Goal: Task Accomplishment & Management: Complete application form

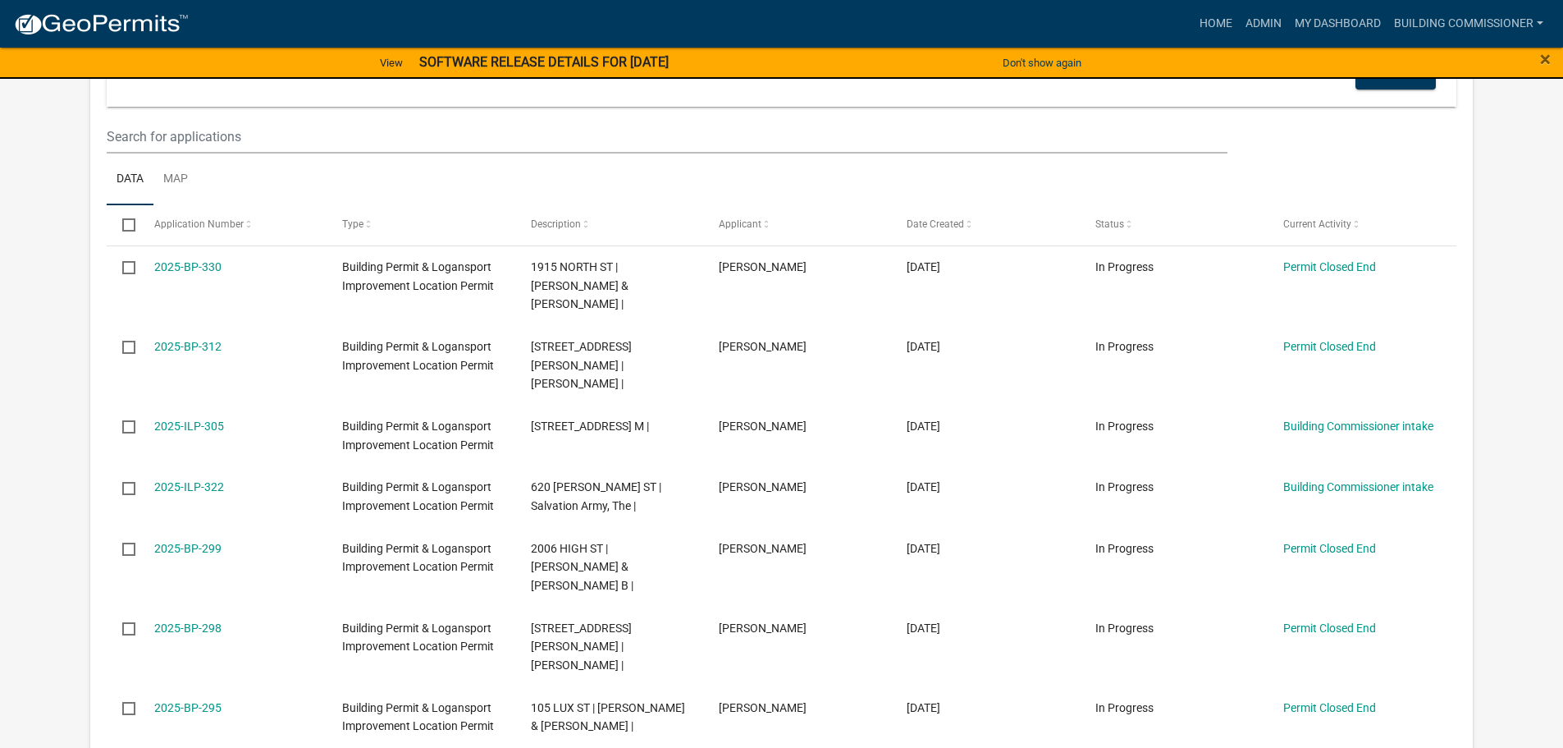
scroll to position [821, 0]
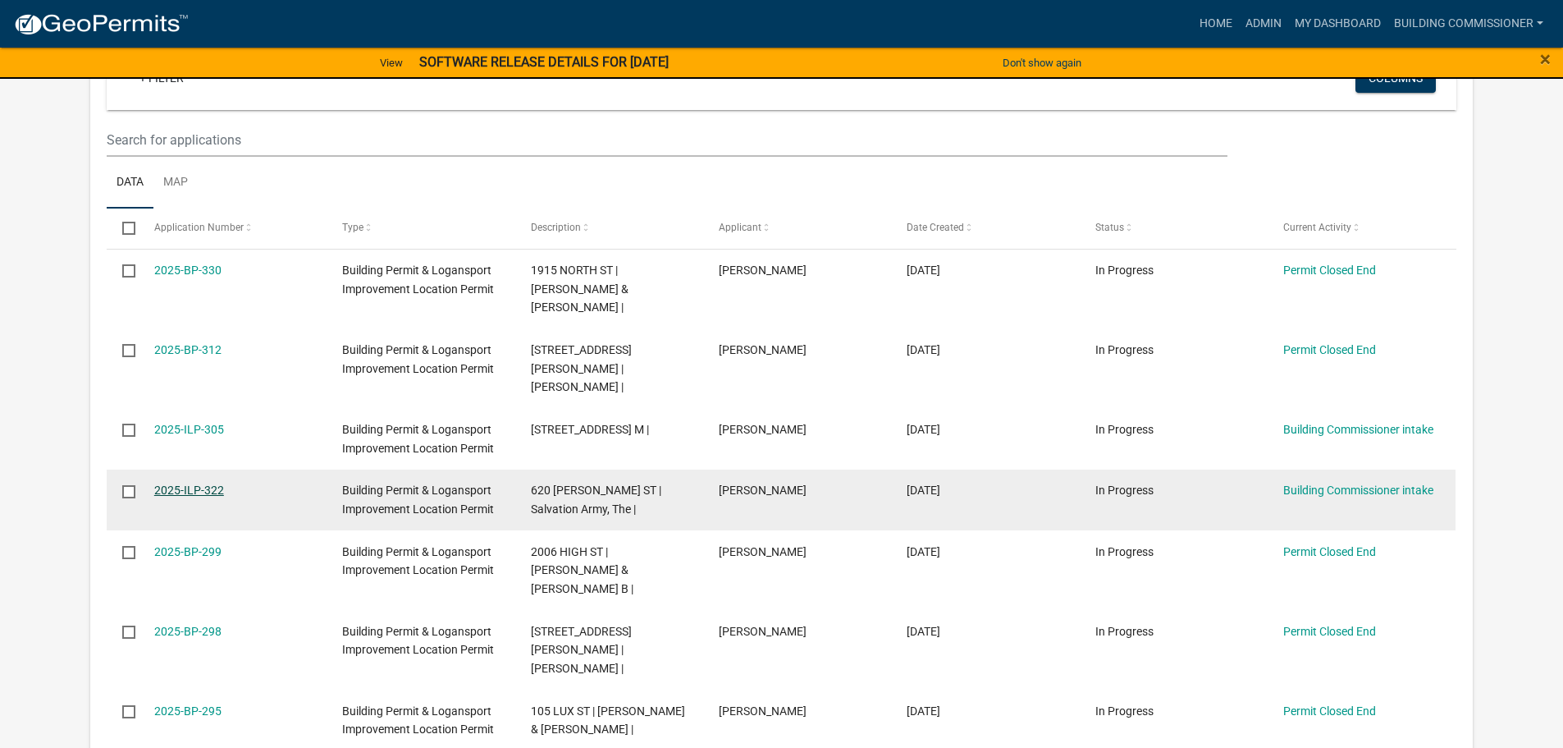
click at [186, 483] on link "2025-ILP-322" at bounding box center [189, 489] width 70 height 13
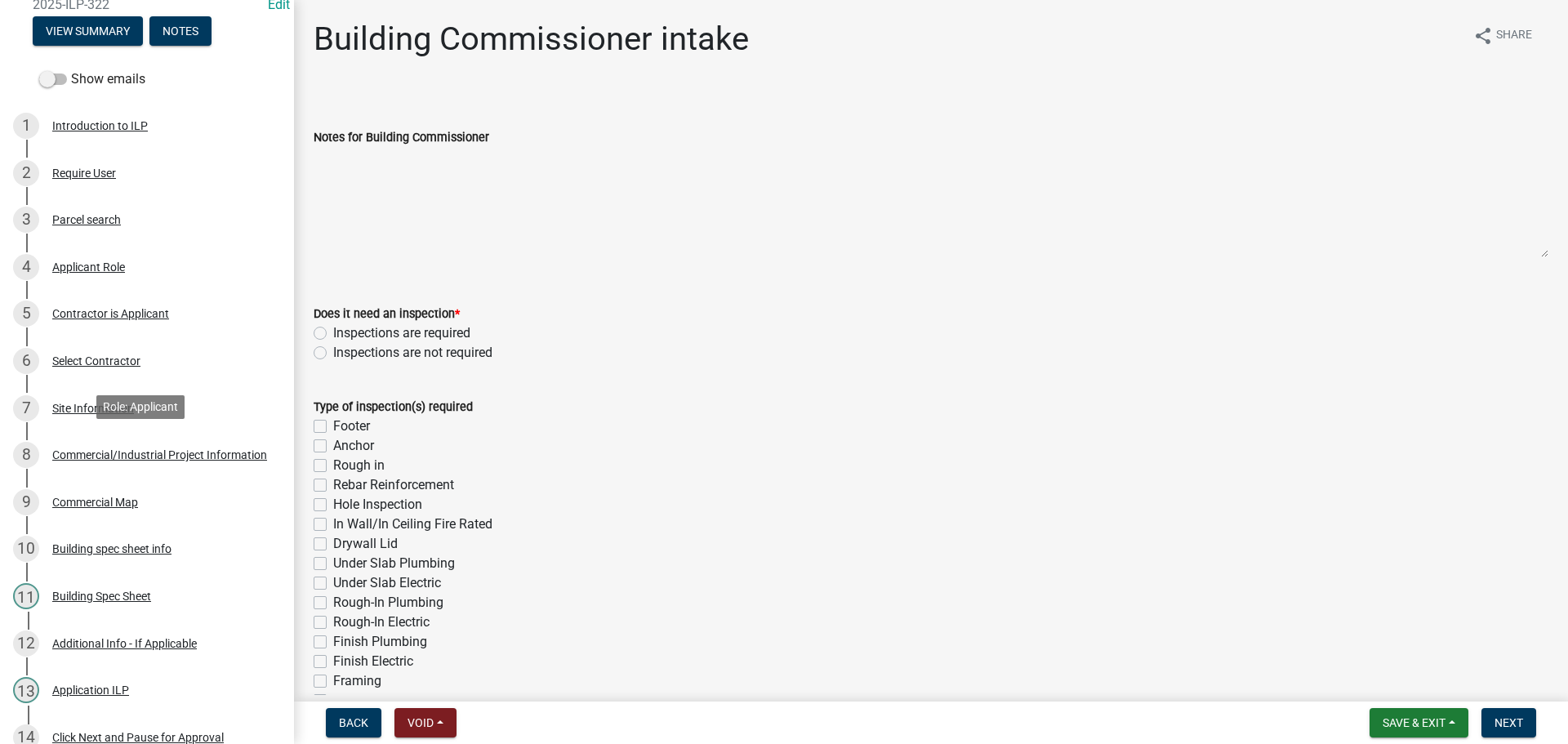
scroll to position [489, 0]
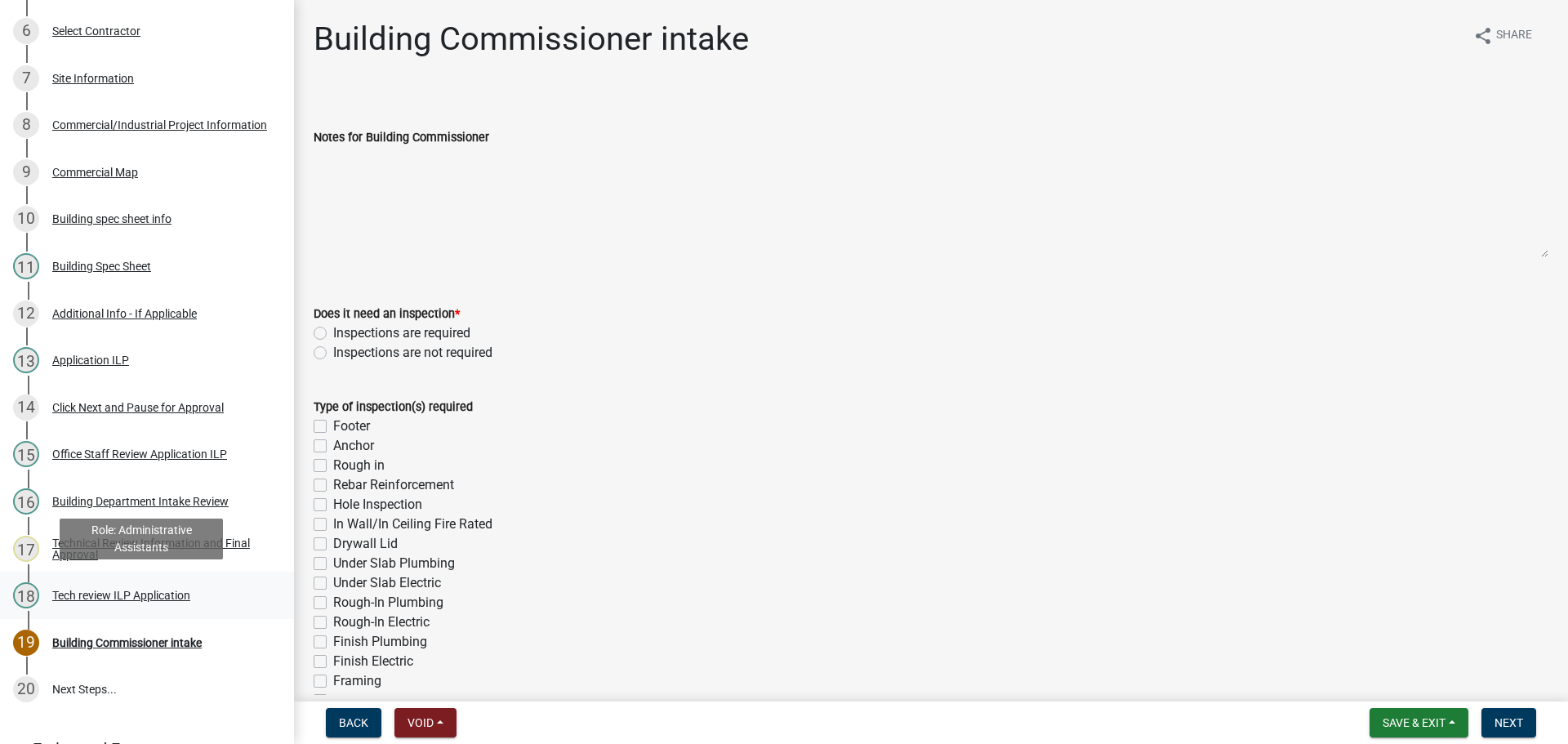
click at [139, 594] on div "Tech review ILP Application" at bounding box center [121, 594] width 138 height 11
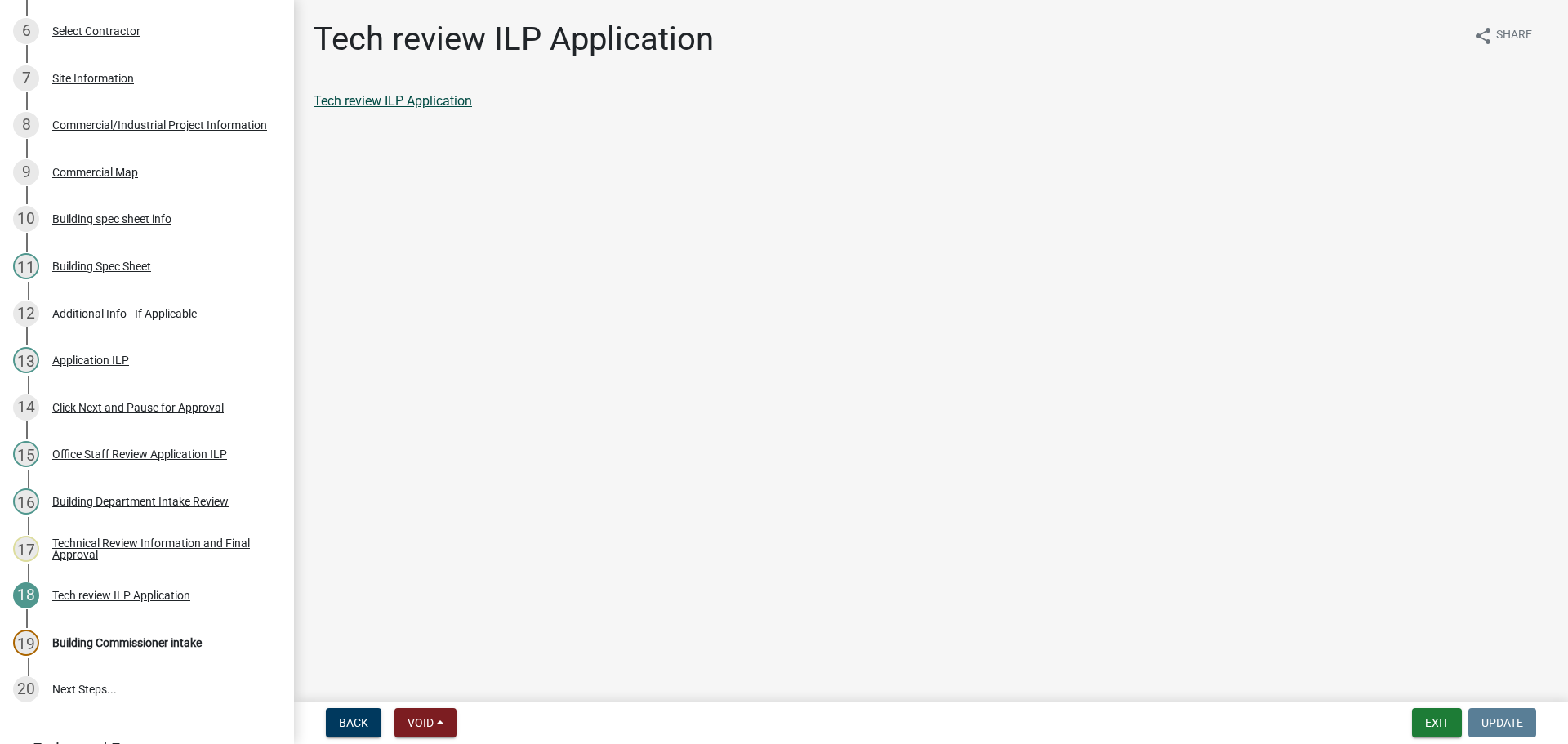
click at [381, 98] on link "Tech review ILP Application" at bounding box center [392, 101] width 158 height 16
click at [111, 589] on div "Tech review ILP Application" at bounding box center [121, 594] width 138 height 11
click at [398, 96] on link "Tech review ILP Application" at bounding box center [392, 101] width 158 height 16
click at [120, 637] on div "Building Commissioner intake" at bounding box center [127, 642] width 149 height 11
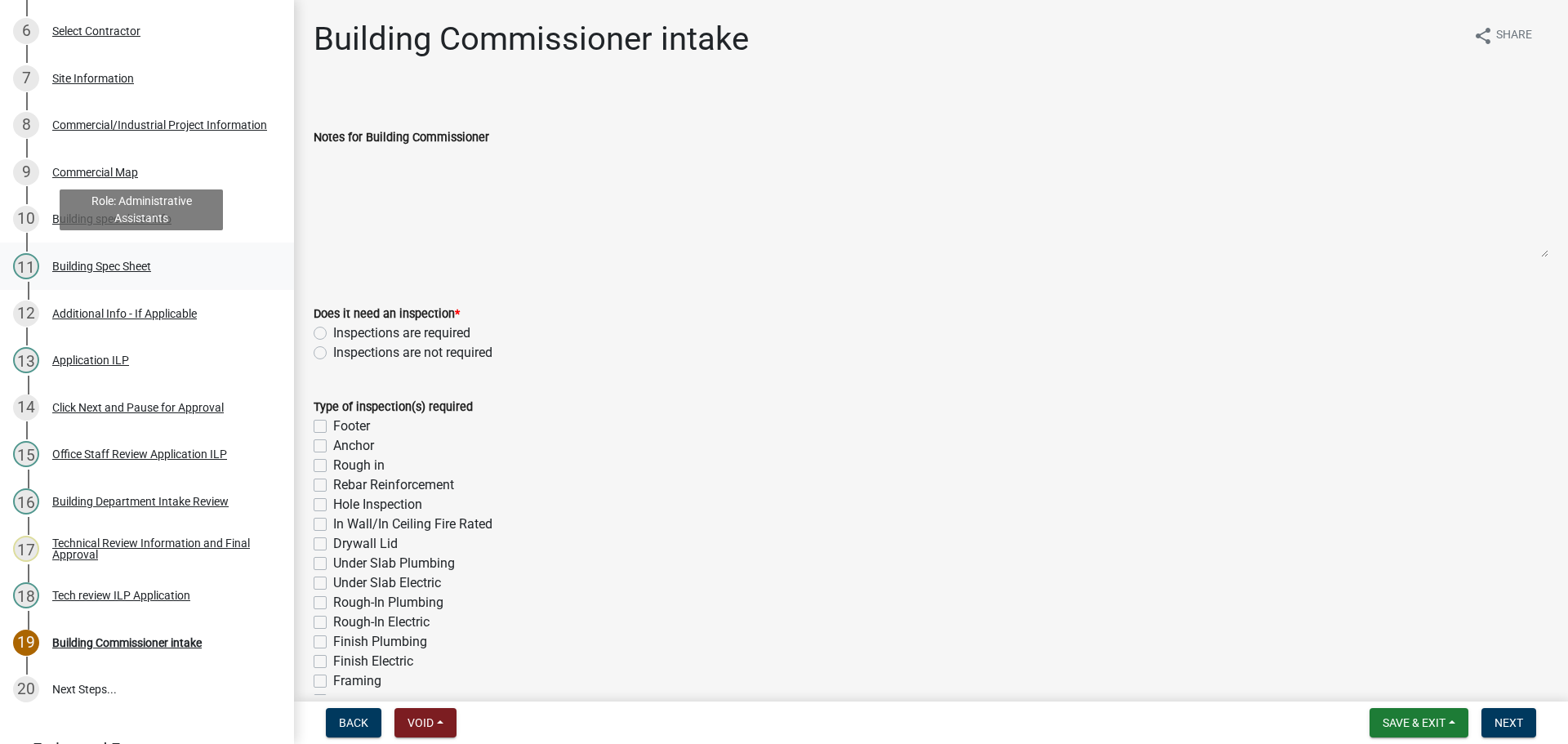
click at [75, 261] on div "Building Spec Sheet" at bounding box center [101, 266] width 98 height 11
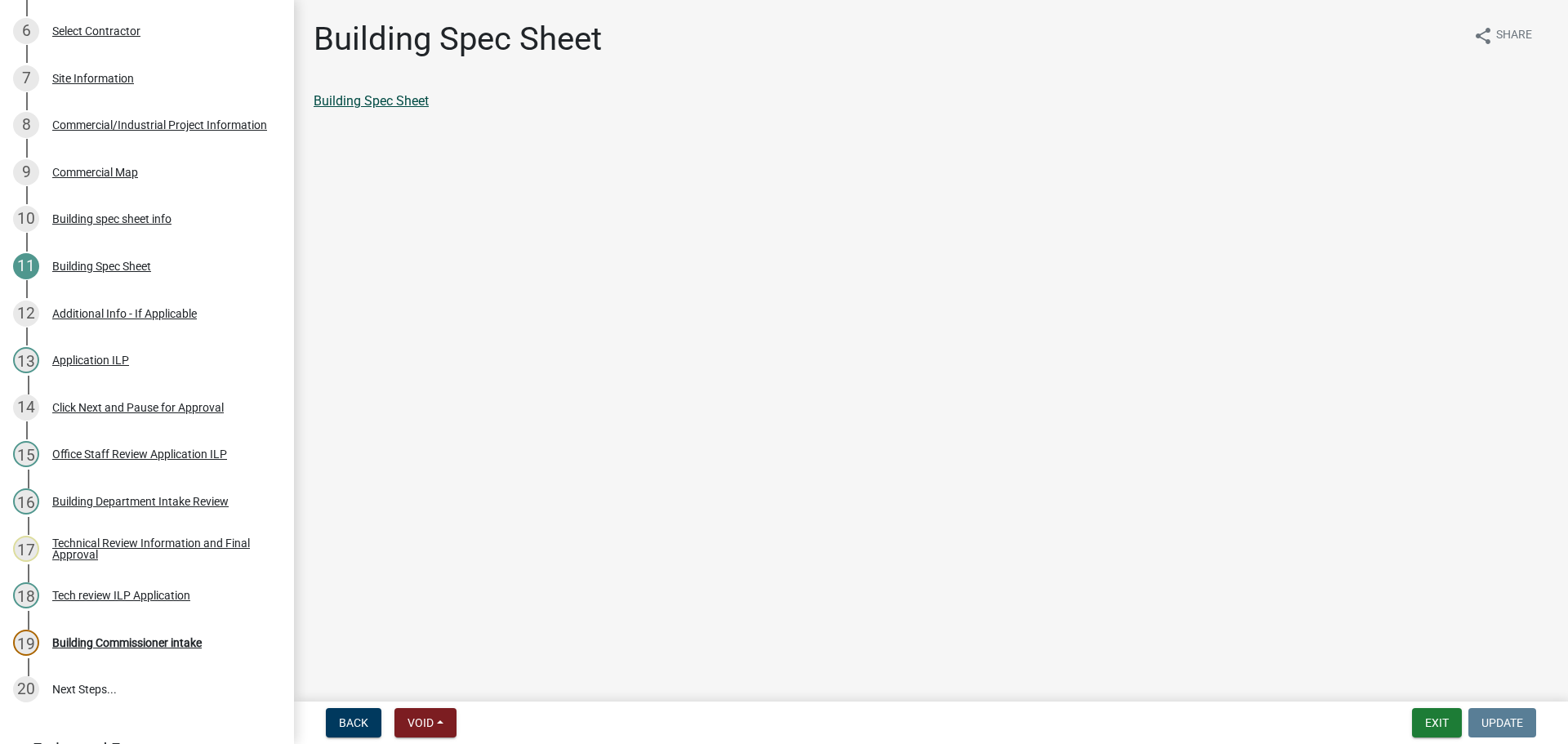
click at [364, 102] on link "Building Spec Sheet" at bounding box center [371, 101] width 115 height 16
click at [96, 637] on div "Building Commissioner intake" at bounding box center [127, 642] width 149 height 11
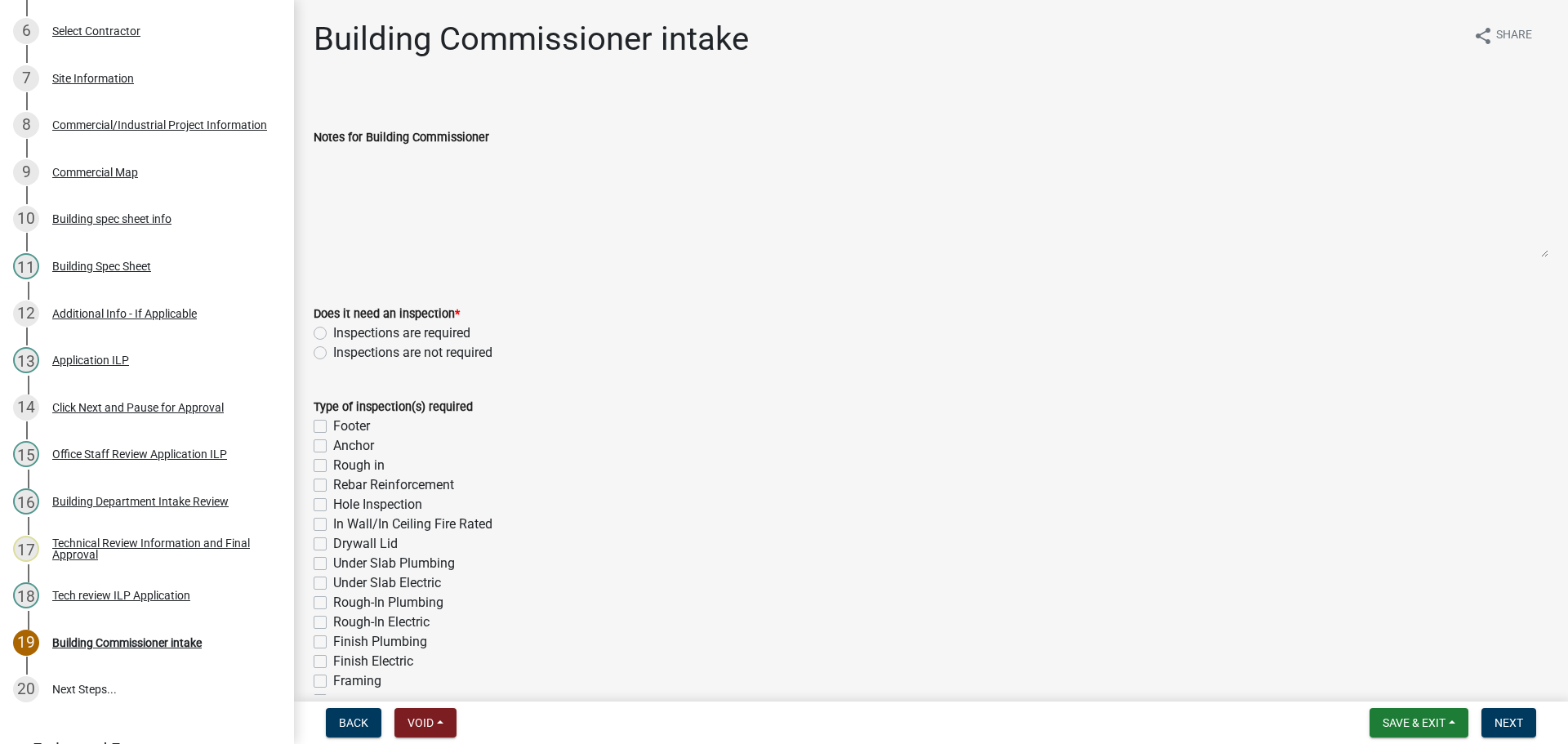
click at [333, 330] on label "Inspections are required" at bounding box center [402, 333] width 137 height 20
click at [333, 330] on input "Inspections are required" at bounding box center [338, 328] width 11 height 11
radio input "true"
click at [321, 417] on div "Type of inspection(s) required Footer Anchor Rough in Rebar Reinforcement Hole …" at bounding box center [930, 603] width 1235 height 412
click at [333, 424] on label "Footer" at bounding box center [351, 426] width 37 height 20
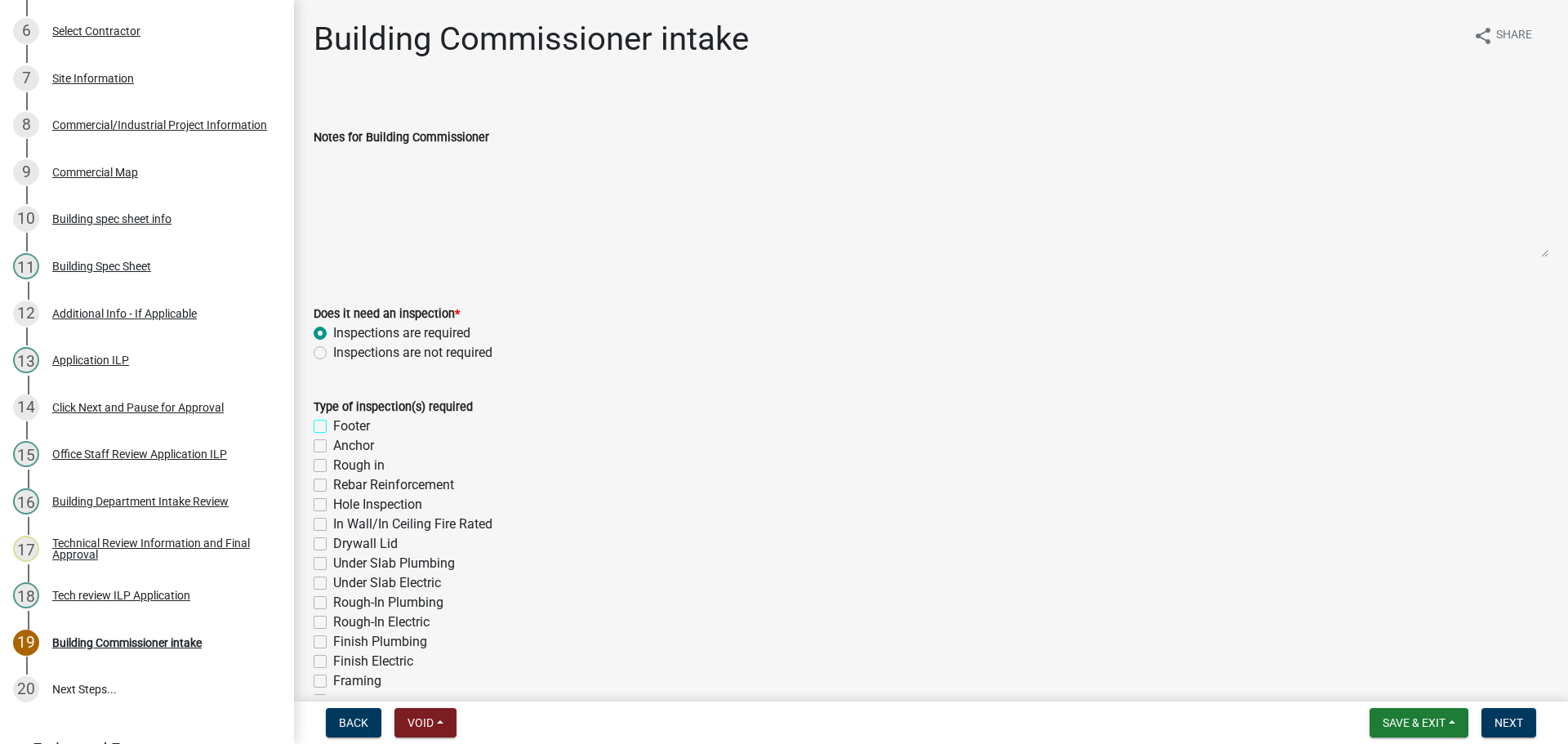
click at [333, 424] on input "Footer" at bounding box center [338, 421] width 11 height 11
checkbox input "true"
checkbox input "false"
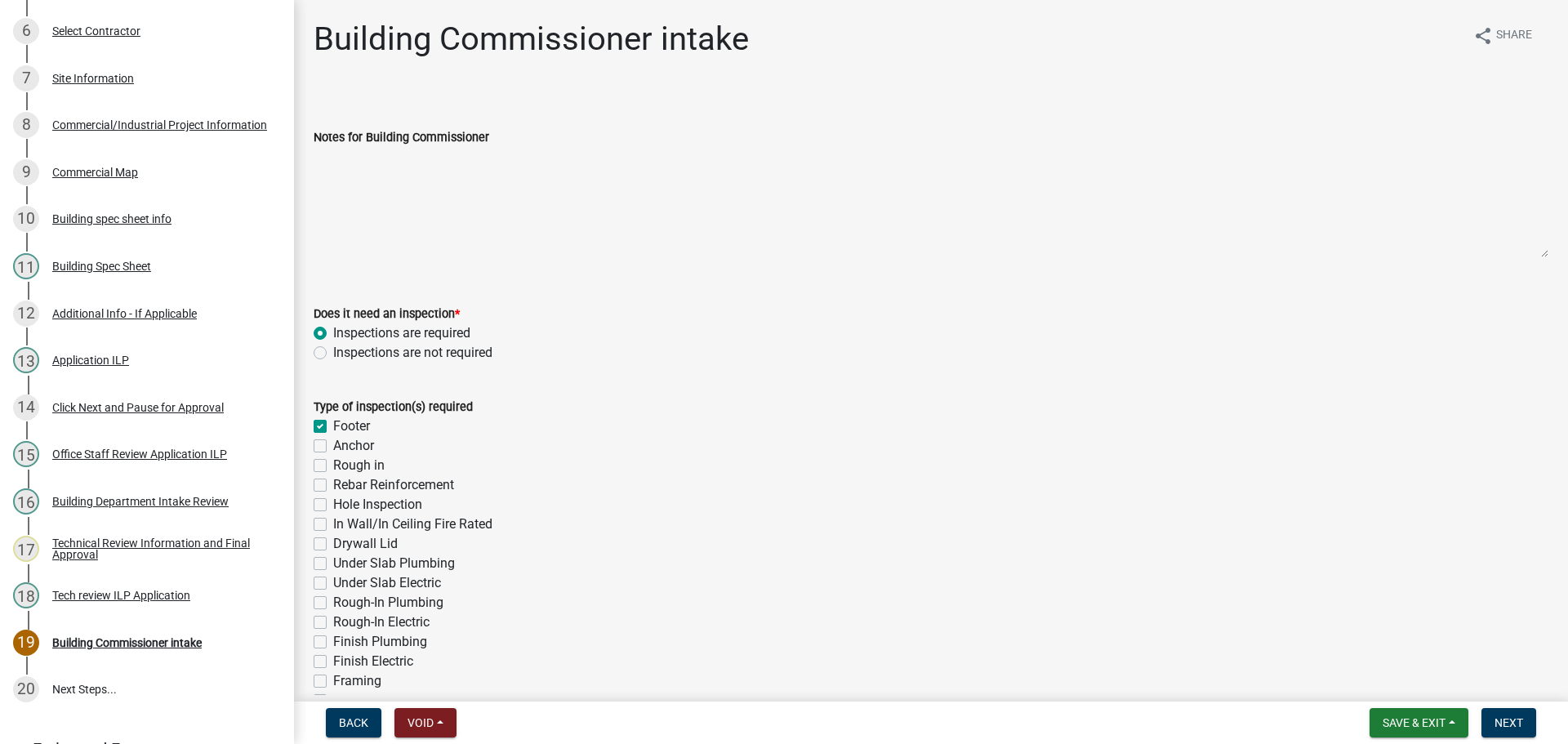
checkbox input "false"
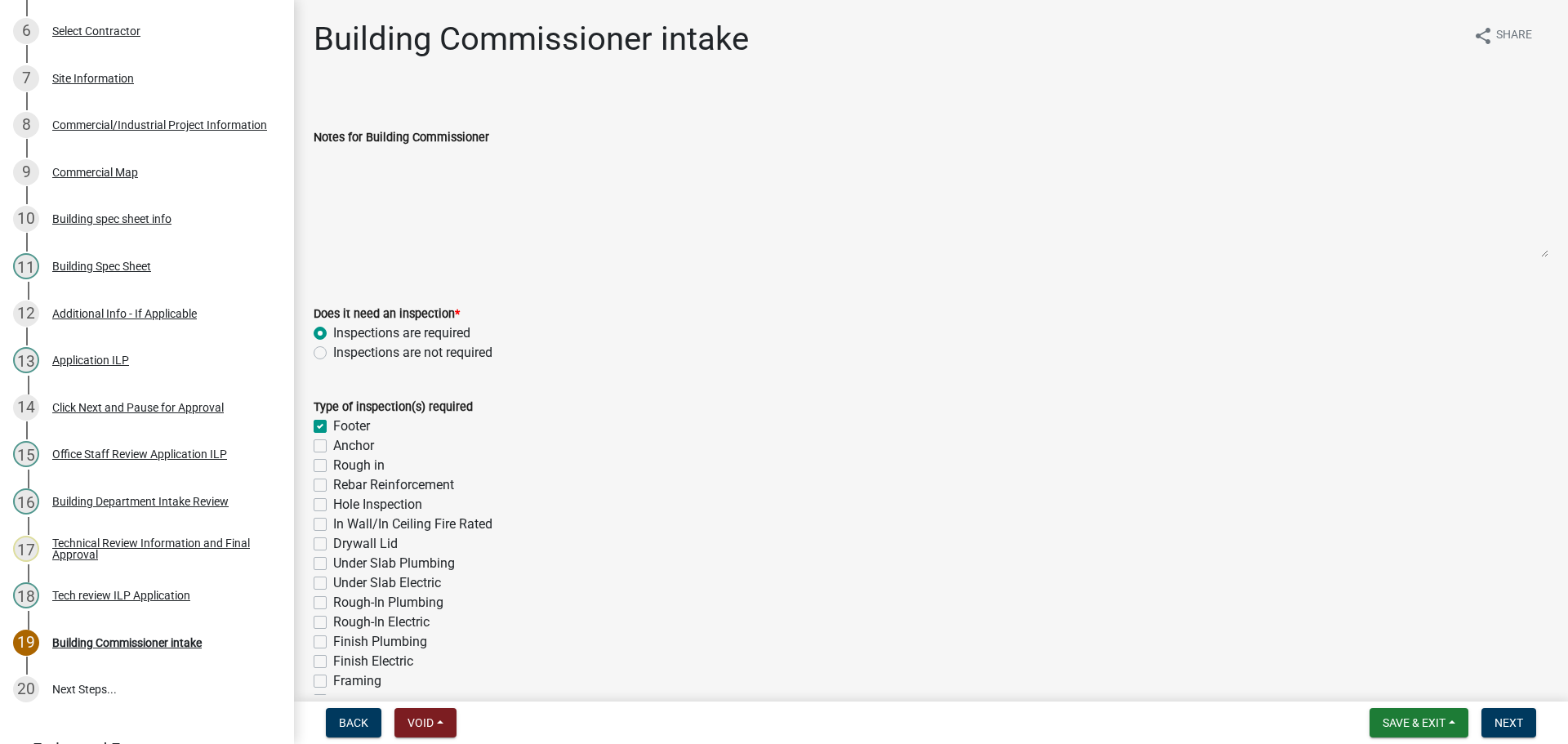
checkbox input "false"
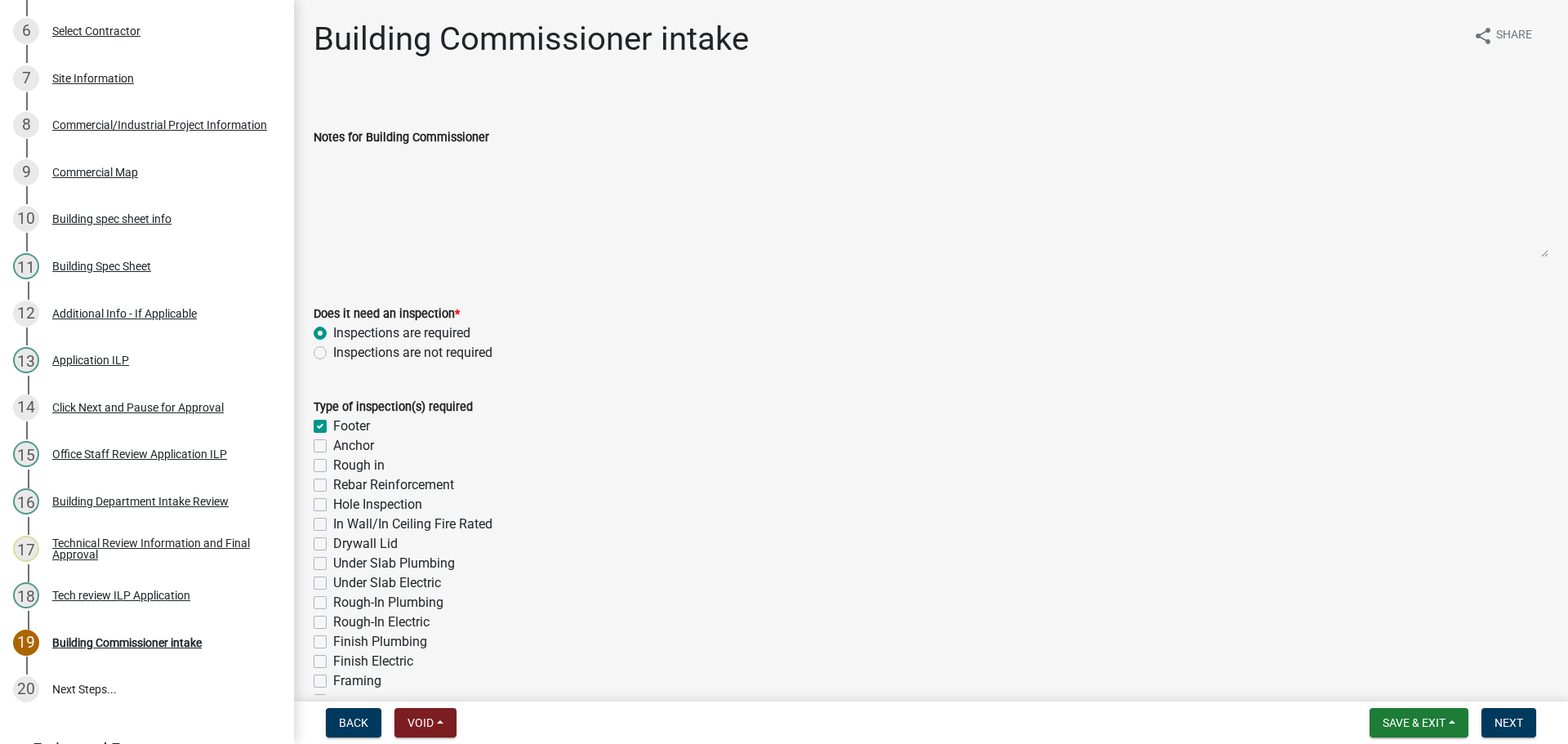
checkbox input "false"
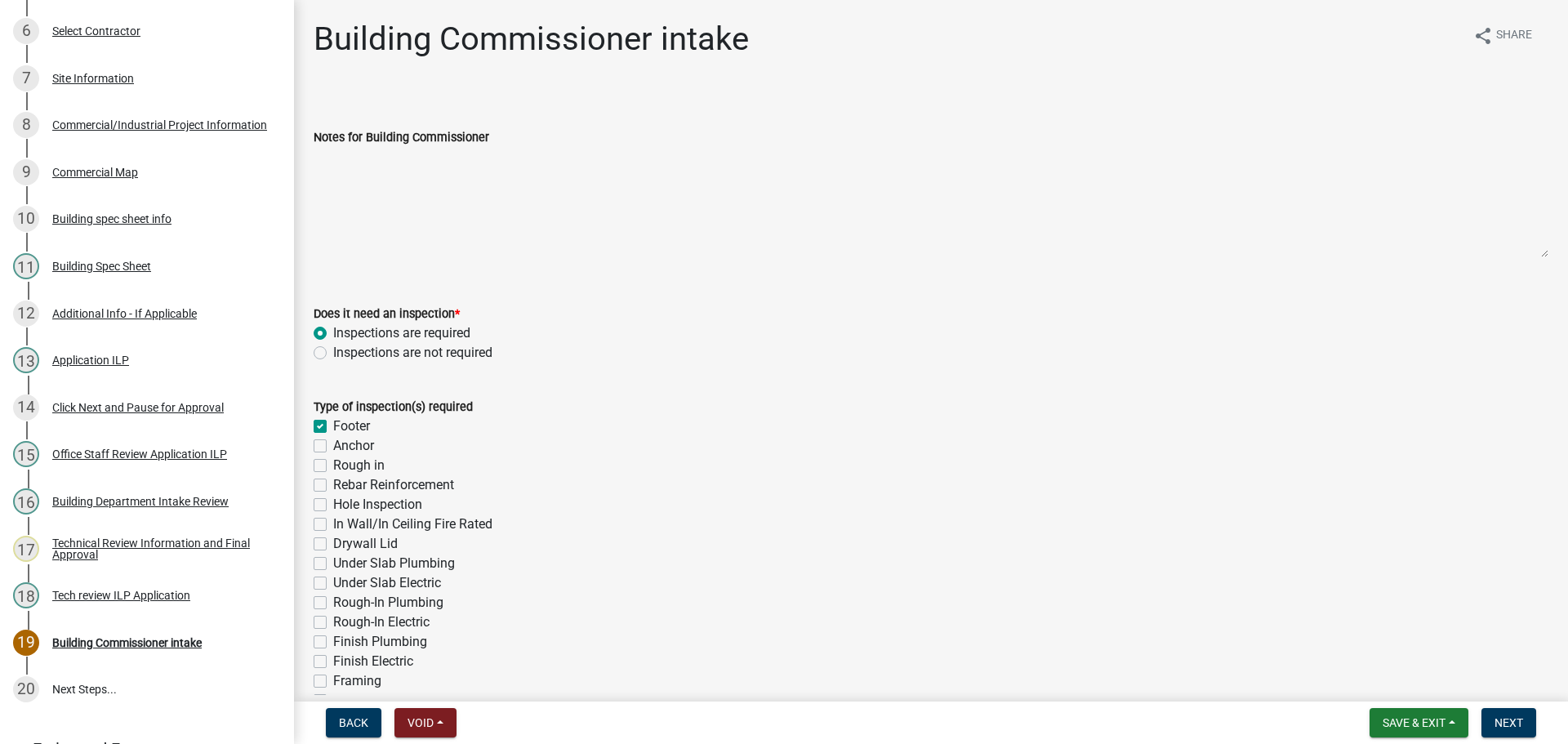
checkbox input "false"
click at [333, 501] on label "Hole Inspection" at bounding box center [377, 504] width 89 height 20
click at [333, 501] on input "Hole Inspection" at bounding box center [338, 499] width 11 height 11
checkbox input "true"
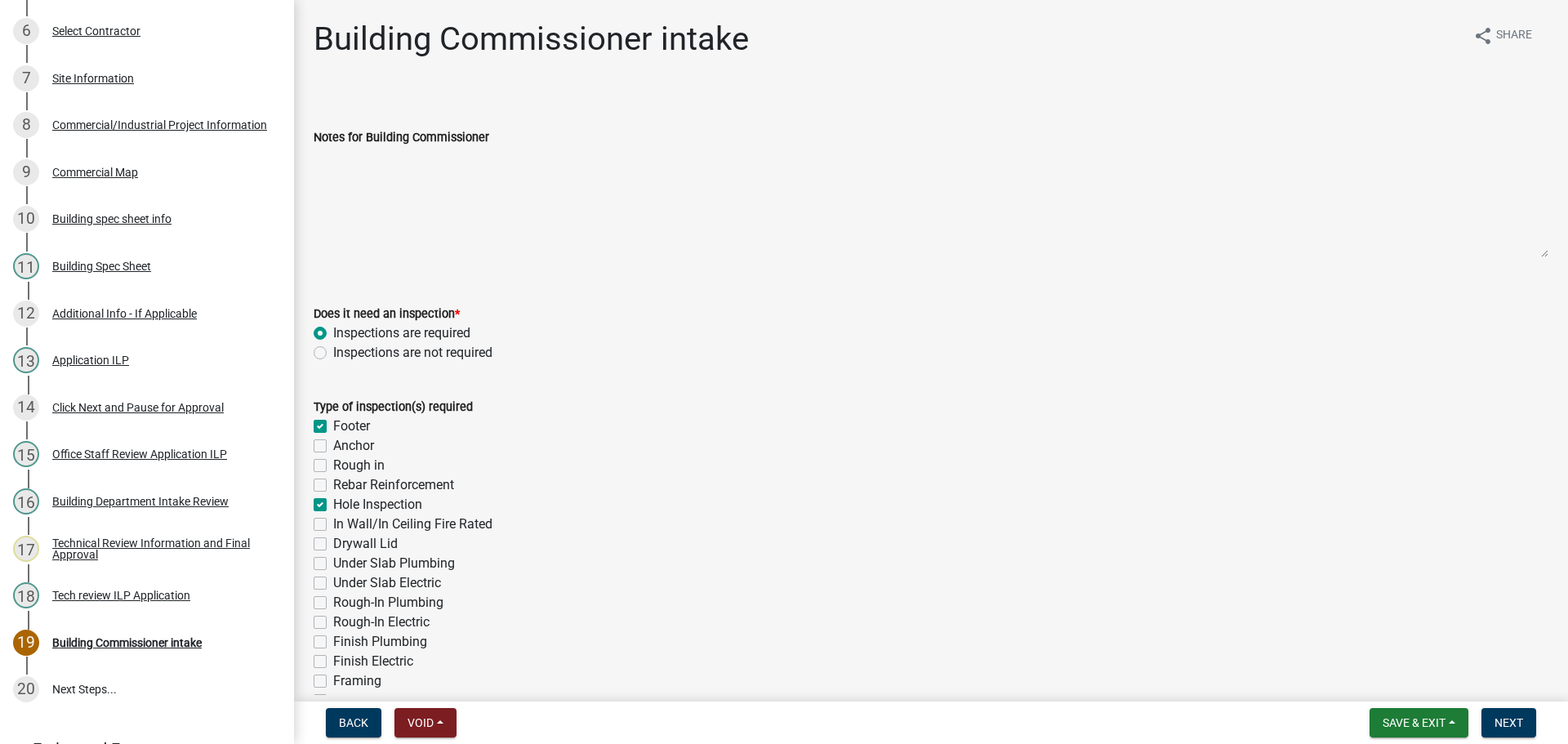
checkbox input "false"
checkbox input "true"
checkbox input "false"
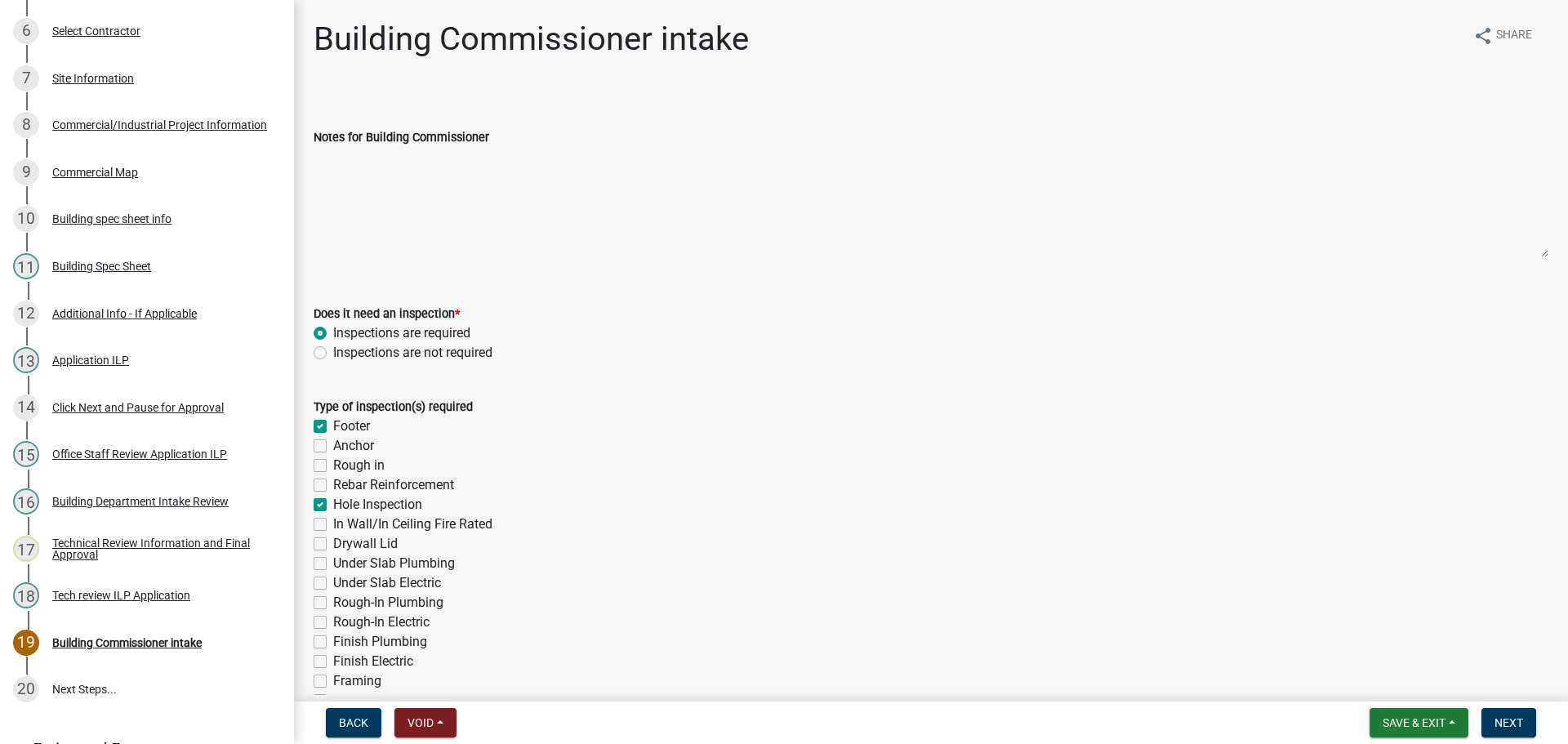
checkbox input "false"
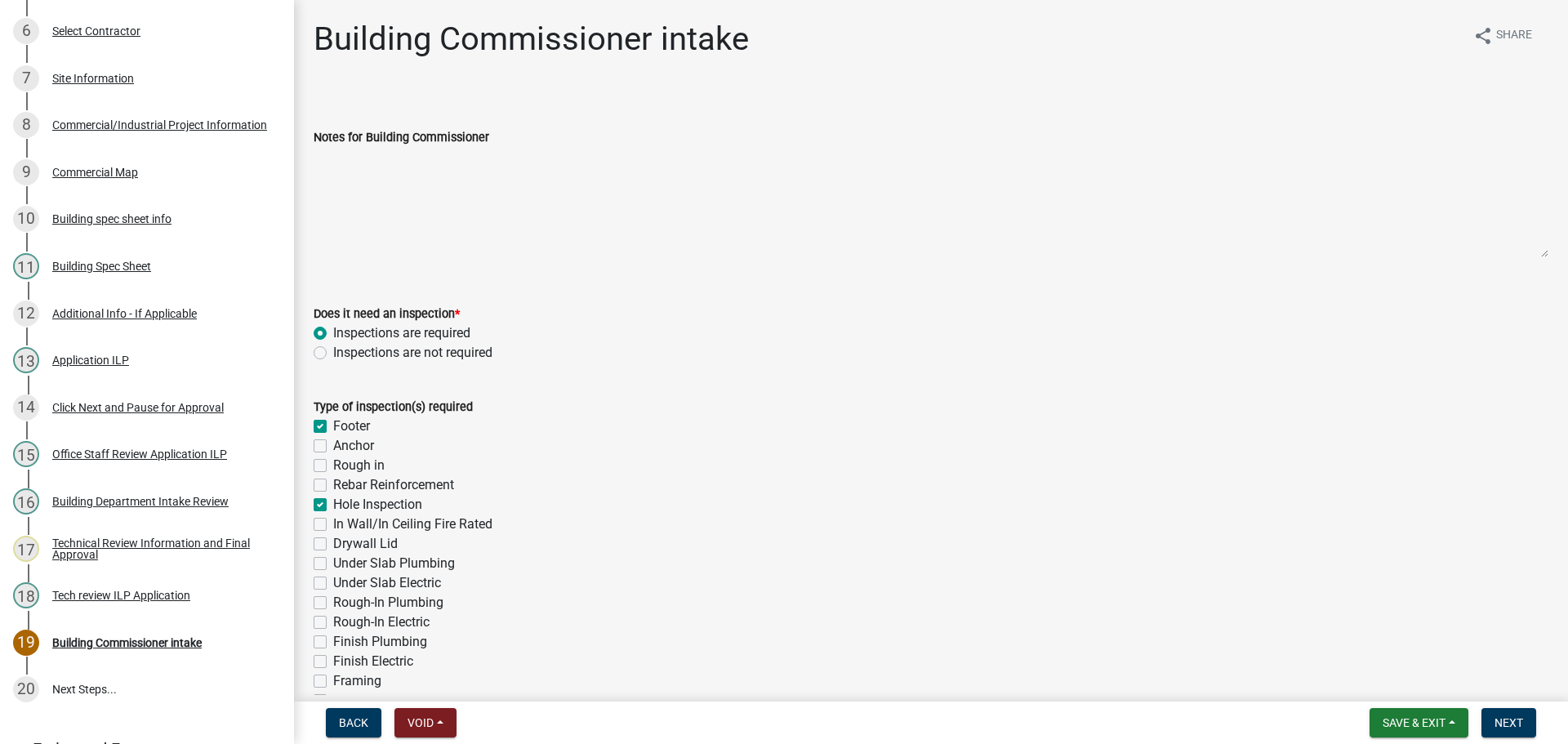
checkbox input "false"
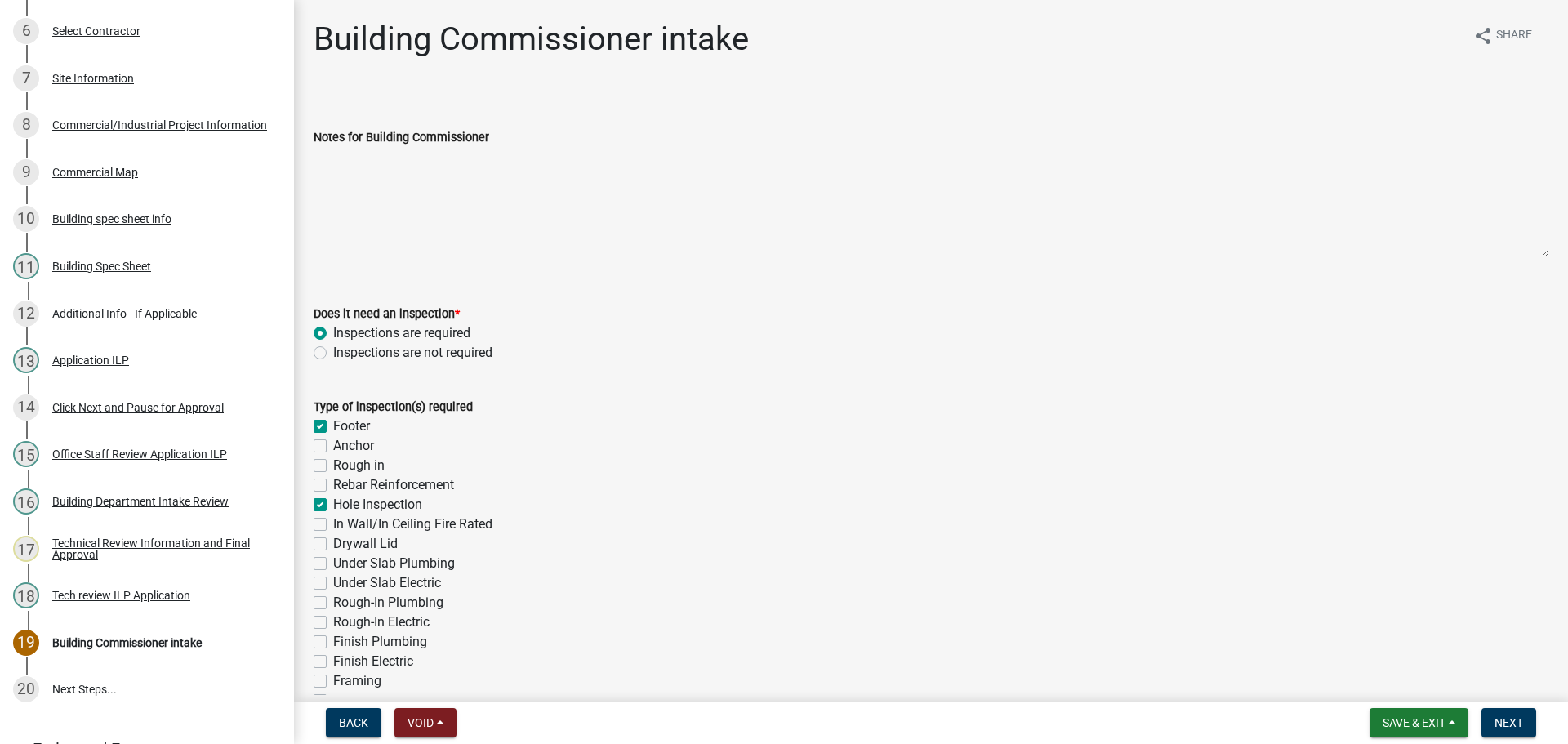
checkbox input "false"
click at [318, 439] on div "Anchor" at bounding box center [930, 446] width 1235 height 20
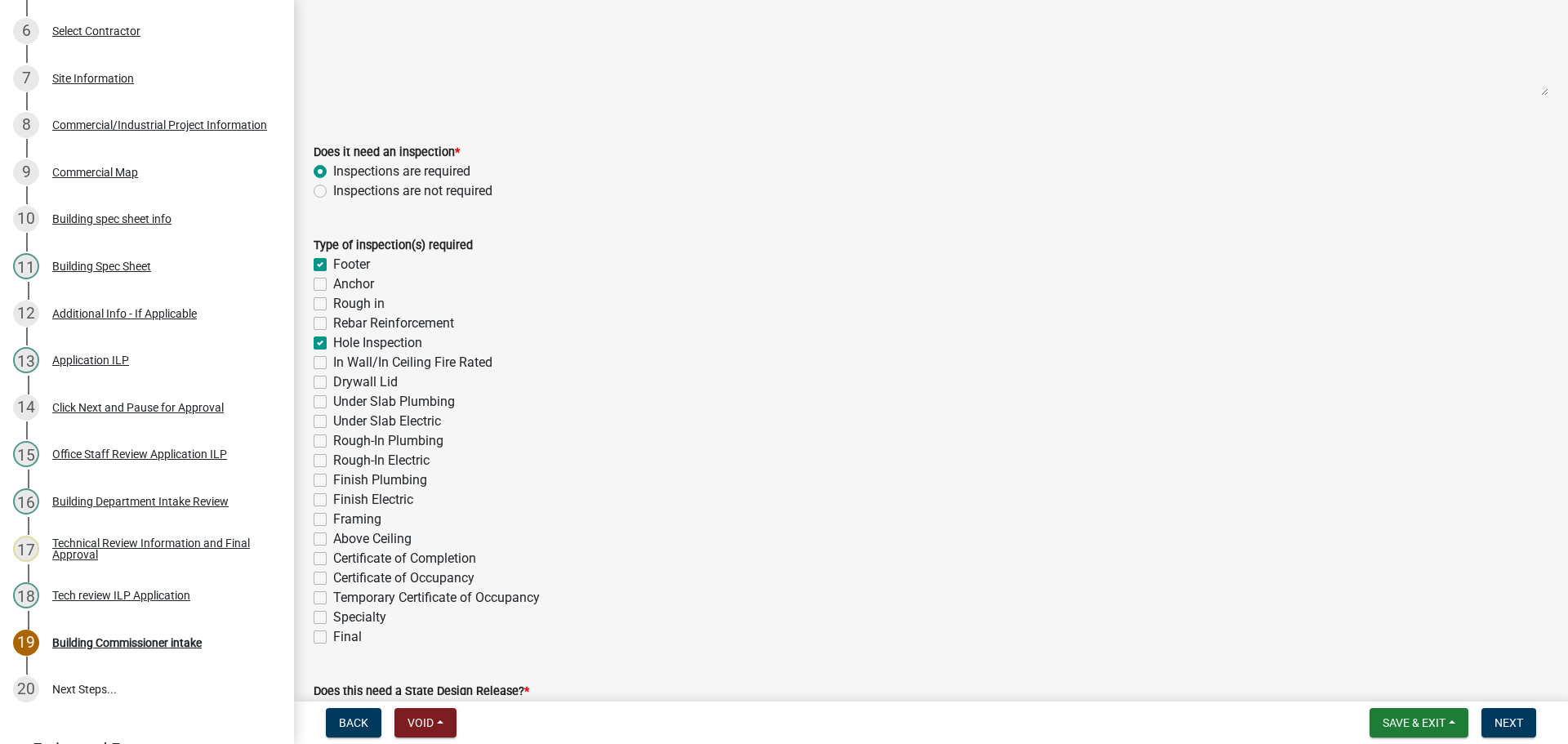
scroll to position [163, 0]
click at [333, 516] on label "Framing" at bounding box center [357, 517] width 48 height 20
click at [333, 516] on input "Framing" at bounding box center [338, 512] width 11 height 11
checkbox input "true"
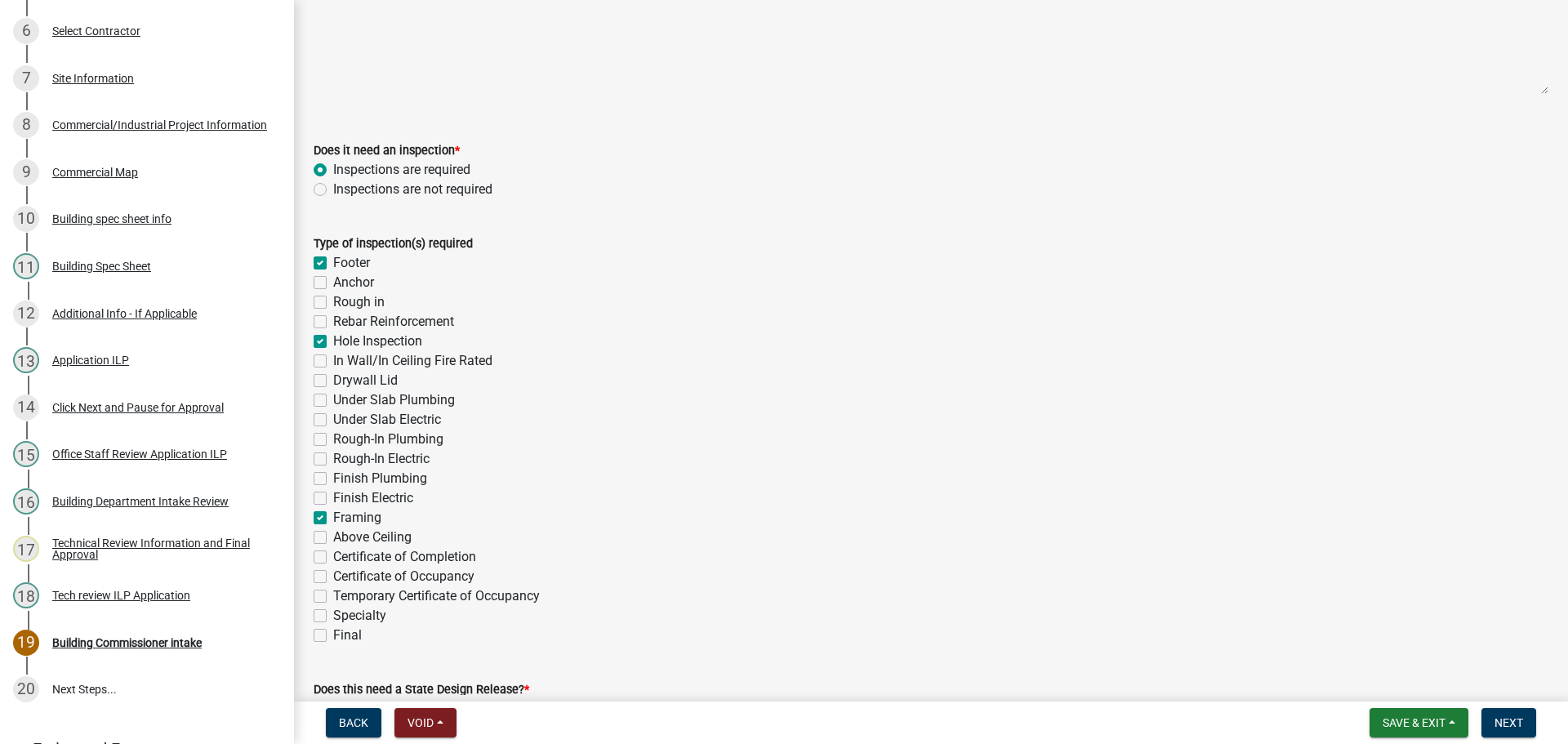
checkbox input "false"
checkbox input "true"
checkbox input "false"
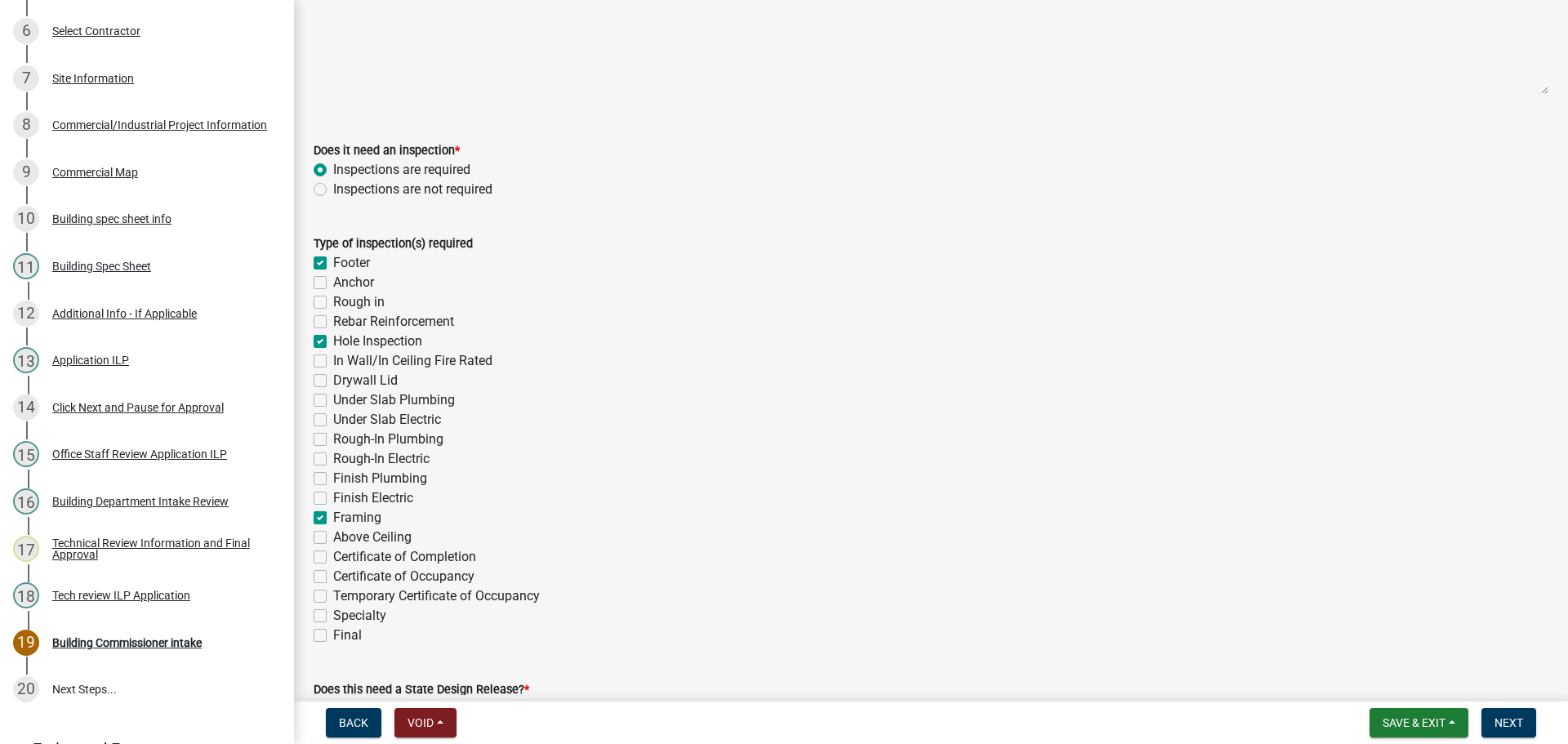
checkbox input "false"
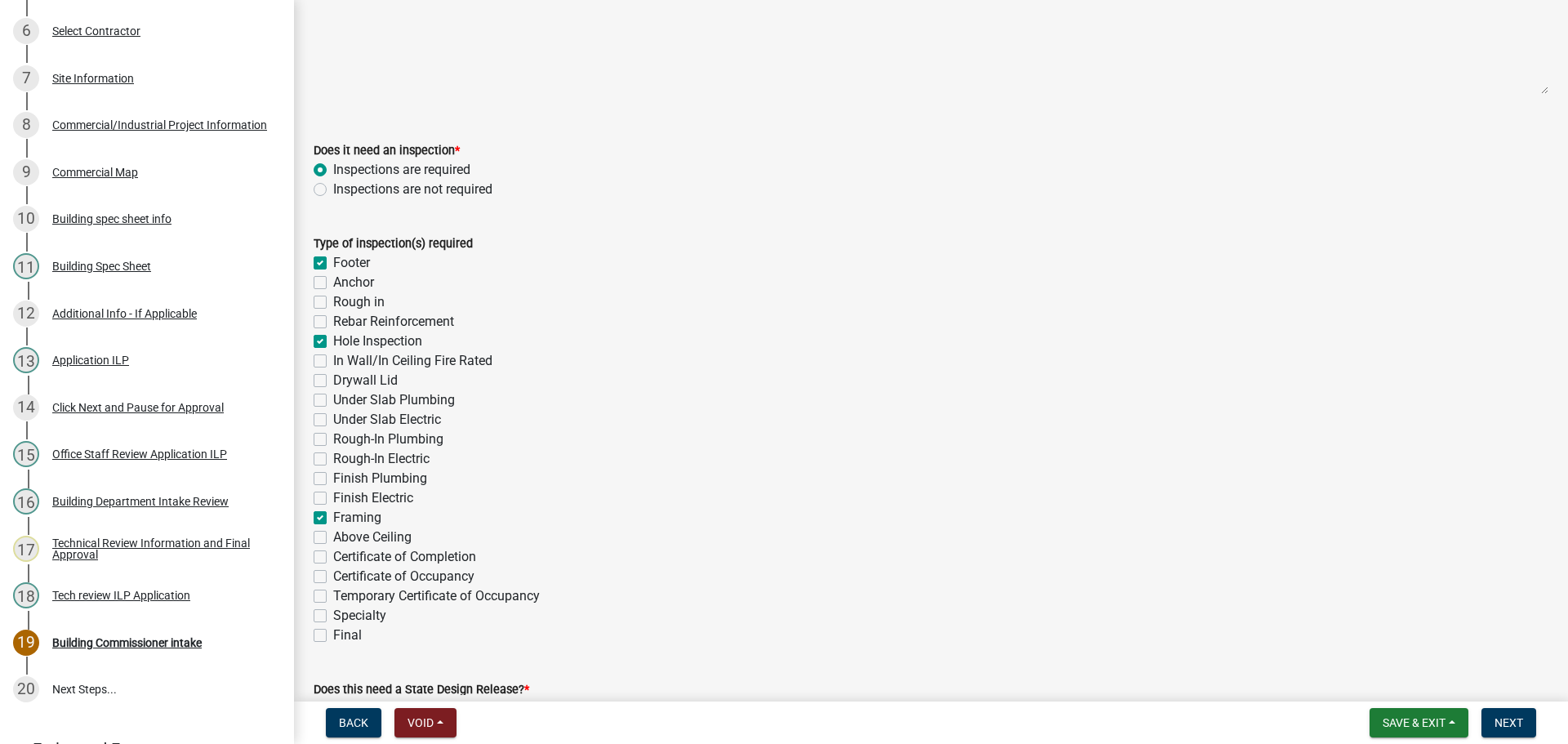
checkbox input "false"
checkbox input "true"
checkbox input "false"
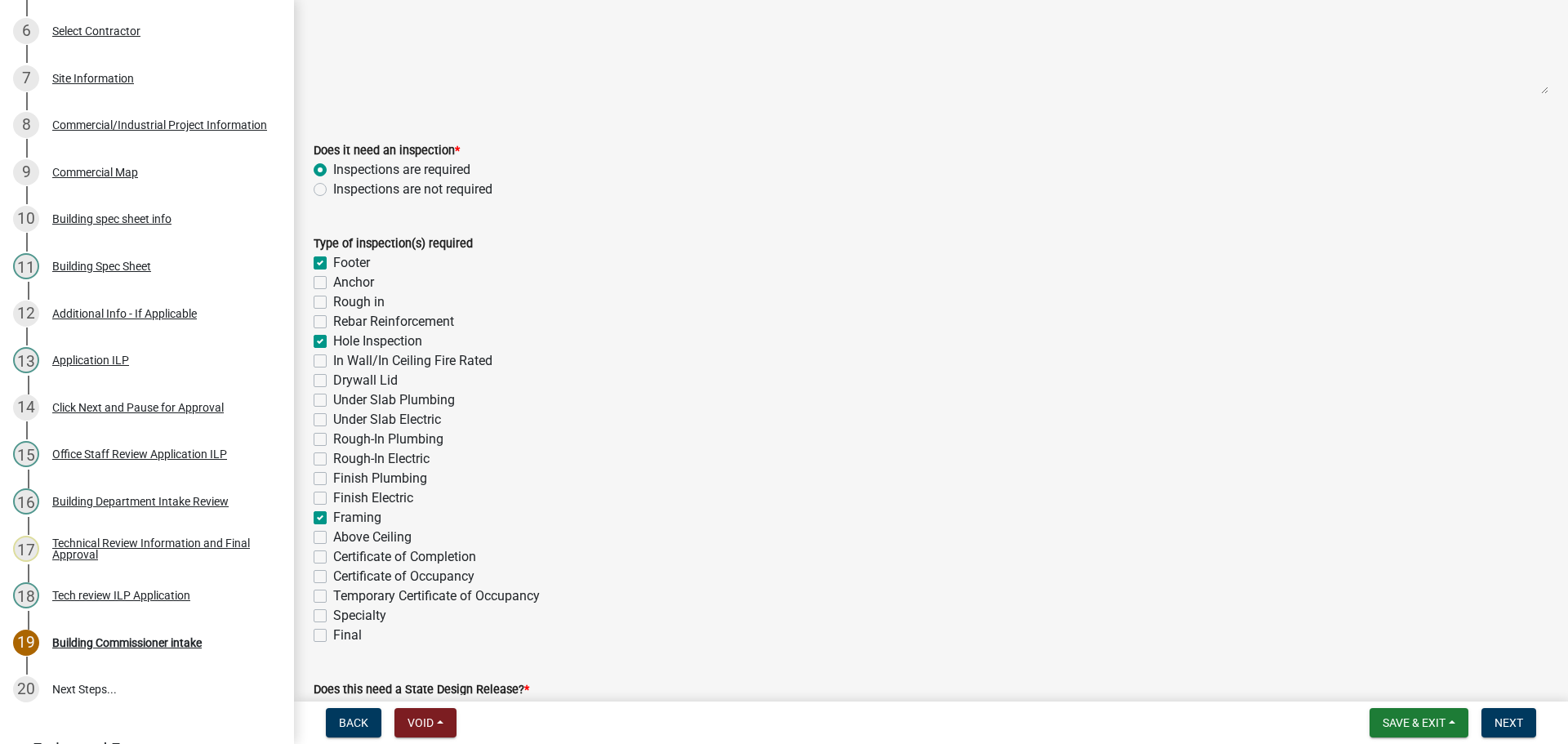
checkbox input "false"
click at [311, 632] on div "Type of inspection(s) required Footer Anchor Rough in Rebar Reinforcement Hole …" at bounding box center [930, 429] width 1259 height 431
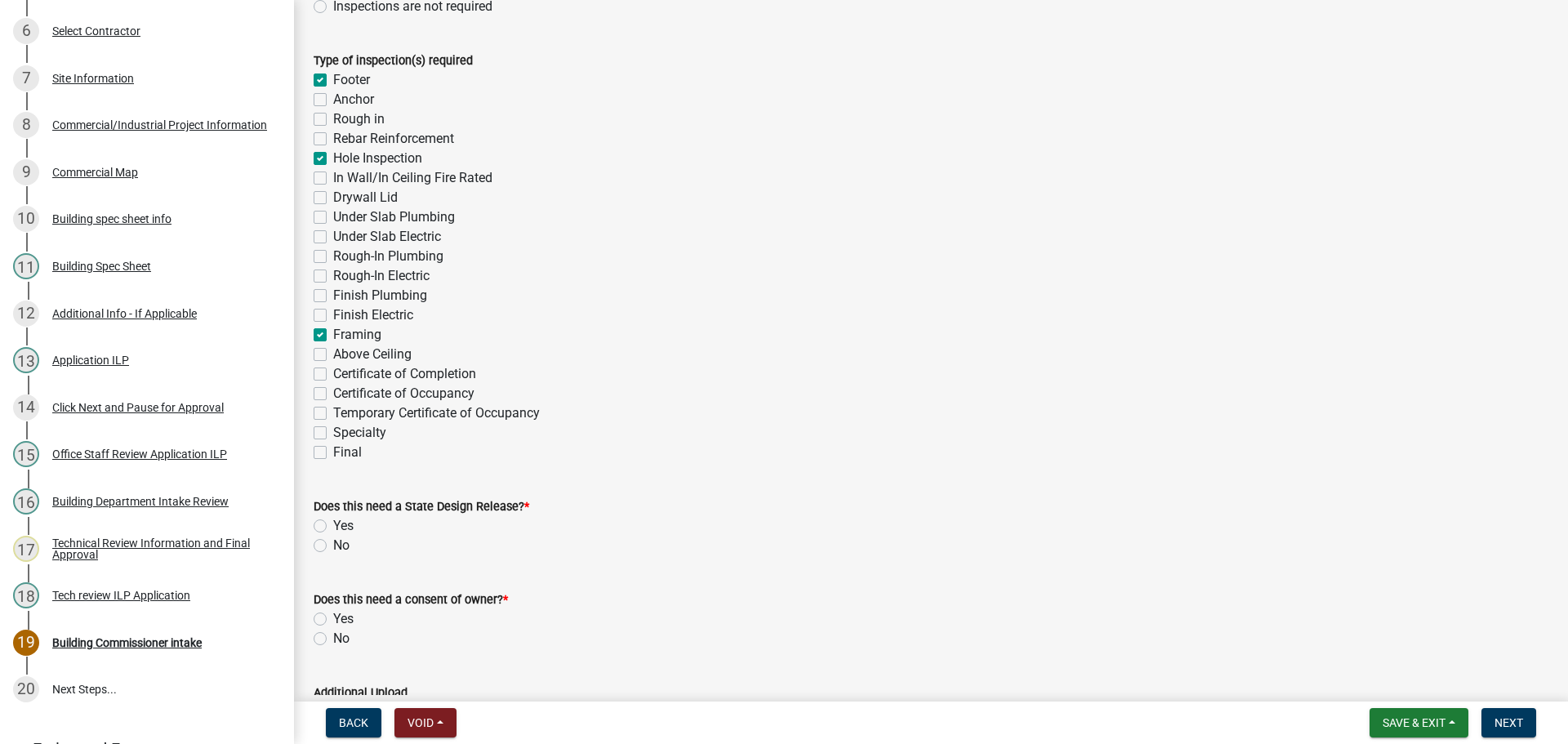
scroll to position [408, 0]
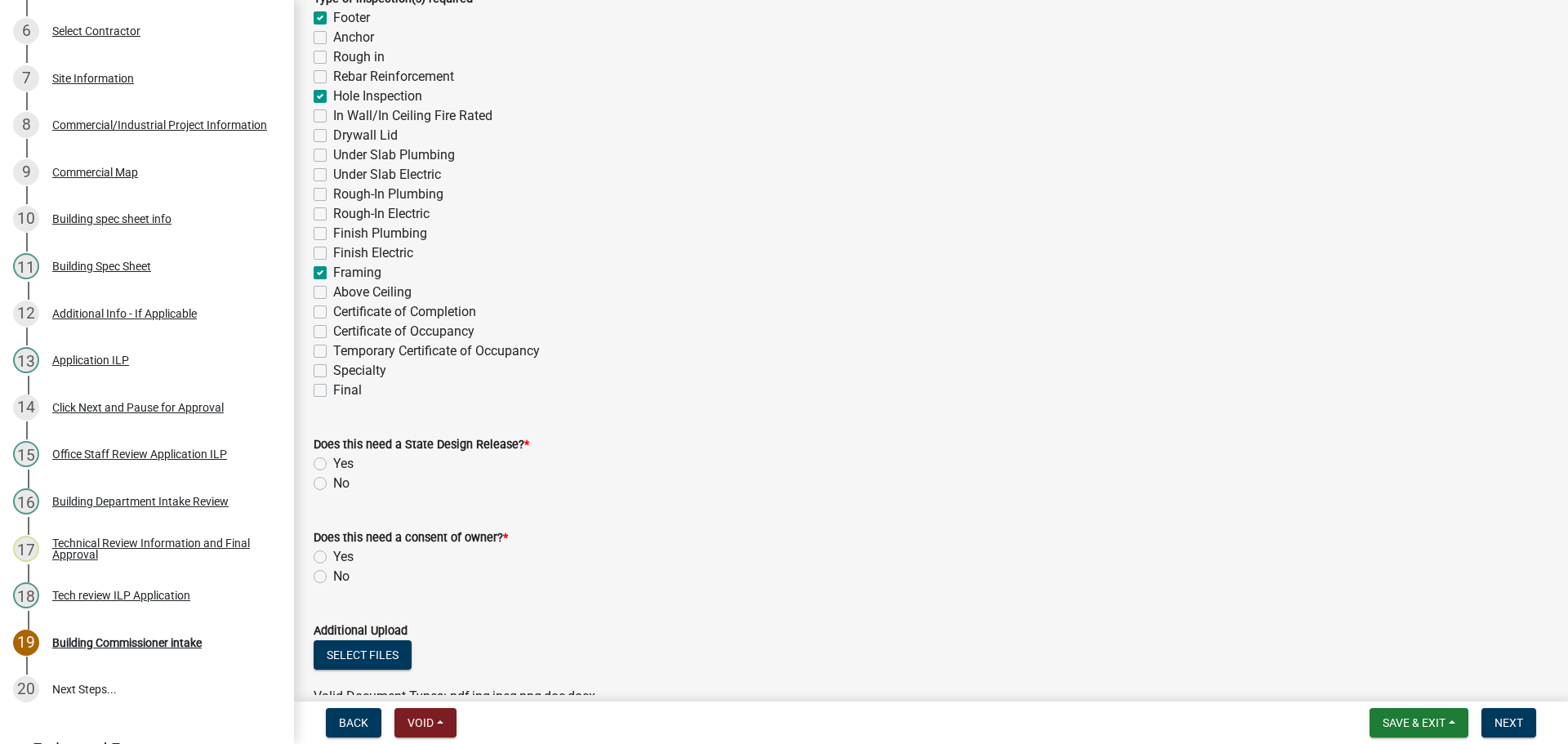
click at [333, 461] on label "Yes" at bounding box center [343, 464] width 21 height 20
click at [333, 461] on input "Yes" at bounding box center [338, 459] width 11 height 11
radio input "true"
click at [333, 579] on label "No" at bounding box center [341, 576] width 16 height 20
click at [333, 577] on input "No" at bounding box center [338, 571] width 11 height 11
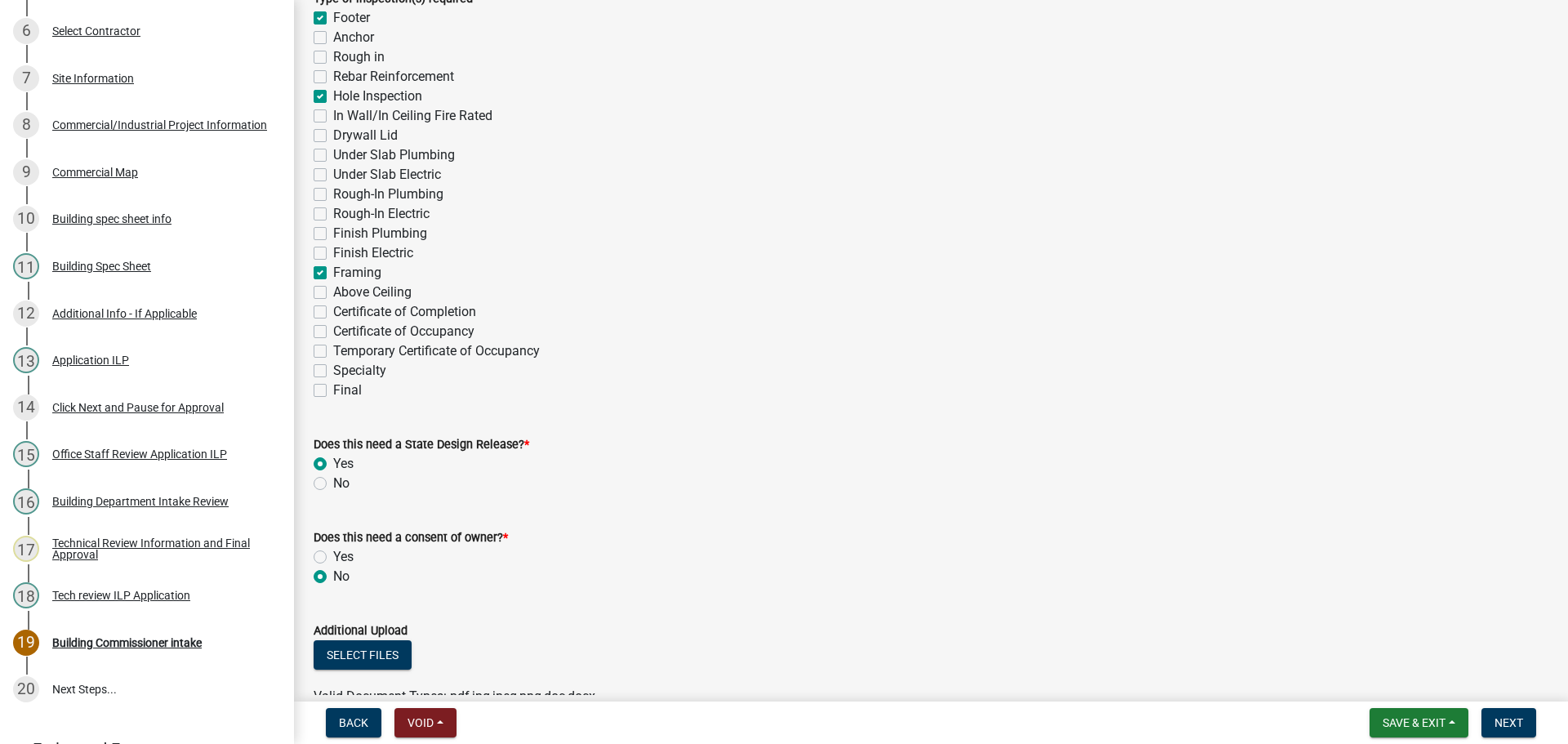
radio input "true"
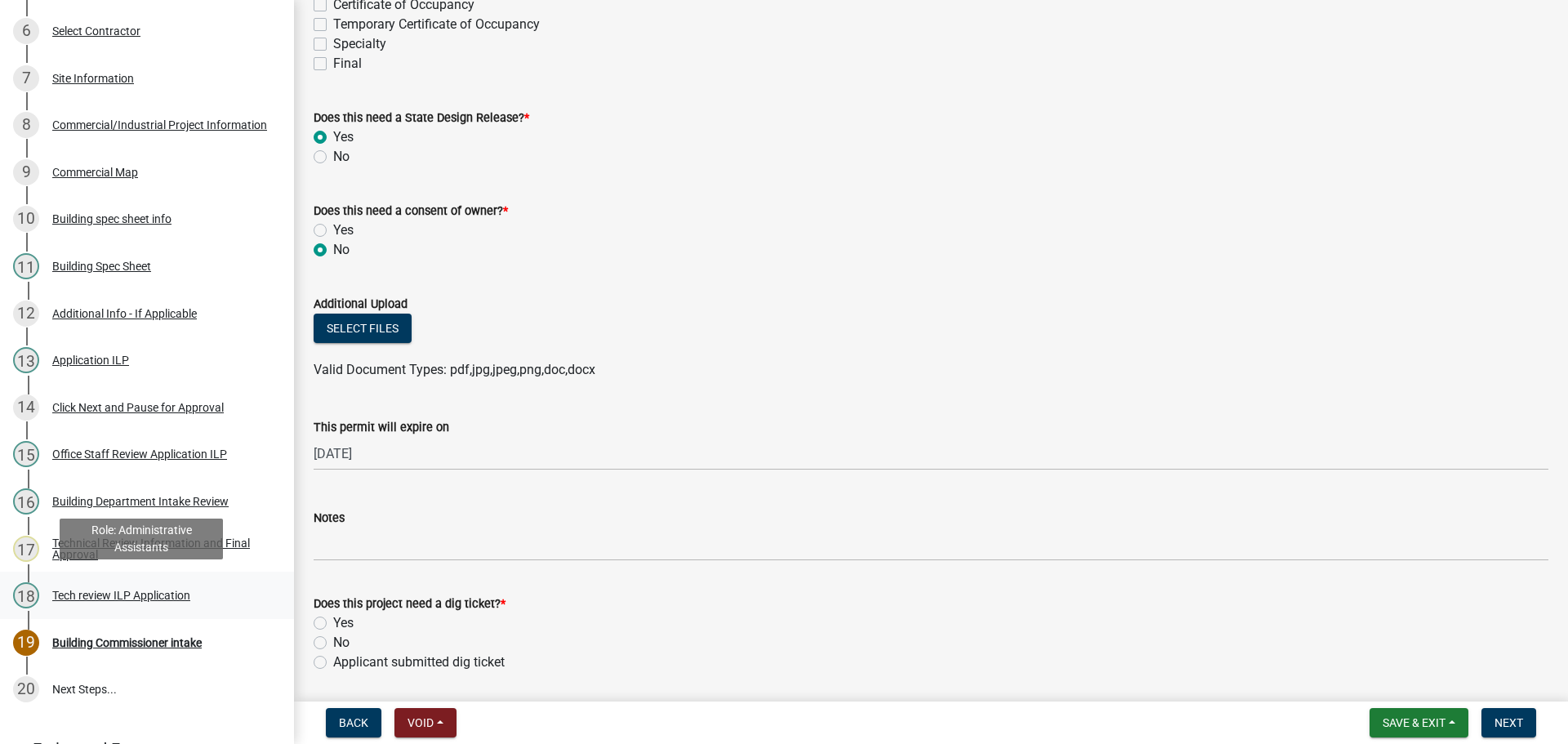
click at [98, 590] on div "Tech review ILP Application" at bounding box center [121, 594] width 138 height 11
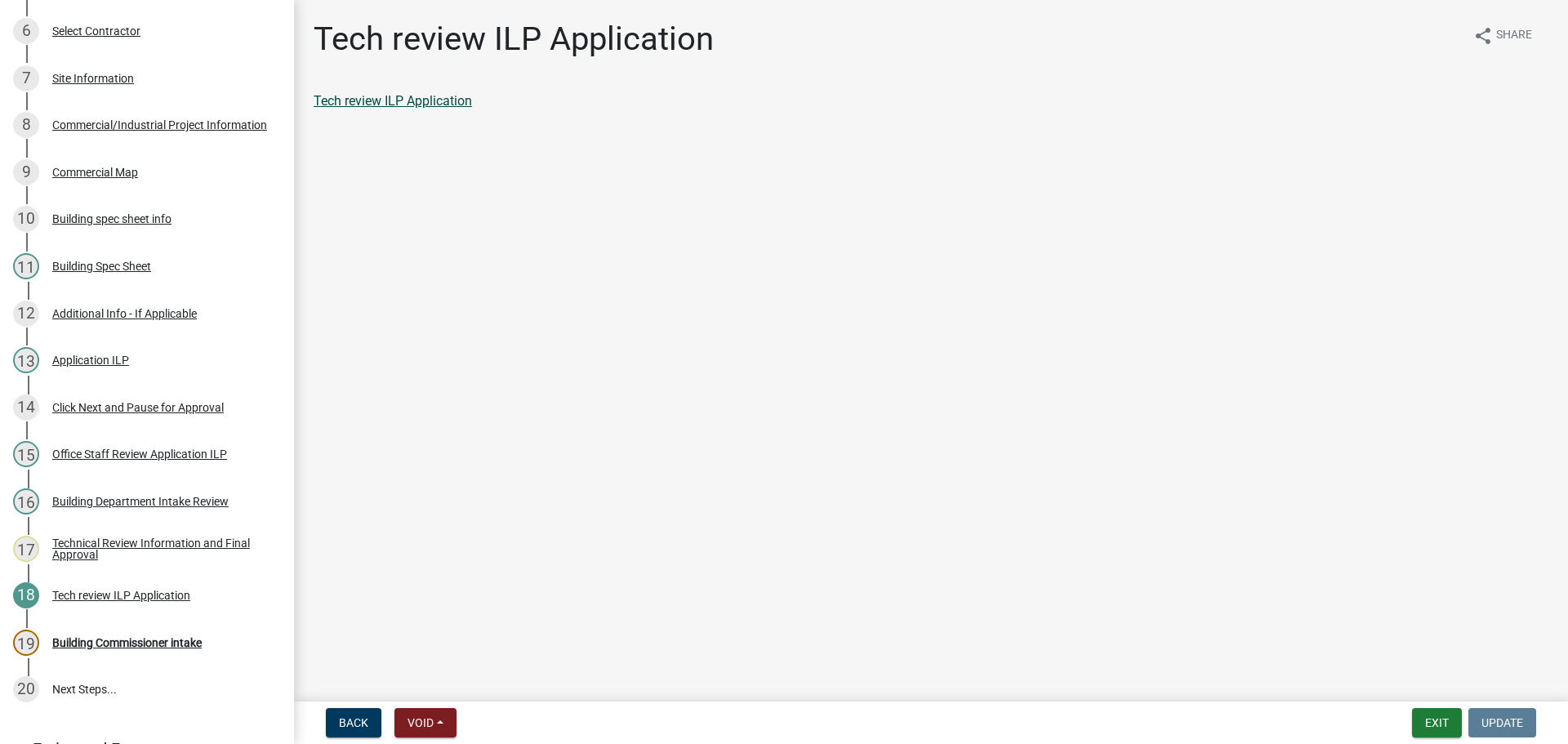
click at [380, 95] on link "Tech review ILP Application" at bounding box center [392, 101] width 158 height 16
click at [135, 639] on div "Building Commissioner intake" at bounding box center [127, 642] width 149 height 11
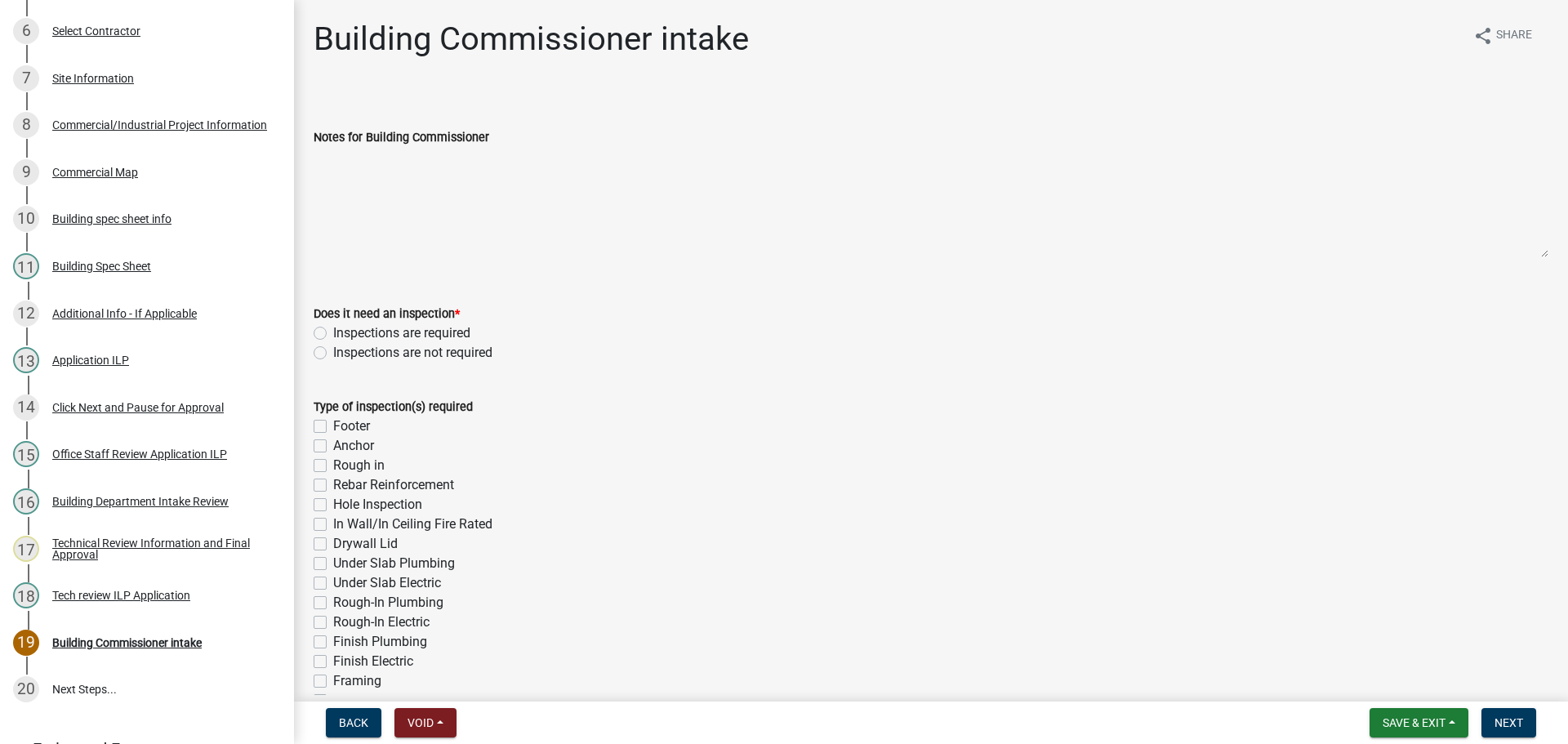
click at [333, 328] on label "Inspections are required" at bounding box center [402, 333] width 137 height 20
click at [333, 328] on input "Inspections are required" at bounding box center [338, 328] width 11 height 11
radio input "true"
click at [333, 425] on label "Footer" at bounding box center [351, 426] width 37 height 20
click at [333, 425] on input "Footer" at bounding box center [338, 421] width 11 height 11
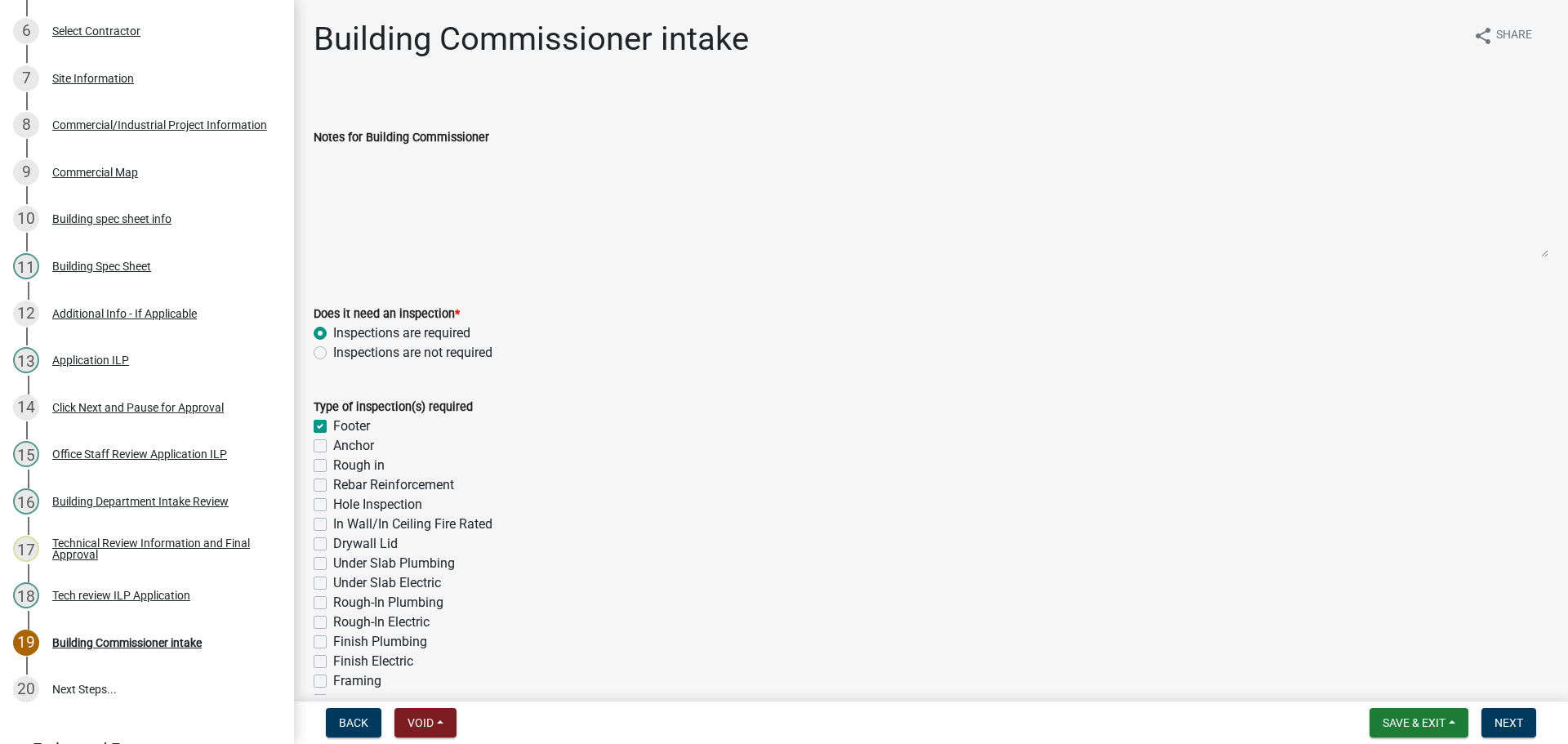
checkbox input "true"
checkbox input "false"
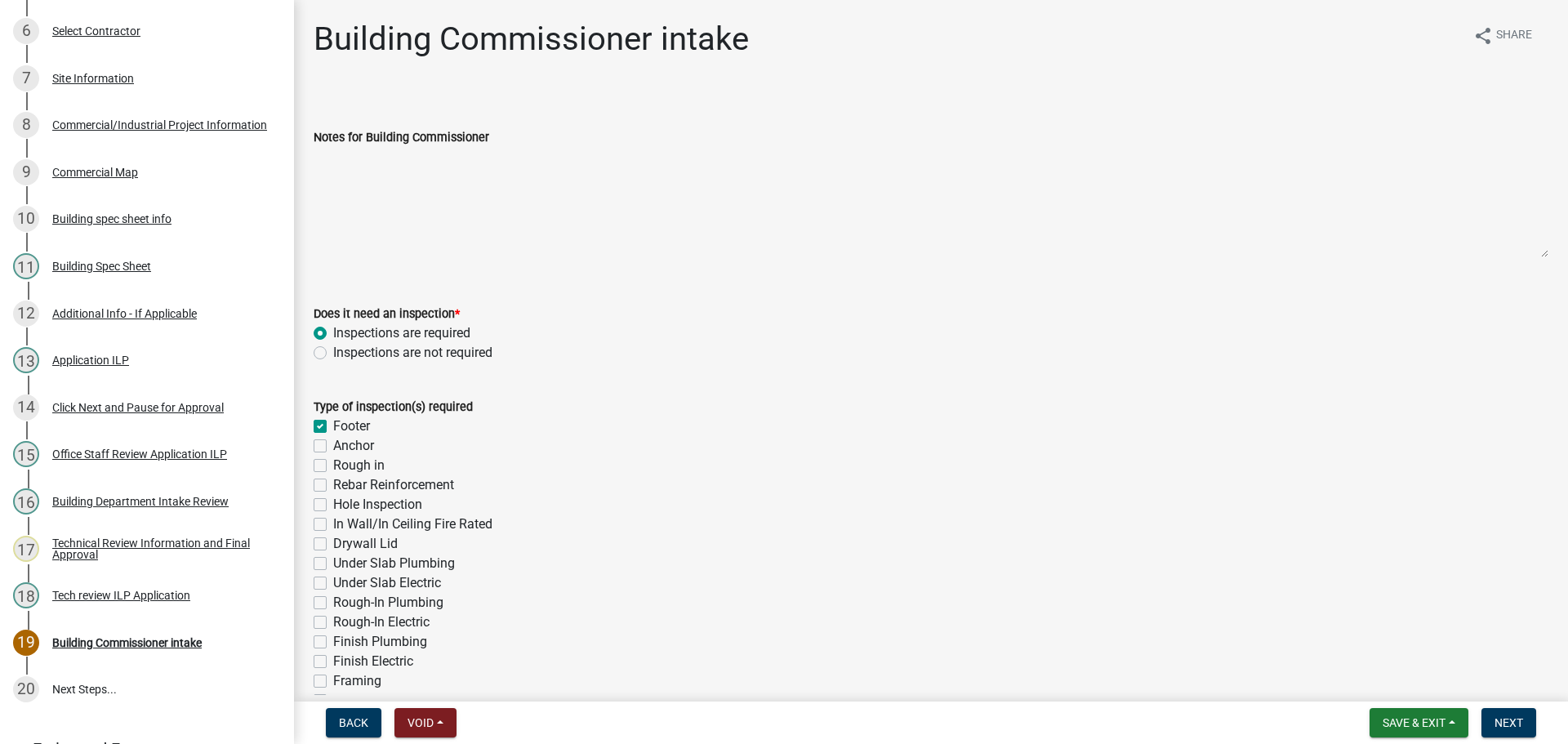
checkbox input "false"
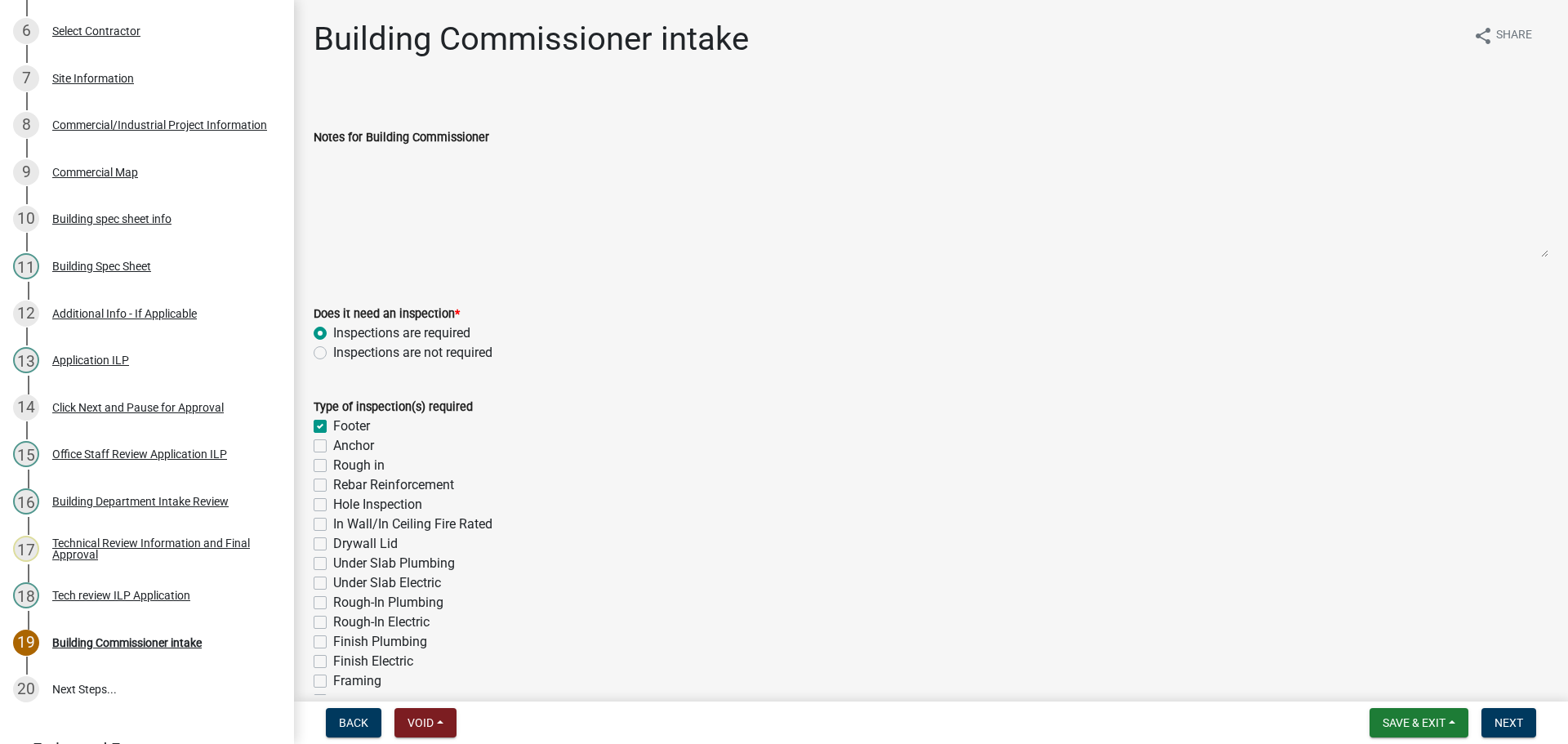
checkbox input "false"
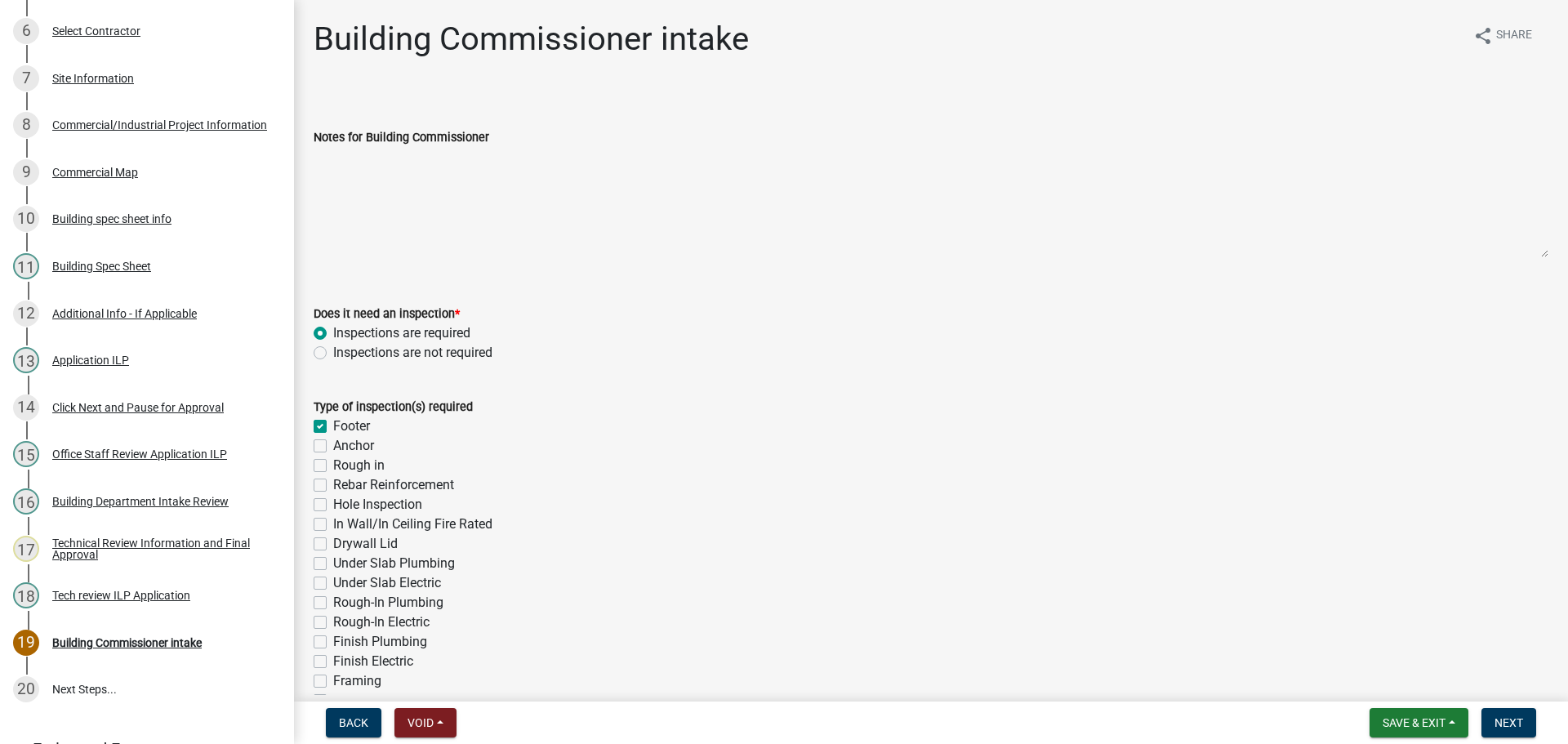
checkbox input "false"
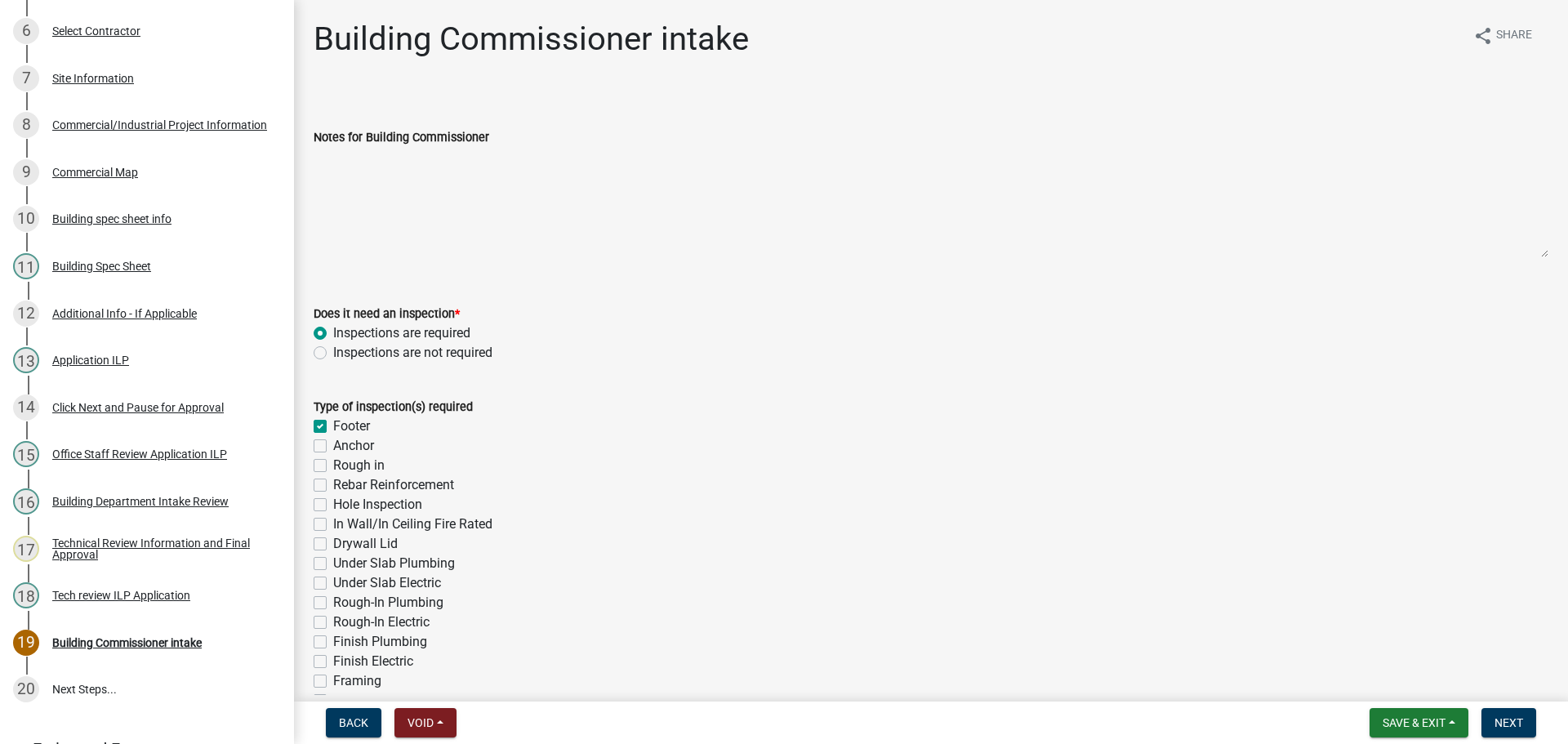
click at [333, 444] on label "Anchor" at bounding box center [353, 446] width 41 height 20
click at [333, 444] on input "Anchor" at bounding box center [338, 441] width 11 height 11
checkbox input "true"
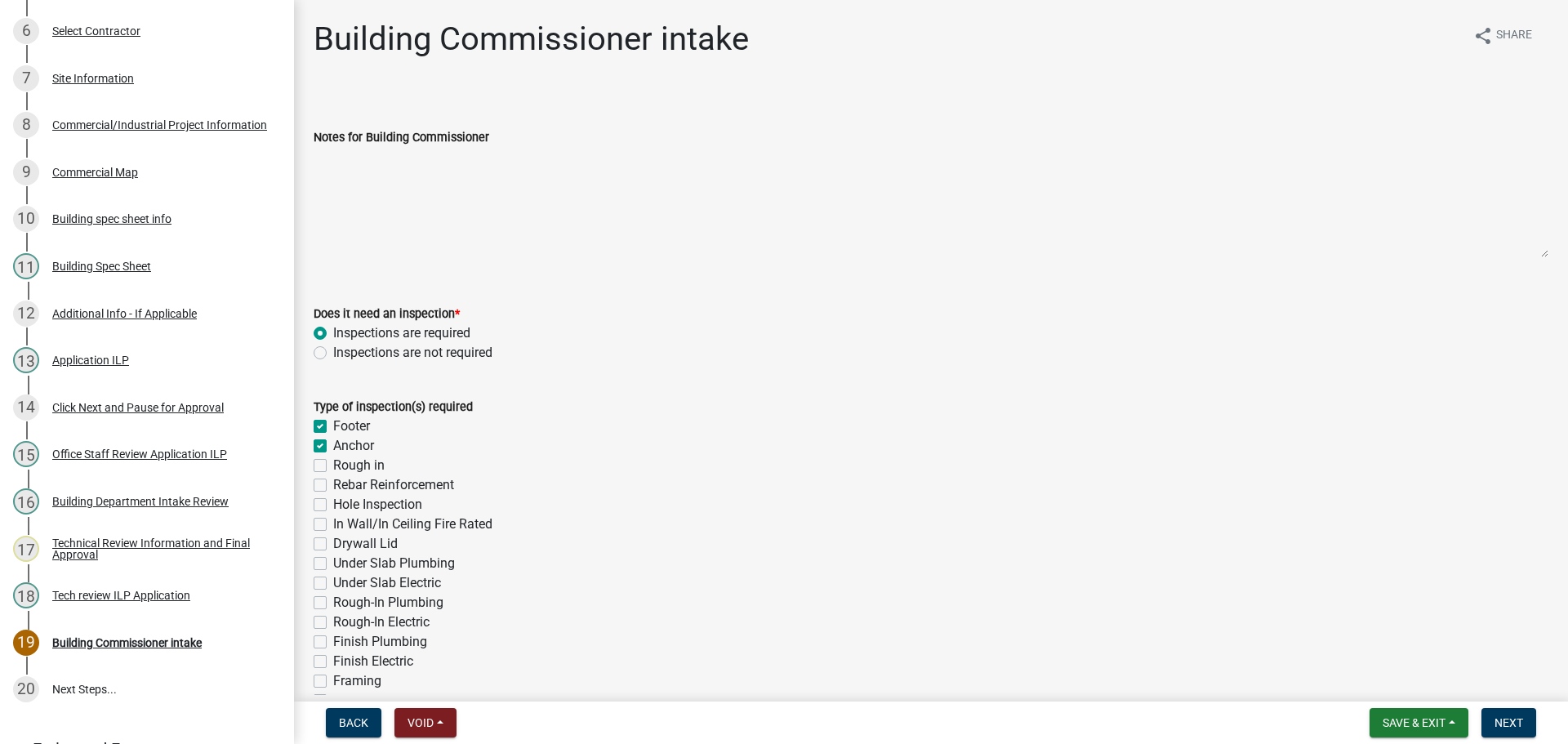
checkbox input "false"
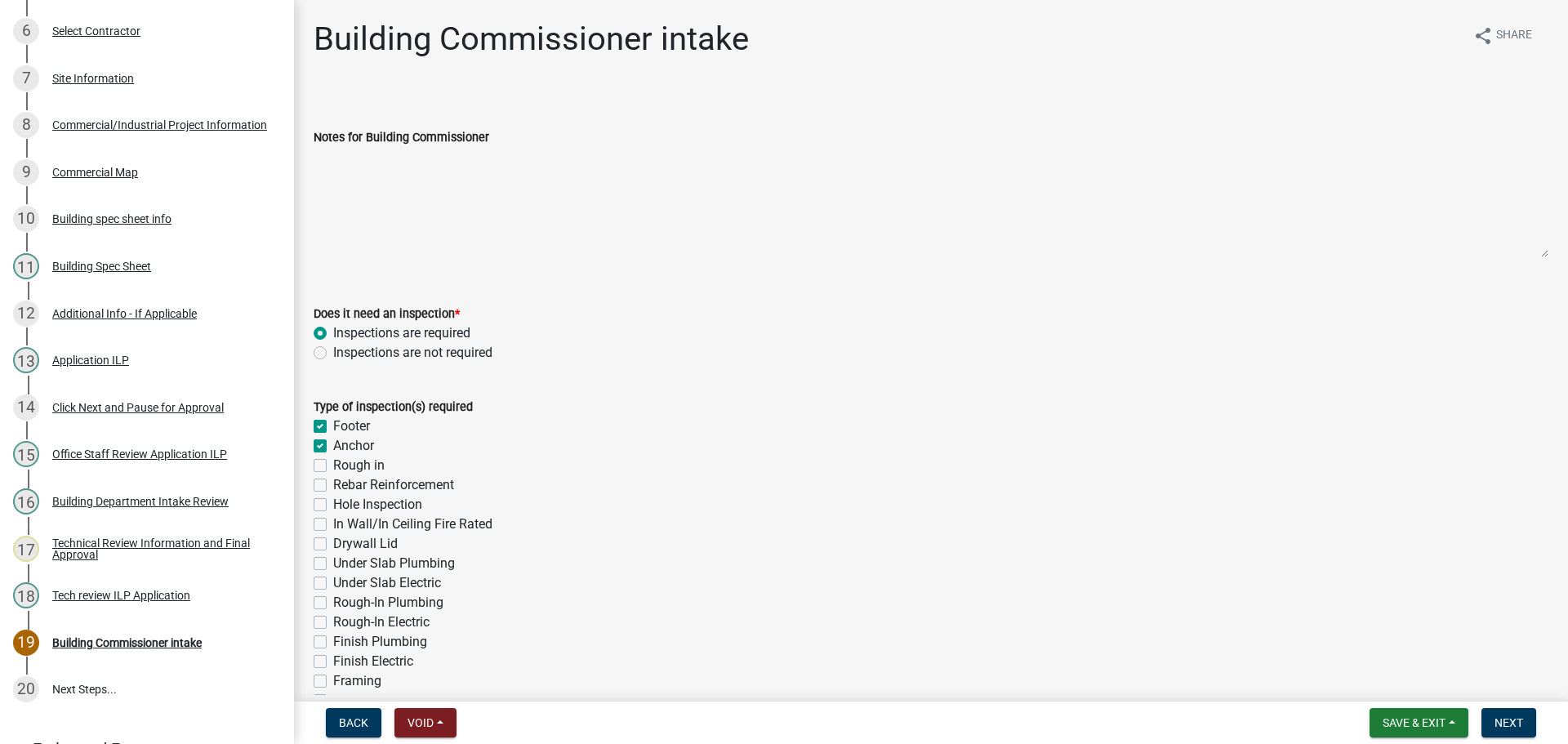
checkbox input "false"
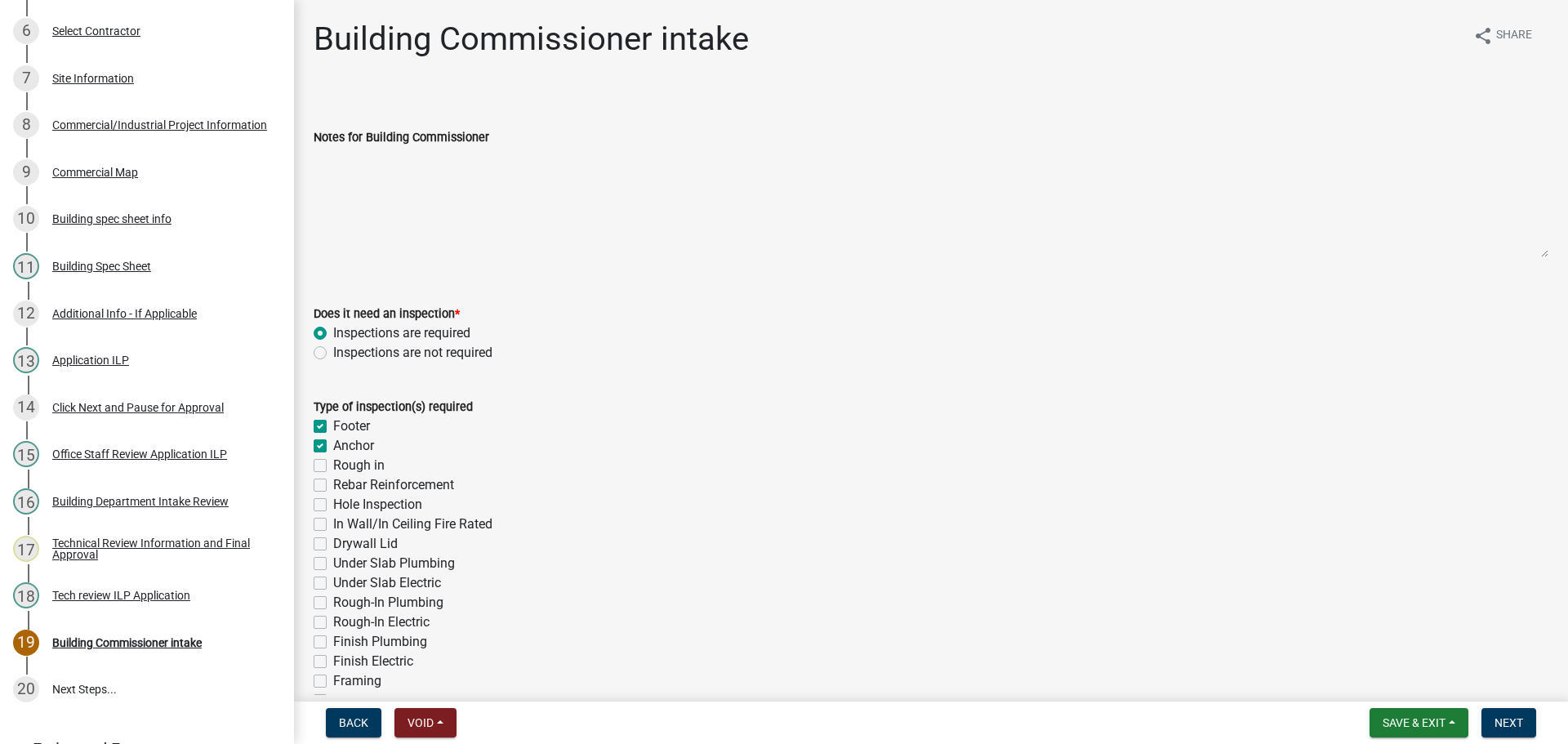
checkbox input "false"
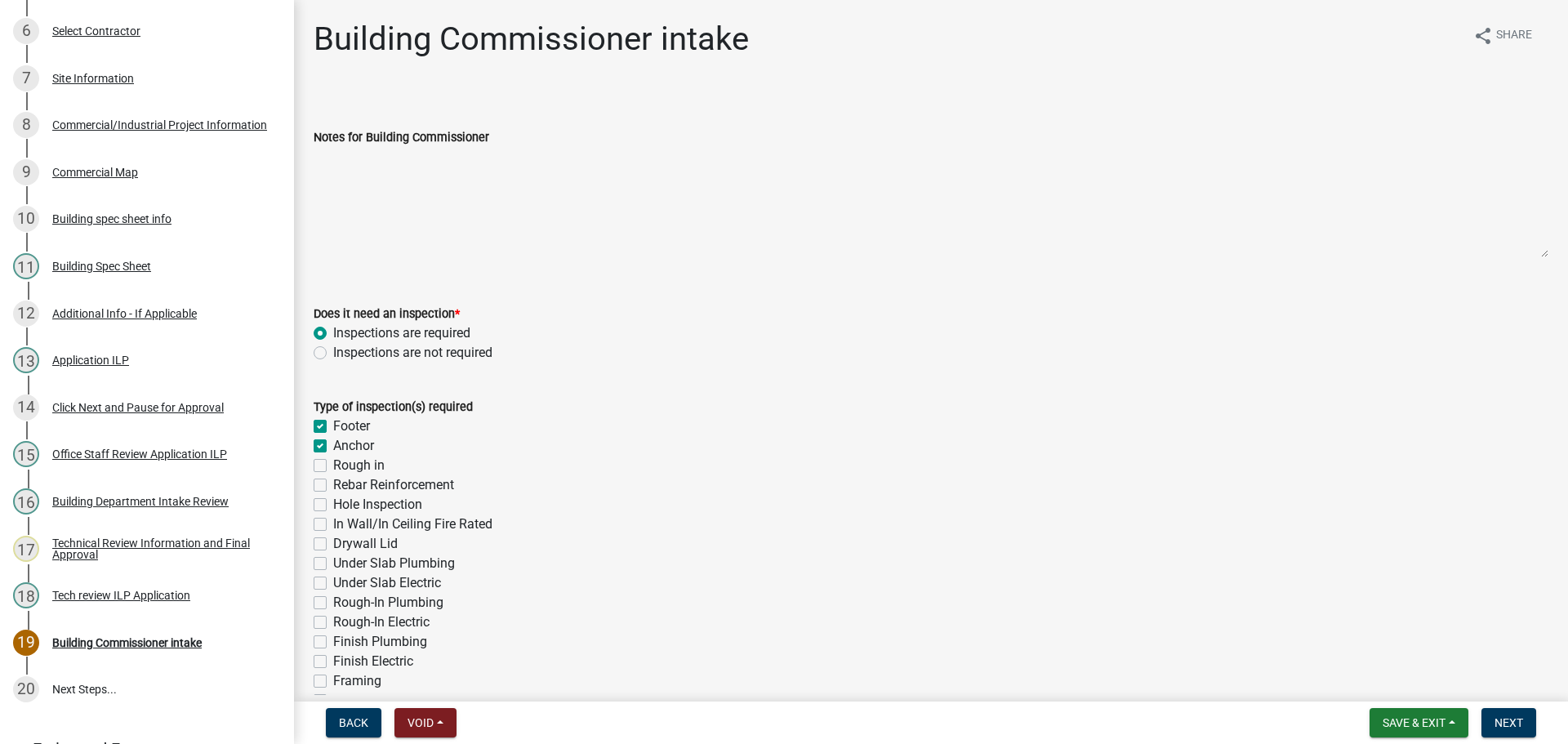
checkbox input "false"
click at [333, 498] on label "Hole Inspection" at bounding box center [377, 504] width 89 height 20
click at [333, 498] on input "Hole Inspection" at bounding box center [338, 499] width 11 height 11
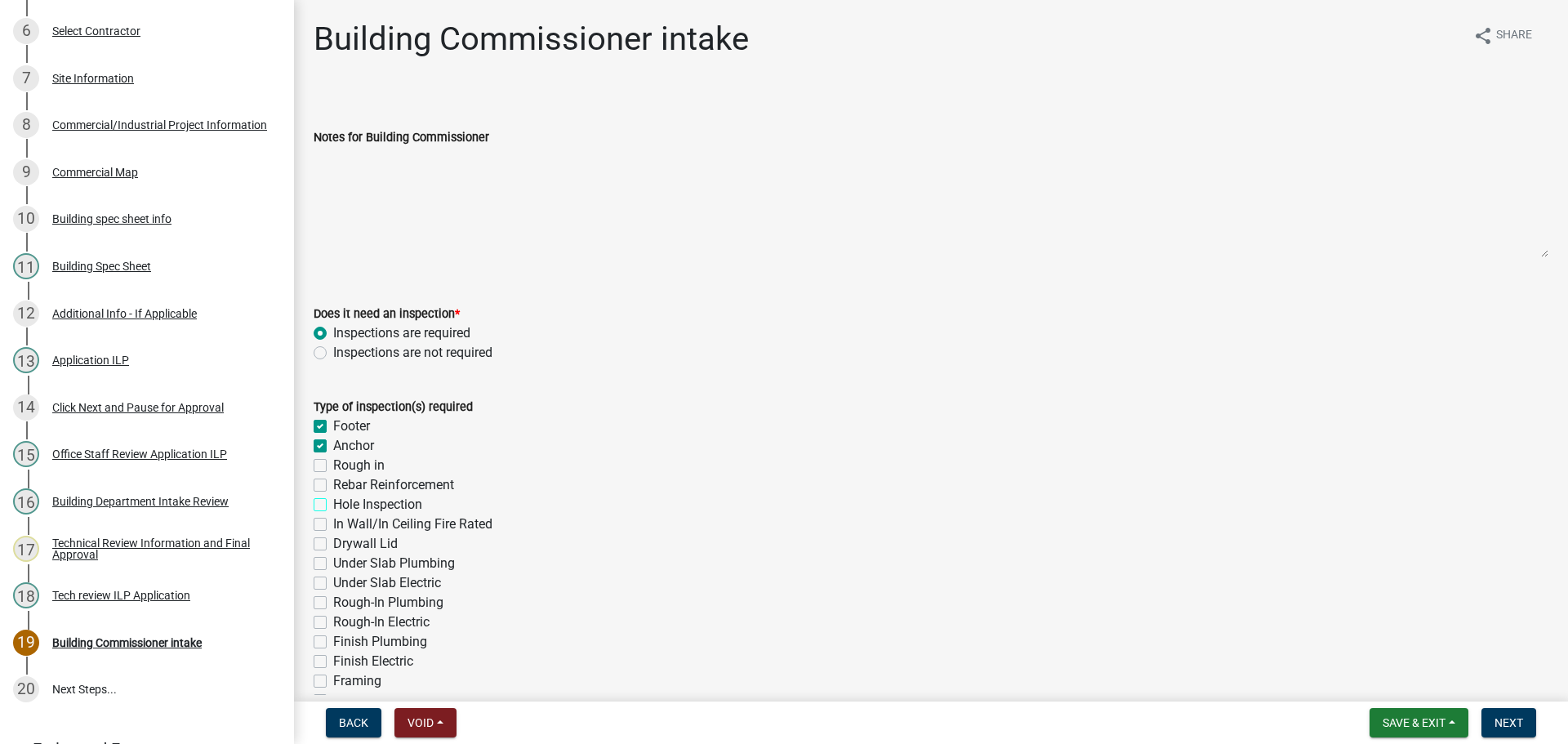
checkbox input "true"
checkbox input "false"
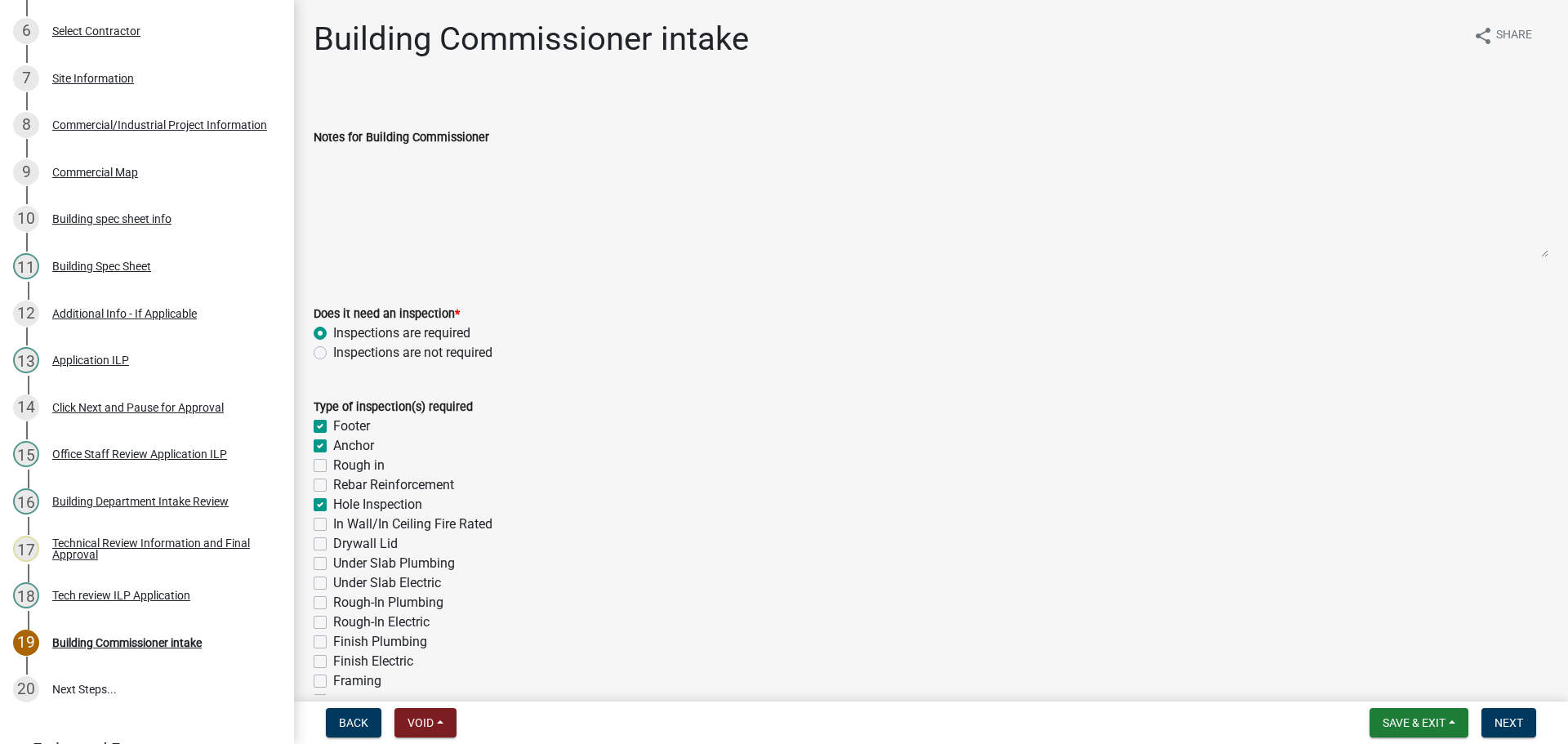
checkbox input "true"
checkbox input "false"
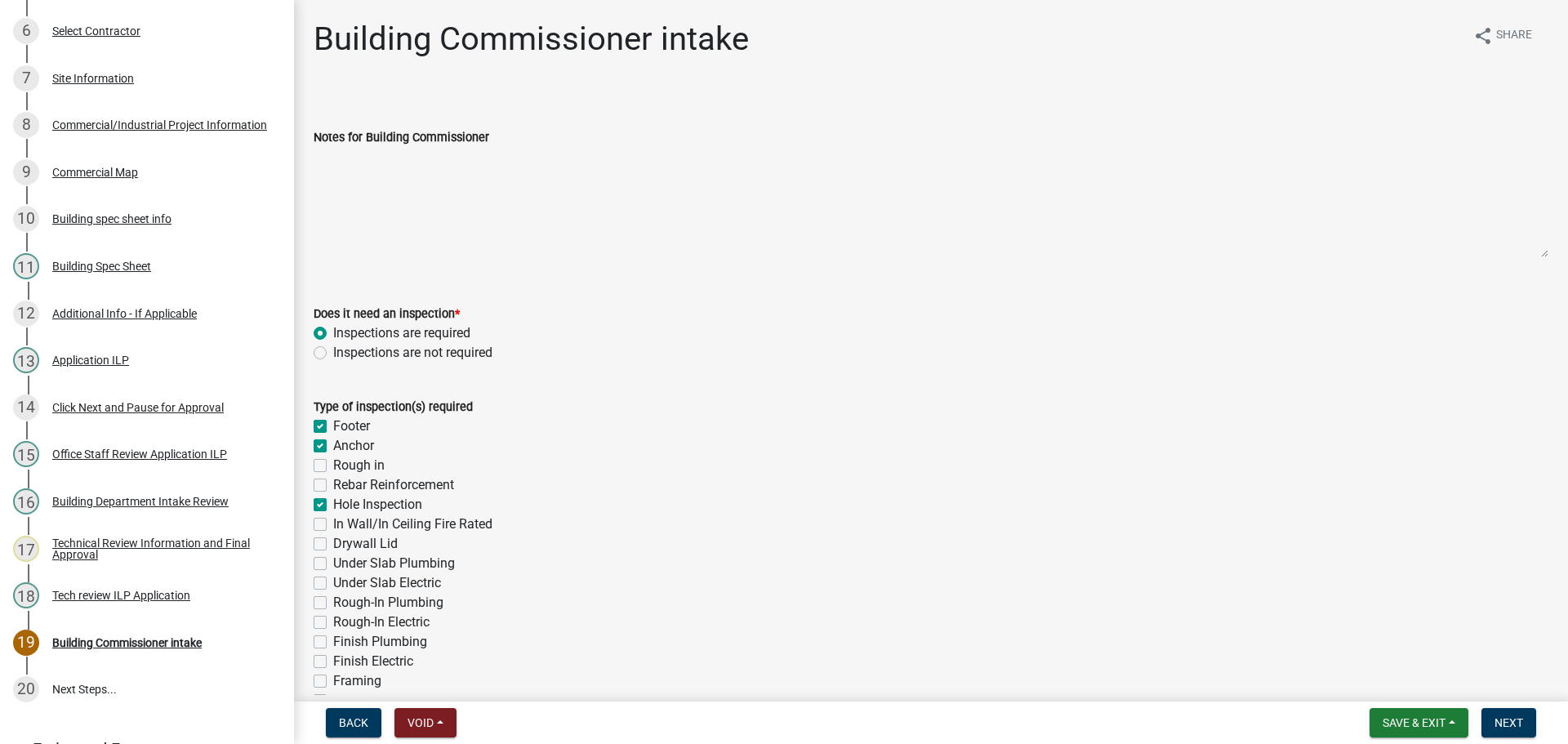
checkbox input "false"
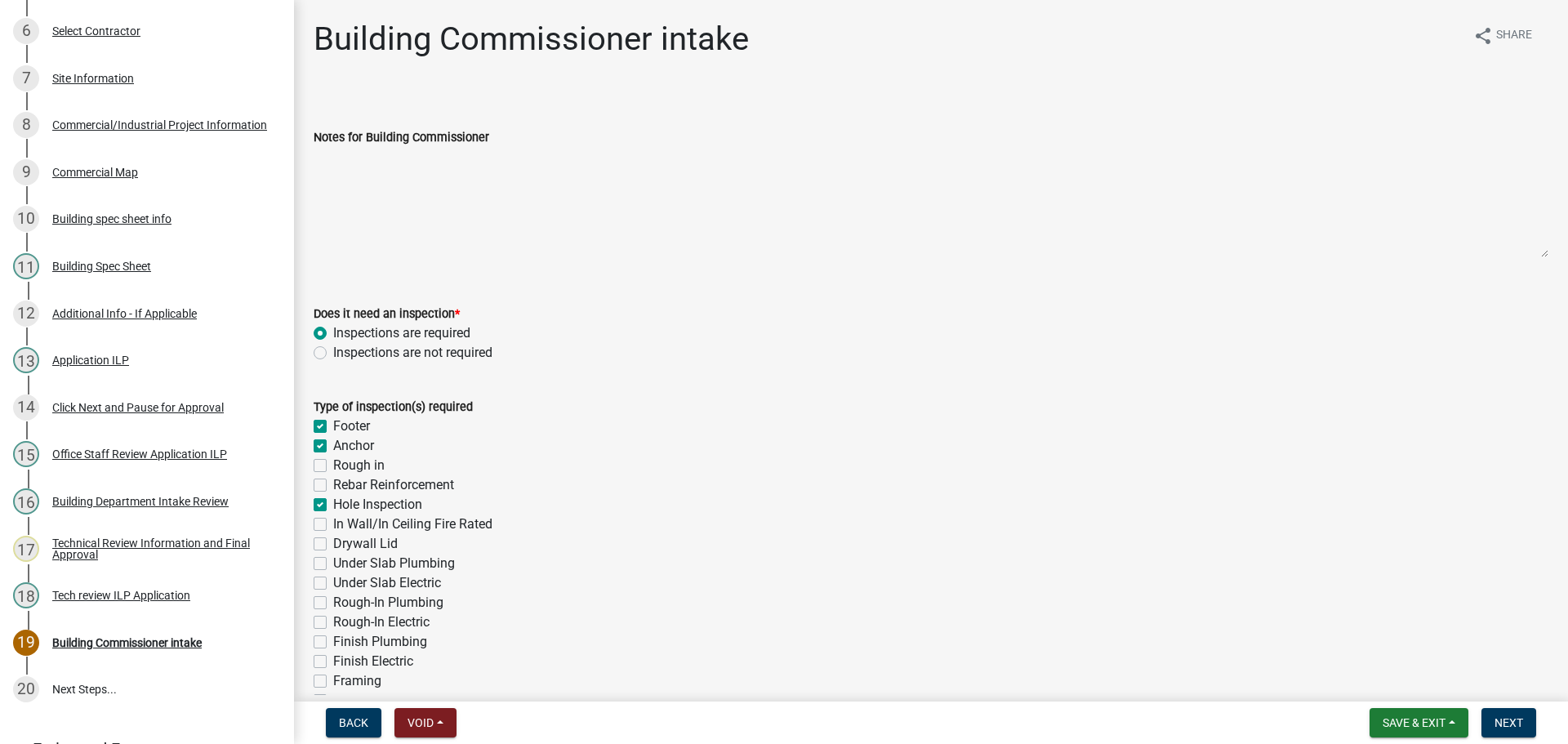
checkbox input "false"
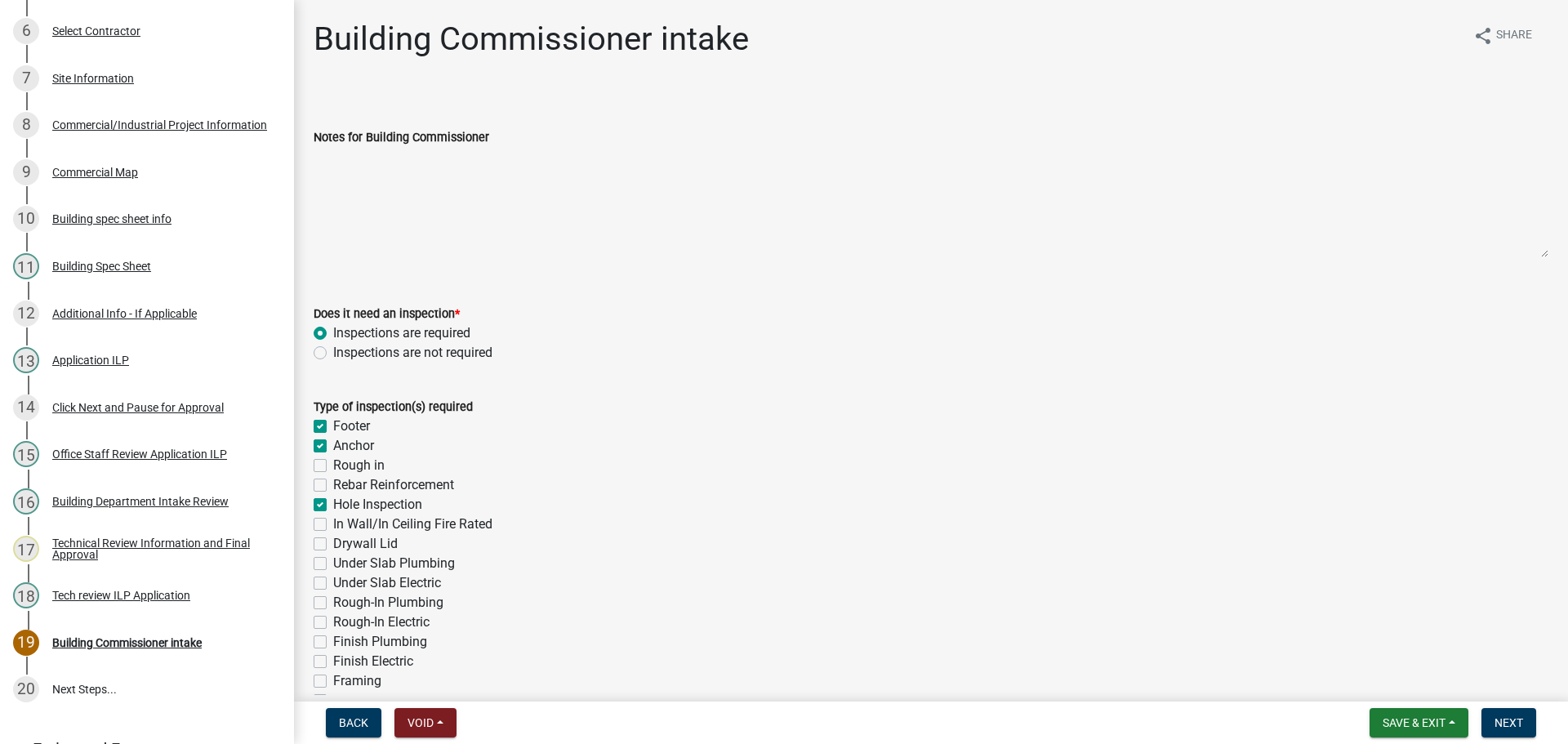
checkbox input "false"
click at [333, 622] on label "Rough-In Electric" at bounding box center [381, 622] width 97 height 20
click at [333, 622] on input "Rough-In Electric" at bounding box center [338, 617] width 11 height 11
checkbox input "true"
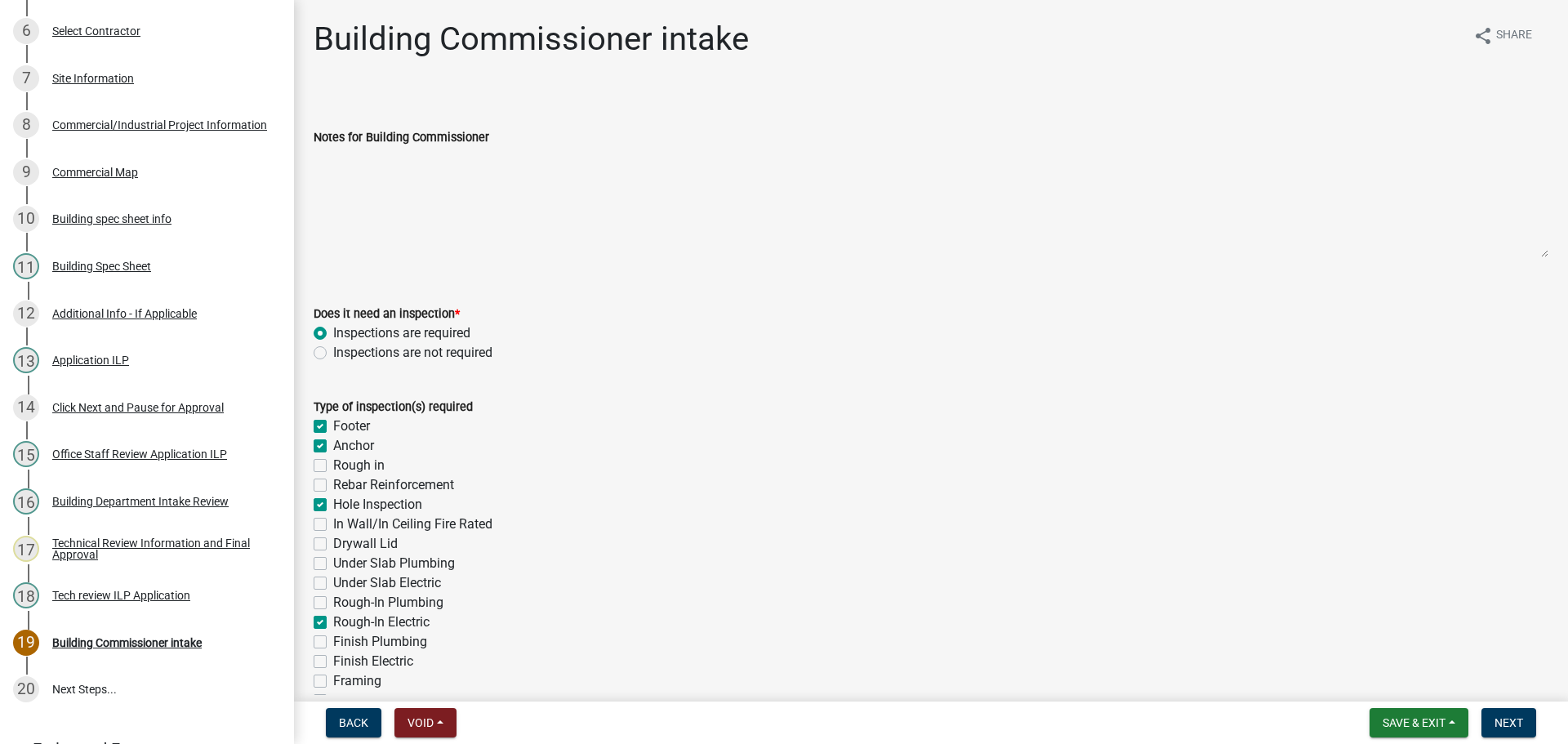
checkbox input "true"
checkbox input "false"
checkbox input "true"
checkbox input "false"
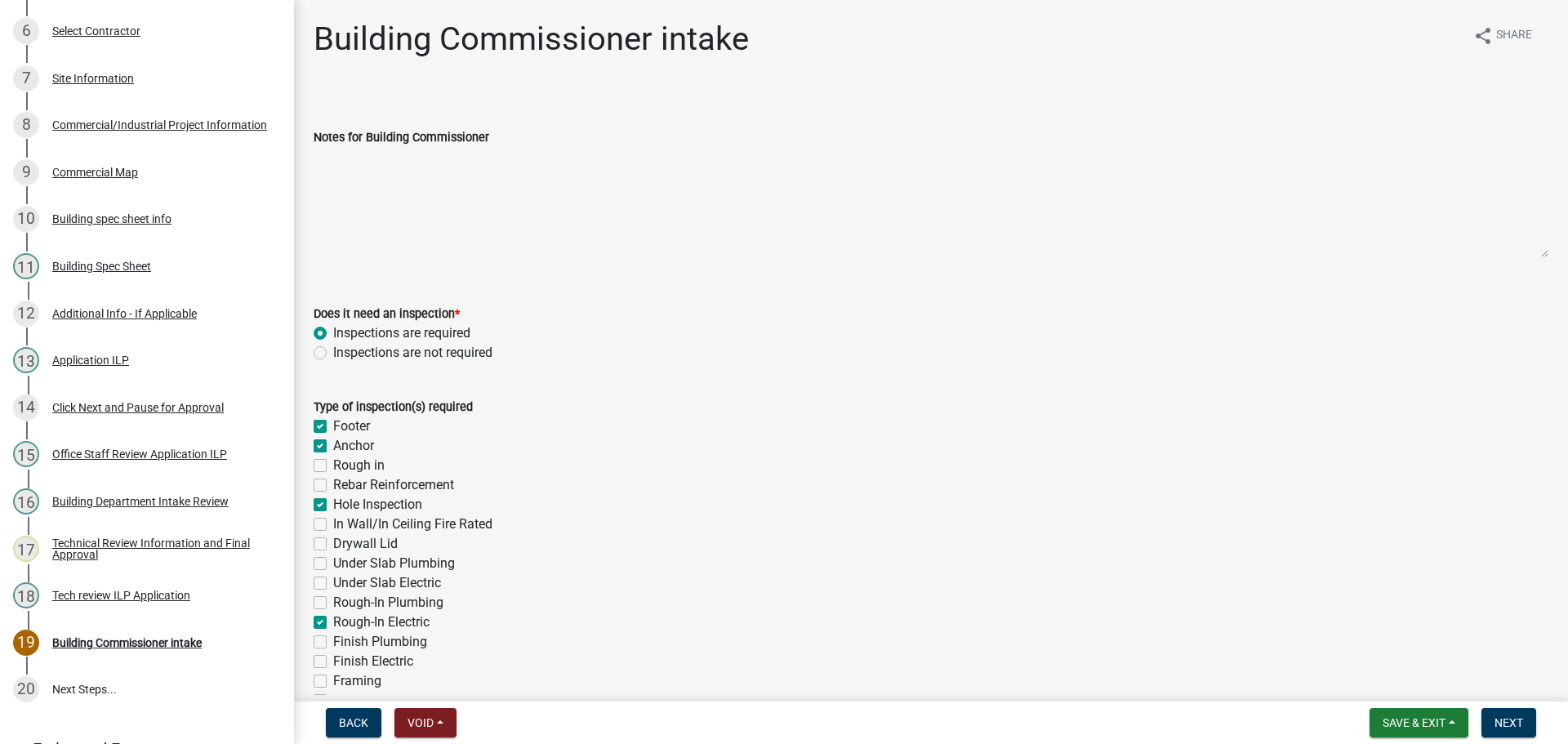
checkbox input "false"
checkbox input "true"
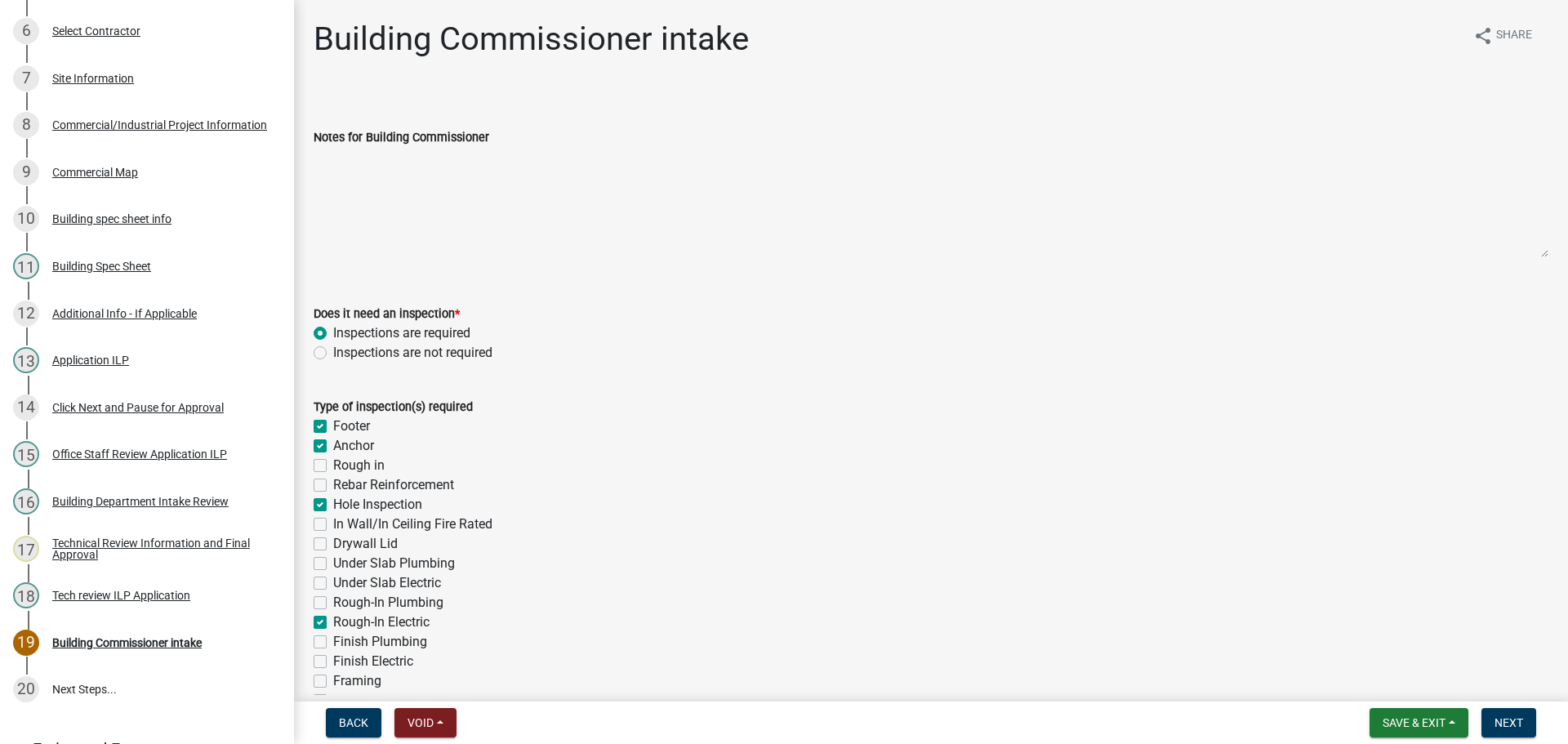
checkbox input "false"
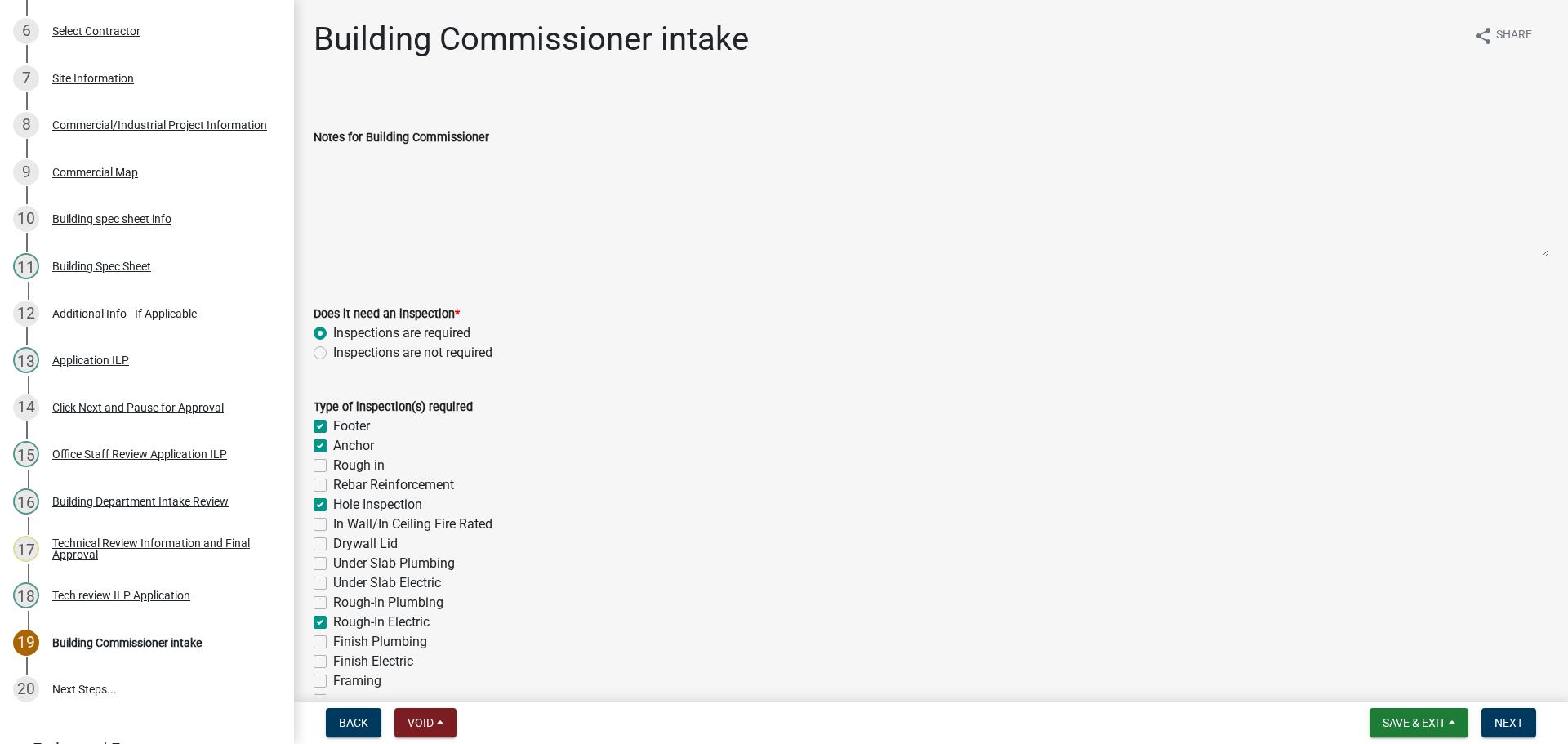
checkbox input "false"
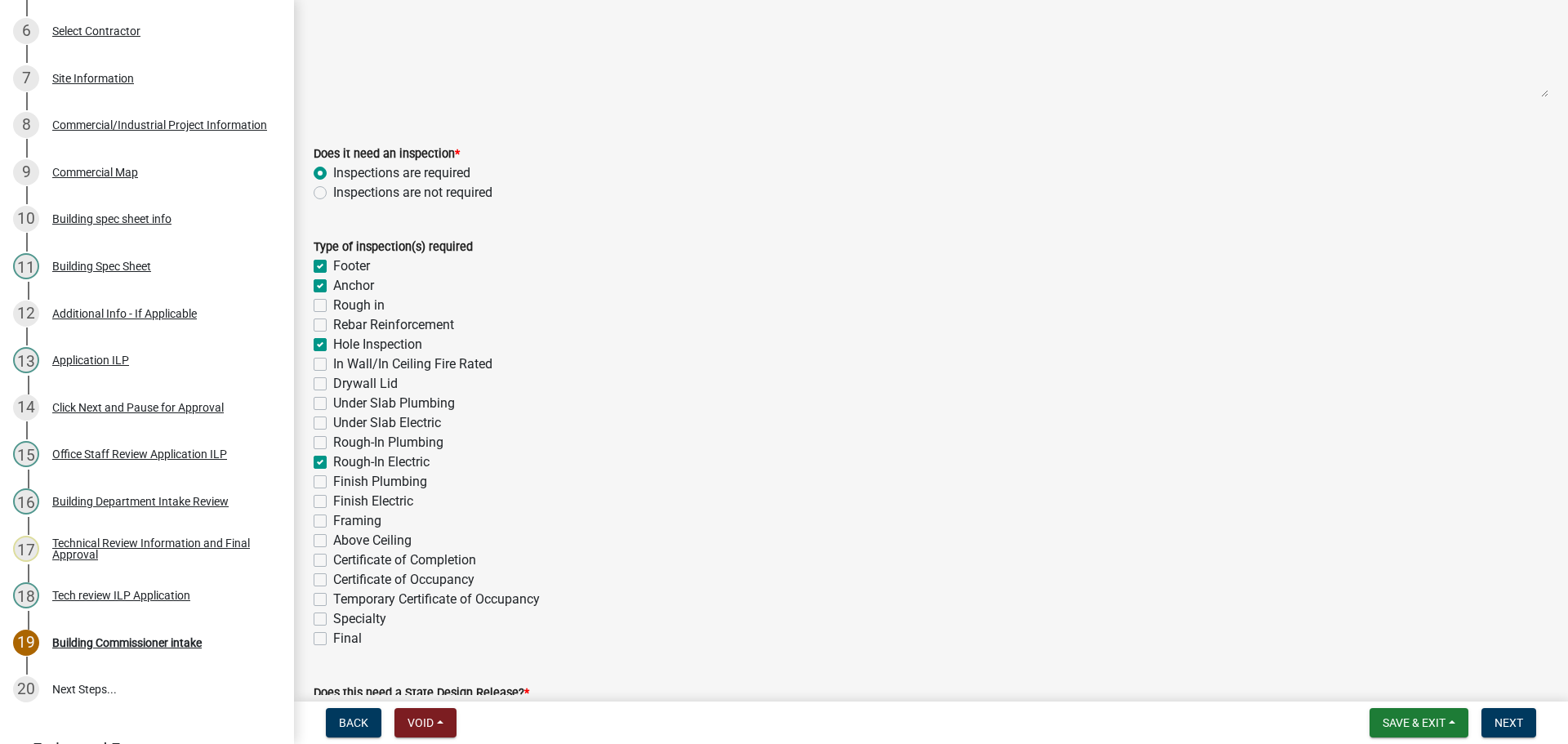
scroll to position [163, 0]
click at [333, 497] on label "Finish Electric" at bounding box center [373, 498] width 80 height 20
click at [333, 497] on input "Finish Electric" at bounding box center [338, 493] width 11 height 11
checkbox input "true"
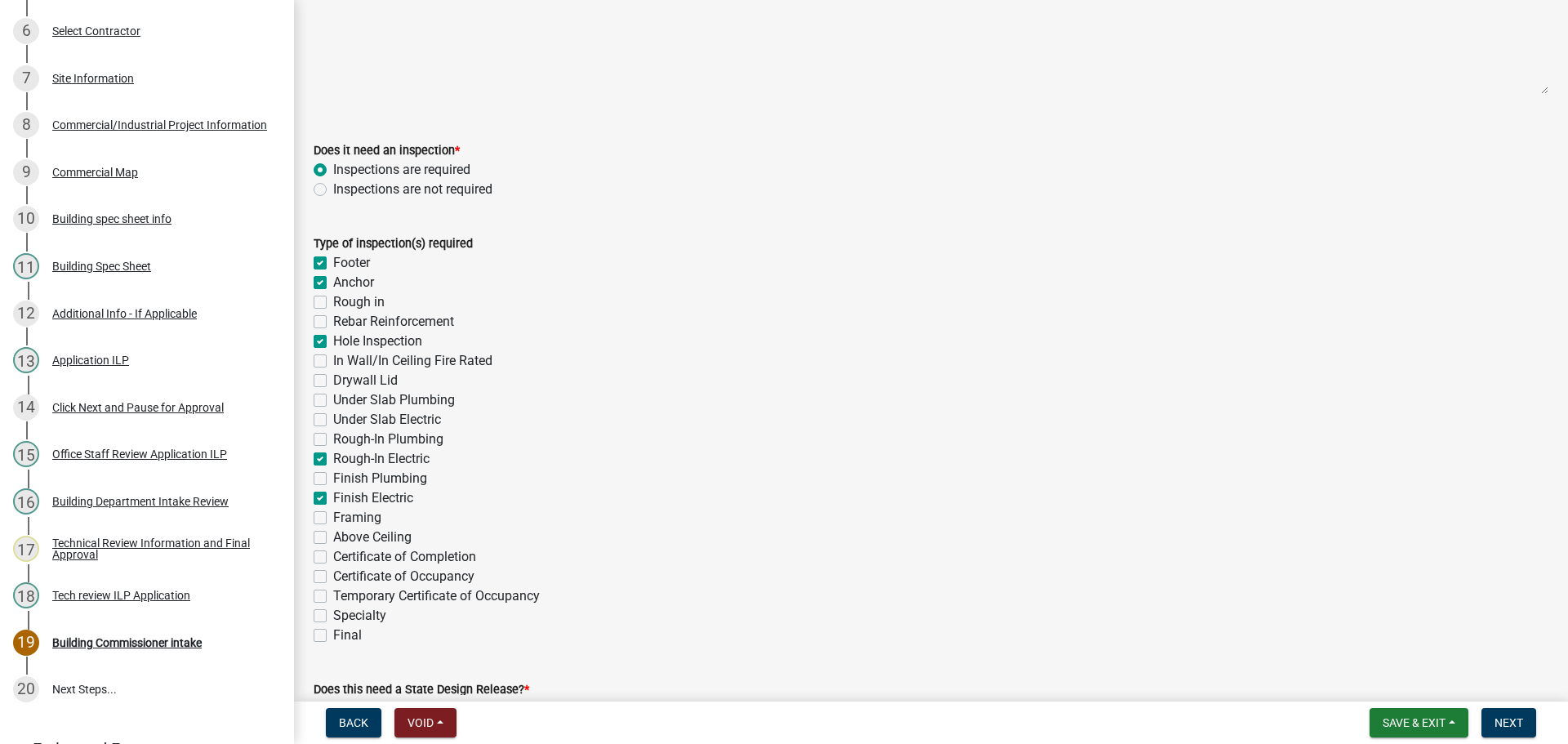
checkbox input "true"
checkbox input "false"
checkbox input "true"
checkbox input "false"
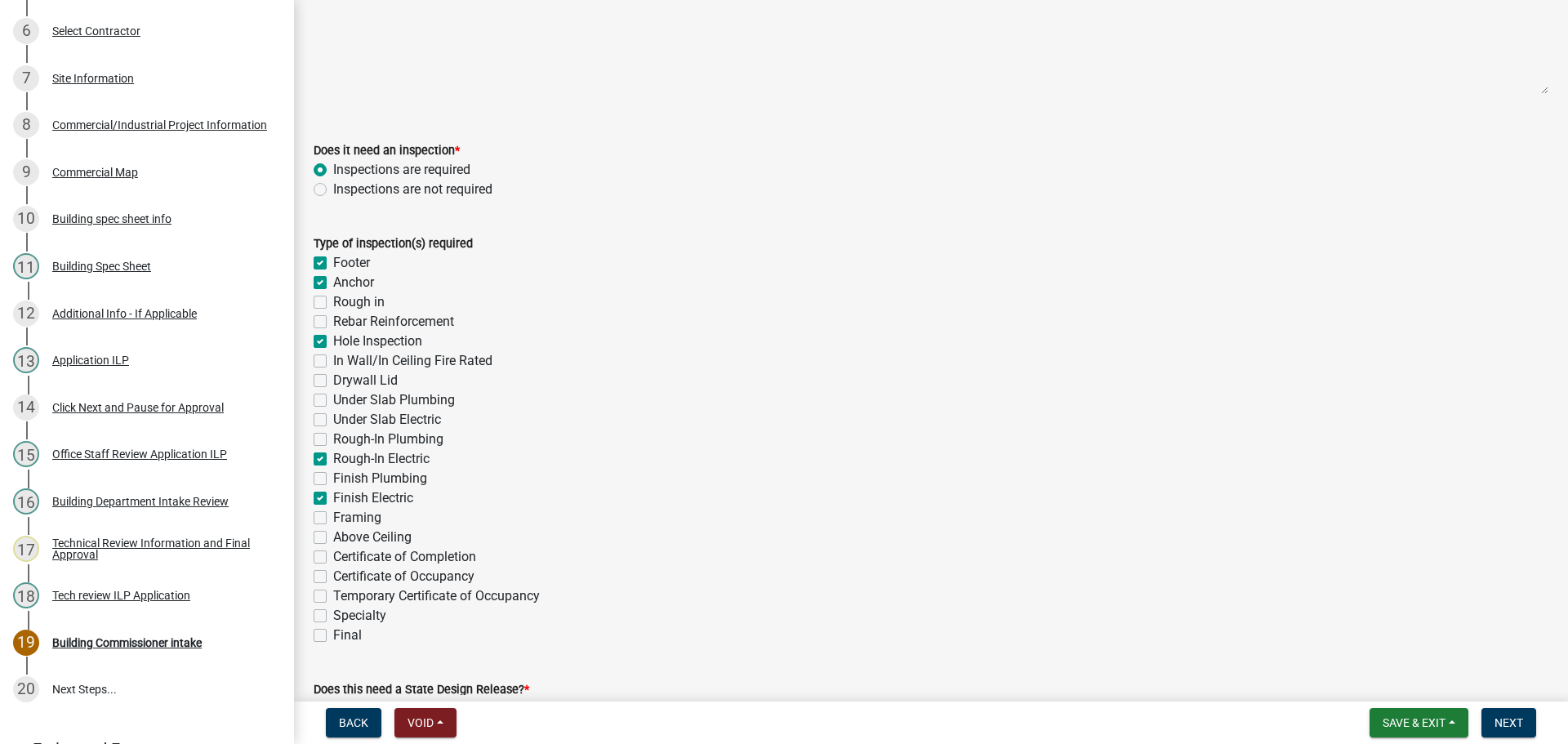
checkbox input "false"
checkbox input "true"
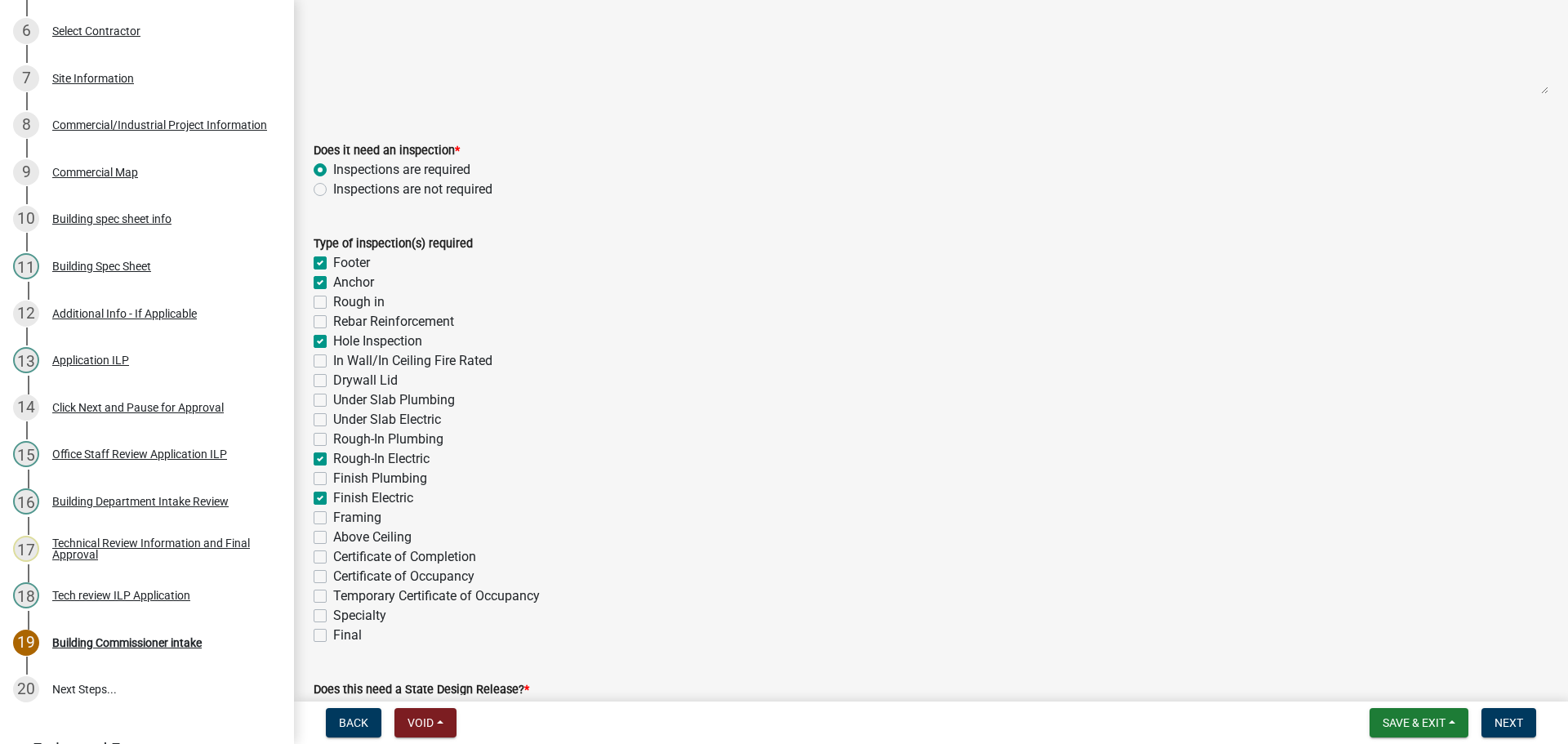
checkbox input "false"
checkbox input "true"
checkbox input "false"
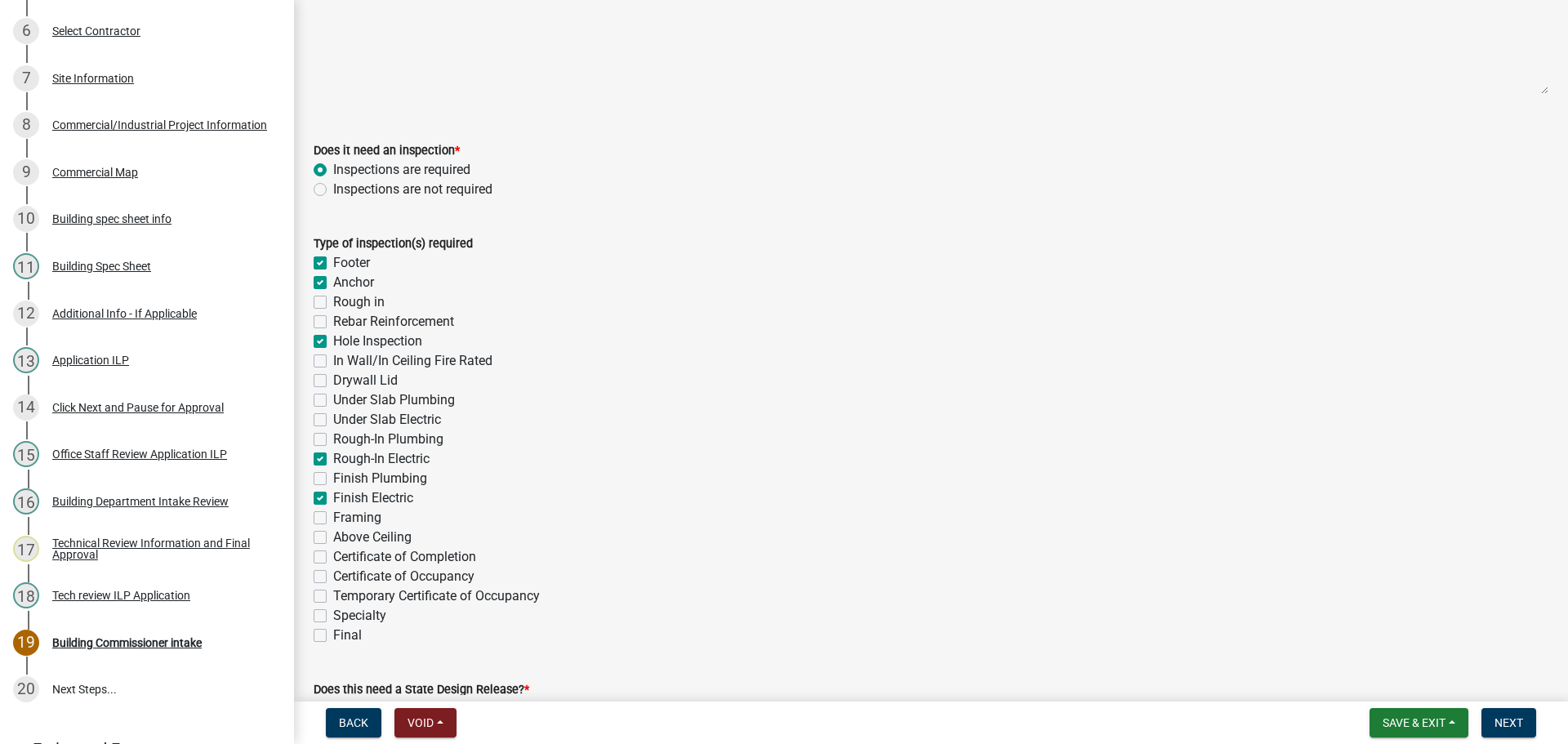
checkbox input "false"
click at [333, 575] on label "Certificate of Occupancy" at bounding box center [404, 576] width 141 height 20
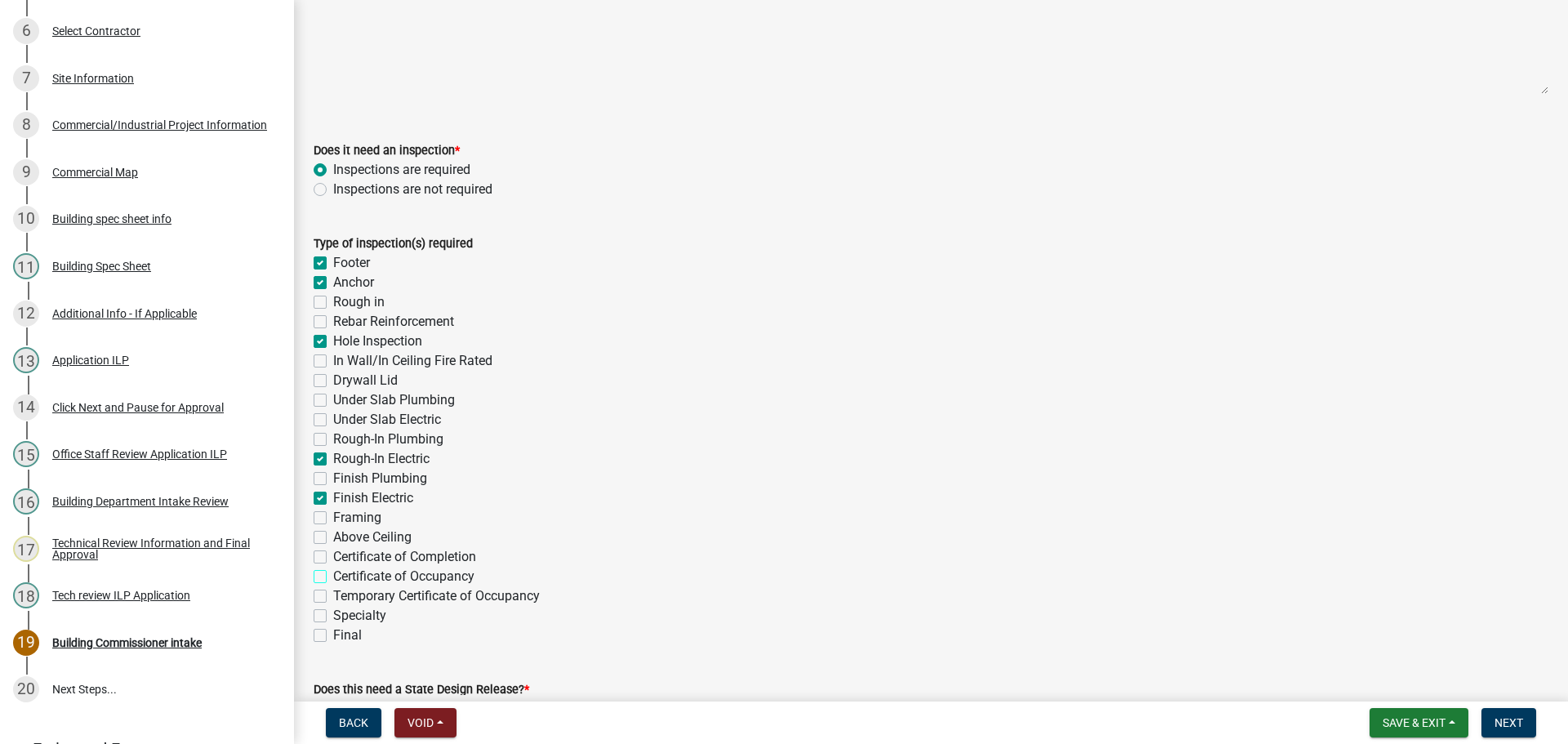
click at [333, 575] on input "Certificate of Occupancy" at bounding box center [338, 571] width 11 height 11
checkbox input "true"
checkbox input "false"
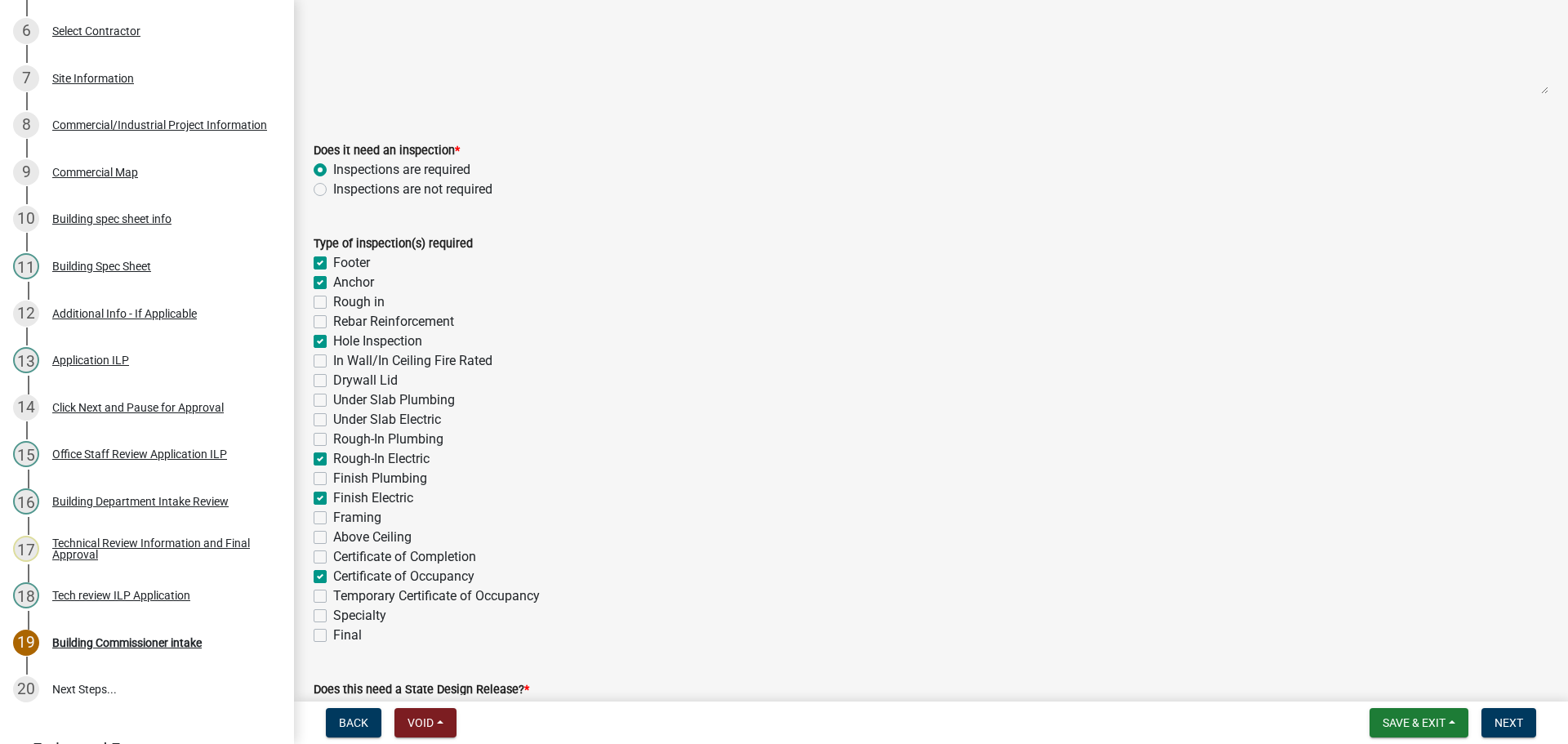
checkbox input "false"
checkbox input "true"
checkbox input "false"
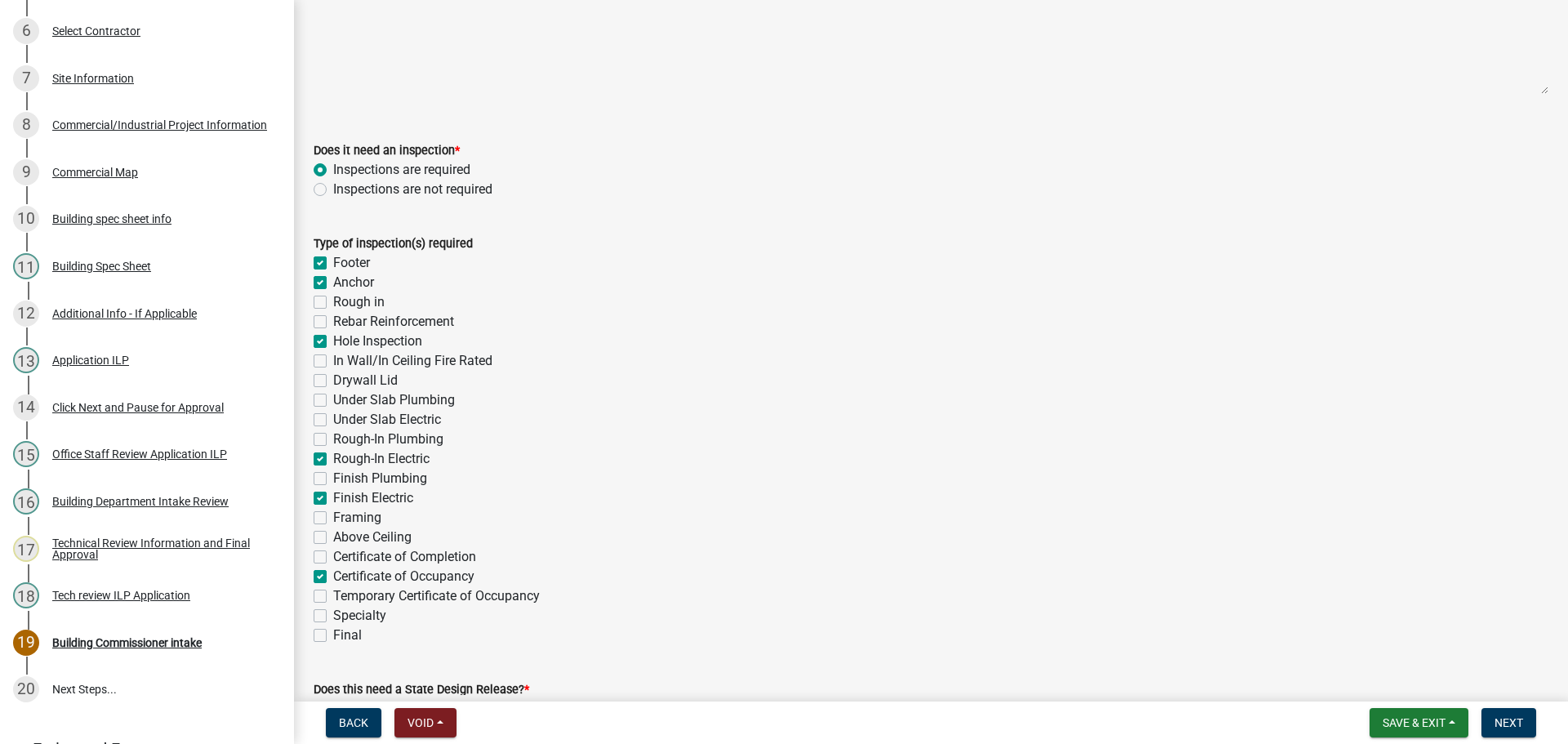
checkbox input "false"
checkbox input "true"
checkbox input "false"
checkbox input "true"
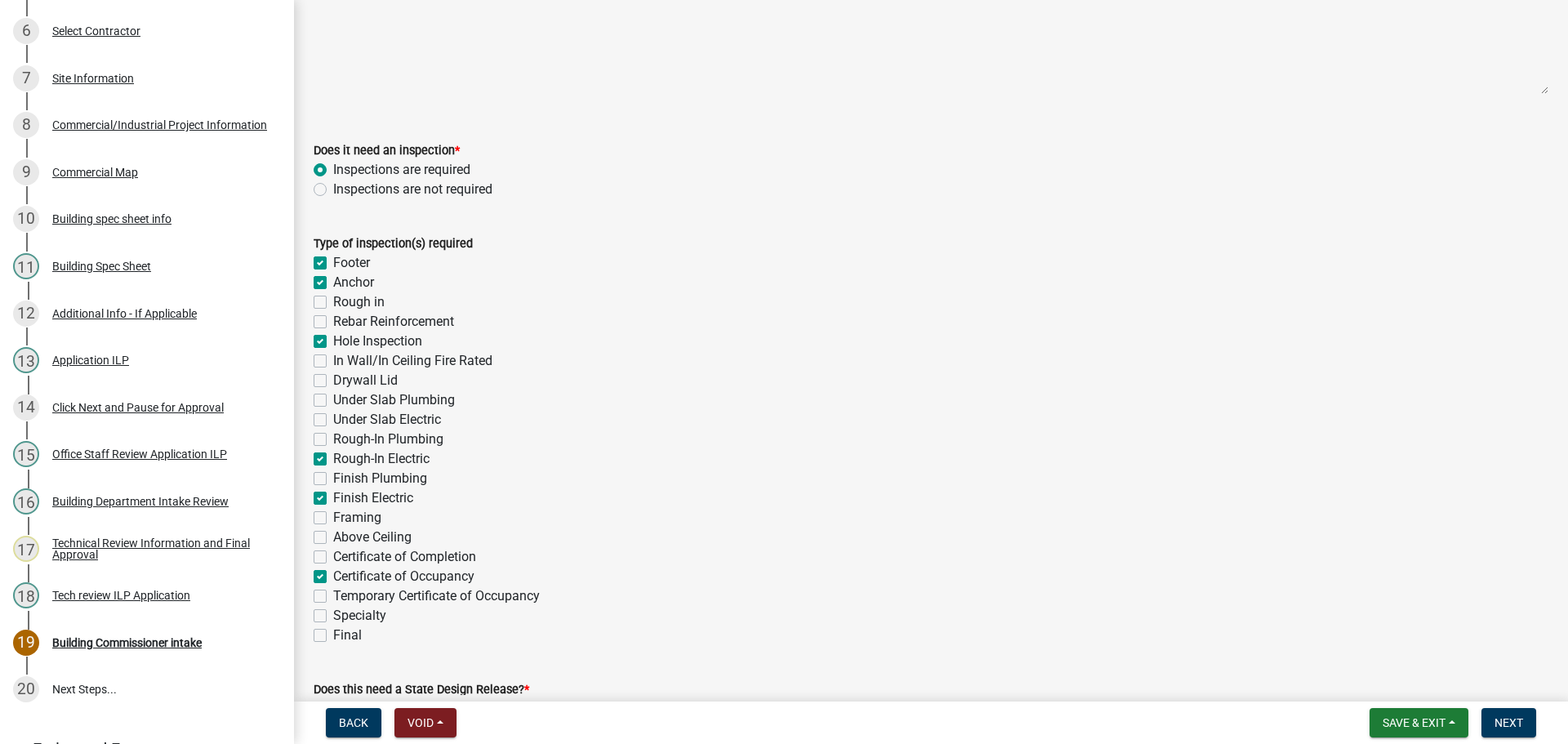
checkbox input "false"
checkbox input "true"
checkbox input "false"
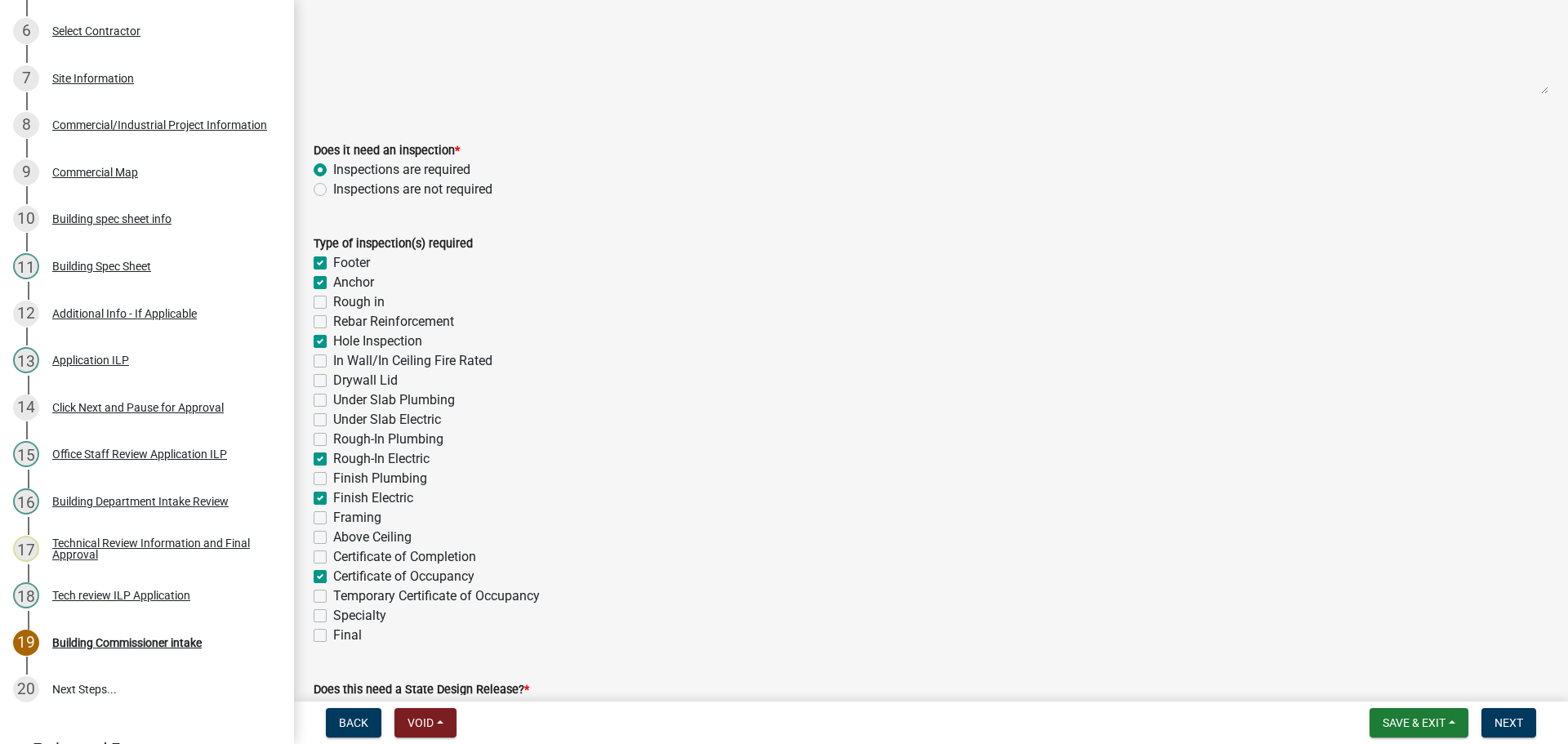
checkbox input "false"
click at [333, 635] on label "Final" at bounding box center [347, 636] width 29 height 20
click at [333, 635] on input "Final" at bounding box center [338, 631] width 11 height 11
checkbox input "true"
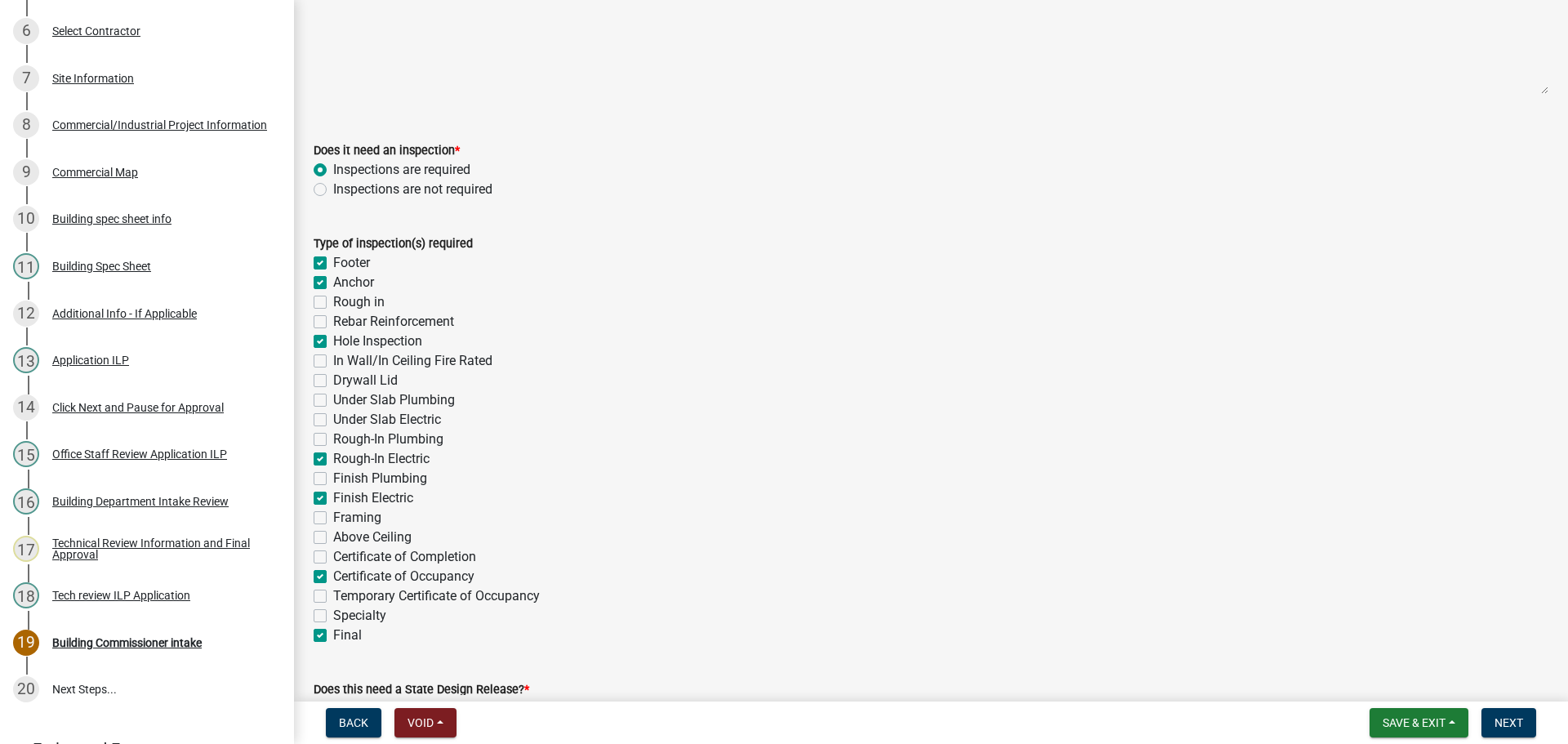
checkbox input "true"
checkbox input "false"
checkbox input "true"
checkbox input "false"
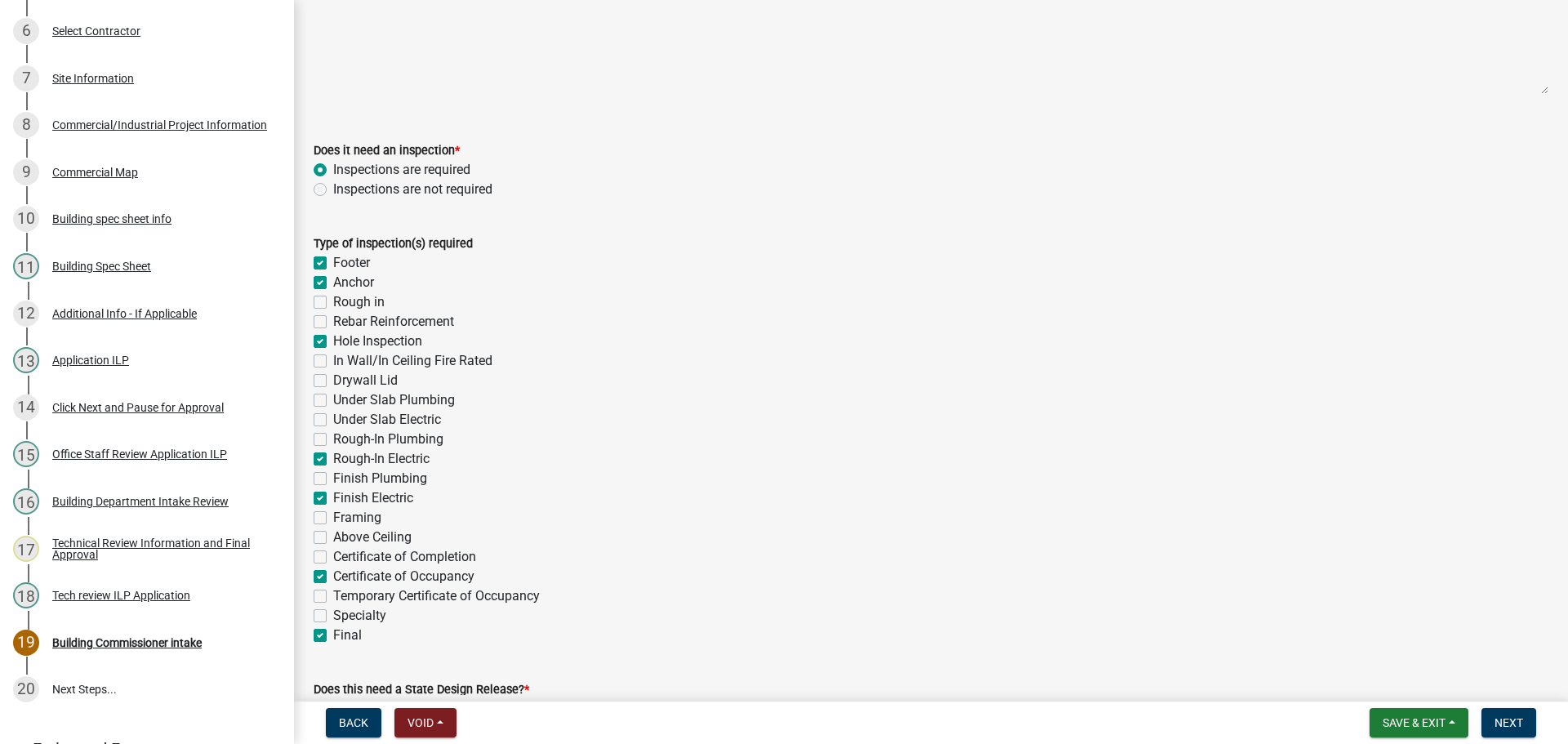
checkbox input "false"
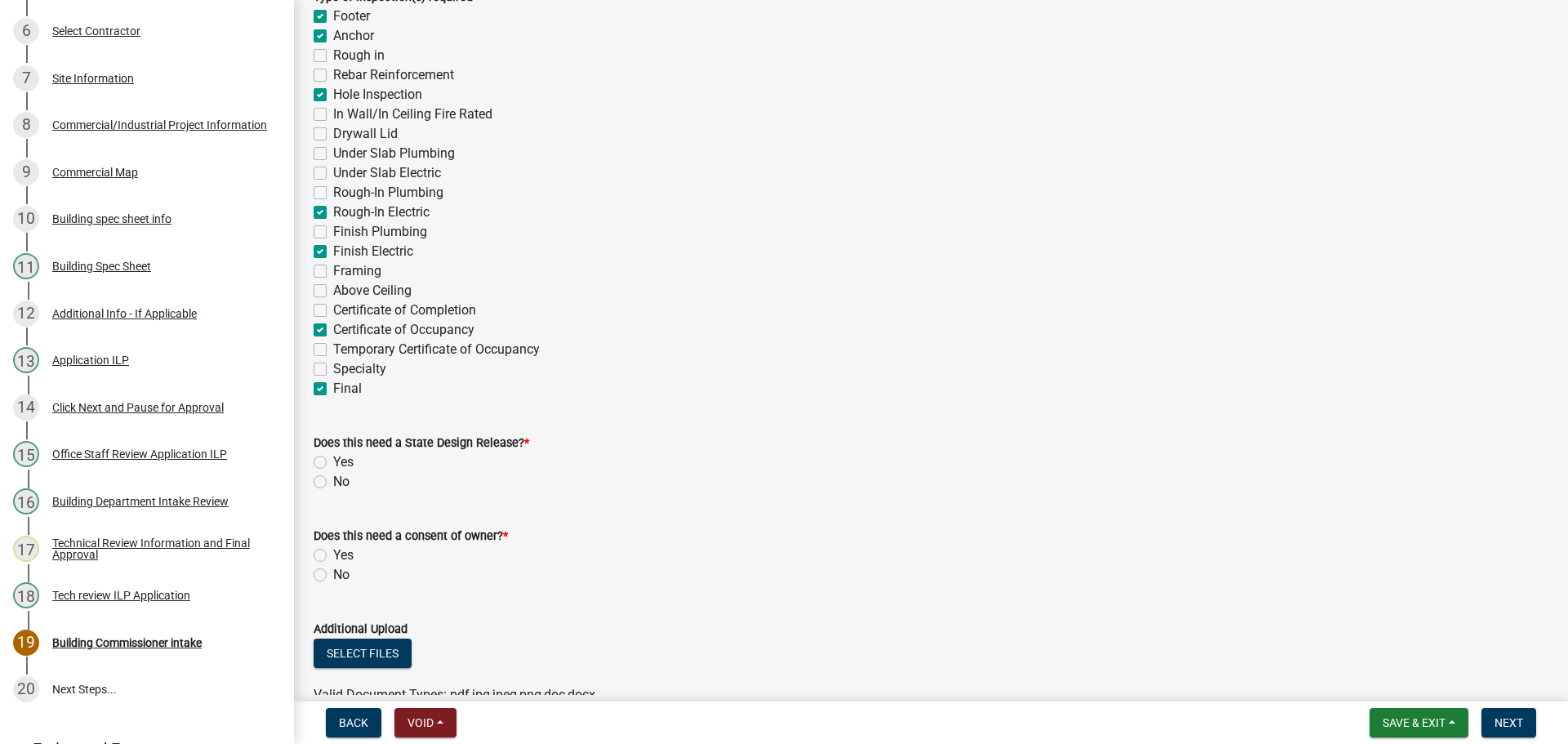
scroll to position [489, 0]
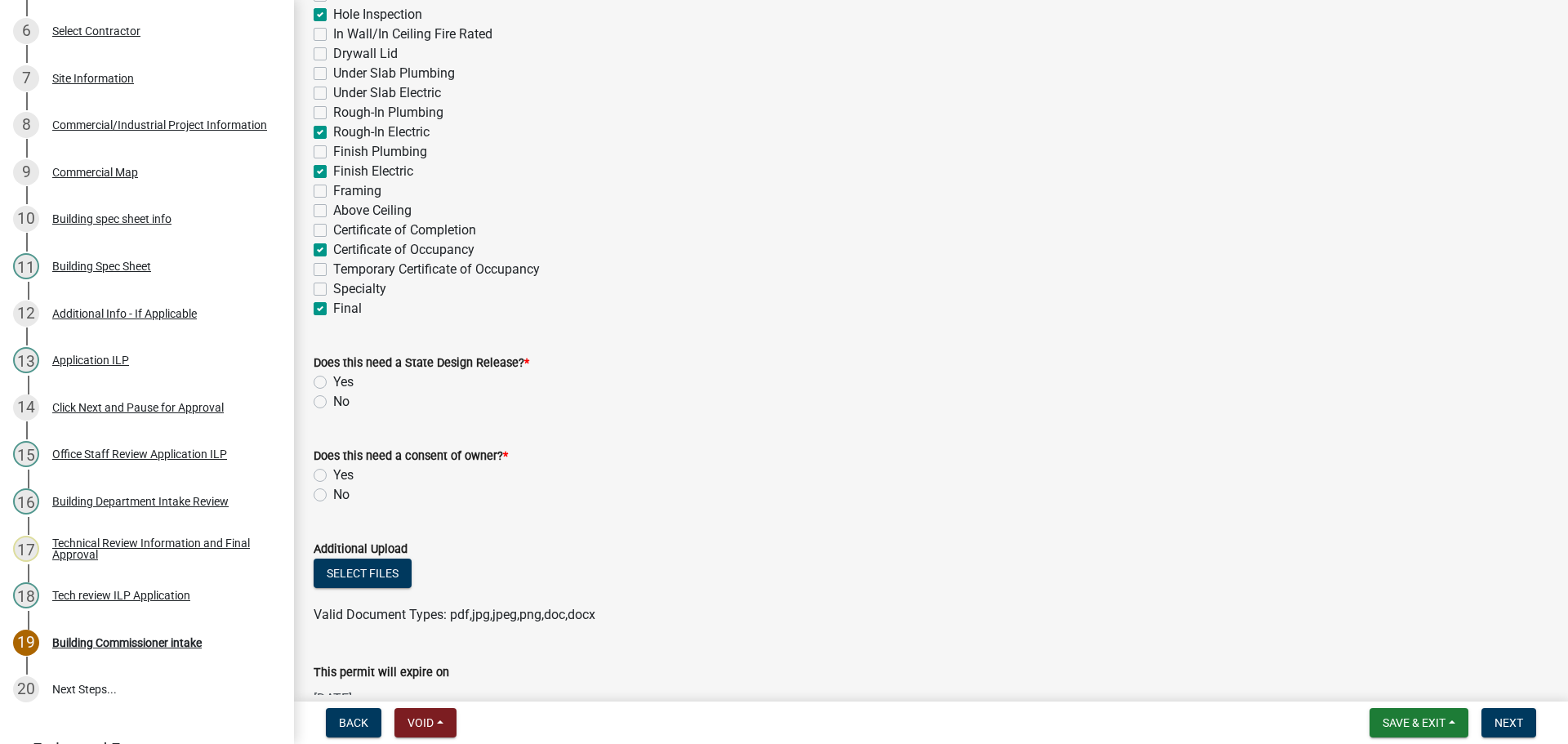
click at [333, 378] on label "Yes" at bounding box center [343, 382] width 21 height 20
click at [333, 378] on input "Yes" at bounding box center [338, 377] width 11 height 11
click at [333, 493] on label "No" at bounding box center [341, 494] width 16 height 20
click at [333, 493] on input "No" at bounding box center [338, 489] width 11 height 11
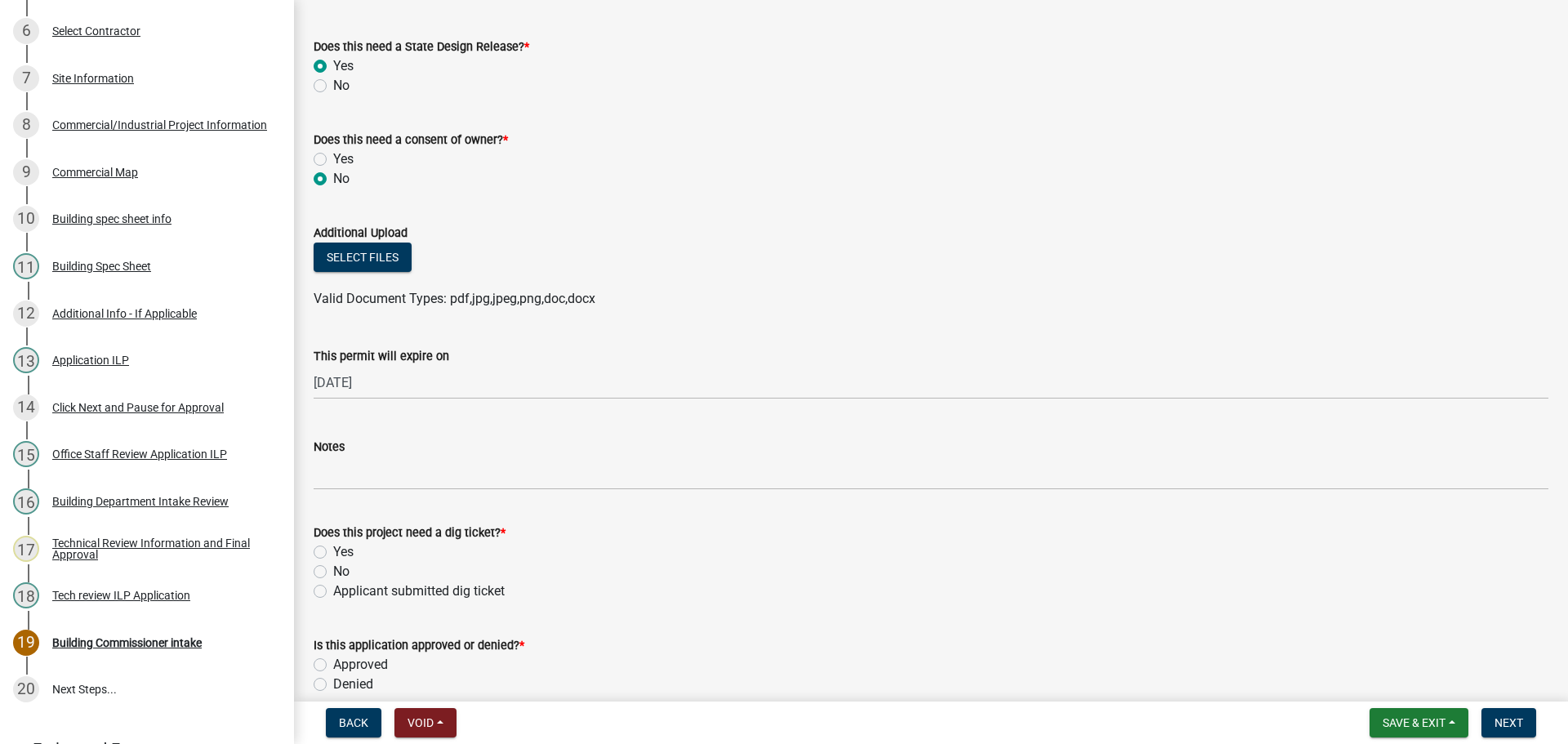
scroll to position [817, 0]
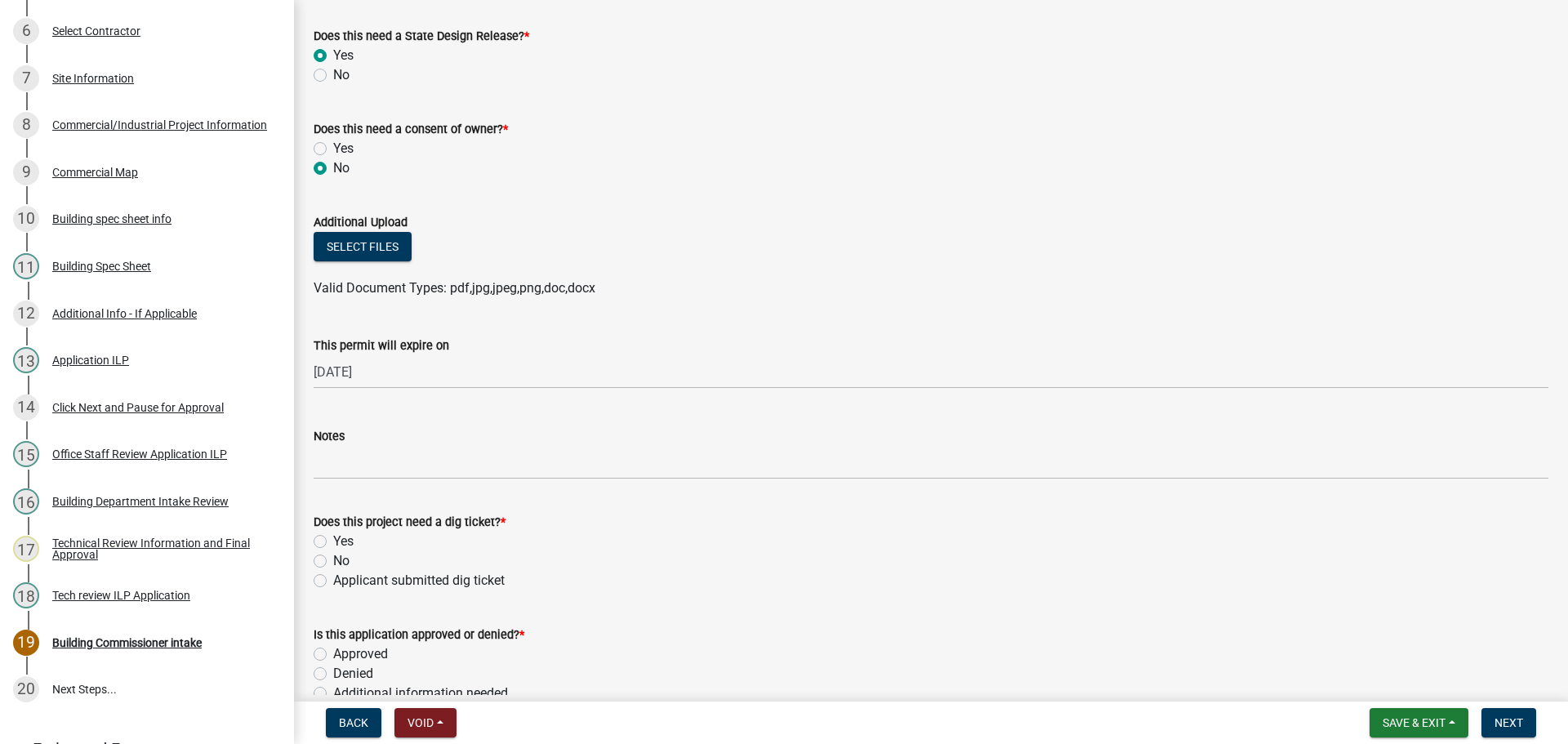
click at [333, 539] on label "Yes" at bounding box center [343, 541] width 21 height 20
click at [333, 539] on input "Yes" at bounding box center [338, 536] width 11 height 11
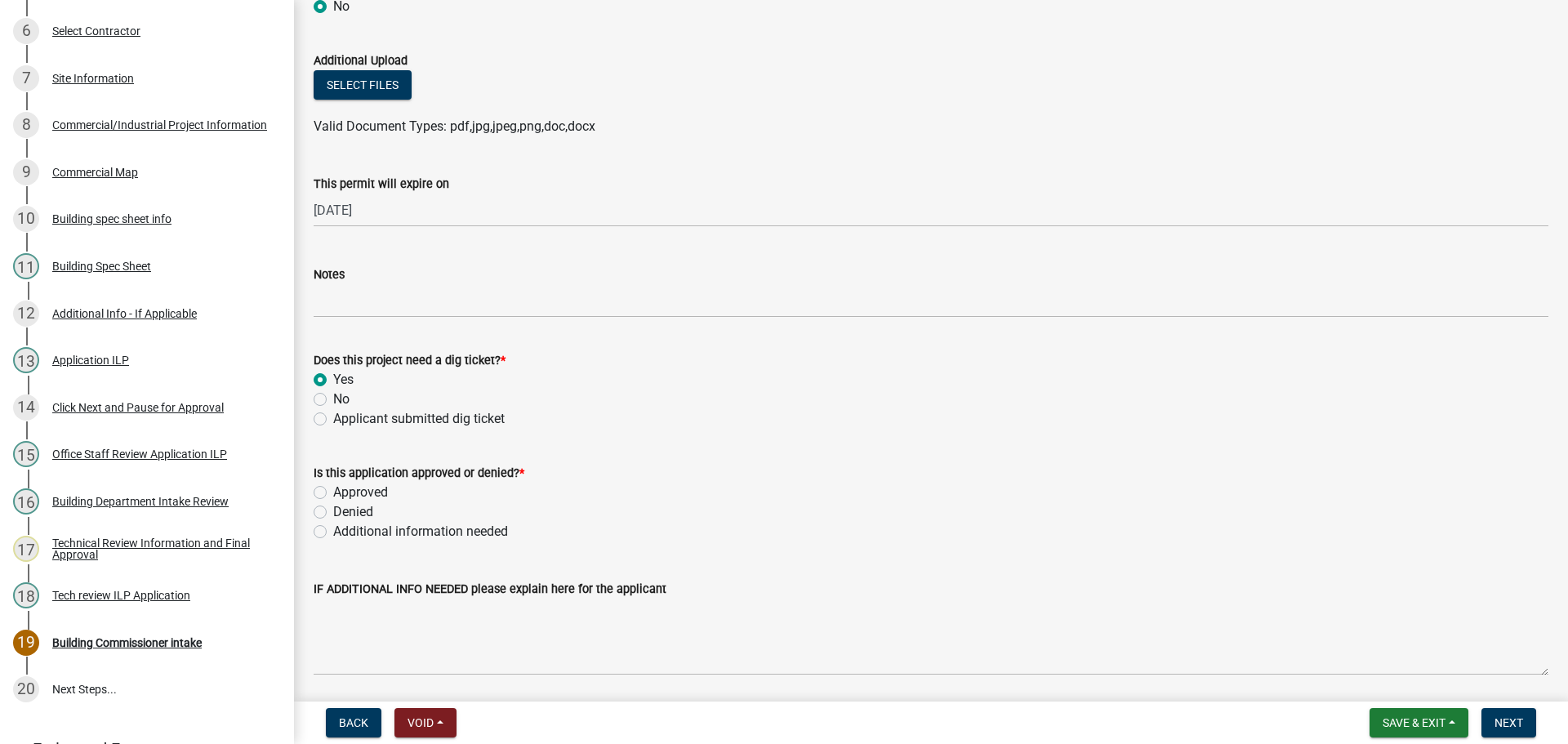
scroll to position [980, 0]
click at [333, 529] on label "Additional information needed" at bounding box center [421, 530] width 175 height 20
click at [333, 529] on input "Additional information needed" at bounding box center [338, 525] width 11 height 11
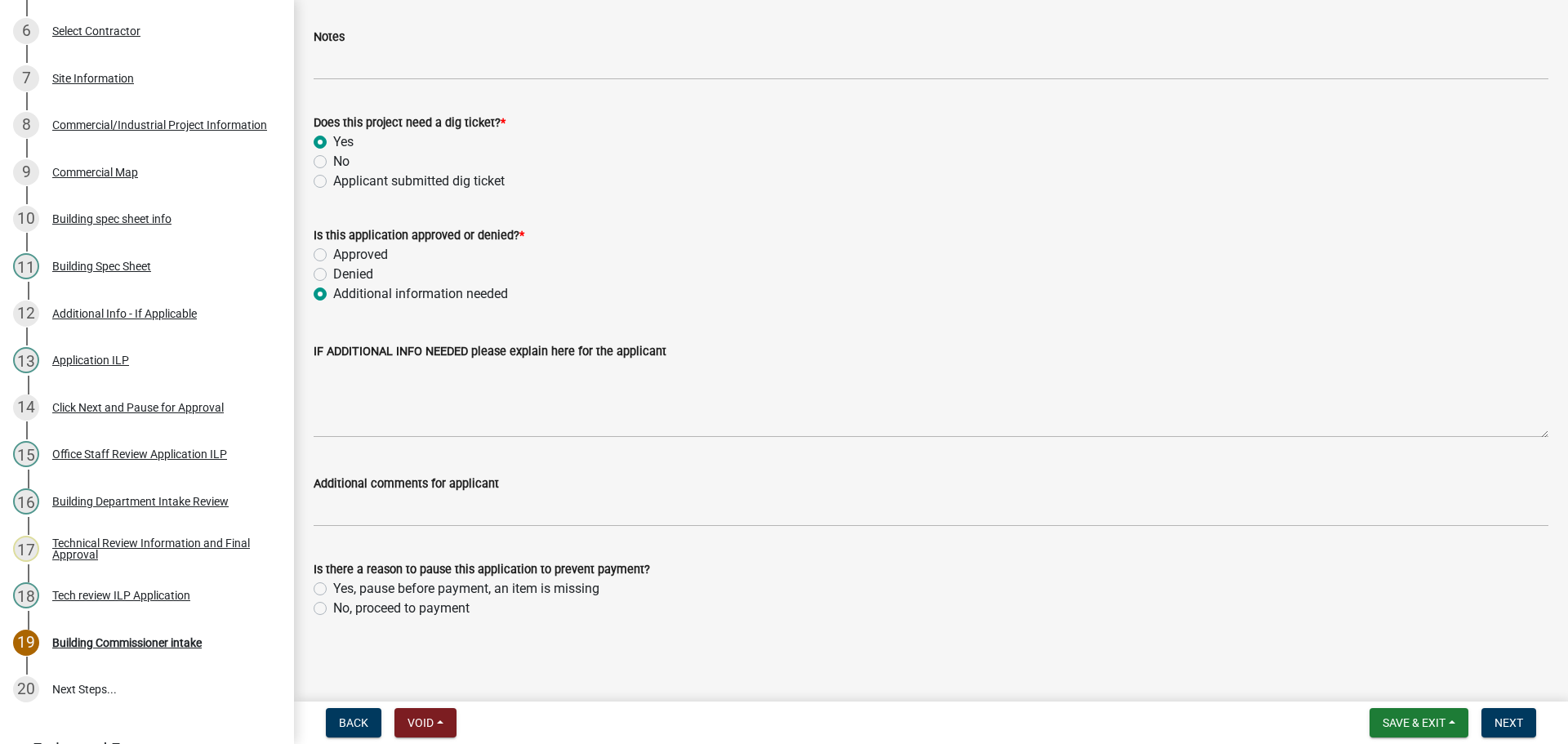
scroll to position [1216, 0]
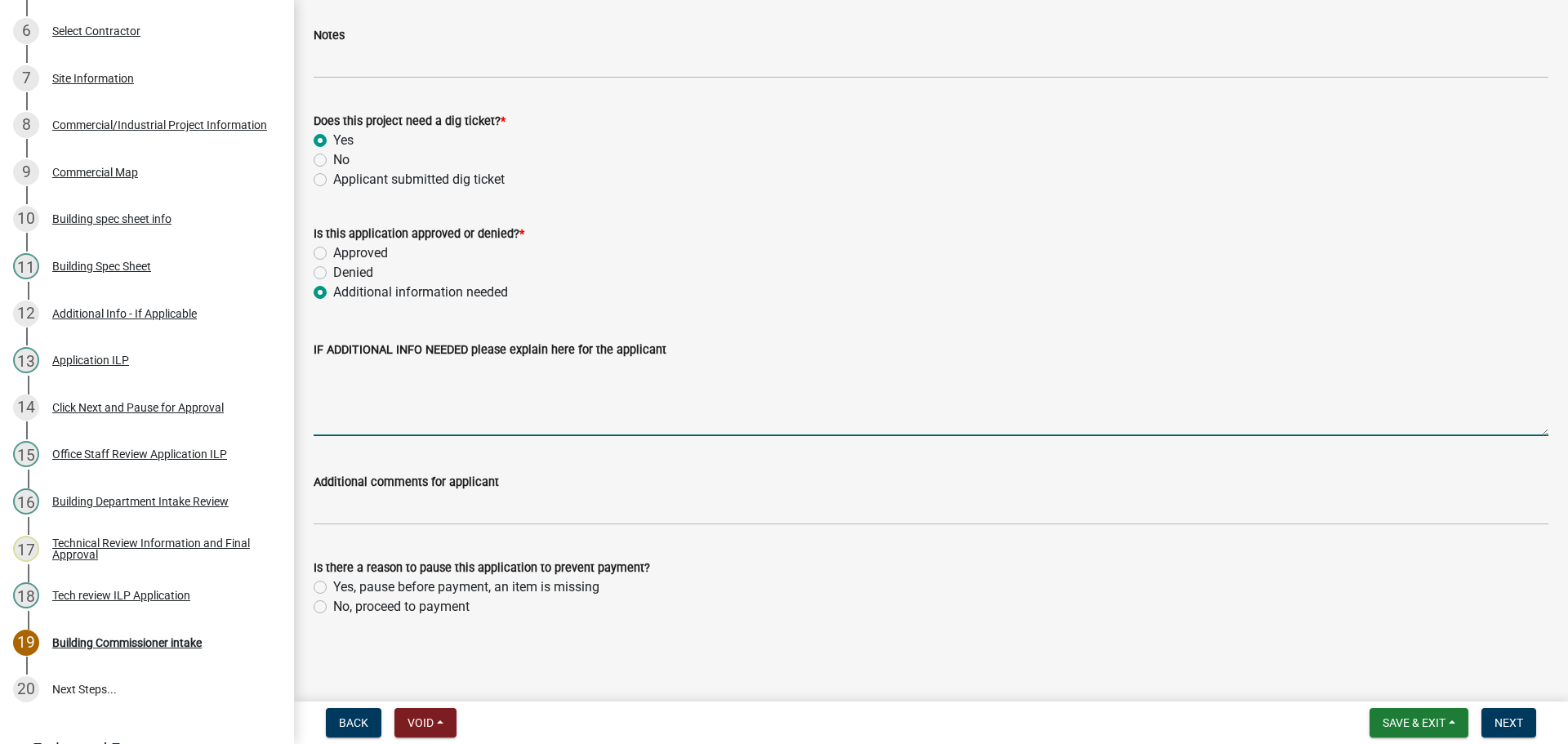
click at [390, 426] on textarea "IF ADDITIONAL INFO NEEDED please explain here for the applicant" at bounding box center [930, 397] width 1235 height 77
click at [667, 372] on textarea "The State Design release is needed, I have not received that" at bounding box center [930, 397] width 1235 height 77
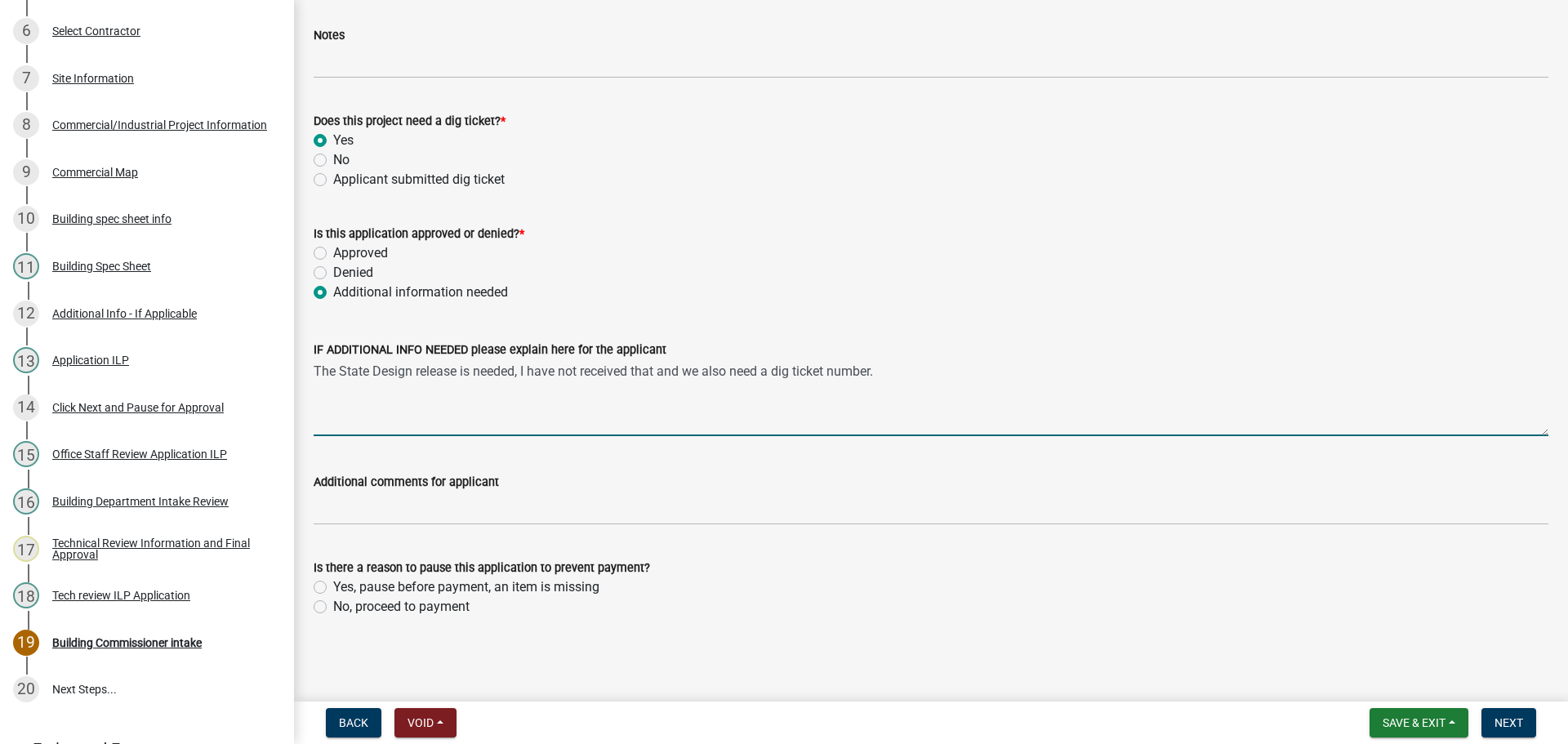
click at [333, 582] on label "Yes, pause before payment, an item is missing" at bounding box center [467, 587] width 267 height 20
click at [333, 582] on input "Yes, pause before payment, an item is missing" at bounding box center [338, 582] width 11 height 11
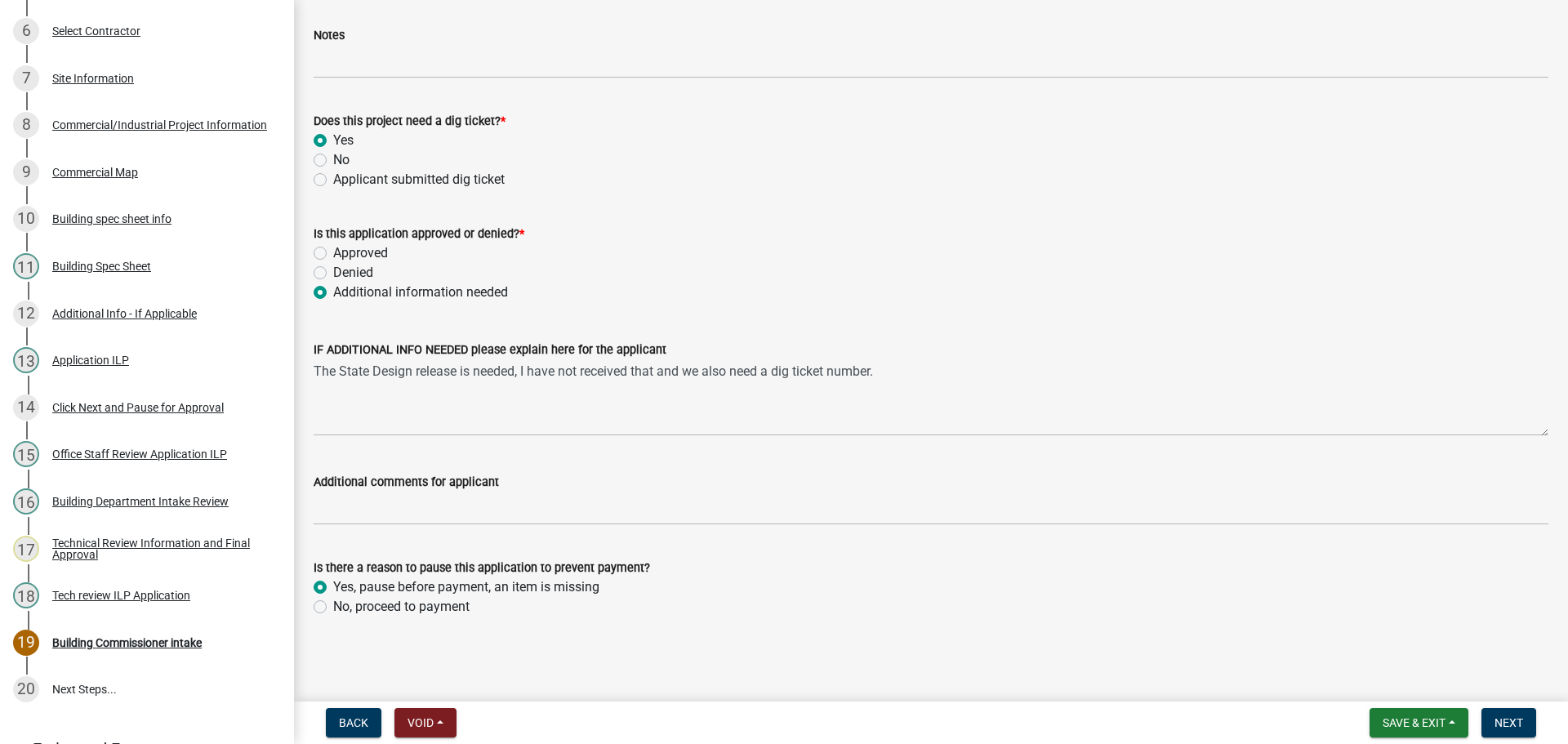
click at [333, 584] on label "Yes, pause before payment, an item is missing" at bounding box center [467, 587] width 267 height 20
click at [333, 584] on input "Yes, pause before payment, an item is missing" at bounding box center [338, 582] width 11 height 11
click at [333, 603] on label "No, proceed to payment" at bounding box center [401, 607] width 136 height 20
click at [333, 603] on input "No, proceed to payment" at bounding box center [338, 602] width 11 height 11
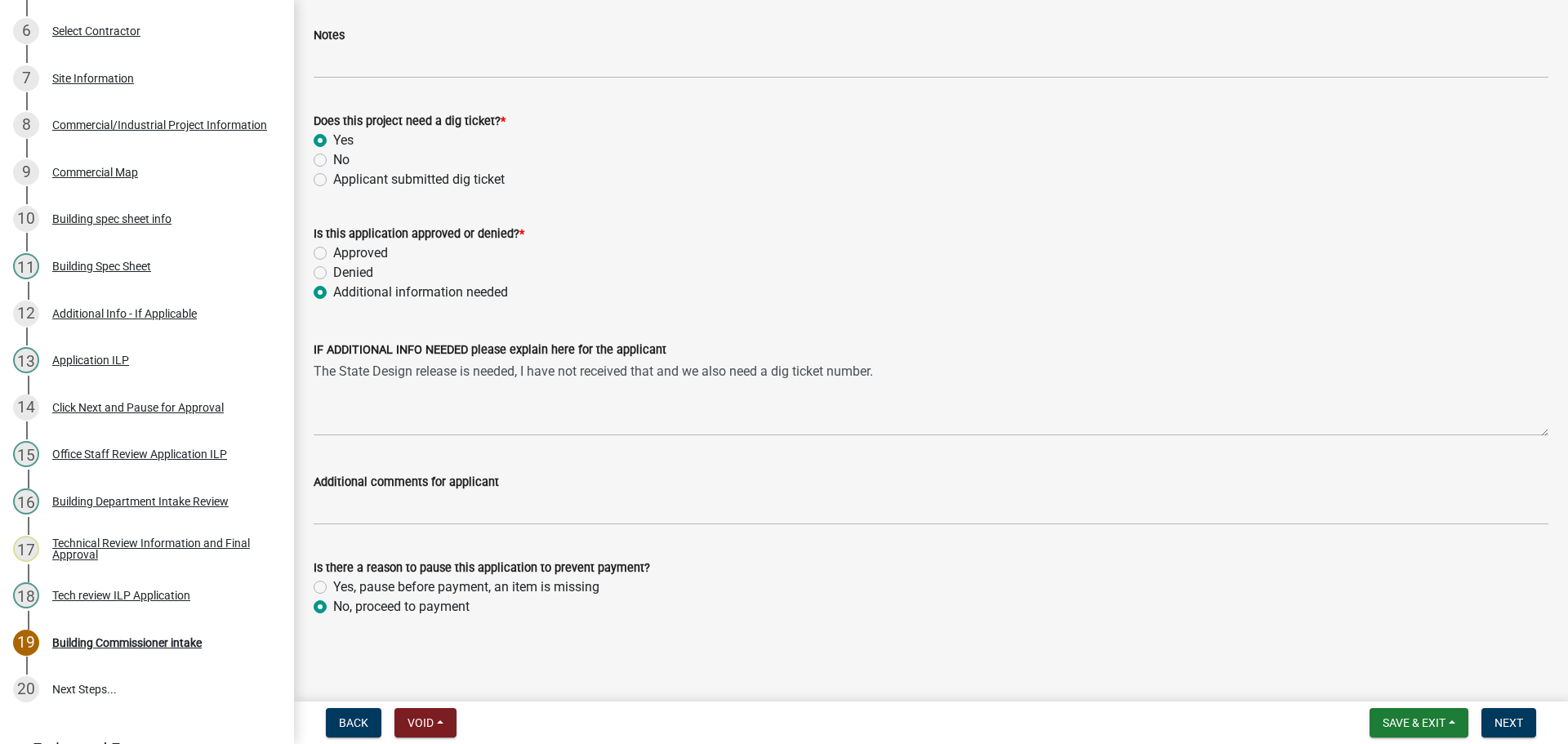
click at [333, 588] on label "Yes, pause before payment, an item is missing" at bounding box center [467, 587] width 267 height 20
click at [333, 588] on input "Yes, pause before payment, an item is missing" at bounding box center [338, 582] width 11 height 11
click at [352, 547] on form "Is there a reason to pause this application to prevent payment? Yes, pause befo…" at bounding box center [930, 577] width 1235 height 79
click at [333, 606] on label "No, proceed to payment" at bounding box center [401, 607] width 136 height 20
click at [333, 606] on input "No, proceed to payment" at bounding box center [338, 602] width 11 height 11
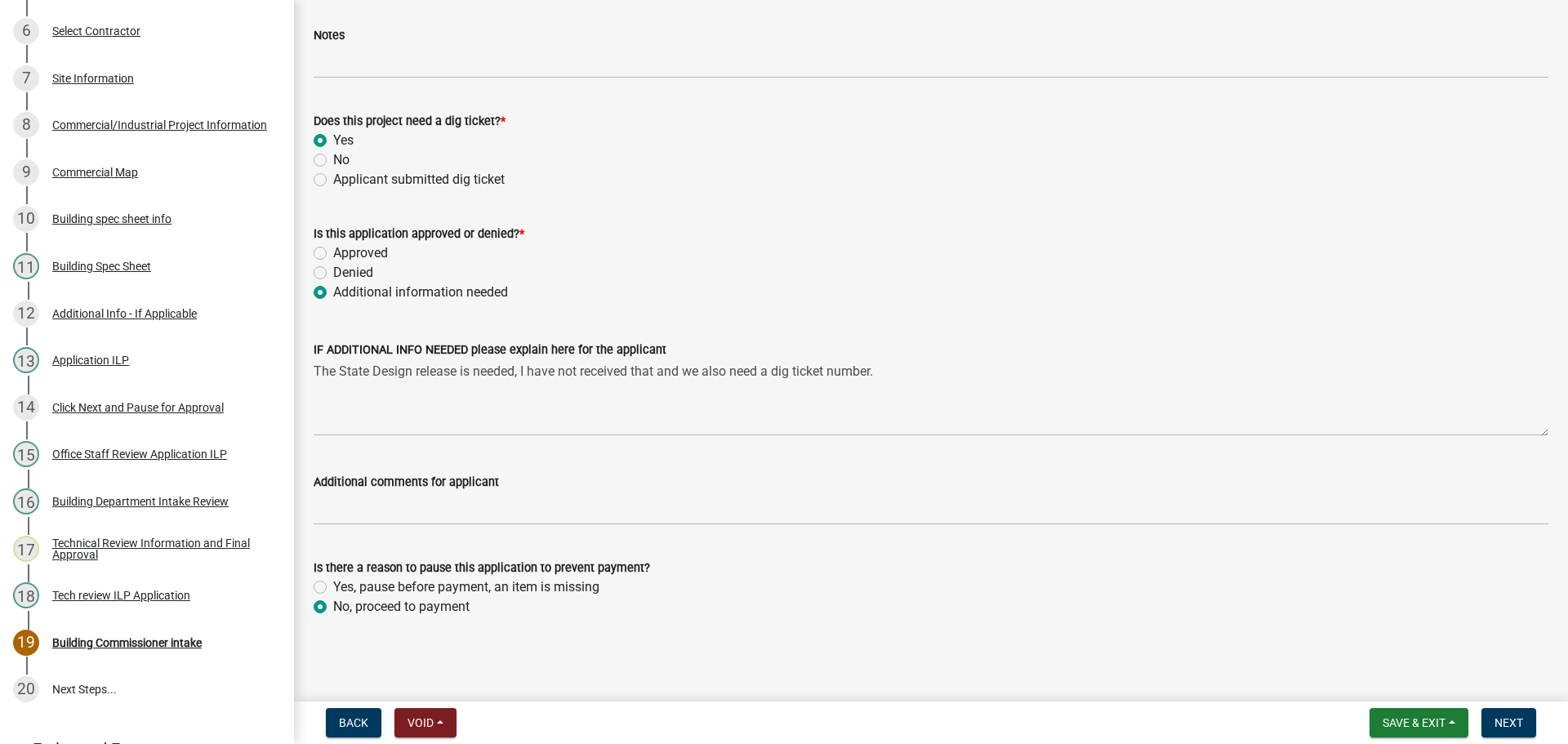
click at [342, 630] on wm-data-entity-input "Is there a reason to pause this application to prevent payment? Yes, pause befo…" at bounding box center [930, 585] width 1235 height 93
click at [333, 607] on label "No, proceed to payment" at bounding box center [401, 607] width 136 height 20
click at [333, 607] on input "No, proceed to payment" at bounding box center [338, 602] width 11 height 11
click at [333, 607] on label "No, proceed to payment" at bounding box center [401, 607] width 136 height 20
click at [333, 607] on input "No, proceed to payment" at bounding box center [338, 602] width 11 height 11
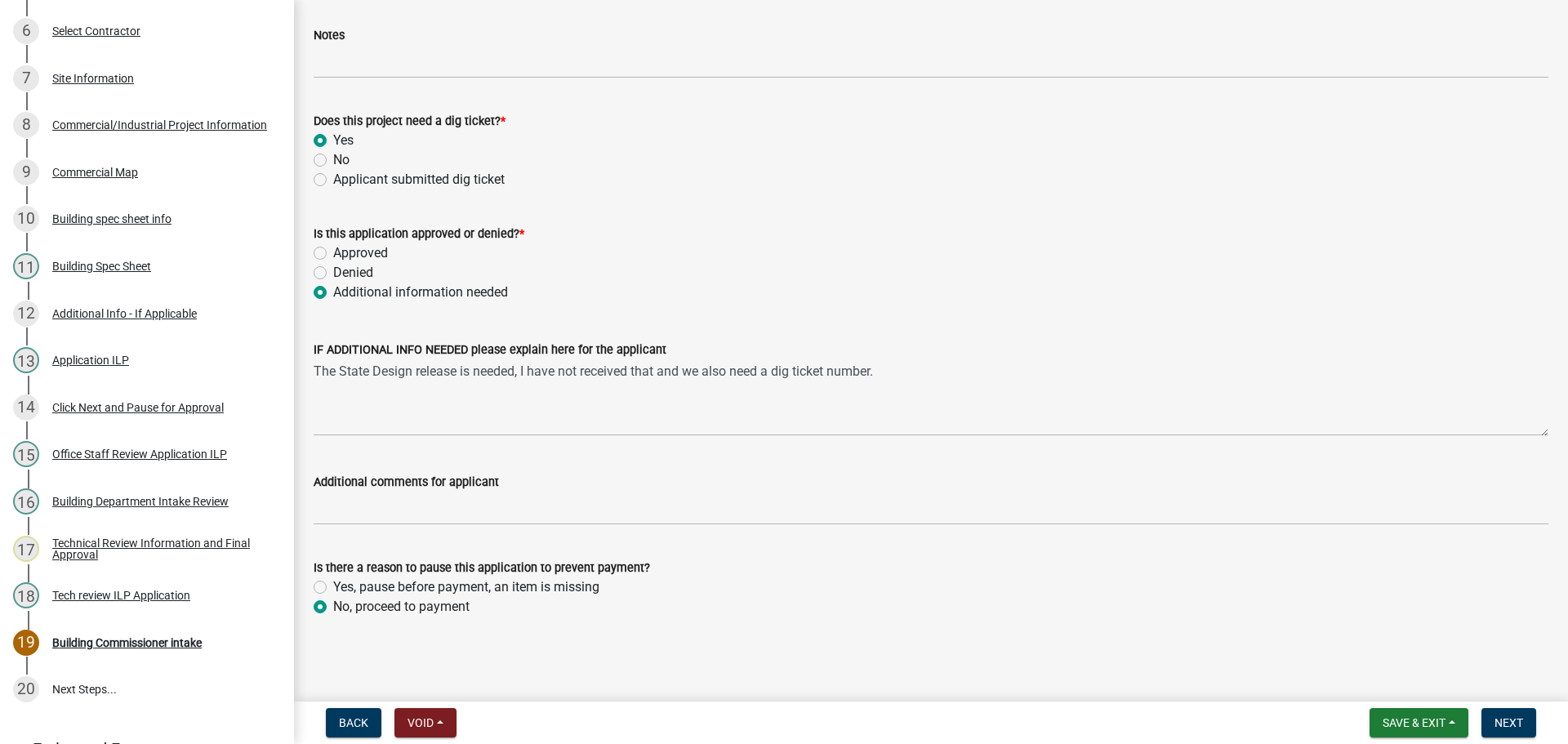
click at [333, 607] on label "No, proceed to payment" at bounding box center [401, 607] width 136 height 20
click at [333, 607] on input "No, proceed to payment" at bounding box center [338, 602] width 11 height 11
click at [310, 589] on div "Is there a reason to pause this application to prevent payment? Yes, pause befo…" at bounding box center [930, 577] width 1259 height 79
click at [333, 587] on label "Yes, pause before payment, an item is missing" at bounding box center [467, 587] width 267 height 20
click at [333, 587] on input "Yes, pause before payment, an item is missing" at bounding box center [338, 582] width 11 height 11
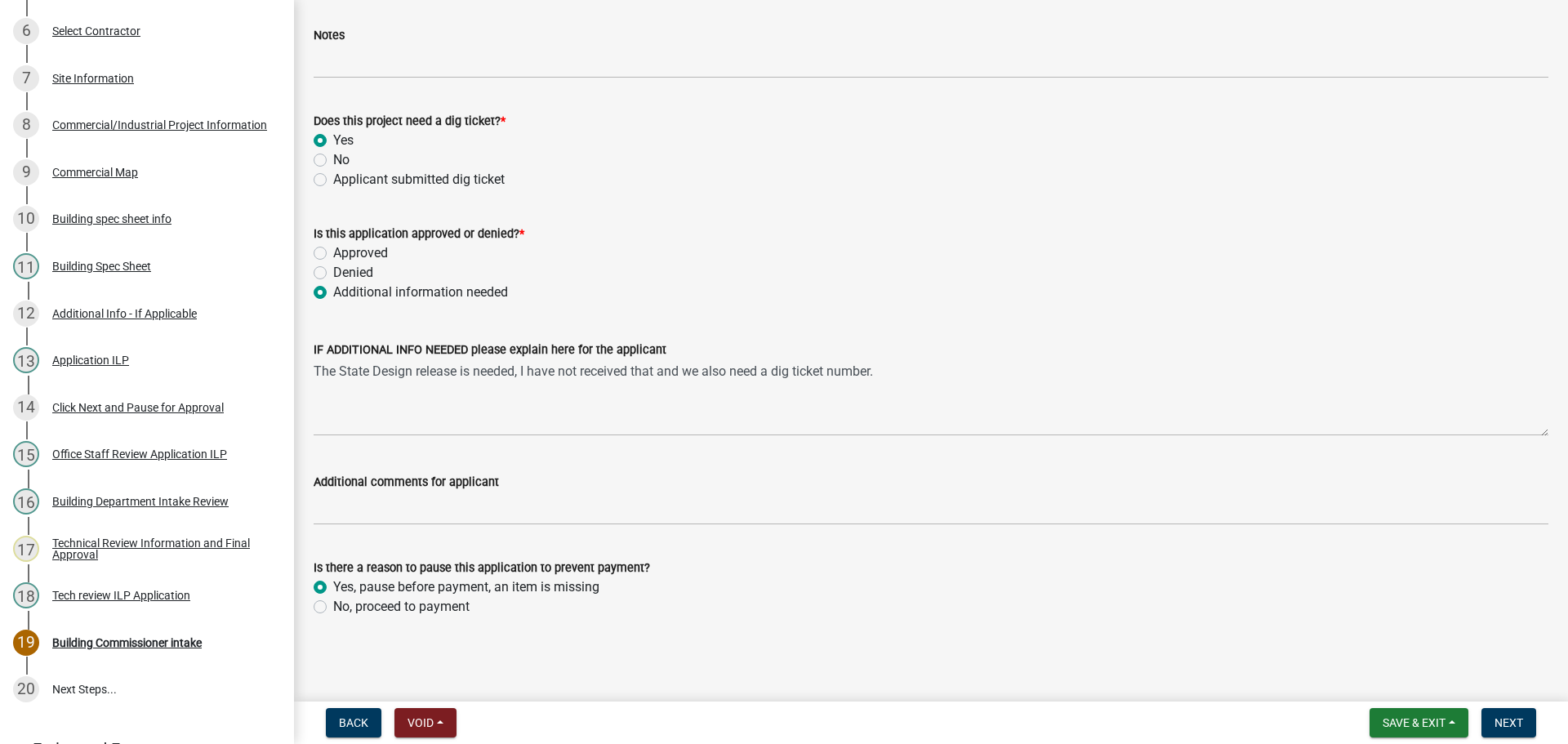
click at [1505, 719] on span "Next" at bounding box center [1508, 722] width 29 height 13
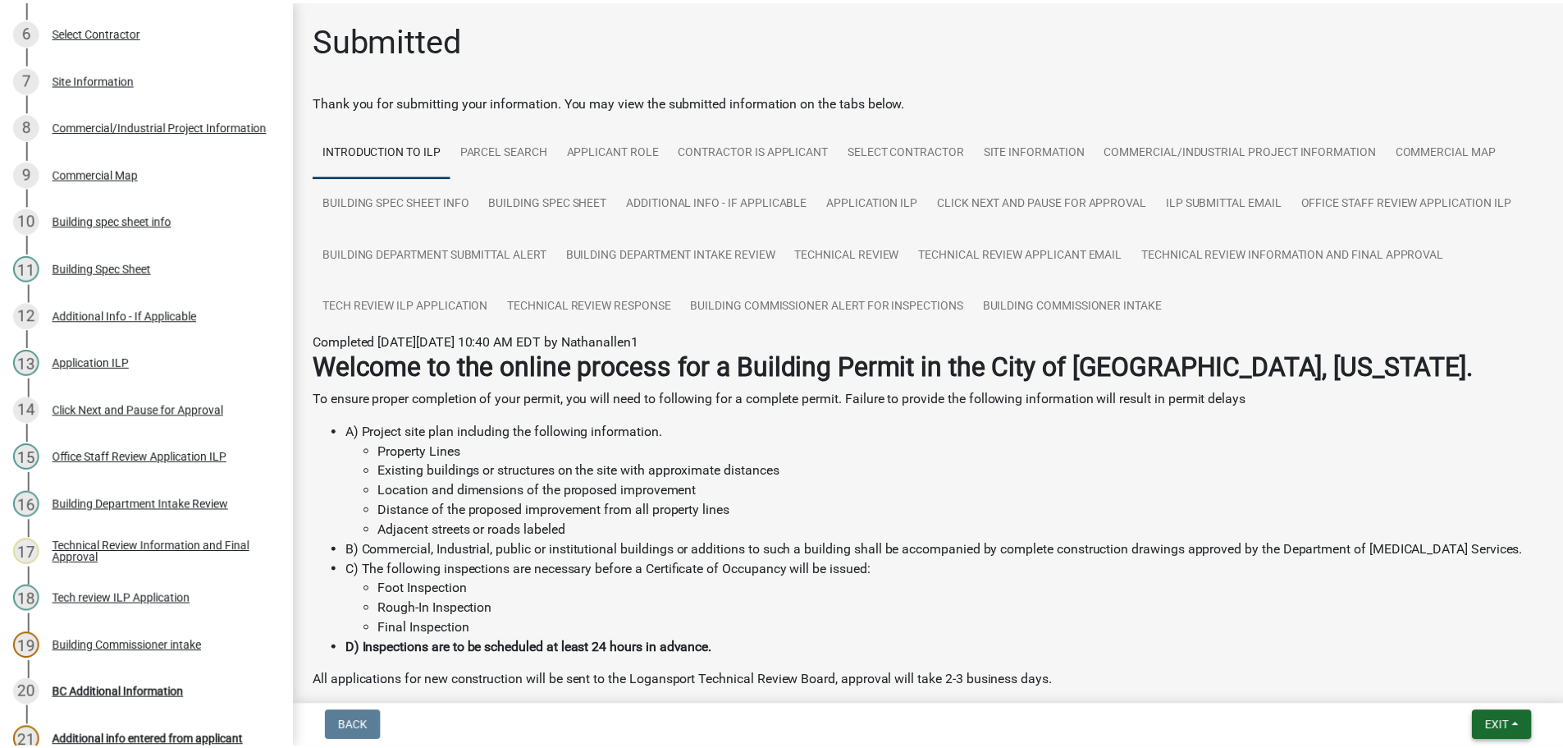
scroll to position [587, 0]
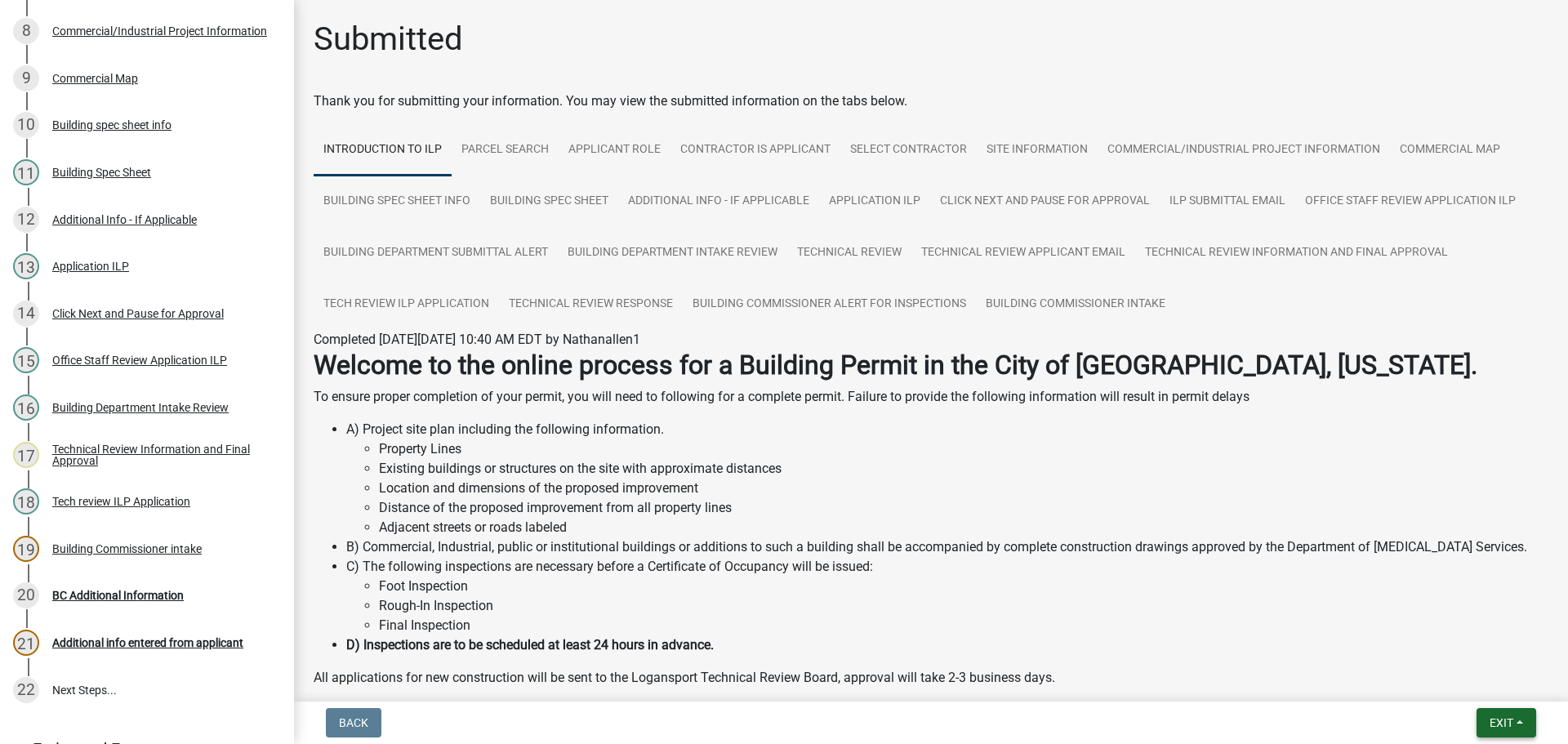
click at [1518, 715] on button "Exit" at bounding box center [1506, 722] width 60 height 30
click at [1468, 671] on button "Save & Exit" at bounding box center [1470, 679] width 130 height 39
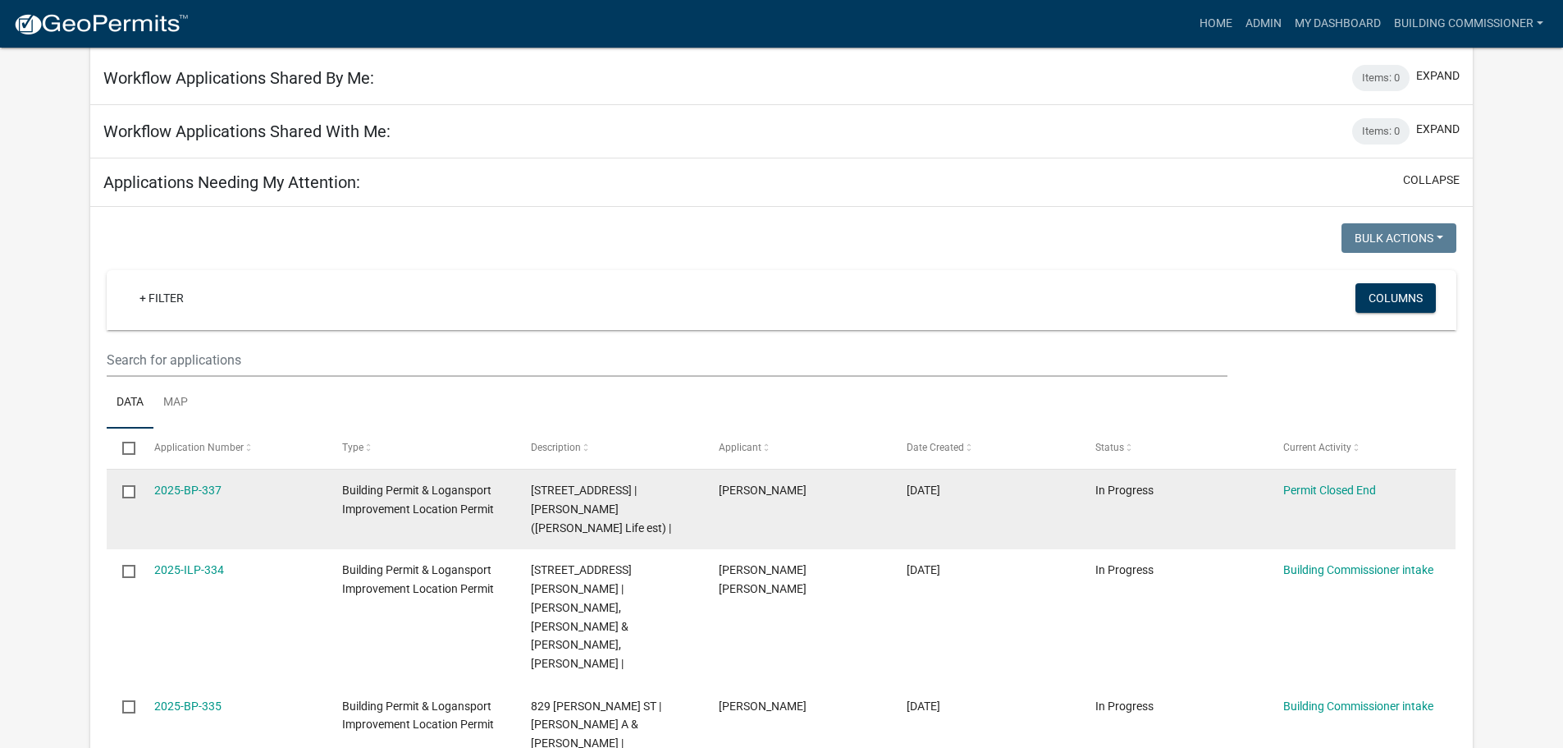
scroll to position [675, 0]
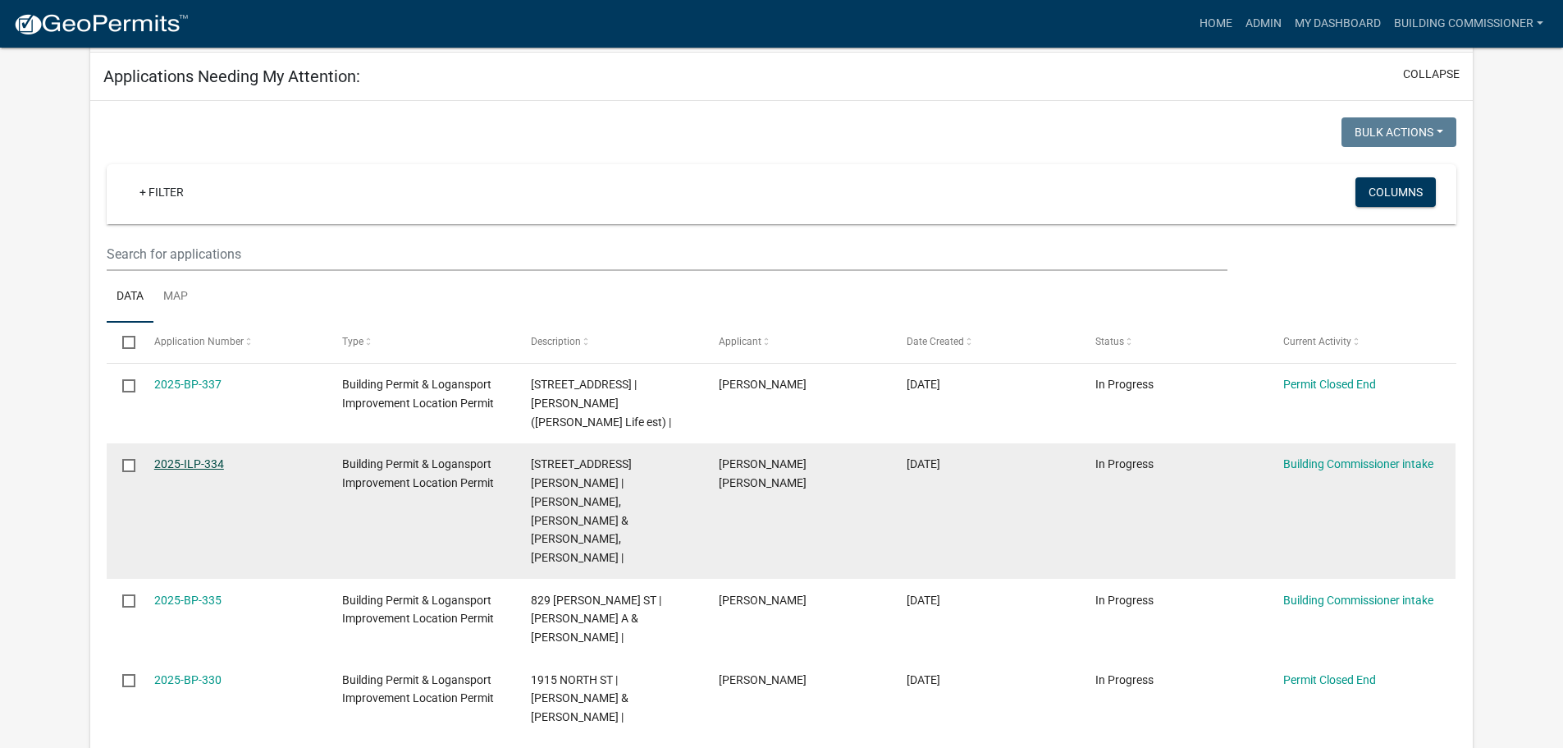
click at [190, 457] on link "2025-ILP-334" at bounding box center [189, 463] width 70 height 13
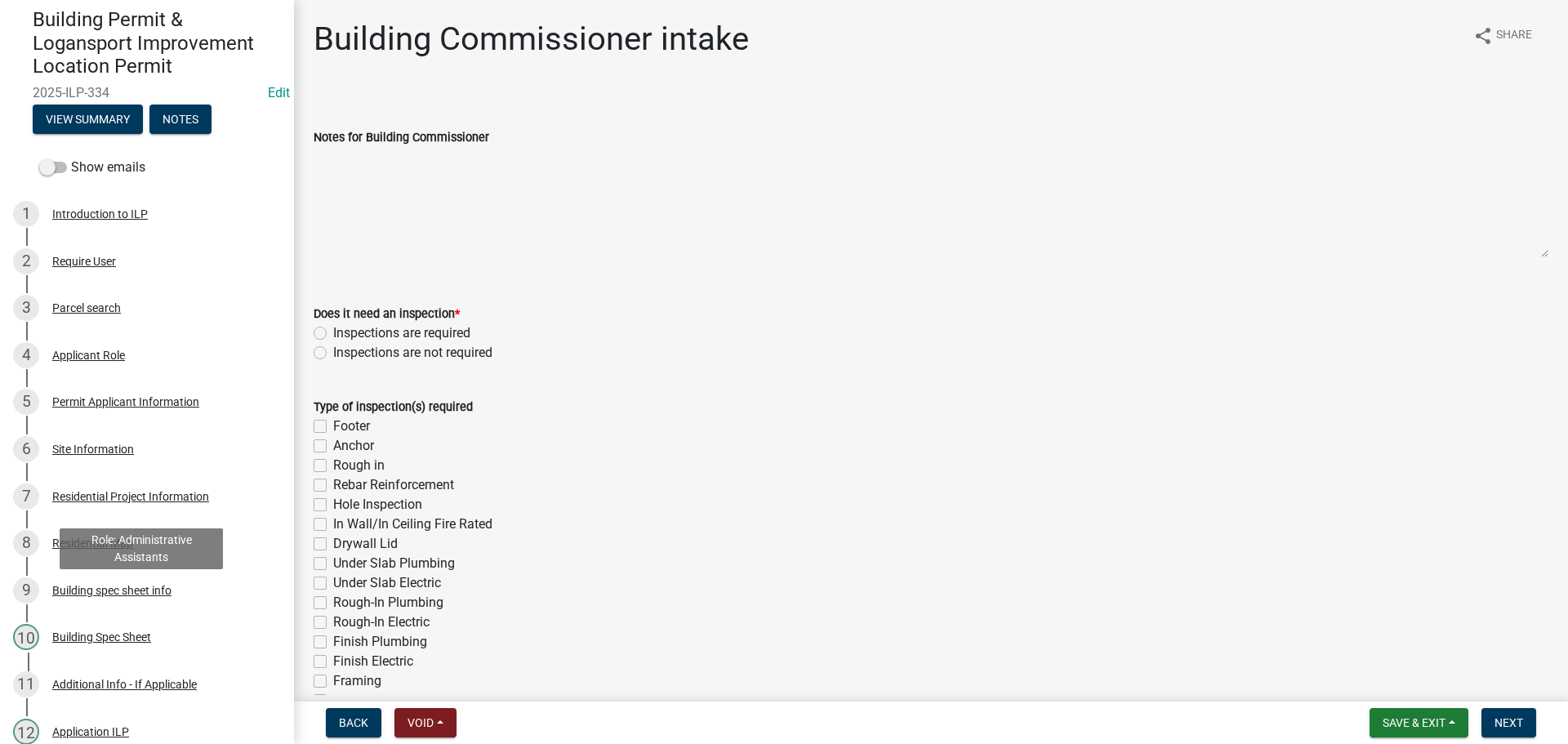
scroll to position [489, 0]
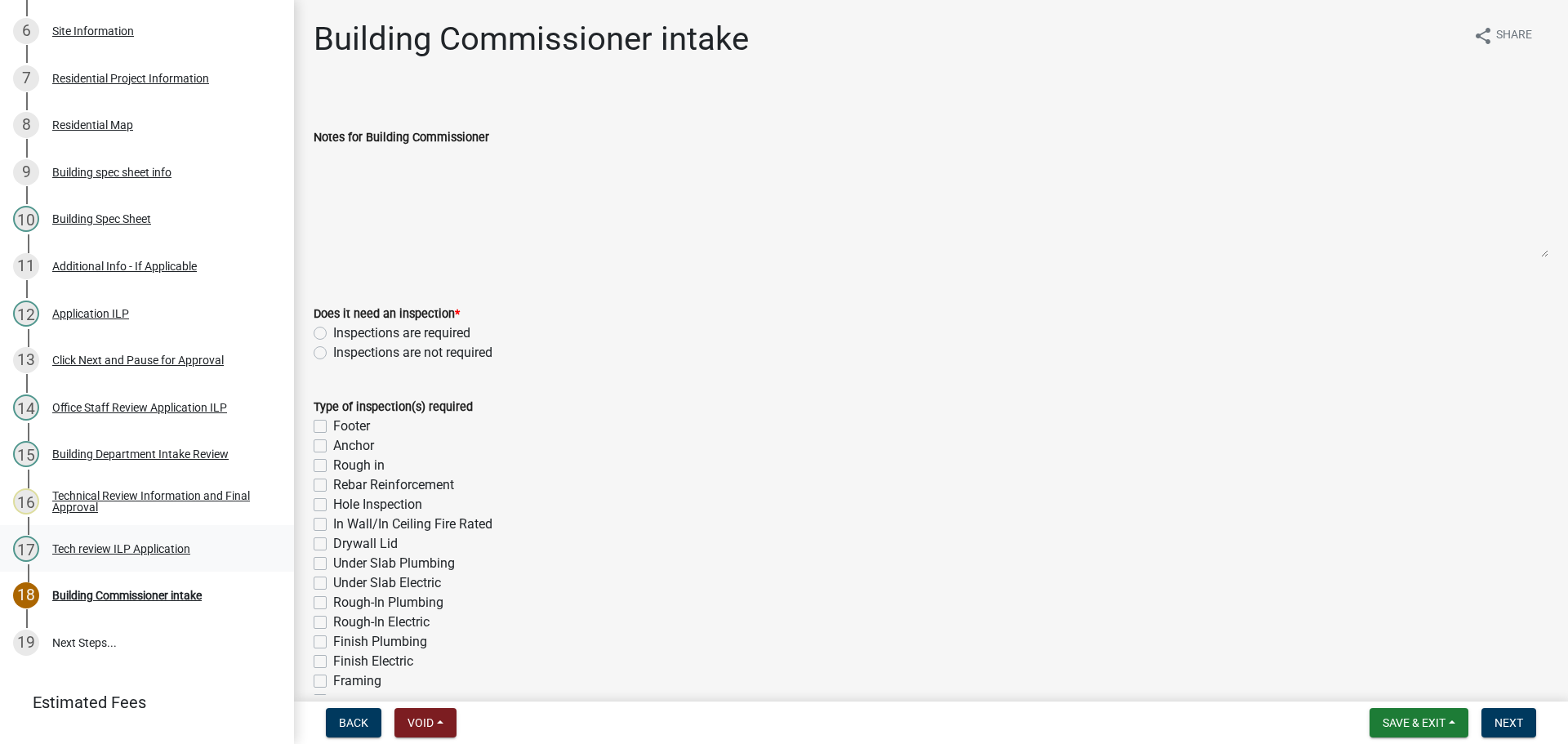
click at [123, 544] on div "Tech review ILP Application" at bounding box center [121, 548] width 138 height 11
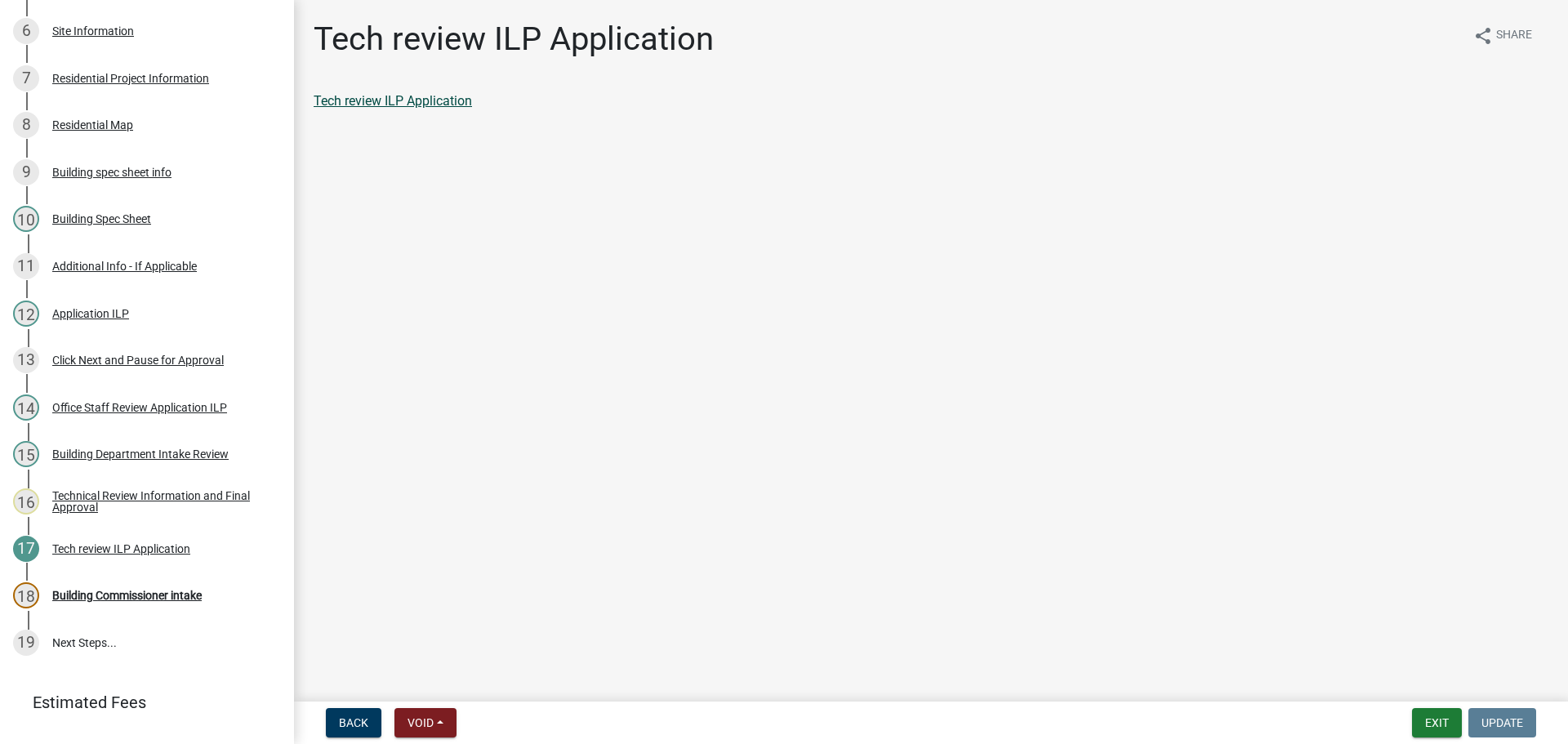
click at [396, 98] on link "Tech review ILP Application" at bounding box center [392, 101] width 158 height 16
click at [170, 592] on div "Building Commissioner intake" at bounding box center [127, 594] width 149 height 11
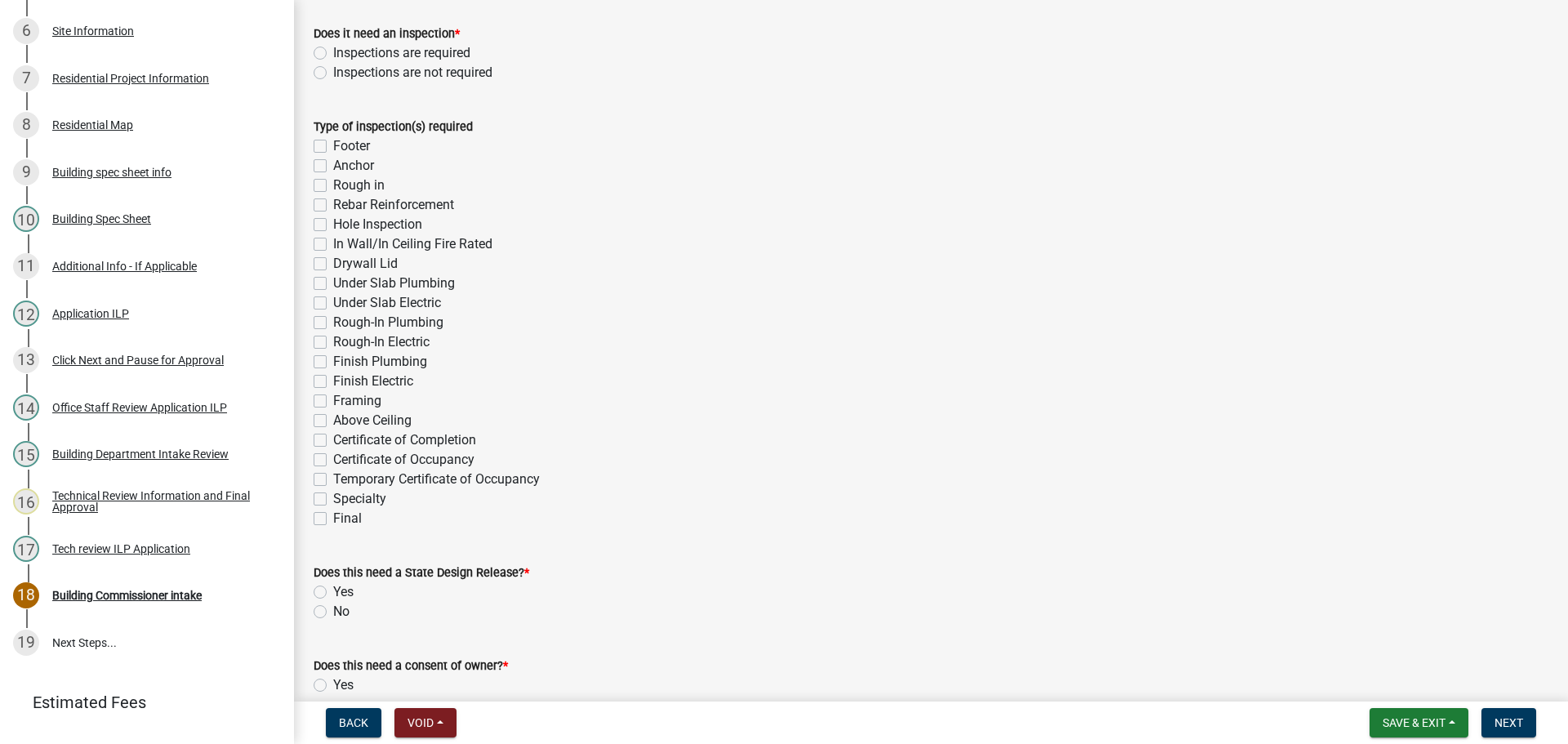
scroll to position [408, 0]
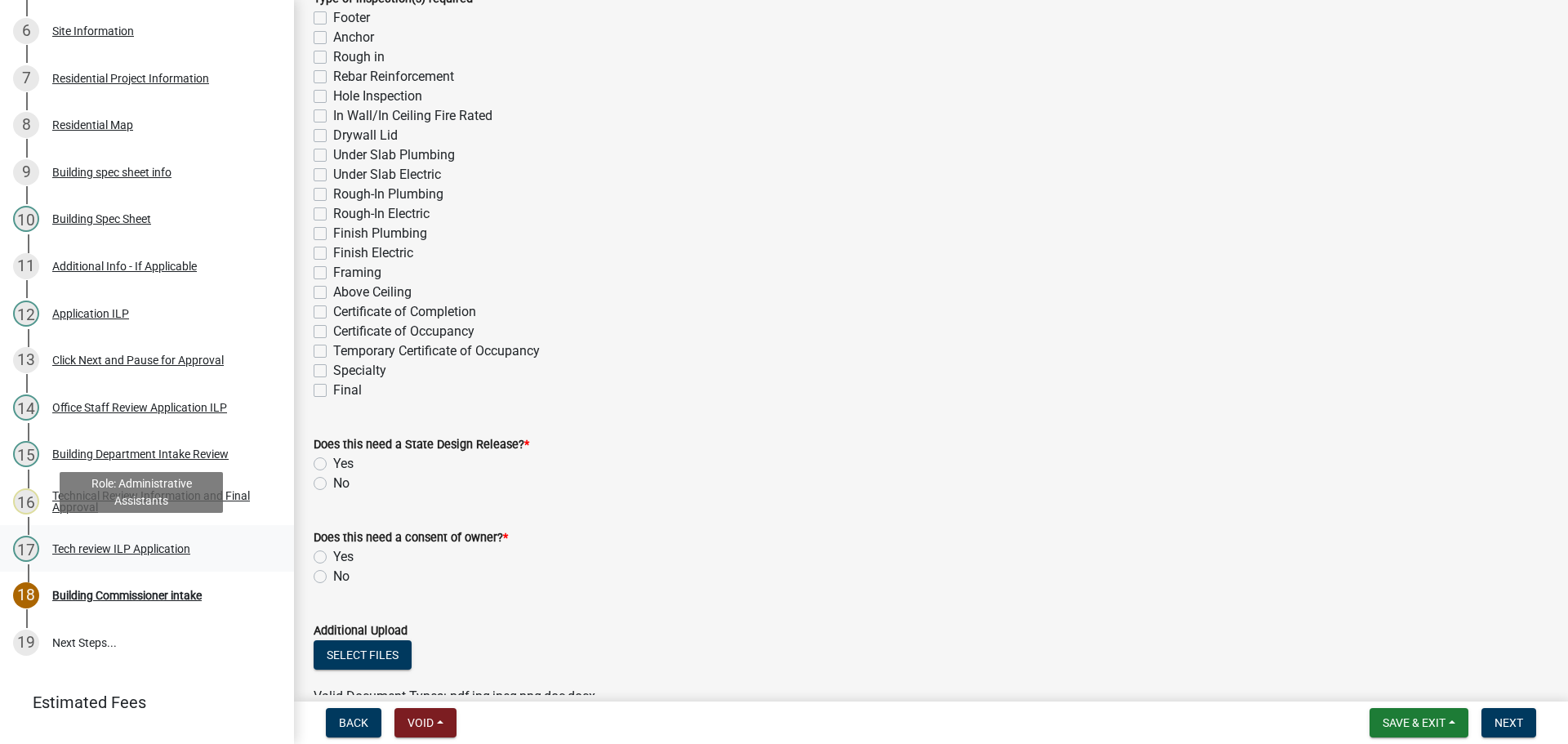
click at [97, 545] on div "Tech review ILP Application" at bounding box center [121, 548] width 138 height 11
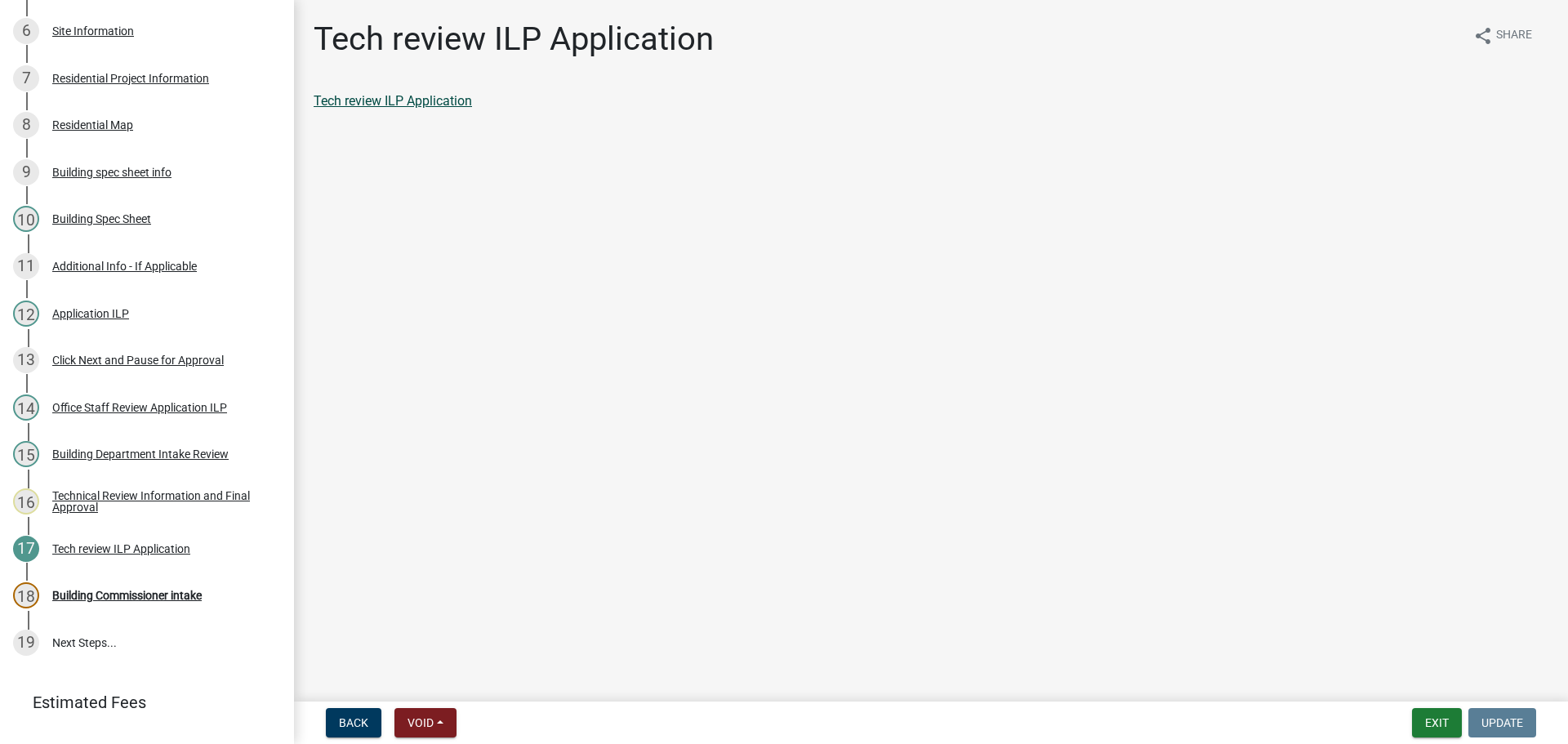
click at [398, 102] on link "Tech review ILP Application" at bounding box center [392, 101] width 158 height 16
click at [150, 589] on div "Building Commissioner intake" at bounding box center [127, 594] width 149 height 11
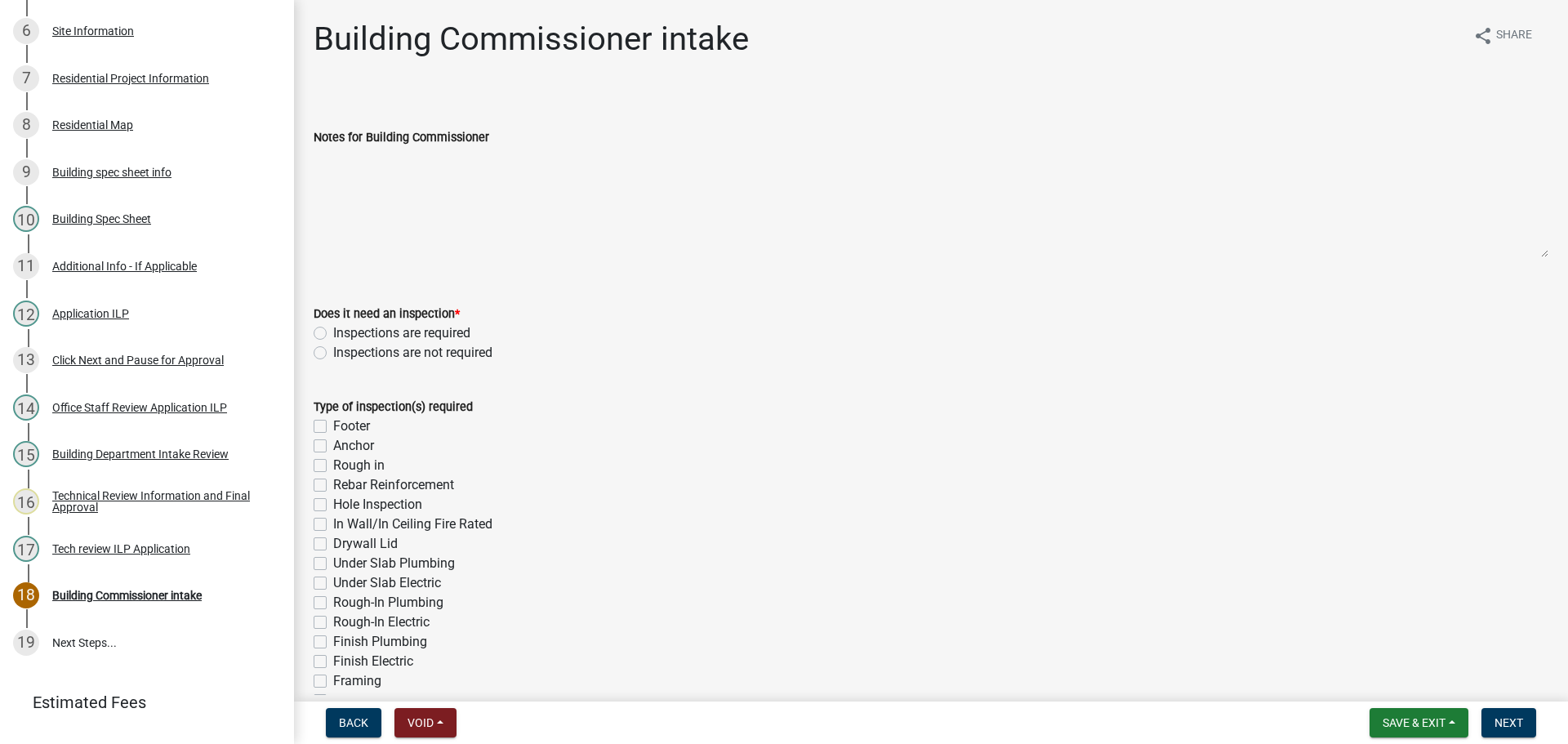
click at [333, 329] on label "Inspections are required" at bounding box center [402, 333] width 137 height 20
click at [333, 329] on input "Inspections are required" at bounding box center [338, 328] width 11 height 11
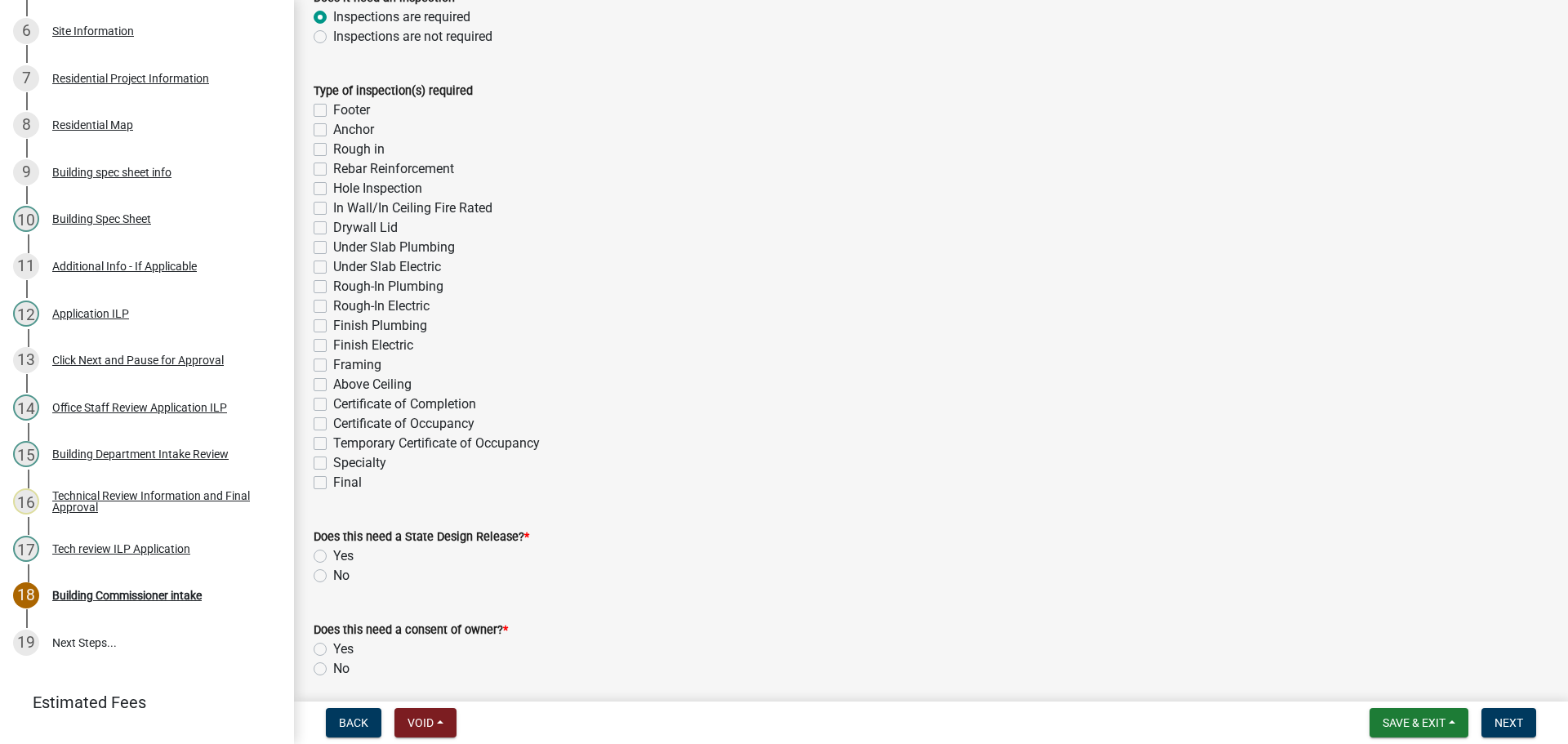
scroll to position [326, 0]
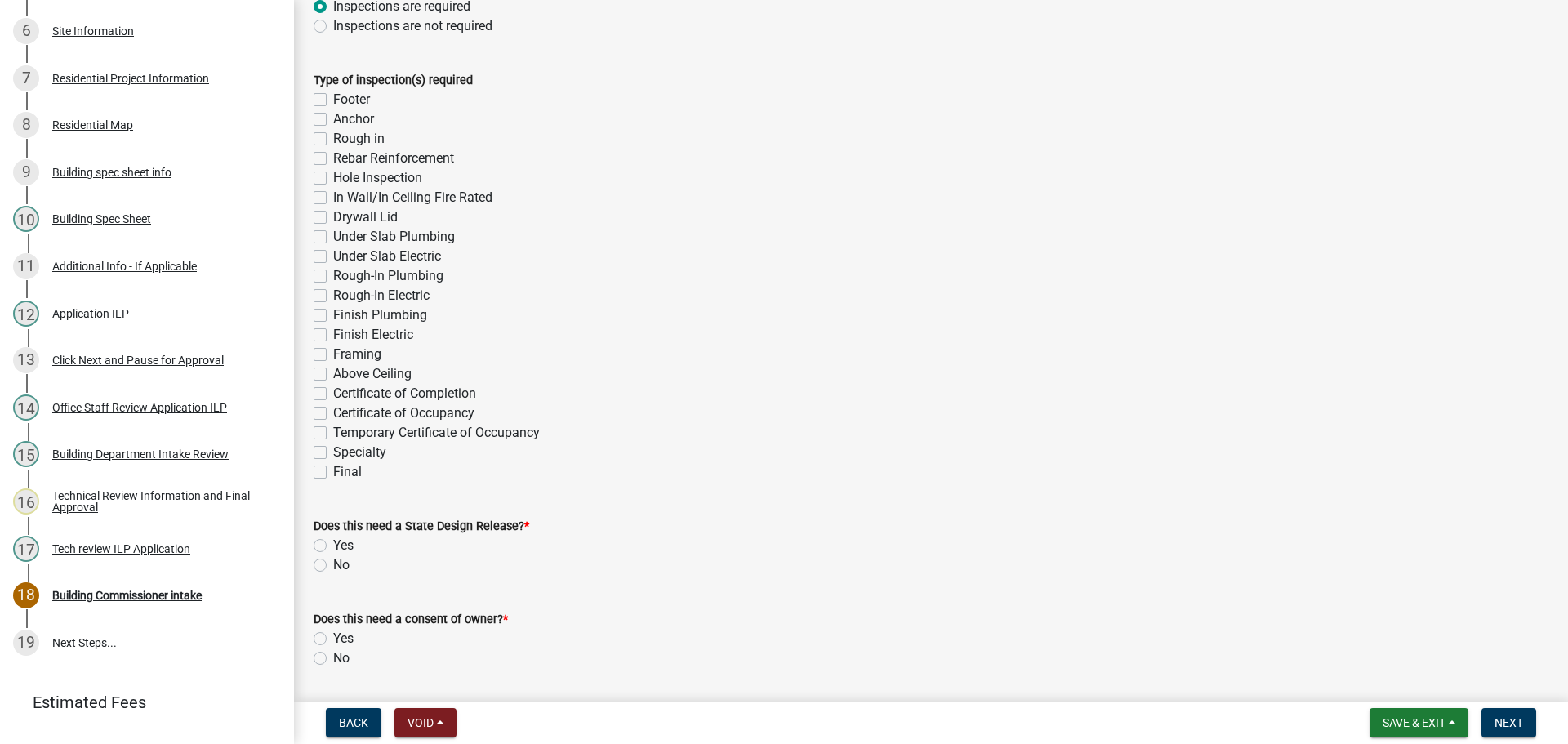
click at [333, 470] on label "Final" at bounding box center [347, 471] width 29 height 20
click at [333, 470] on input "Final" at bounding box center [338, 466] width 11 height 11
click at [333, 565] on label "No" at bounding box center [341, 565] width 16 height 20
click at [333, 565] on input "No" at bounding box center [338, 560] width 11 height 11
click at [333, 656] on label "No" at bounding box center [341, 658] width 16 height 20
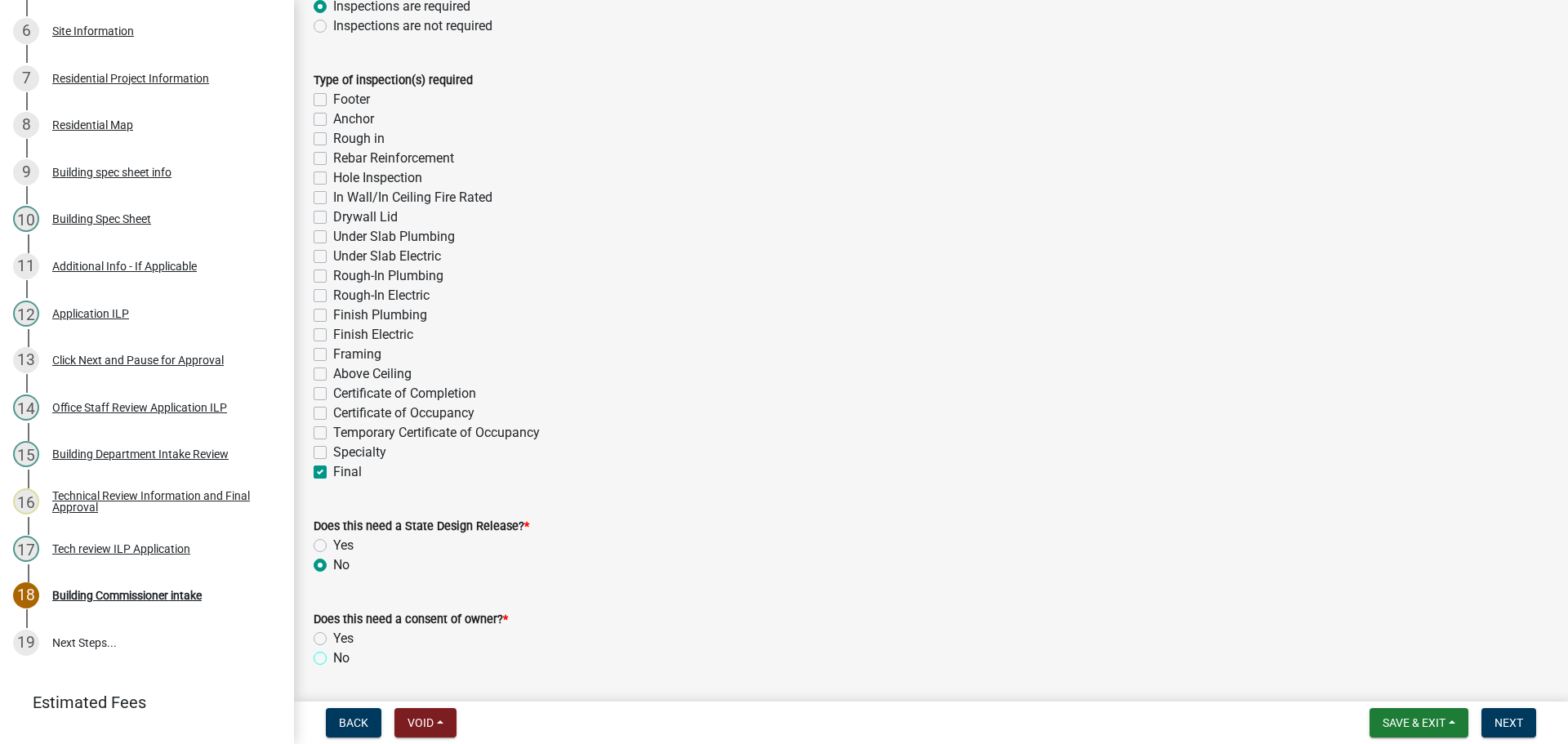
click at [333, 656] on input "No" at bounding box center [338, 653] width 11 height 11
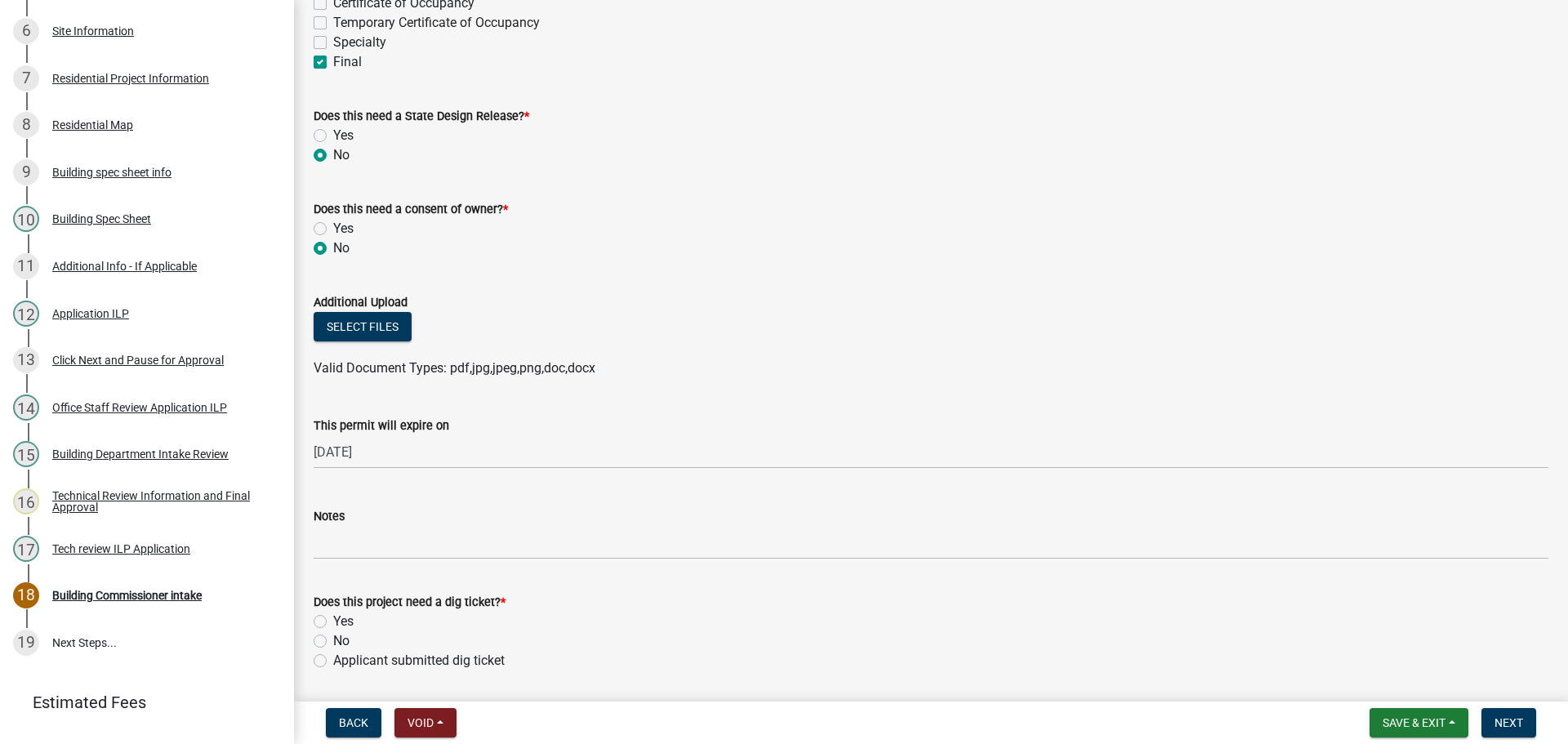
scroll to position [817, 0]
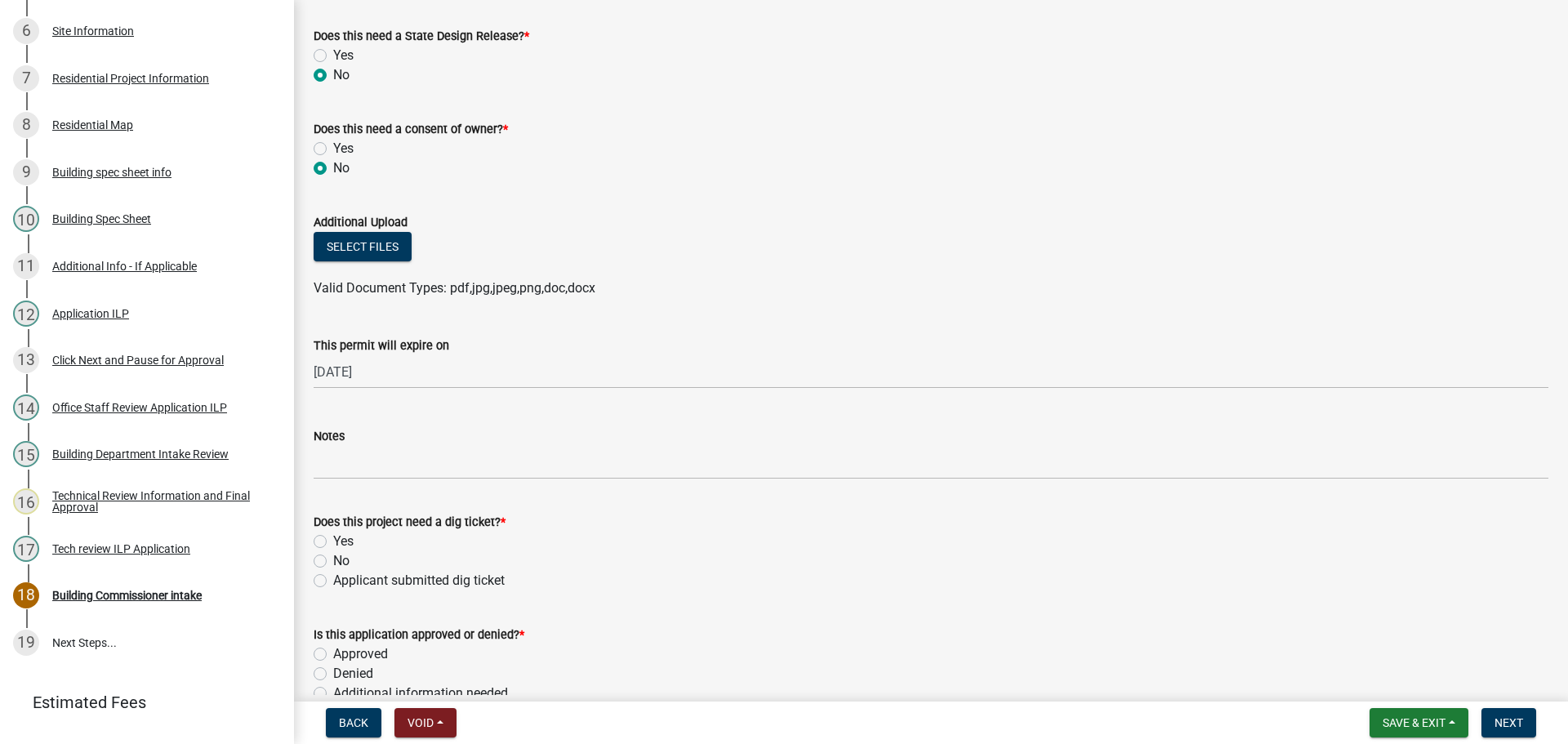
click at [333, 540] on label "Yes" at bounding box center [343, 541] width 21 height 20
click at [333, 540] on input "Yes" at bounding box center [338, 536] width 11 height 11
click at [333, 649] on label "Approved" at bounding box center [360, 653] width 55 height 20
click at [333, 649] on input "Approved" at bounding box center [338, 649] width 11 height 11
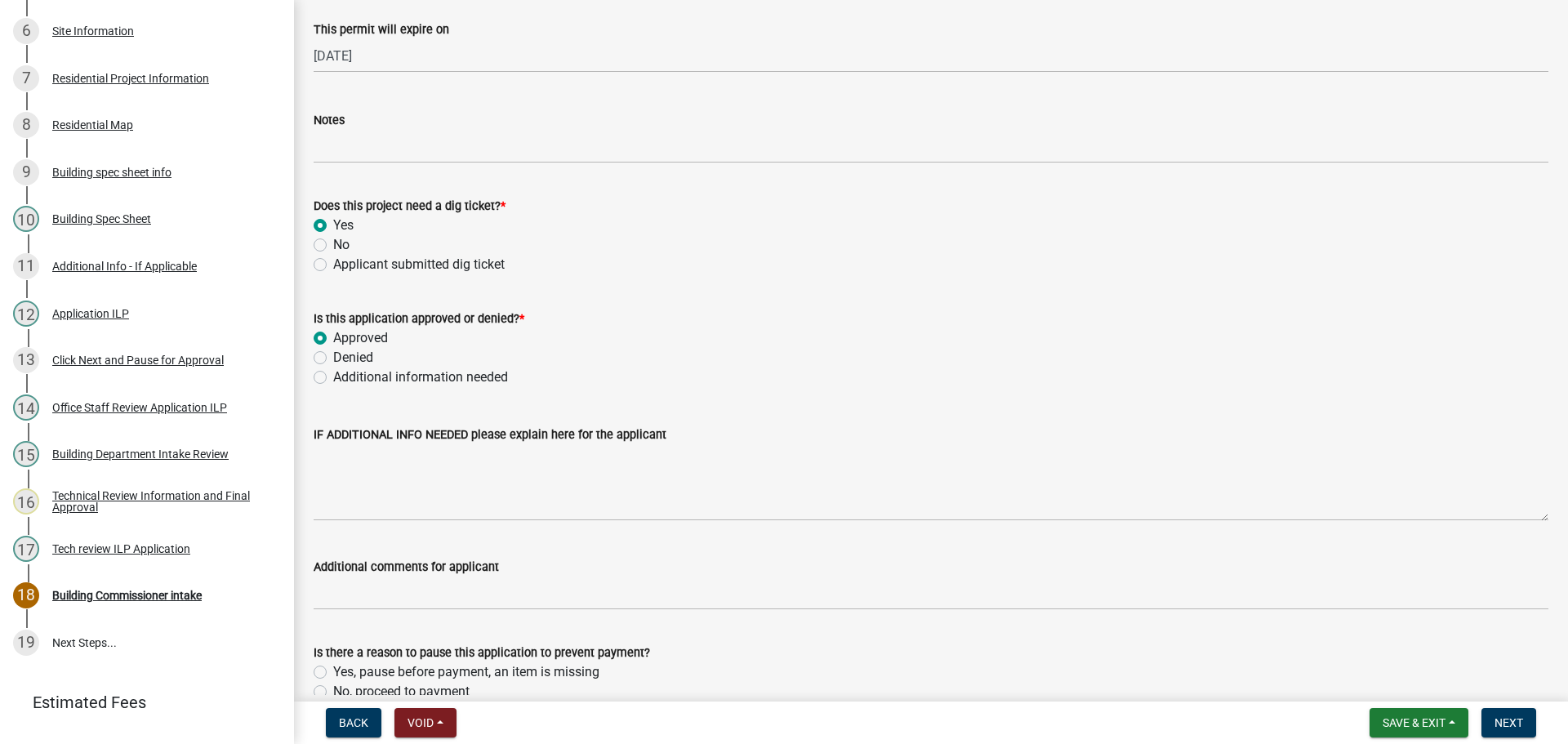
scroll to position [1216, 0]
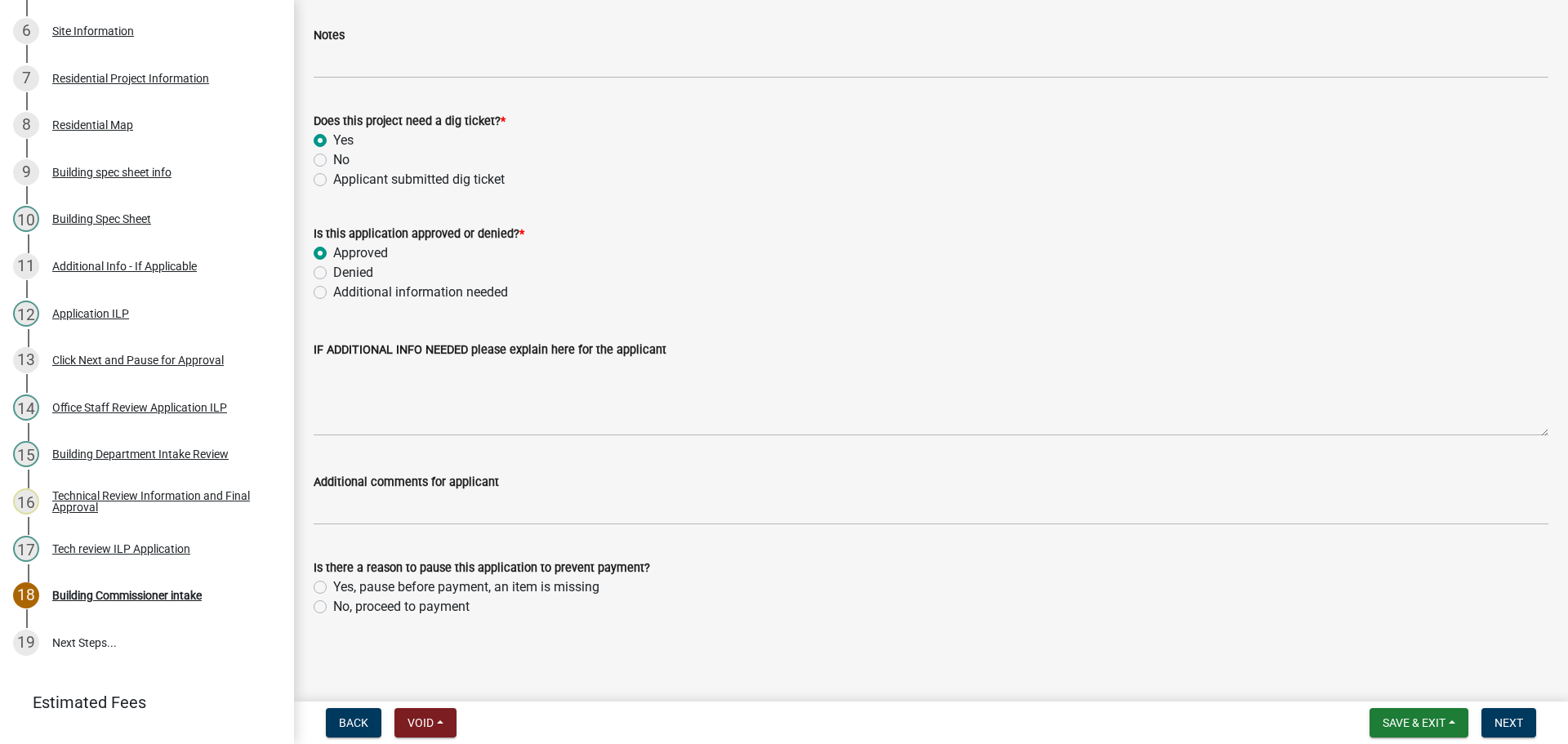
click at [333, 602] on label "No, proceed to payment" at bounding box center [401, 607] width 136 height 20
click at [333, 602] on input "No, proceed to payment" at bounding box center [338, 602] width 11 height 11
click at [1501, 725] on span "Next" at bounding box center [1508, 722] width 29 height 13
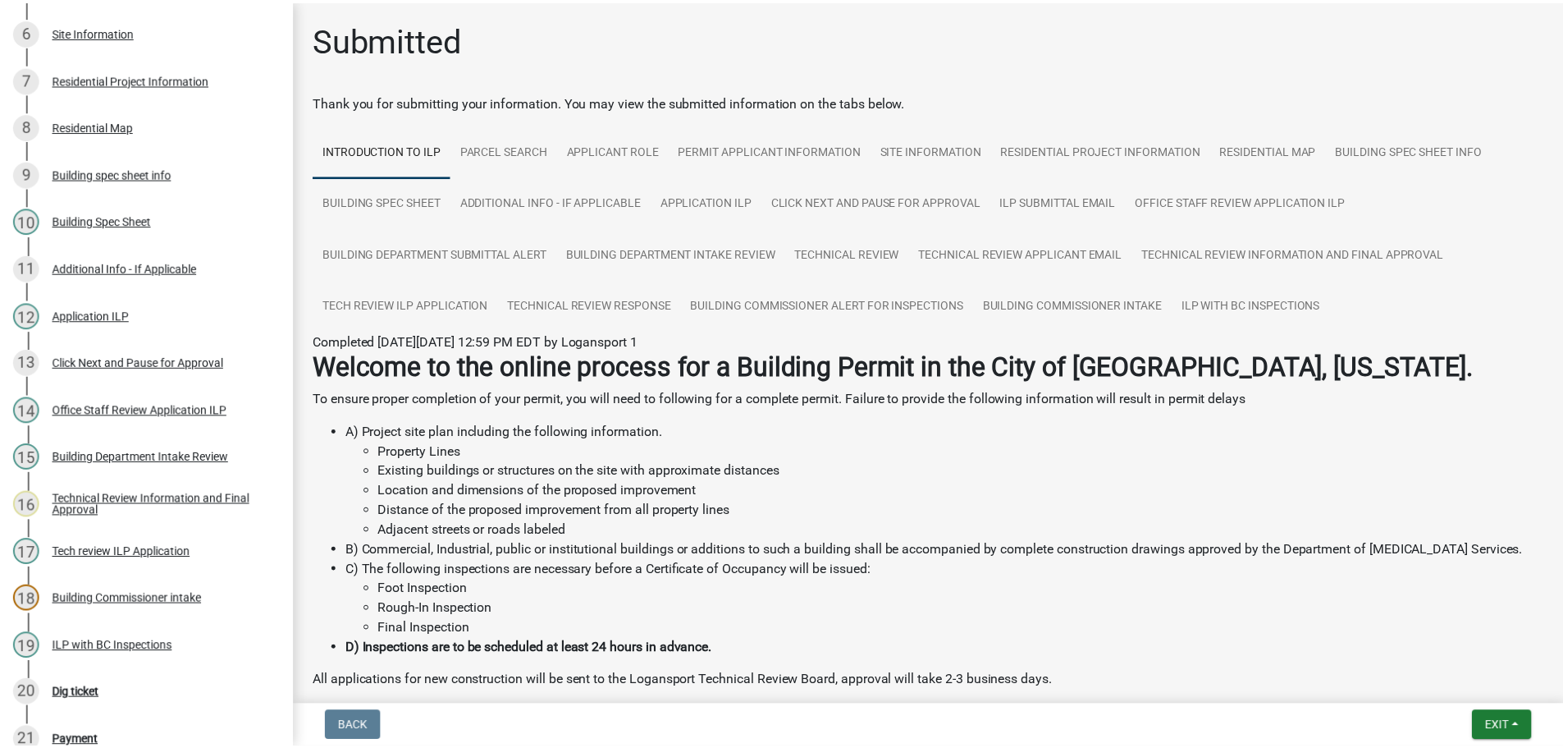
scroll to position [681, 0]
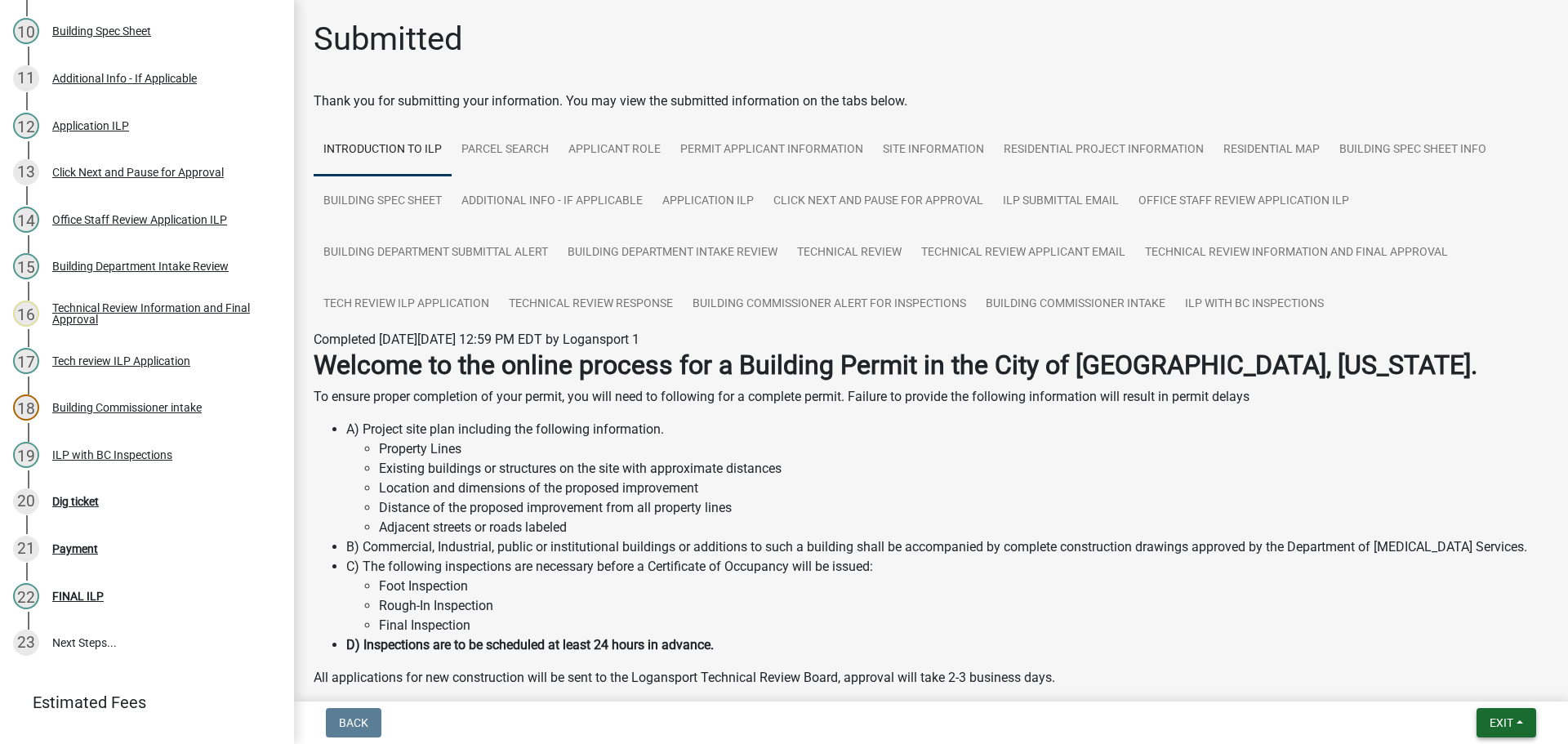
click at [1509, 721] on span "Exit" at bounding box center [1501, 722] width 24 height 13
click at [1433, 680] on button "Save & Exit" at bounding box center [1470, 679] width 130 height 39
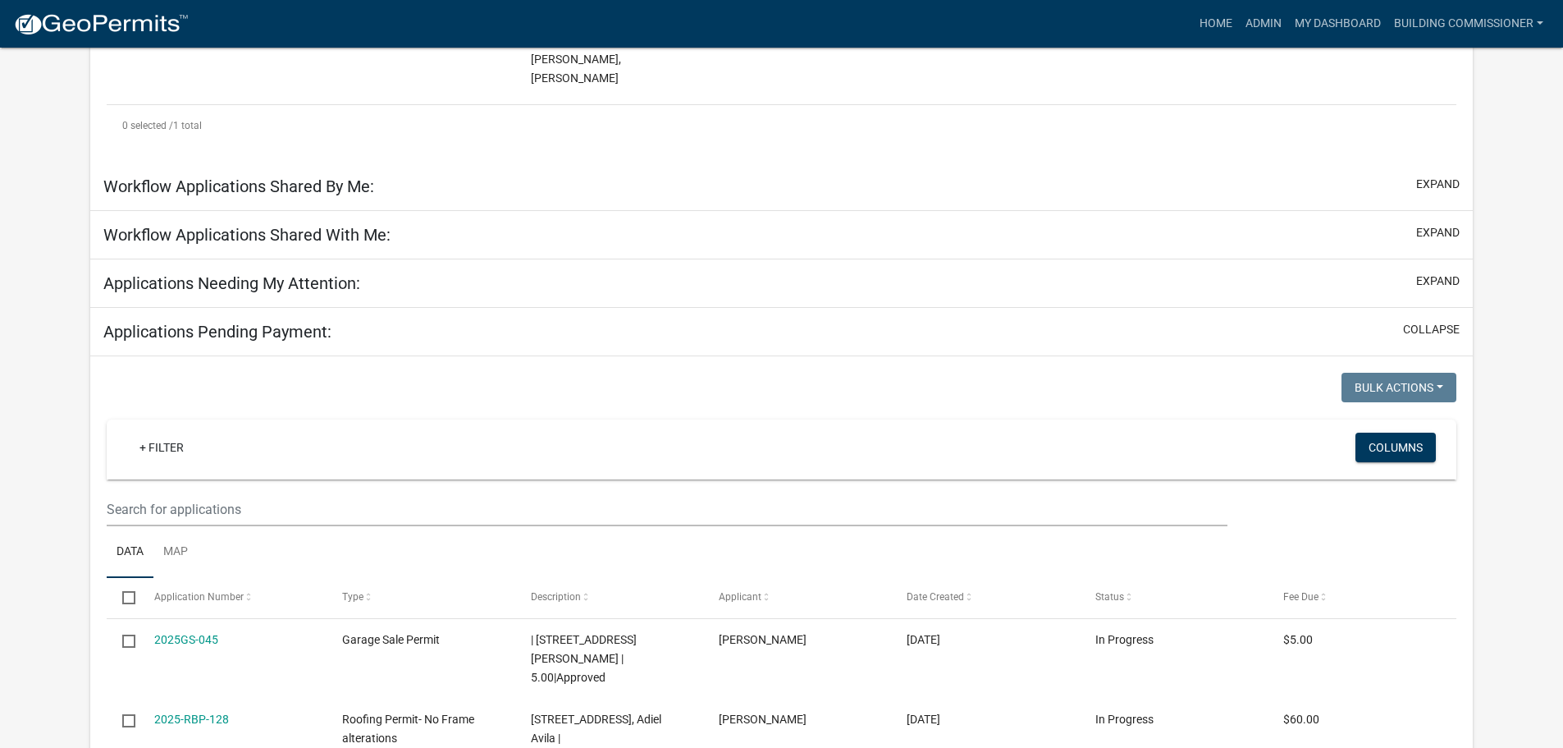
scroll to position [464, 0]
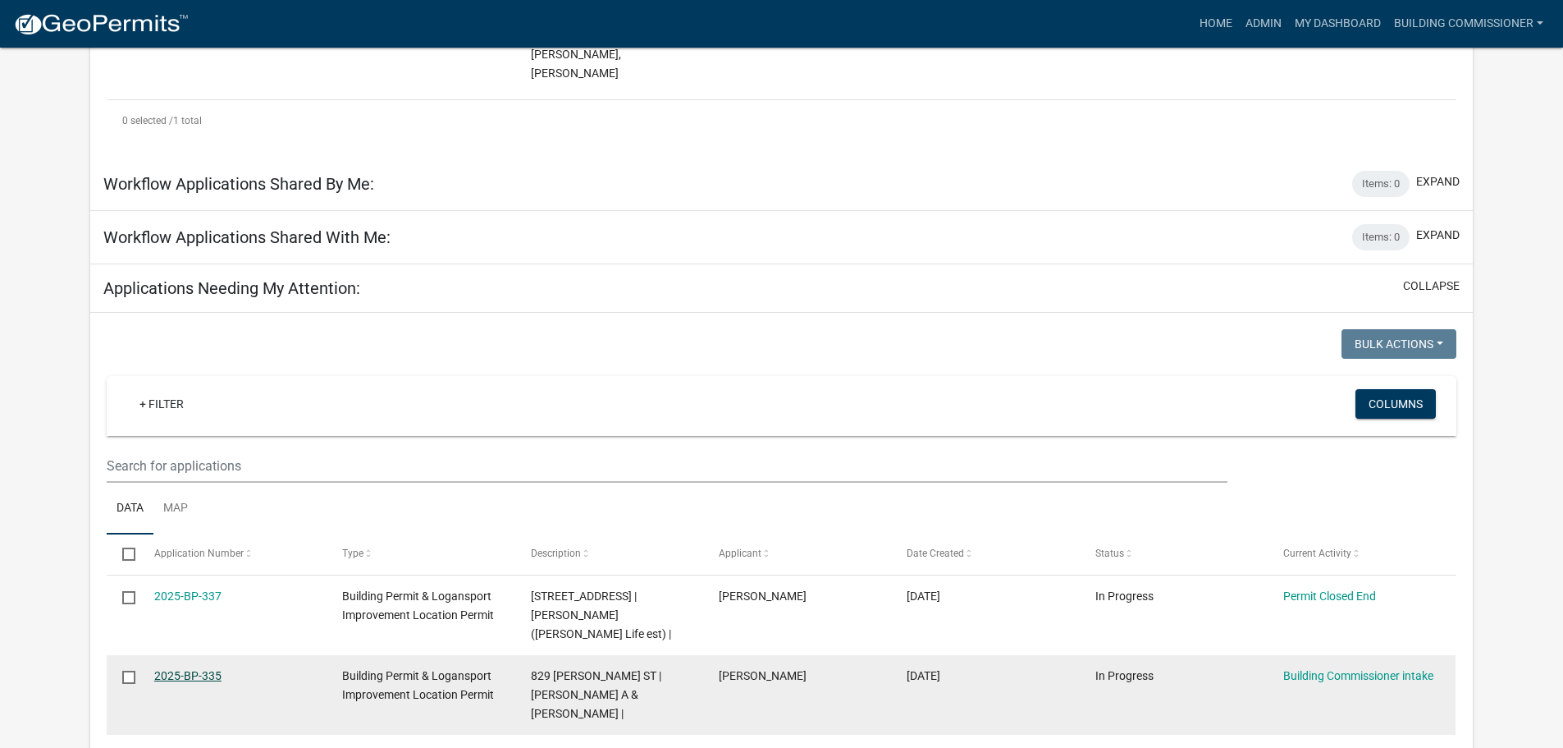
click at [184, 669] on link "2025-BP-335" at bounding box center [187, 675] width 67 height 13
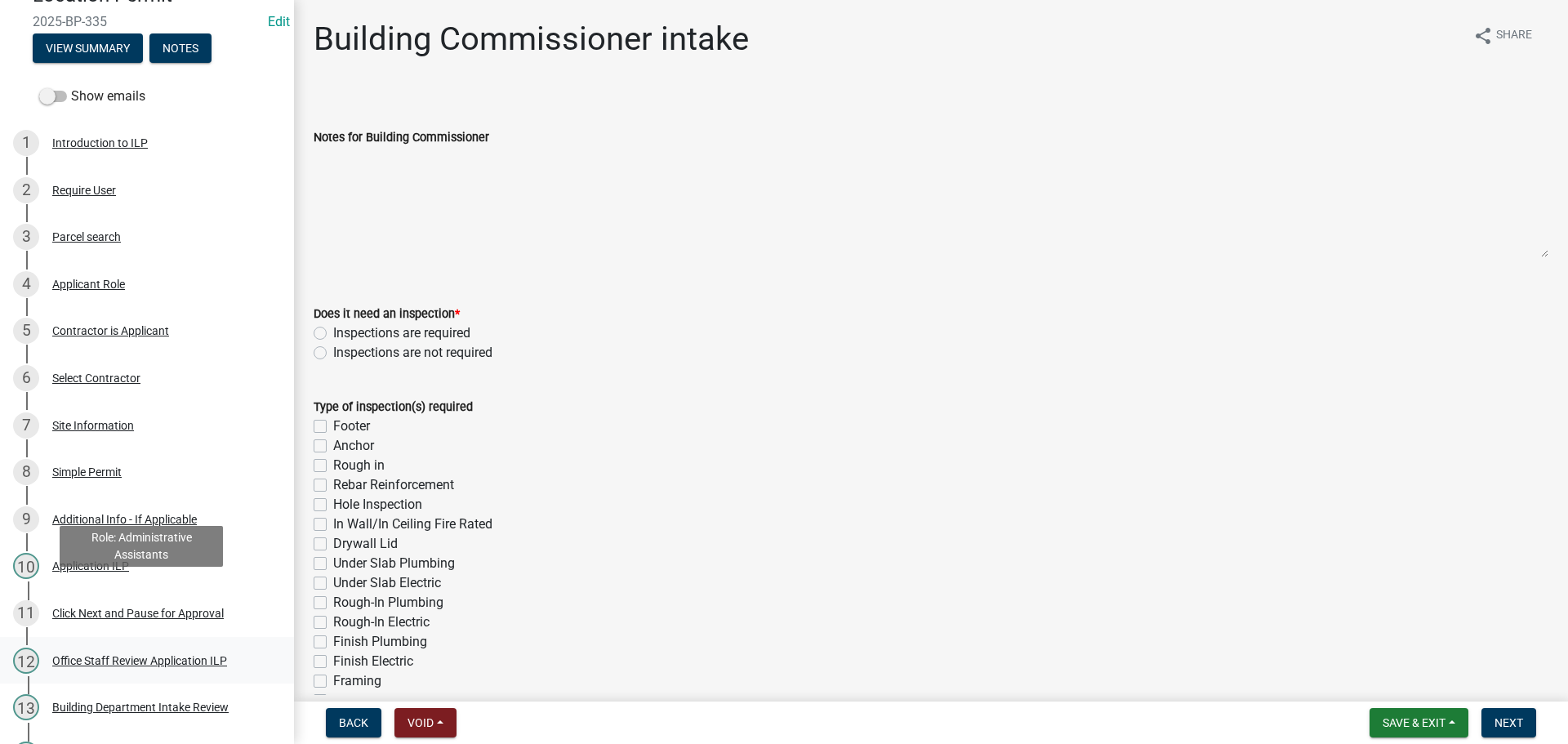
scroll to position [245, 0]
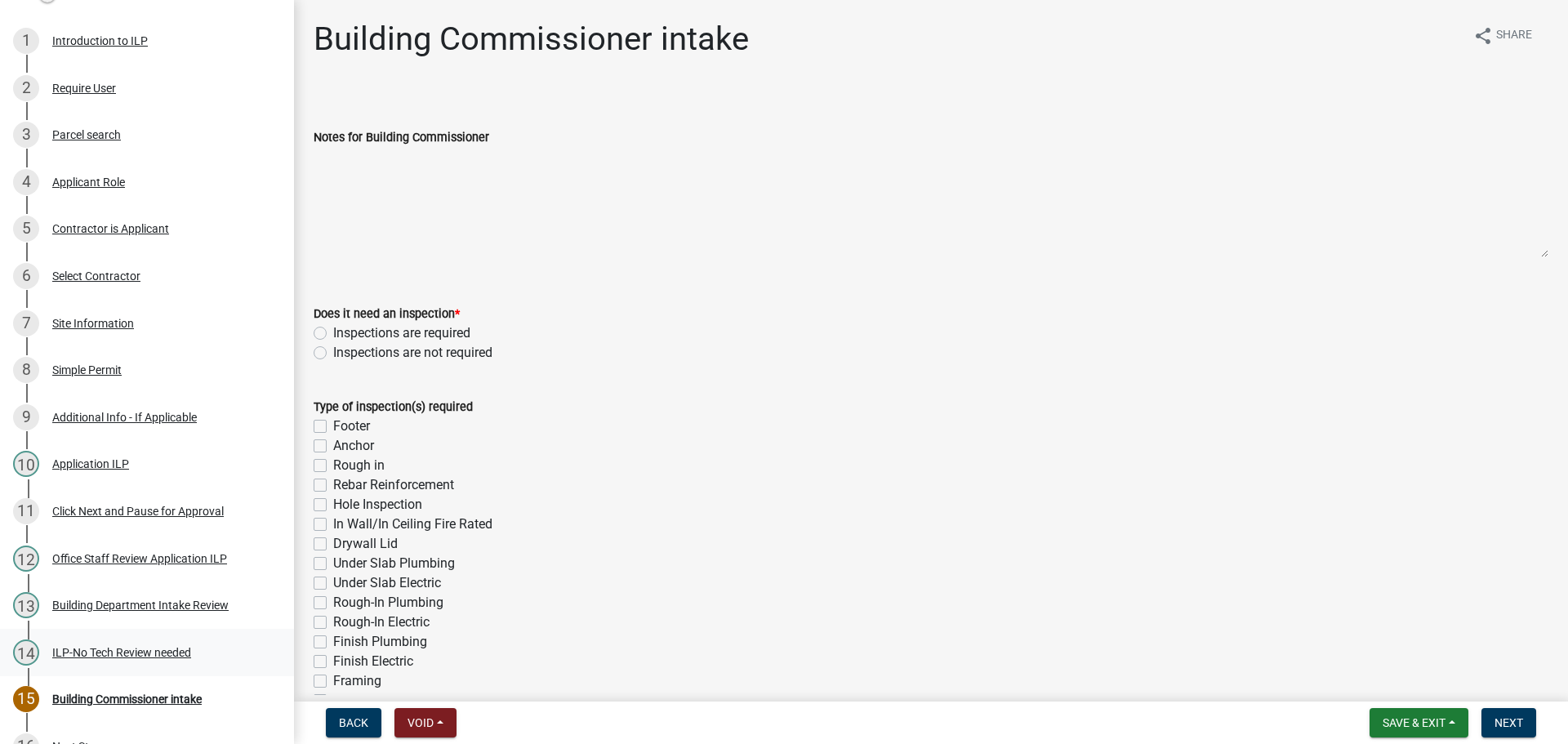
click at [110, 649] on div "ILP-No Tech Review needed" at bounding box center [121, 651] width 138 height 11
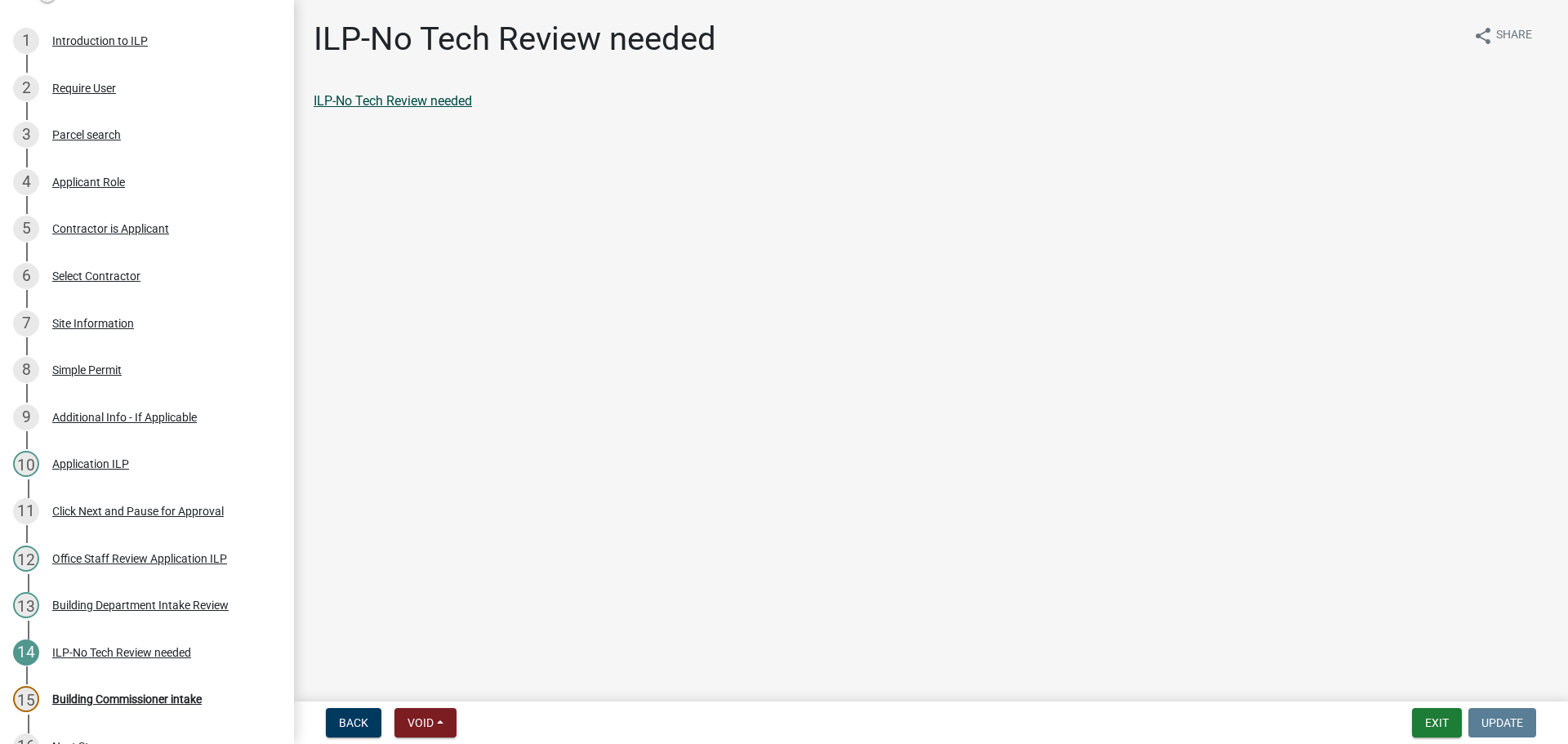
click at [414, 96] on link "ILP-No Tech Review needed" at bounding box center [392, 101] width 158 height 16
click at [182, 693] on div "Building Commissioner intake" at bounding box center [127, 698] width 149 height 11
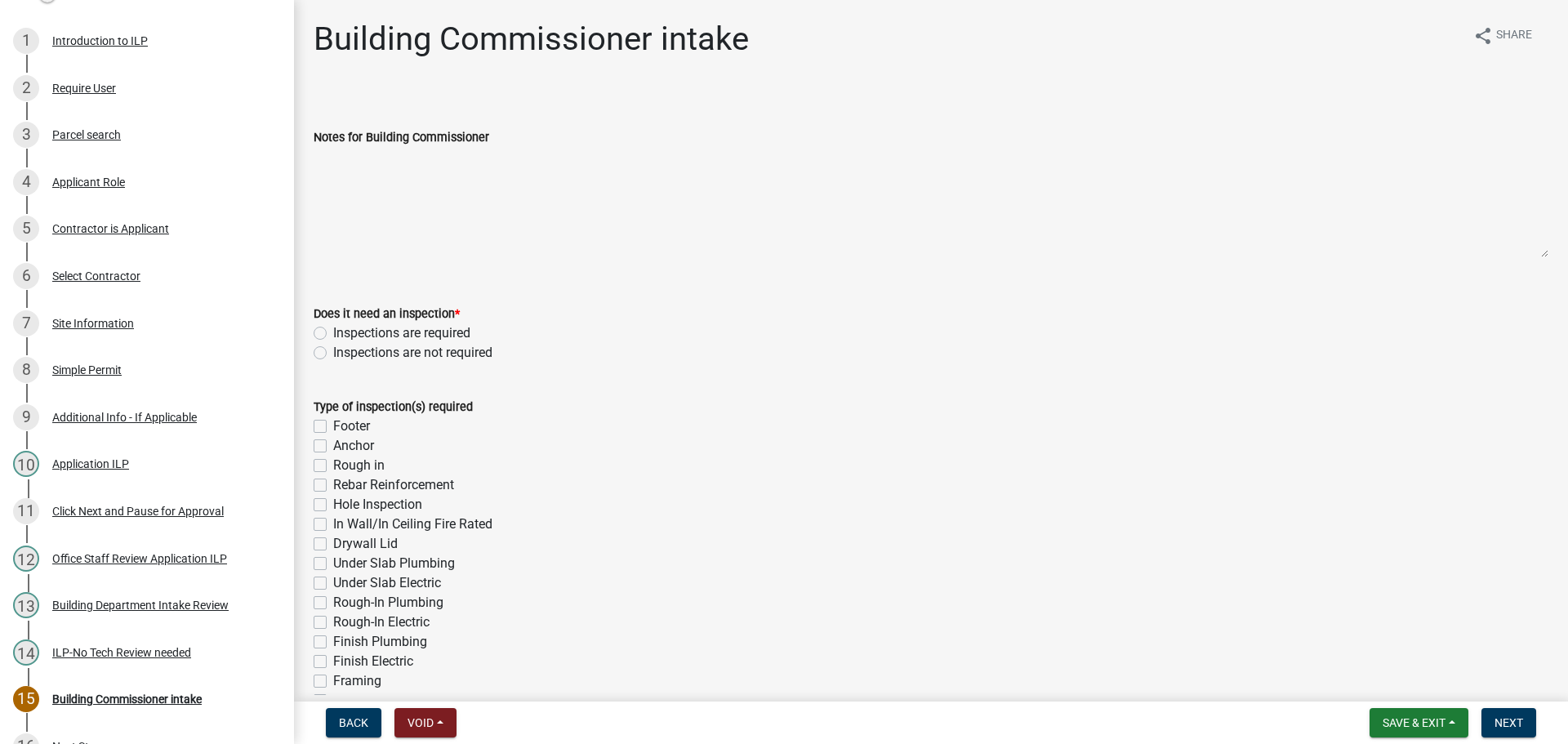
click at [333, 330] on label "Inspections are required" at bounding box center [402, 333] width 137 height 20
click at [333, 330] on input "Inspections are required" at bounding box center [338, 328] width 11 height 11
click at [333, 501] on label "Hole Inspection" at bounding box center [377, 504] width 89 height 20
click at [333, 501] on input "Hole Inspection" at bounding box center [338, 499] width 11 height 11
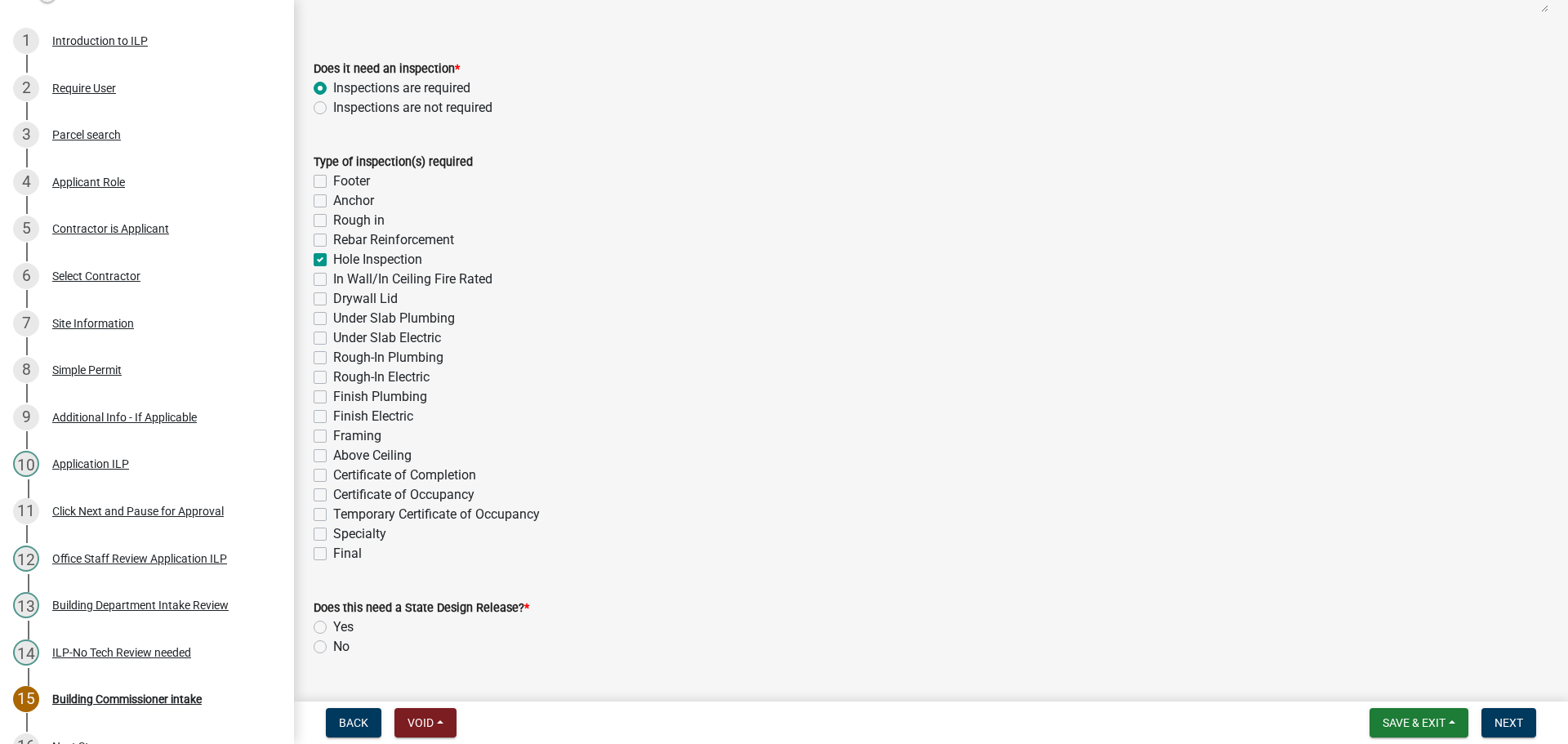
click at [333, 555] on label "Final" at bounding box center [347, 554] width 29 height 20
click at [333, 554] on input "Final" at bounding box center [338, 549] width 11 height 11
click at [333, 646] on label "No" at bounding box center [341, 647] width 16 height 20
click at [333, 646] on input "No" at bounding box center [338, 642] width 11 height 11
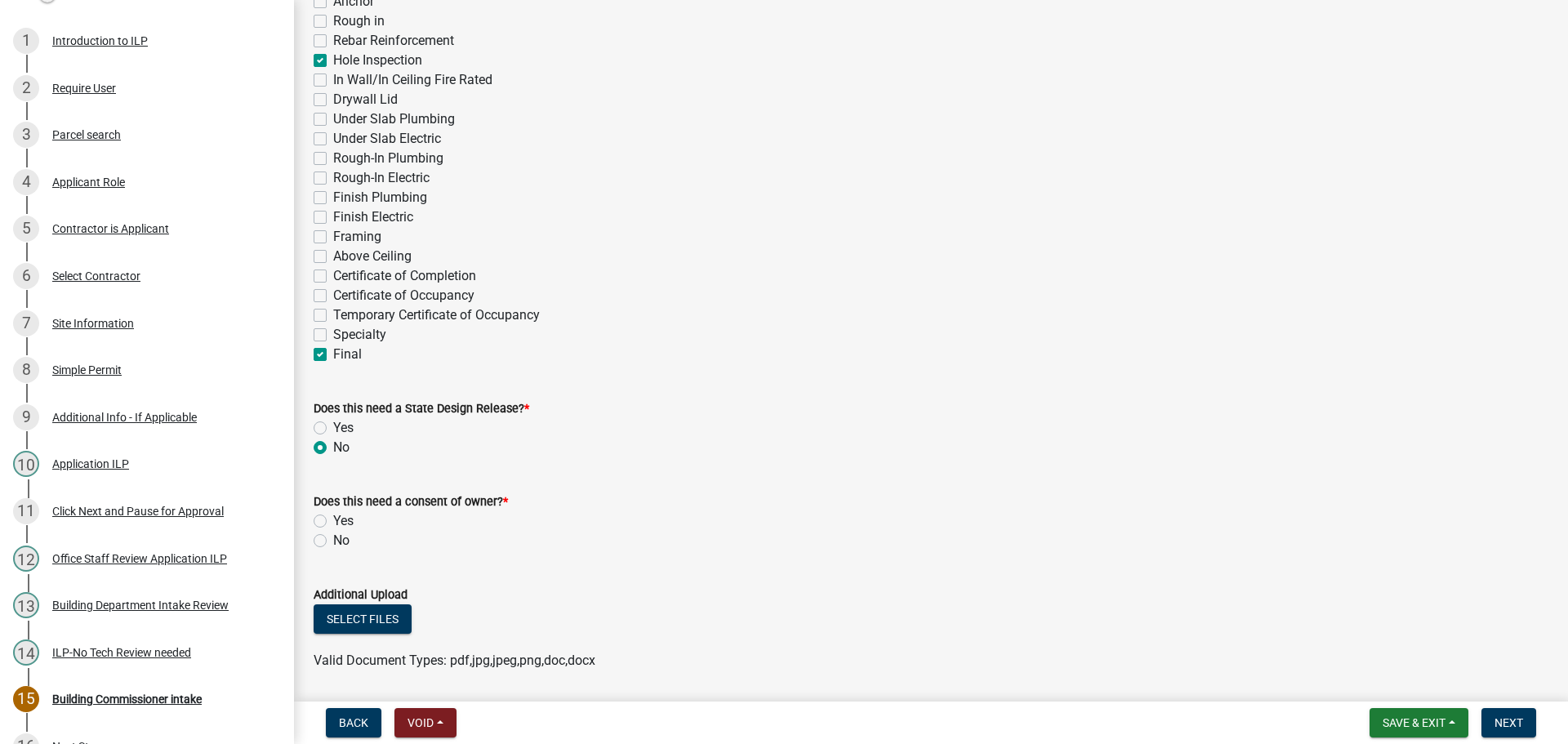
scroll to position [489, 0]
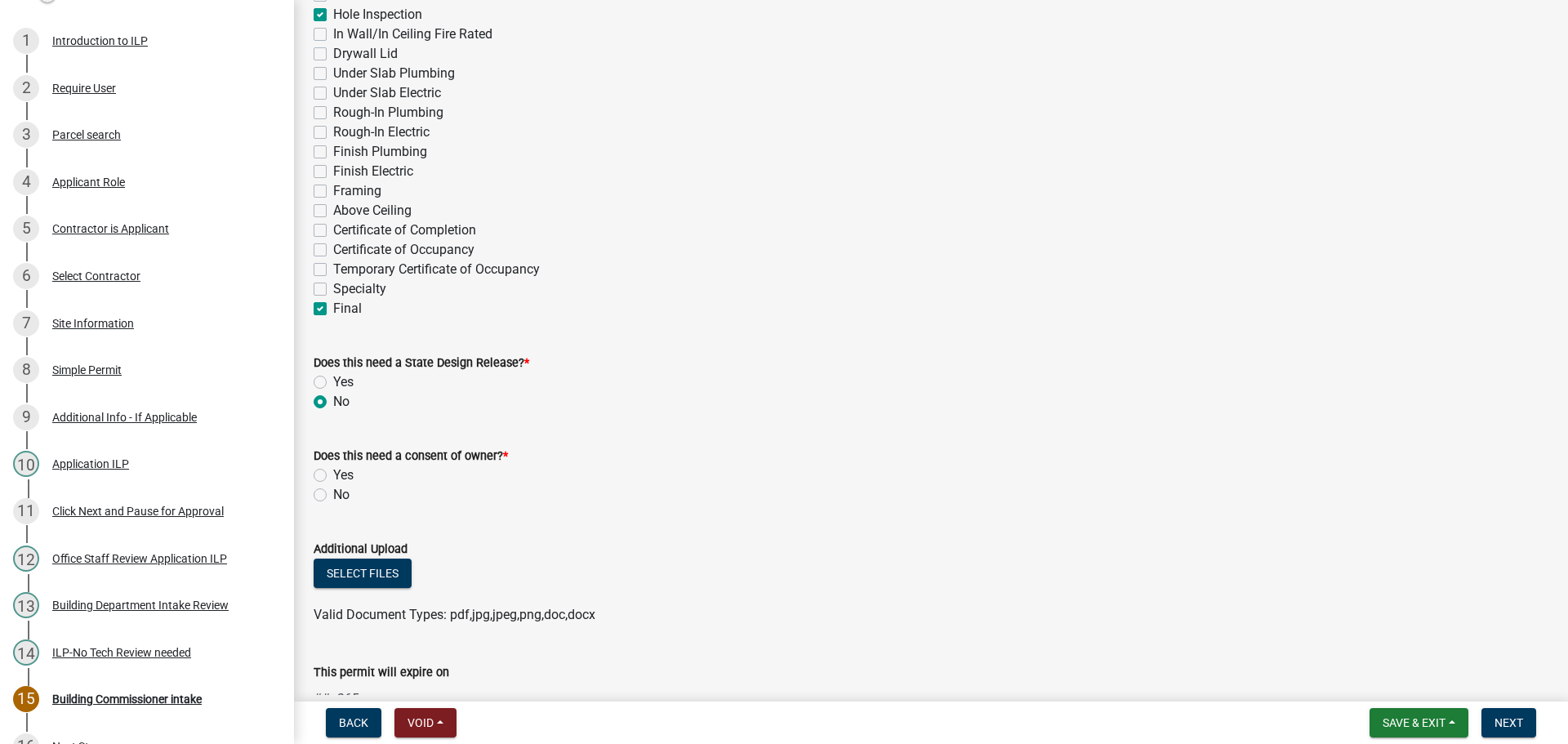
click at [333, 494] on label "No" at bounding box center [341, 494] width 16 height 20
click at [333, 494] on input "No" at bounding box center [338, 489] width 11 height 11
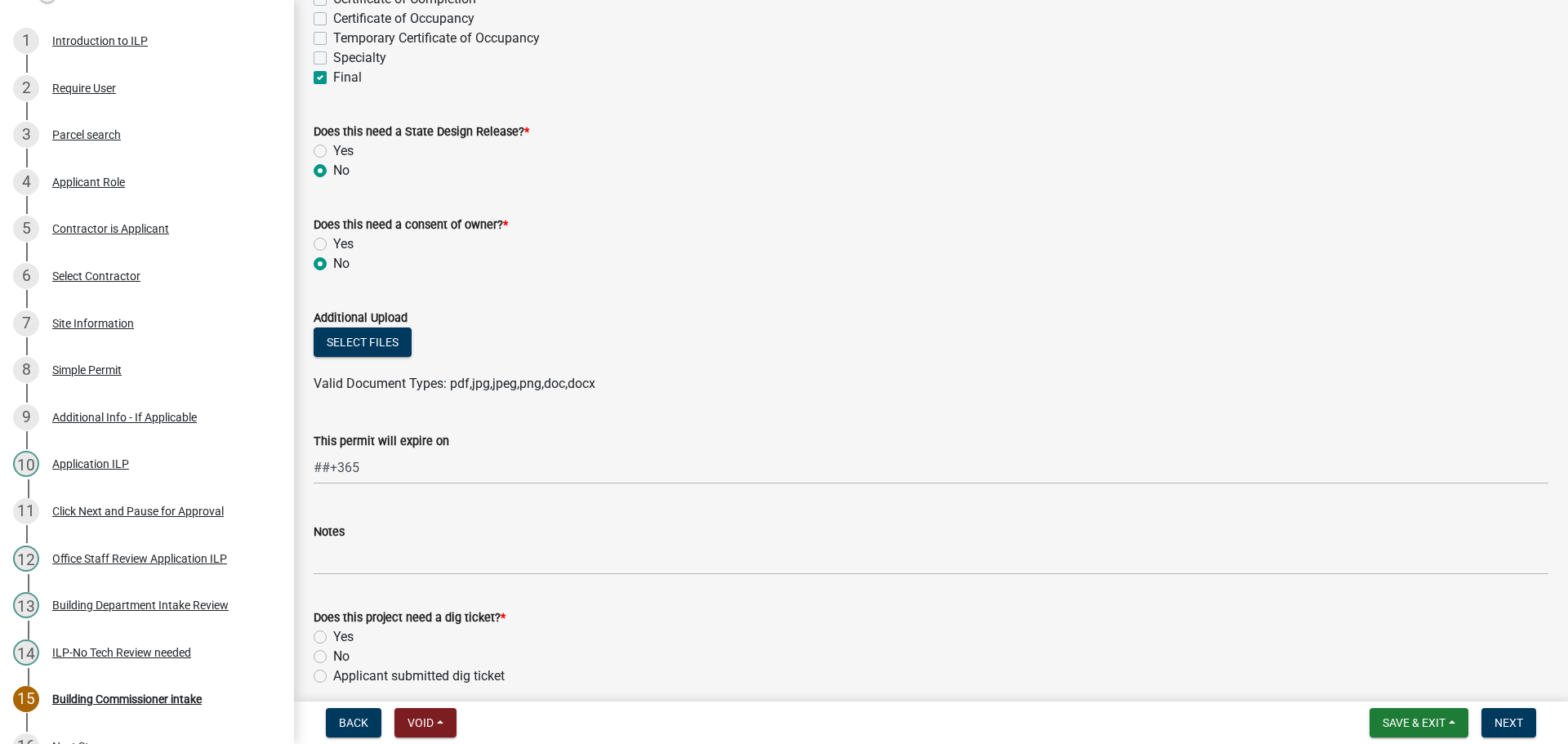
scroll to position [735, 0]
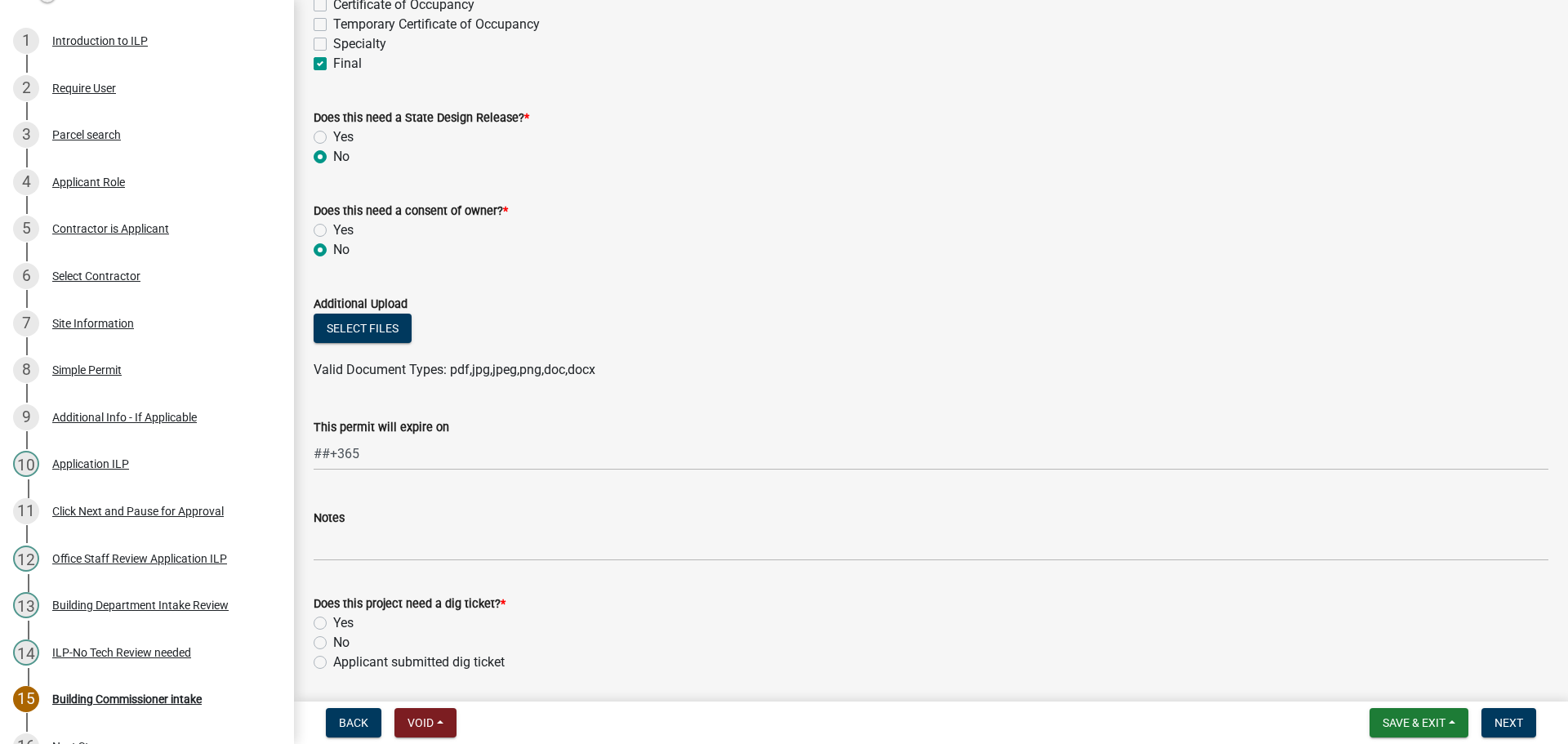
click at [333, 640] on label "No" at bounding box center [341, 643] width 16 height 20
click at [333, 640] on input "No" at bounding box center [338, 638] width 11 height 11
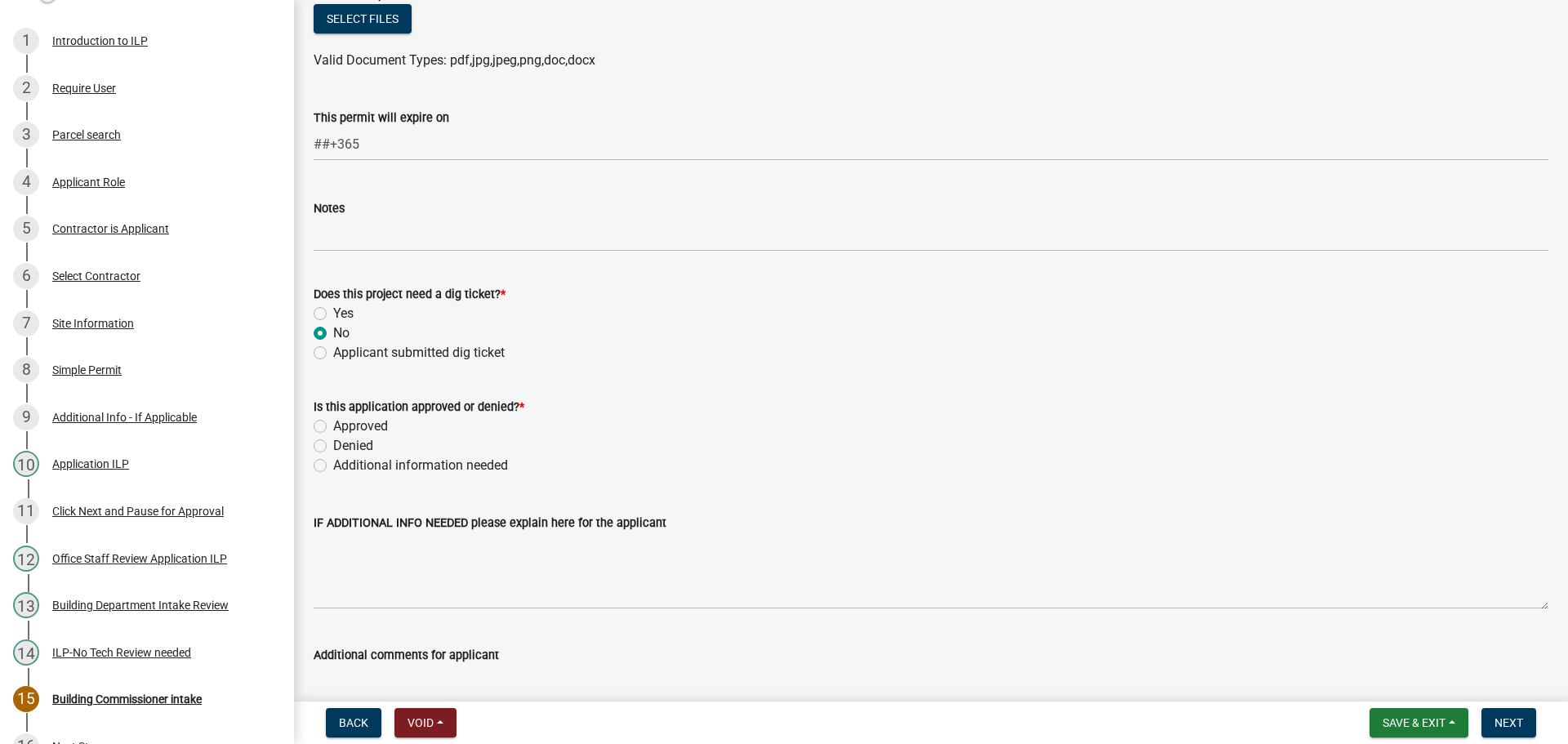
scroll to position [1061, 0]
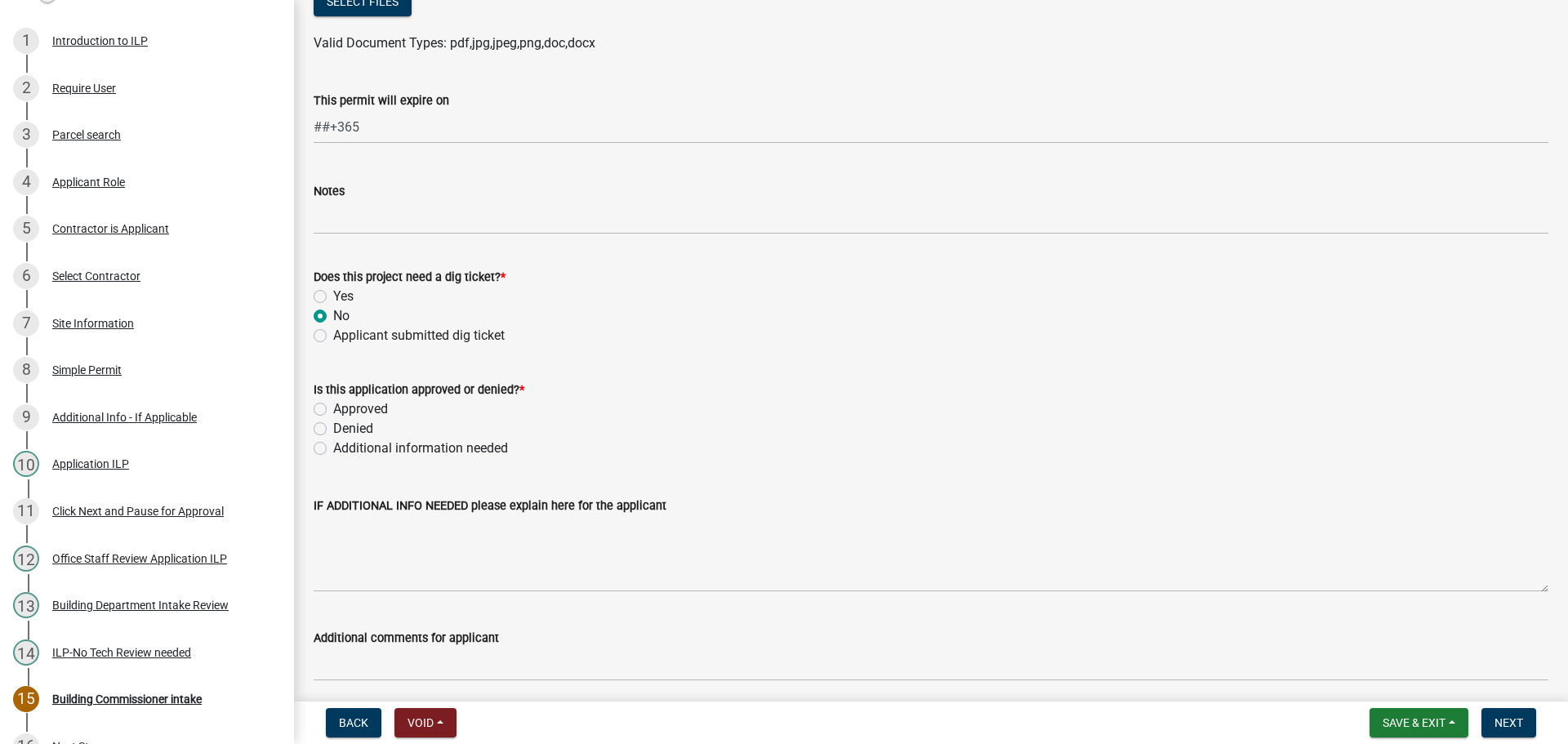
click at [333, 405] on label "Approved" at bounding box center [360, 409] width 55 height 20
click at [333, 405] on input "Approved" at bounding box center [338, 404] width 11 height 11
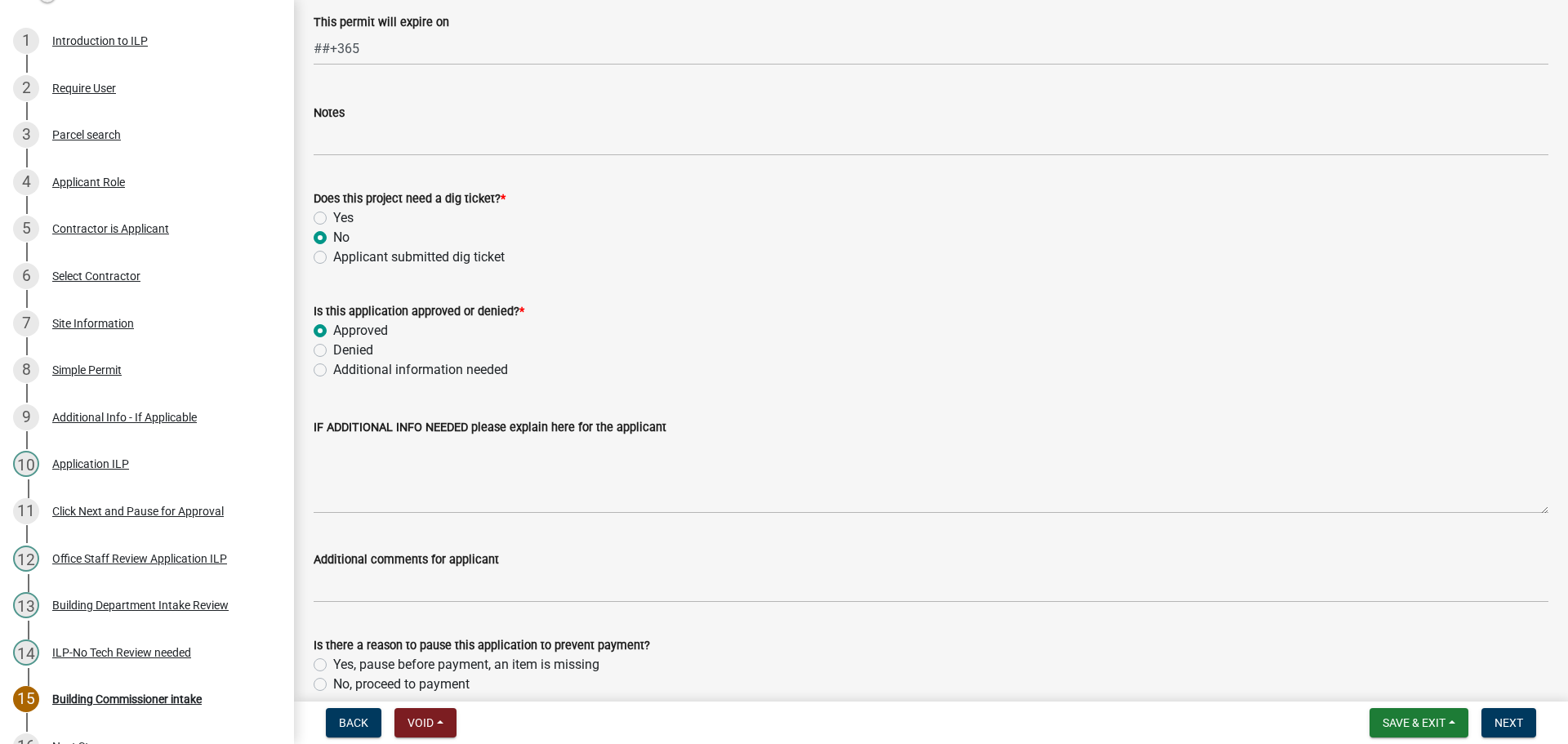
scroll to position [1216, 0]
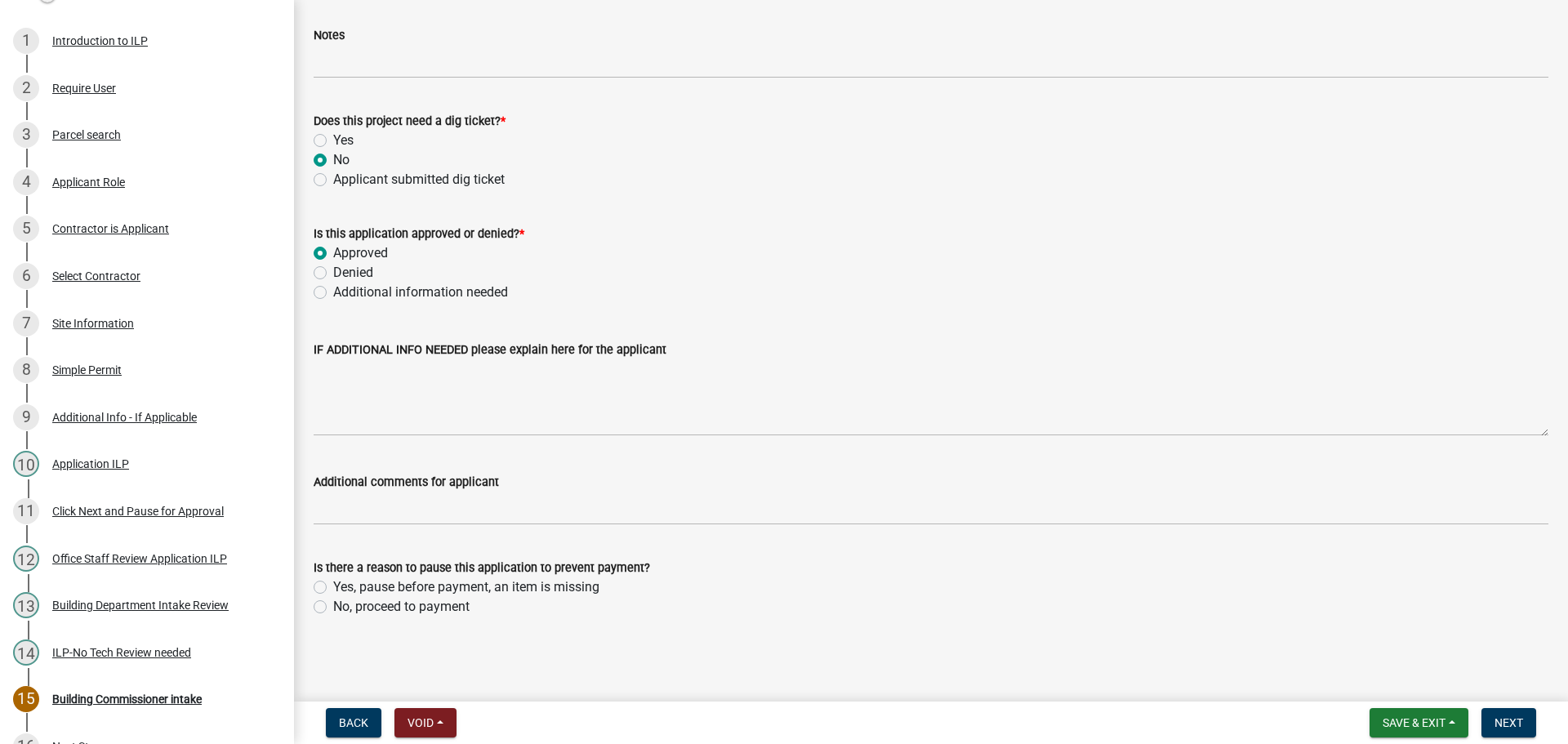
drag, startPoint x: 319, startPoint y: 604, endPoint x: 421, endPoint y: 564, distance: 109.6
click at [333, 603] on label "No, proceed to payment" at bounding box center [401, 607] width 136 height 20
click at [333, 603] on input "No, proceed to payment" at bounding box center [338, 602] width 11 height 11
click at [1487, 717] on button "Next" at bounding box center [1508, 722] width 55 height 30
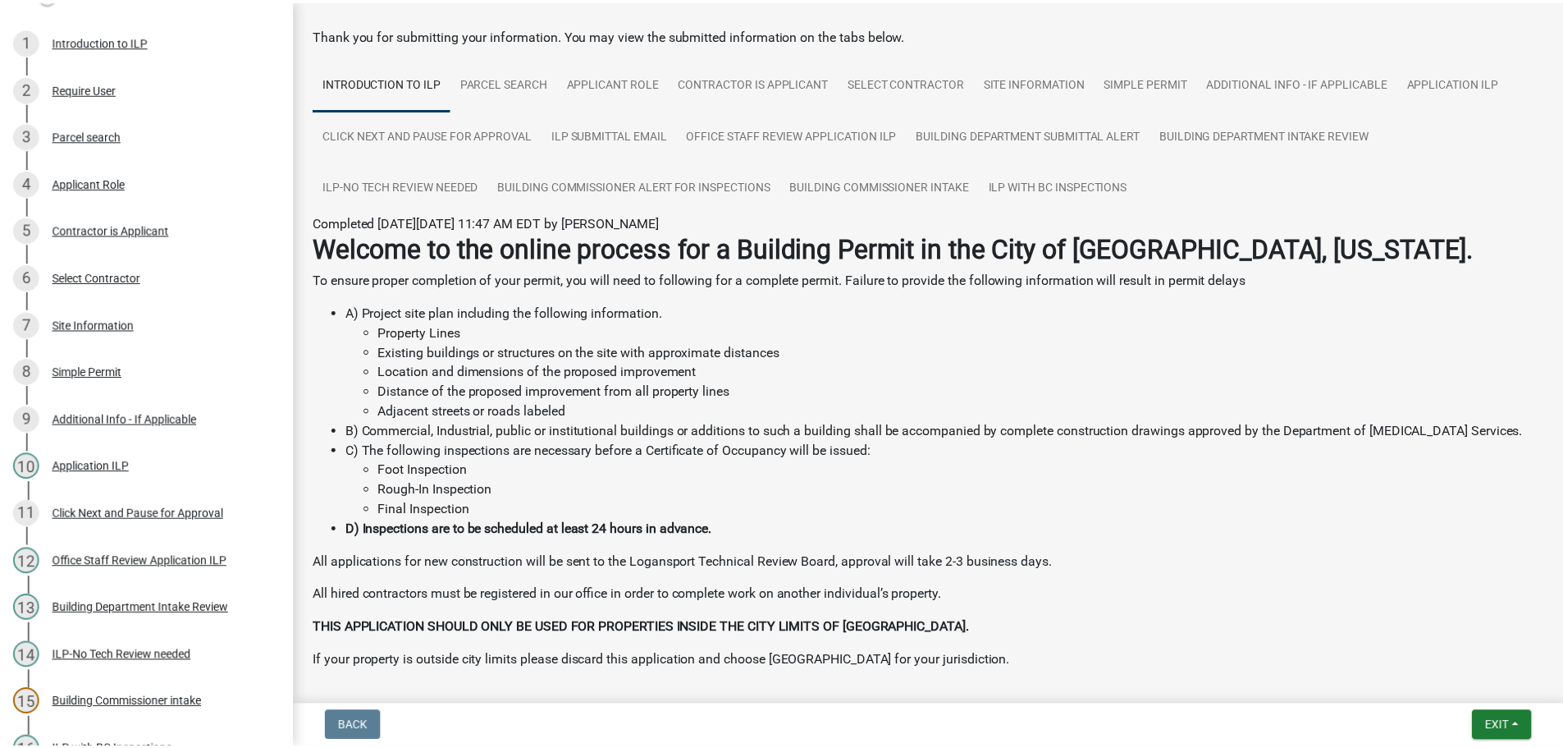
scroll to position [136, 0]
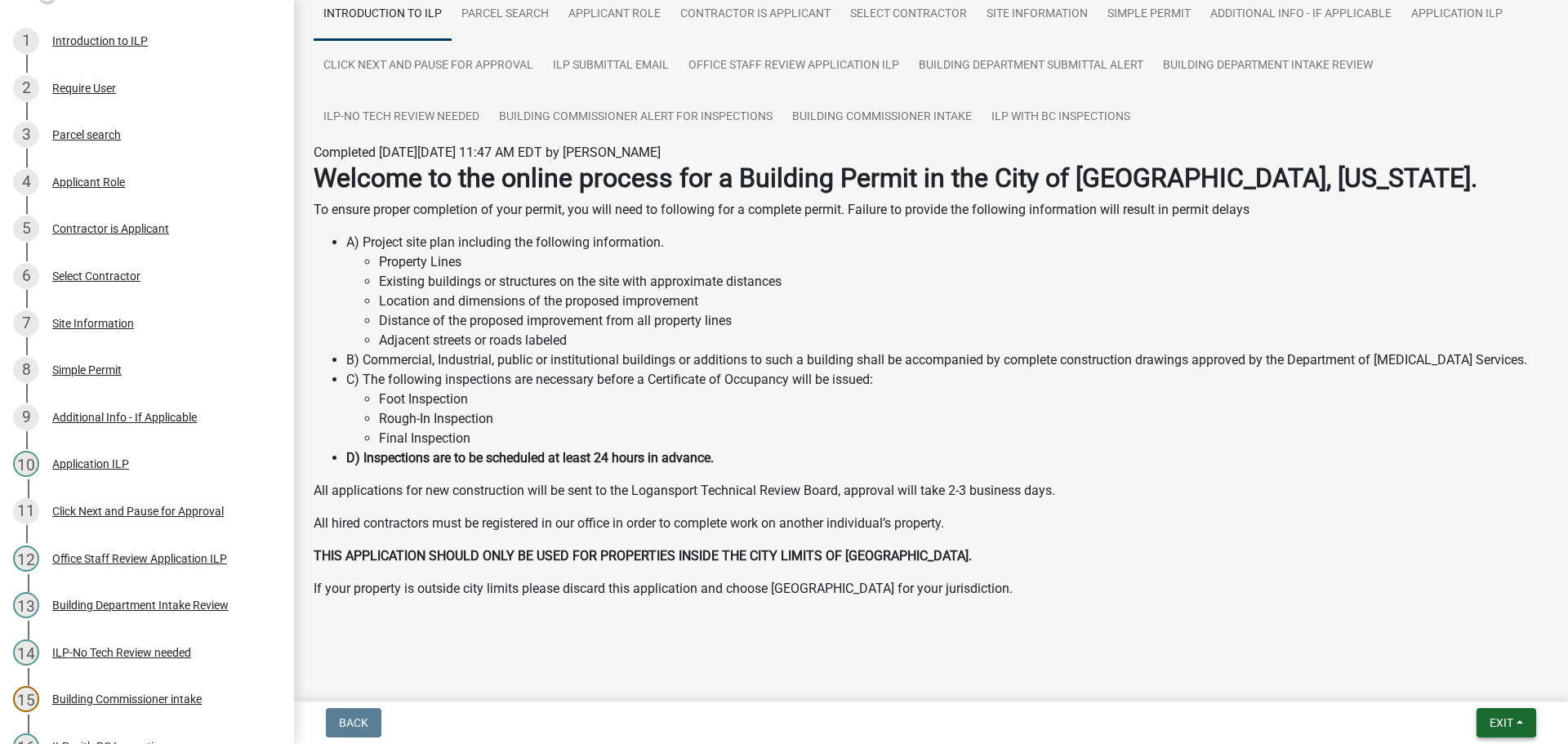
click at [1512, 717] on span "Exit" at bounding box center [1501, 722] width 24 height 13
click at [1464, 680] on button "Save & Exit" at bounding box center [1470, 679] width 130 height 39
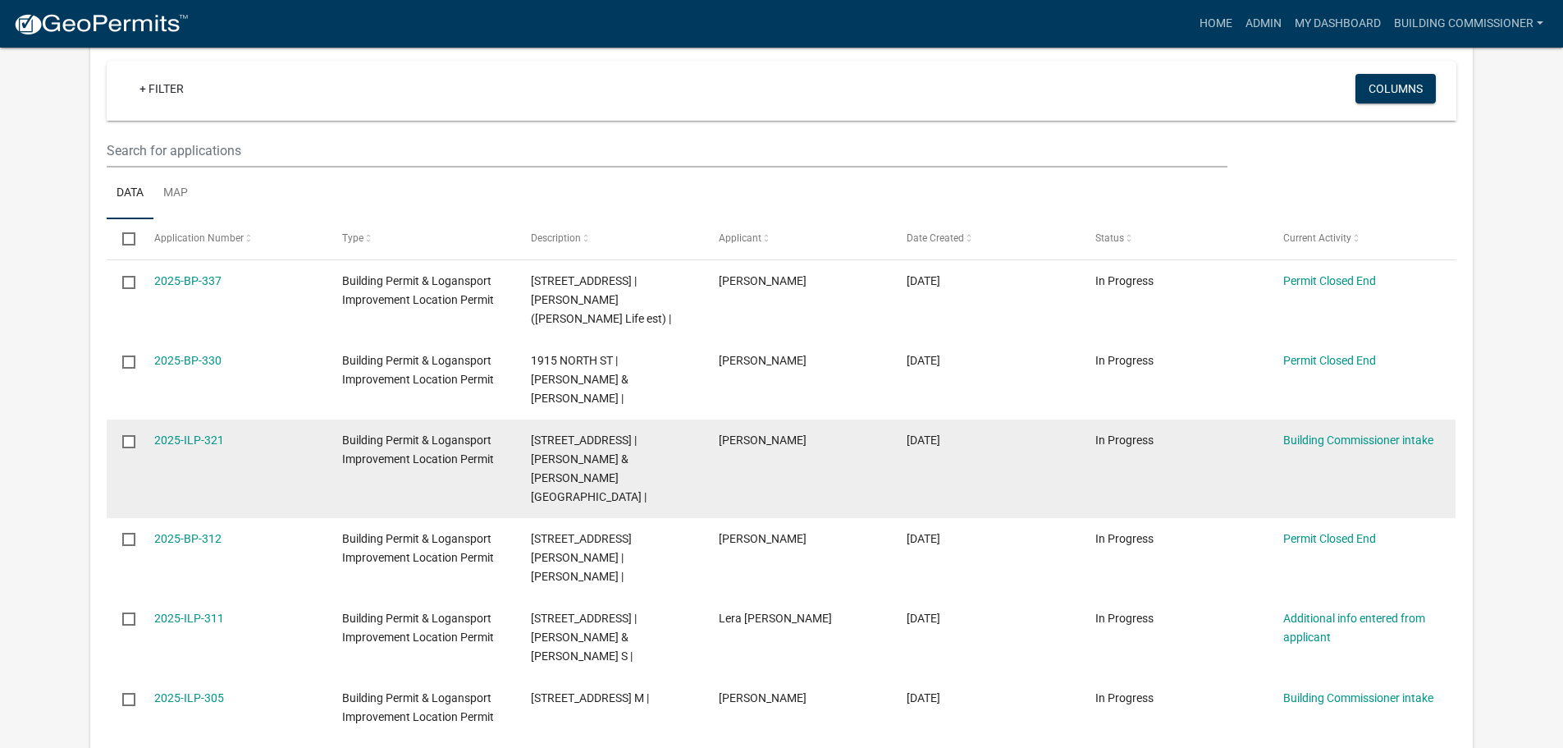
scroll to position [792, 0]
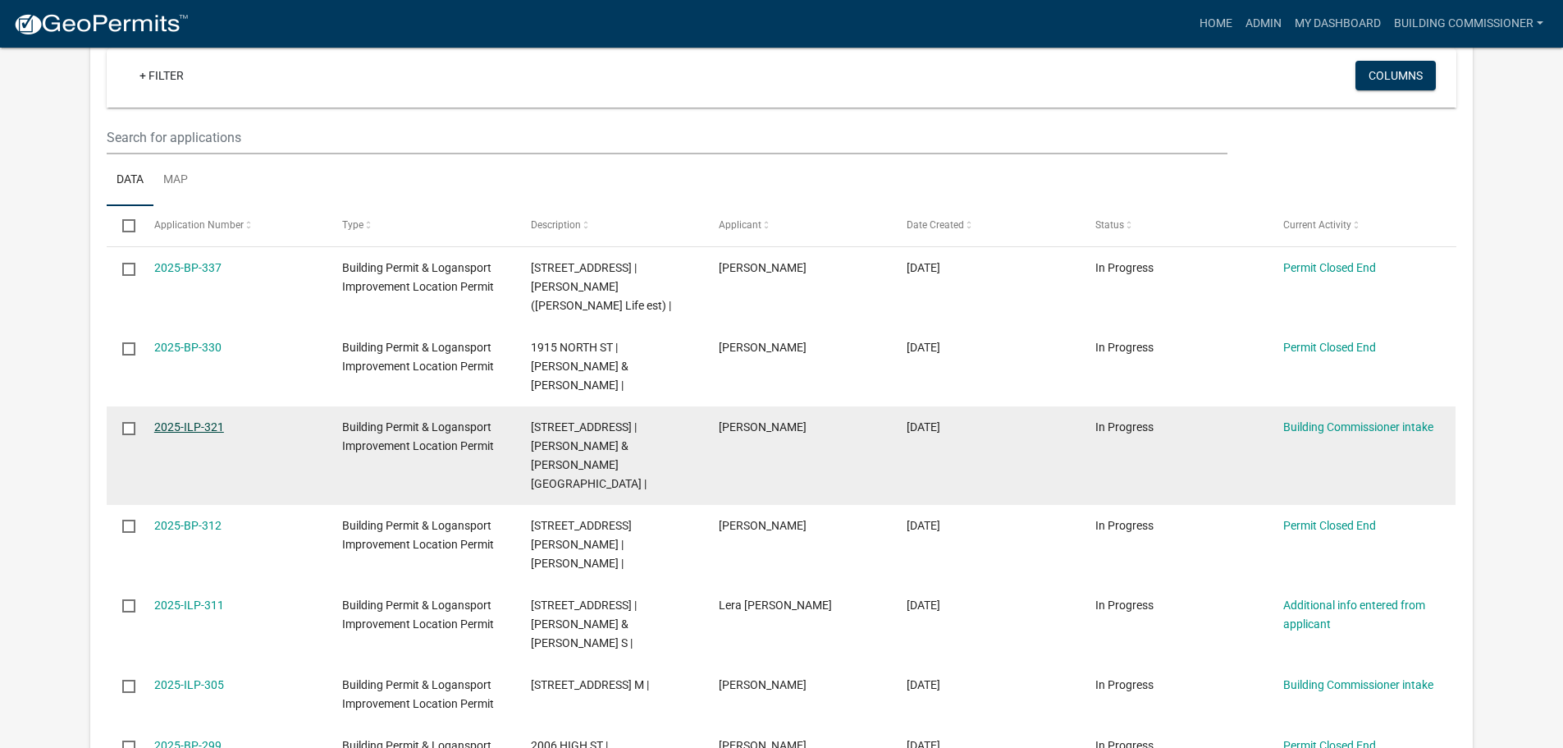
click at [198, 420] on link "2025-ILP-321" at bounding box center [189, 426] width 70 height 13
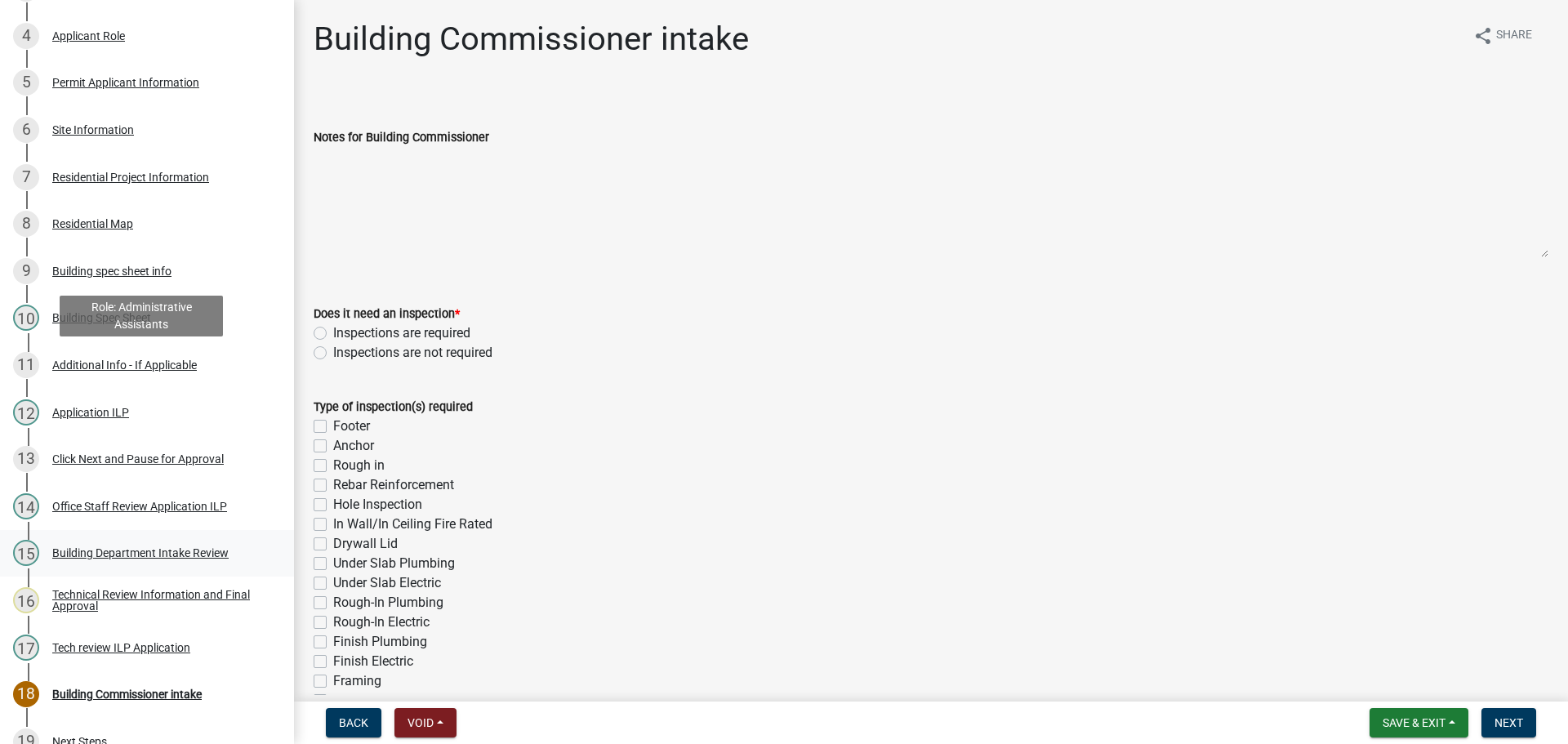
scroll to position [408, 0]
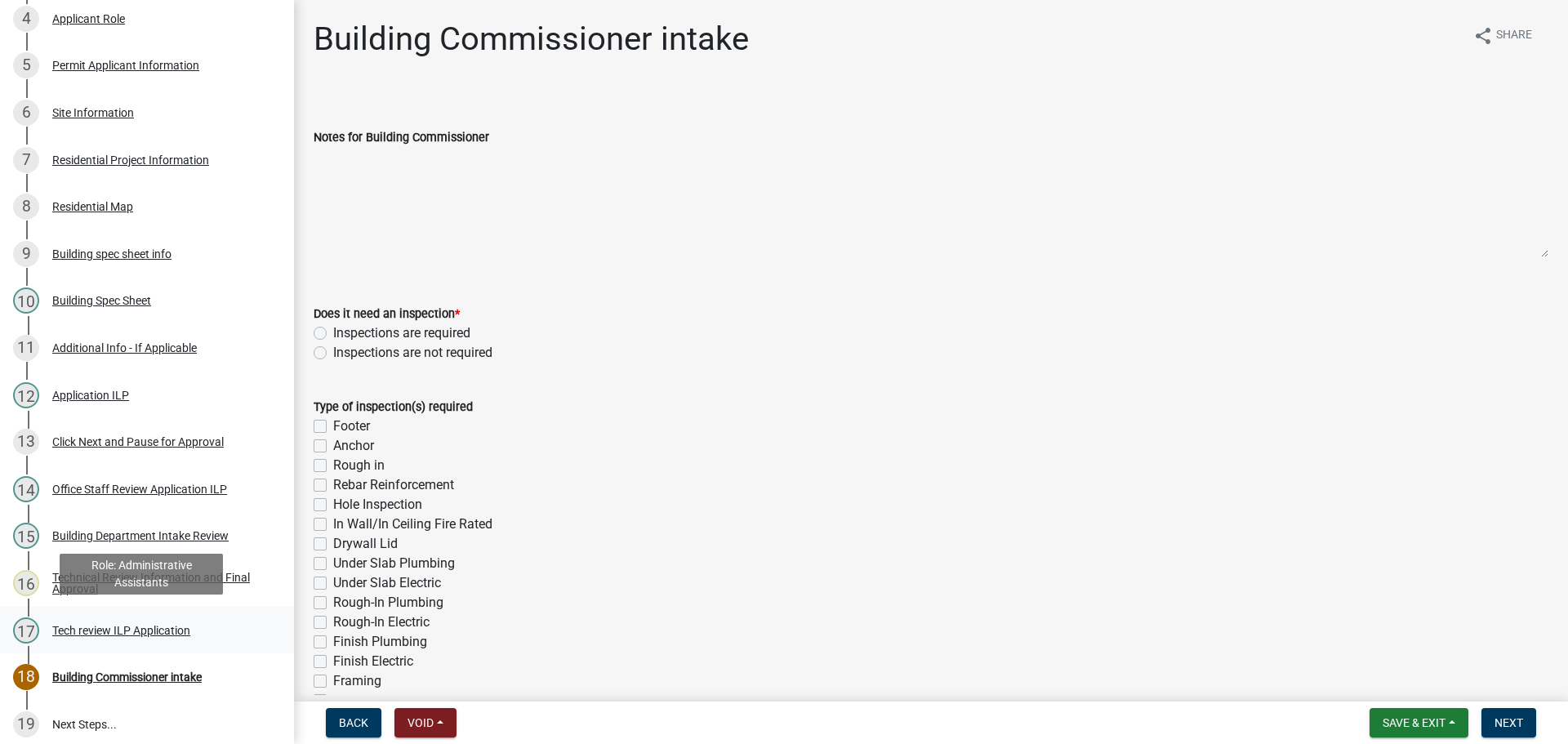
click at [126, 628] on div "Tech review ILP Application" at bounding box center [121, 630] width 138 height 11
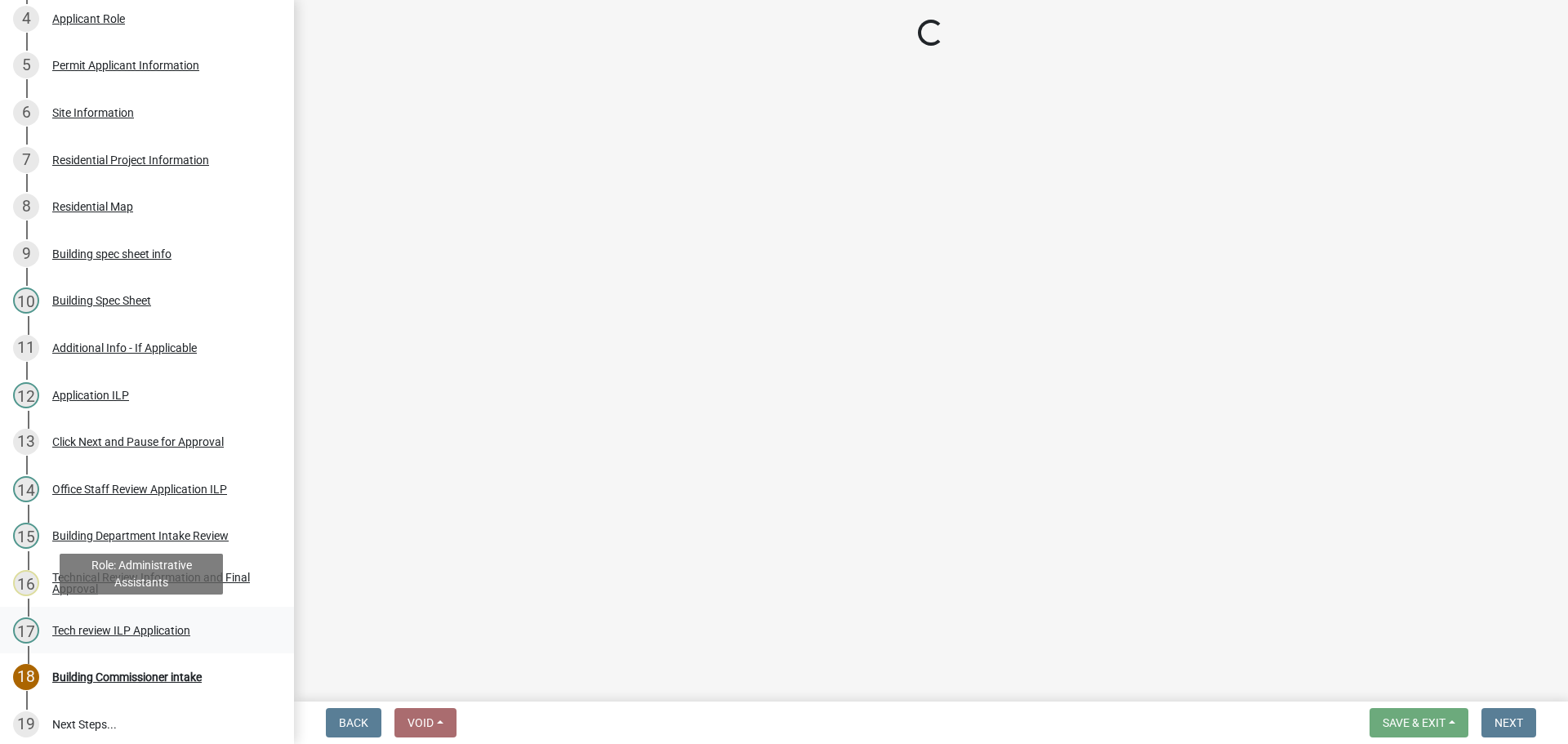
click at [165, 625] on div "Tech review ILP Application" at bounding box center [121, 630] width 138 height 11
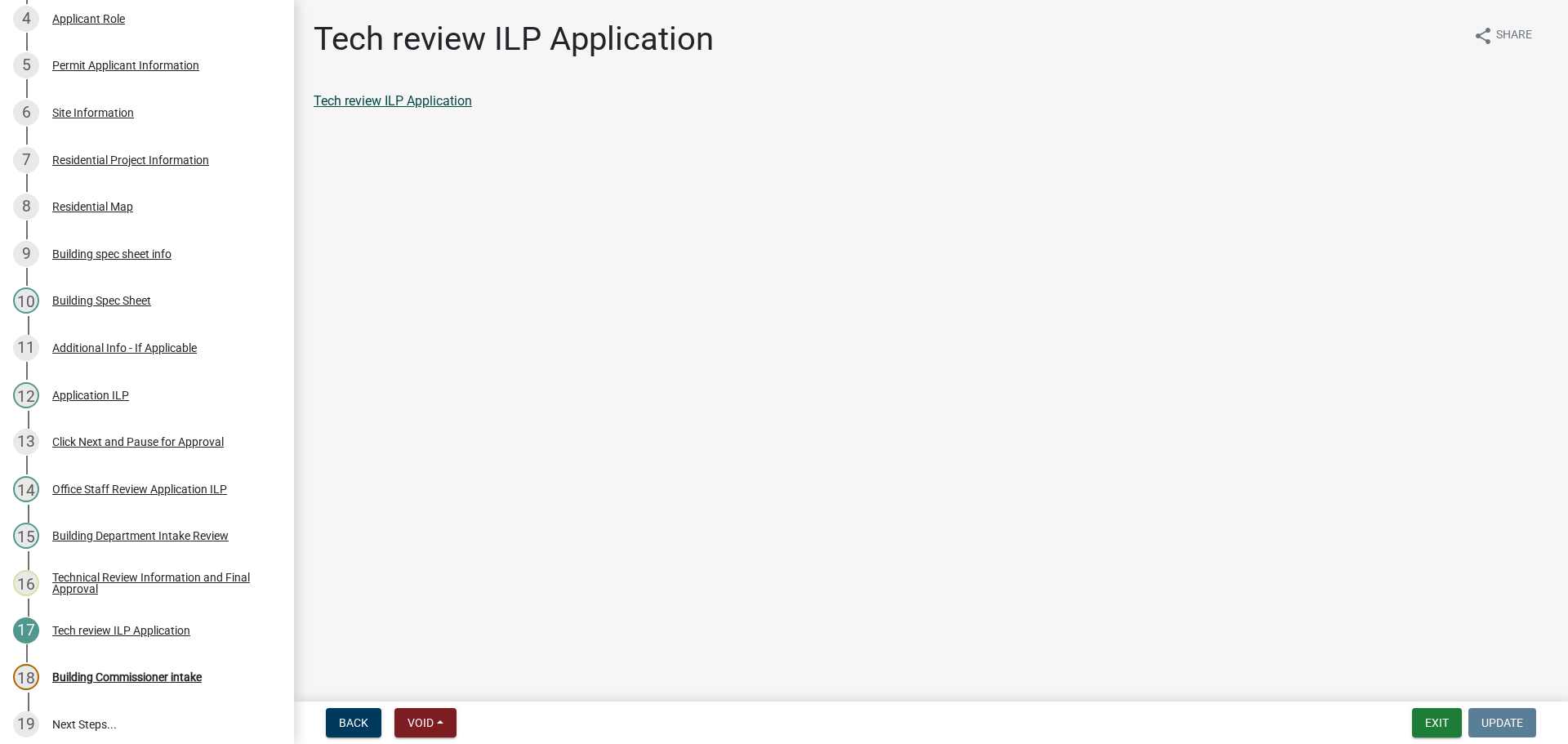
click at [405, 101] on link "Tech review ILP Application" at bounding box center [392, 101] width 158 height 16
drag, startPoint x: 157, startPoint y: 667, endPoint x: 164, endPoint y: 655, distance: 13.9
click at [157, 663] on div "18 Building Commissioner intake" at bounding box center [140, 676] width 255 height 26
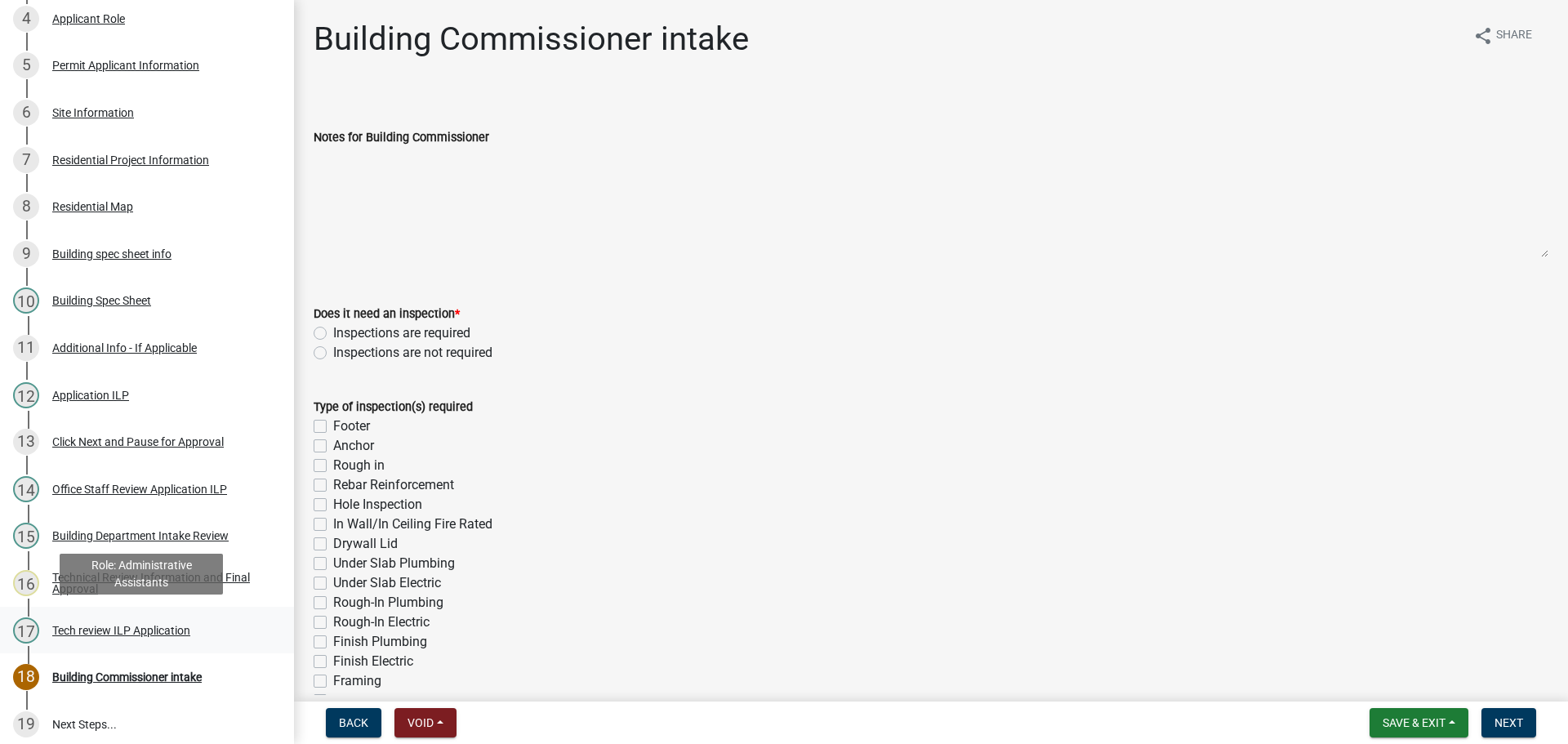
click at [95, 625] on div "Tech review ILP Application" at bounding box center [121, 630] width 138 height 11
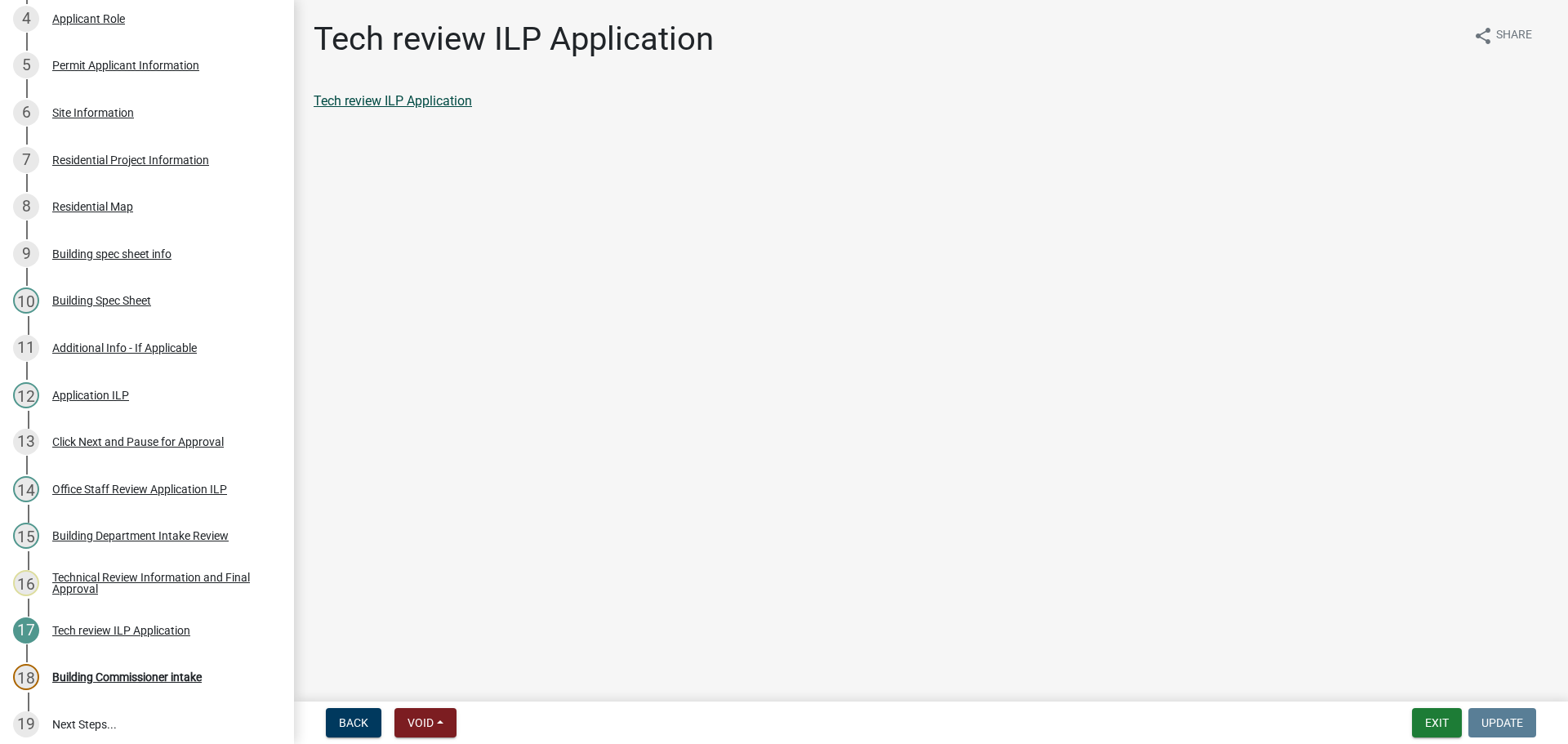
click at [375, 96] on link "Tech review ILP Application" at bounding box center [392, 101] width 158 height 16
click at [172, 671] on div "Building Commissioner intake" at bounding box center [127, 676] width 149 height 11
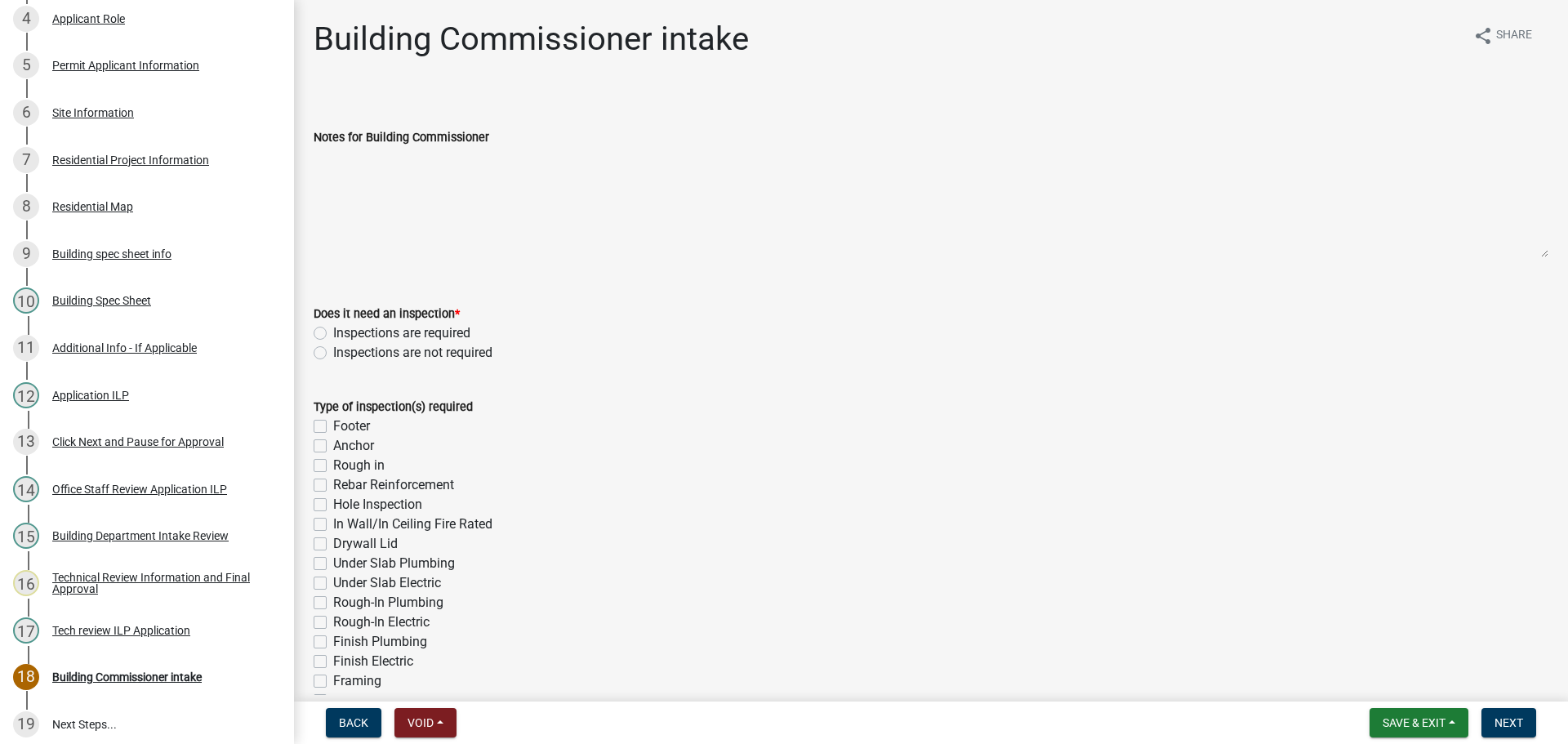
click at [333, 331] on label "Inspections are required" at bounding box center [402, 333] width 137 height 20
click at [333, 331] on input "Inspections are required" at bounding box center [338, 328] width 11 height 11
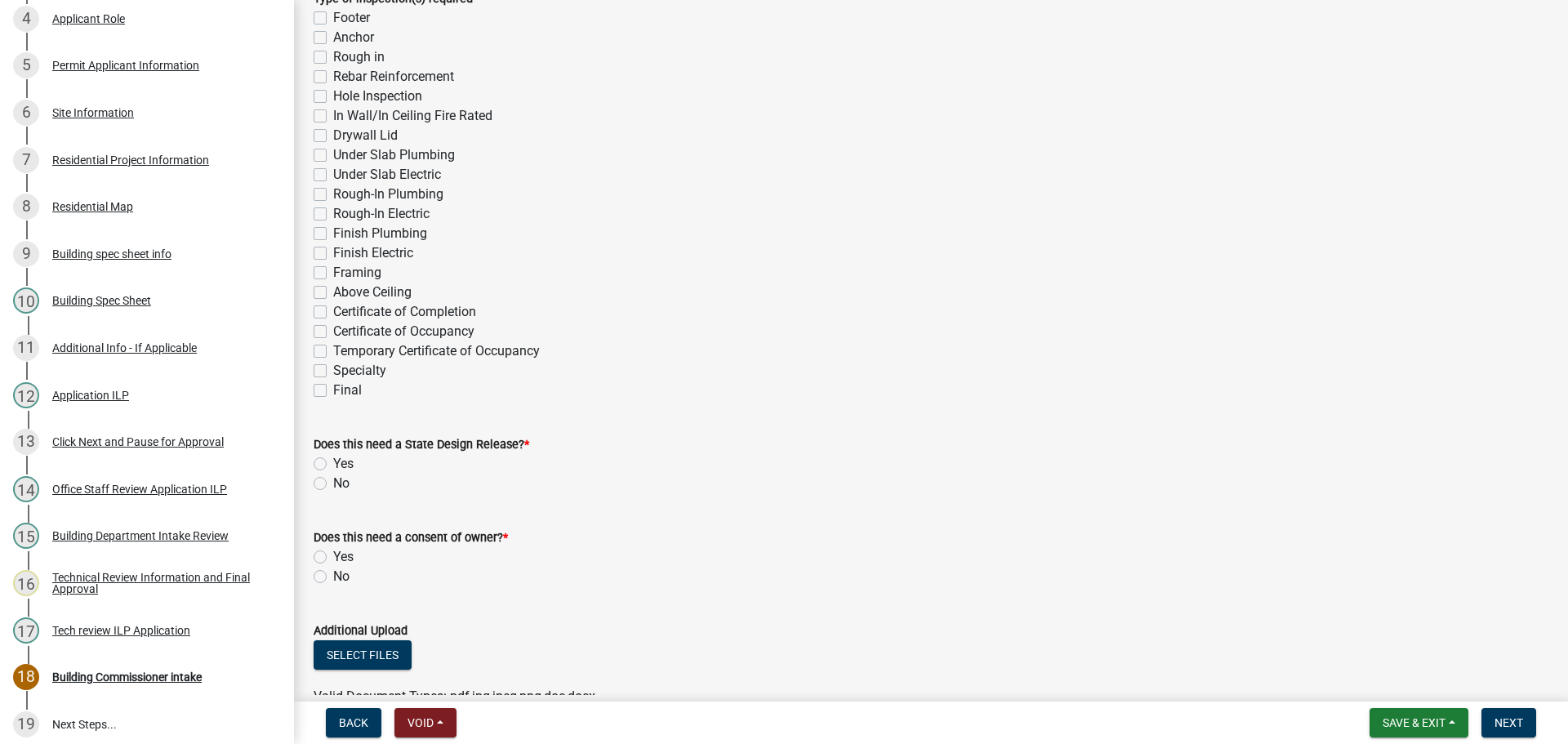
click at [333, 482] on label "No" at bounding box center [341, 483] width 16 height 20
click at [333, 482] on input "No" at bounding box center [338, 478] width 11 height 11
click at [333, 391] on label "Final" at bounding box center [347, 390] width 29 height 20
click at [333, 391] on input "Final" at bounding box center [338, 385] width 11 height 11
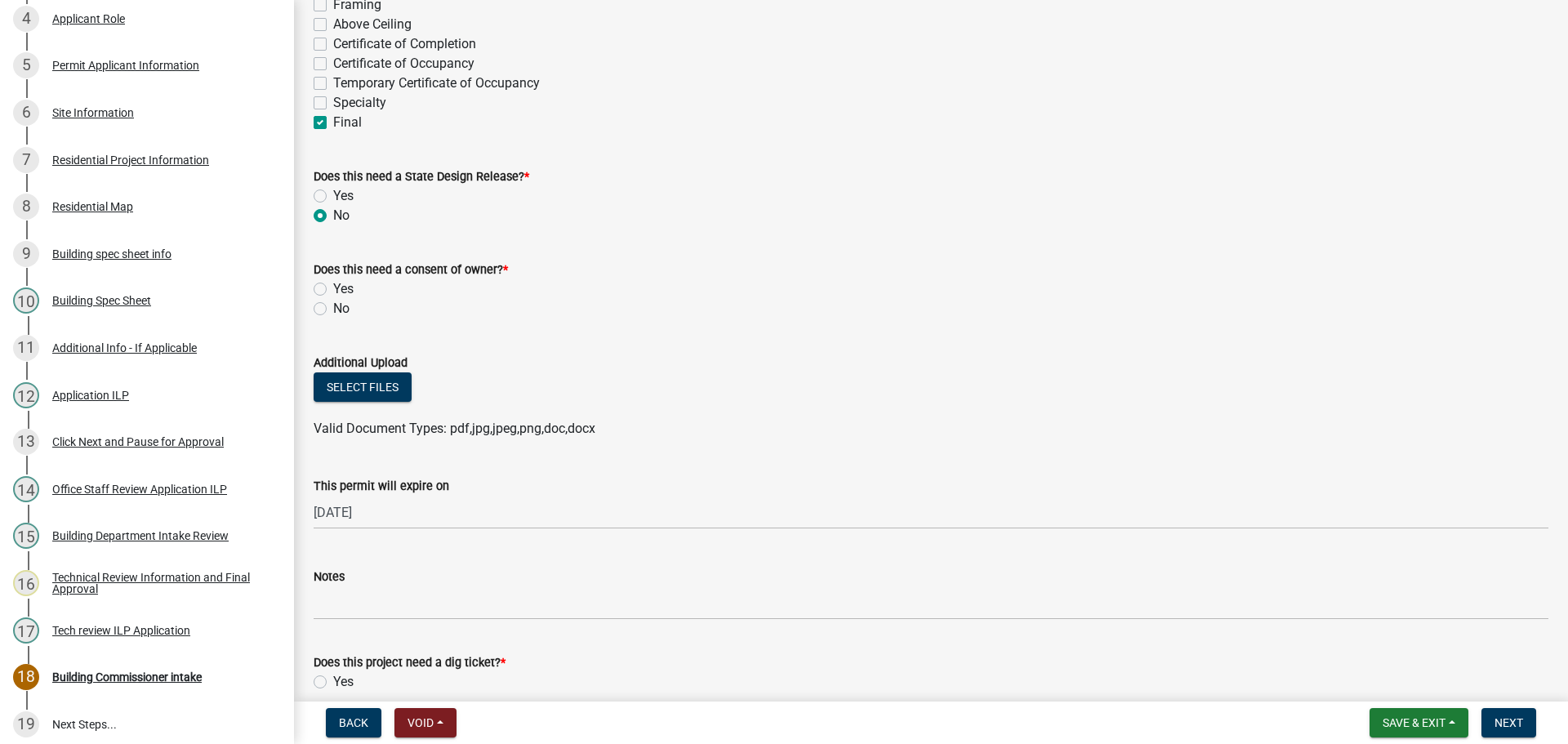
scroll to position [735, 0]
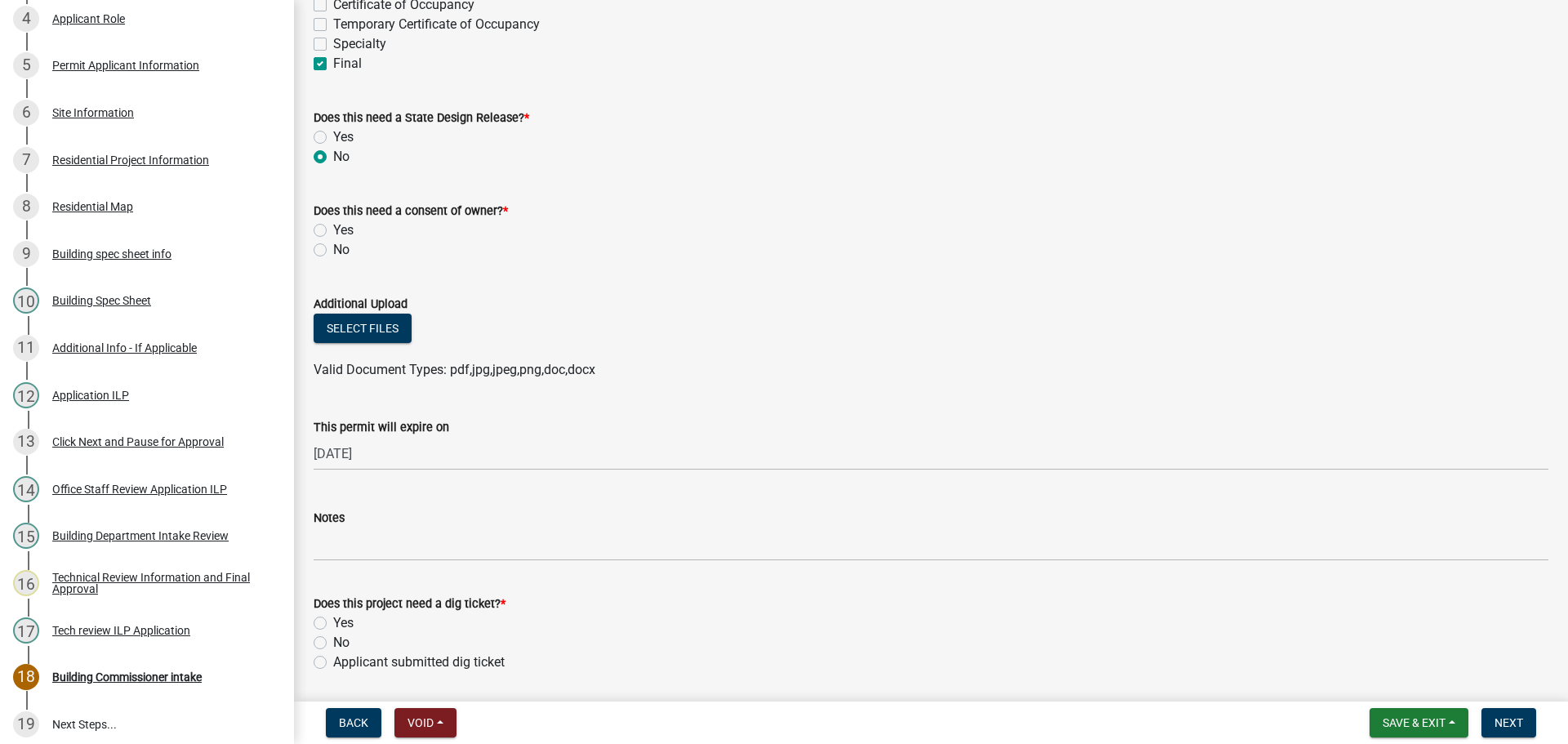
click at [333, 622] on label "Yes" at bounding box center [343, 623] width 21 height 20
click at [333, 622] on input "Yes" at bounding box center [338, 618] width 11 height 11
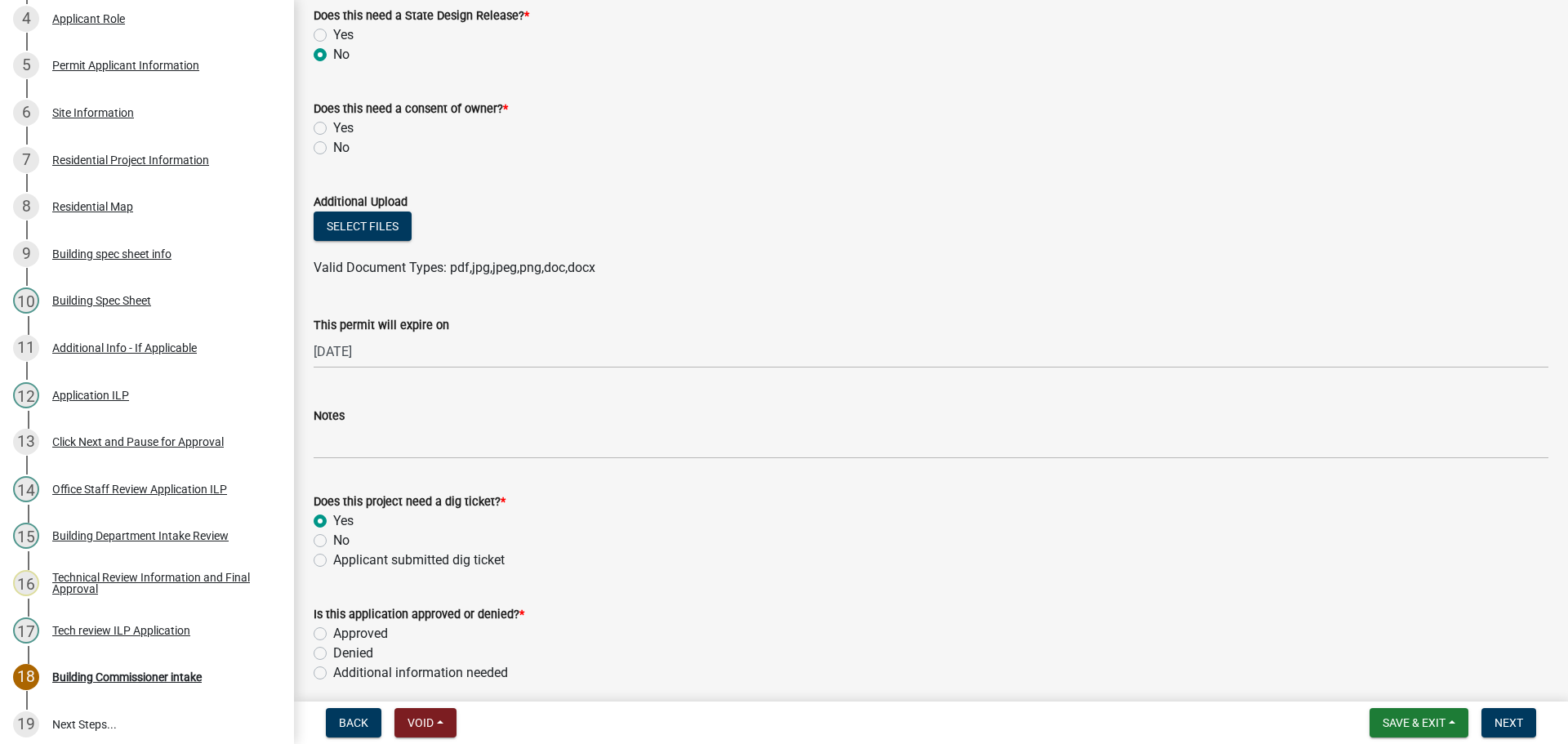
scroll to position [1061, 0]
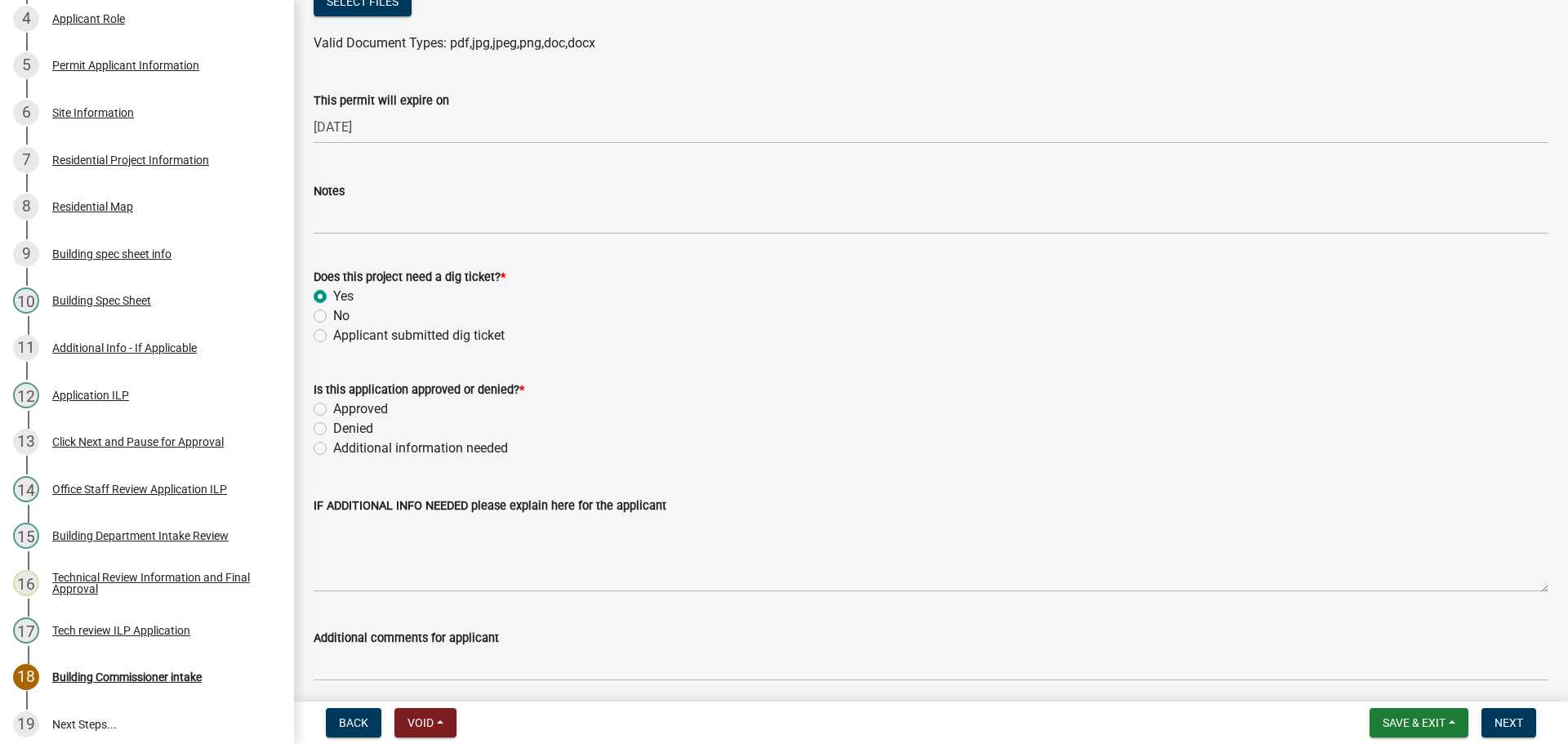
click at [333, 409] on label "Approved" at bounding box center [360, 409] width 55 height 20
click at [333, 409] on input "Approved" at bounding box center [338, 404] width 11 height 11
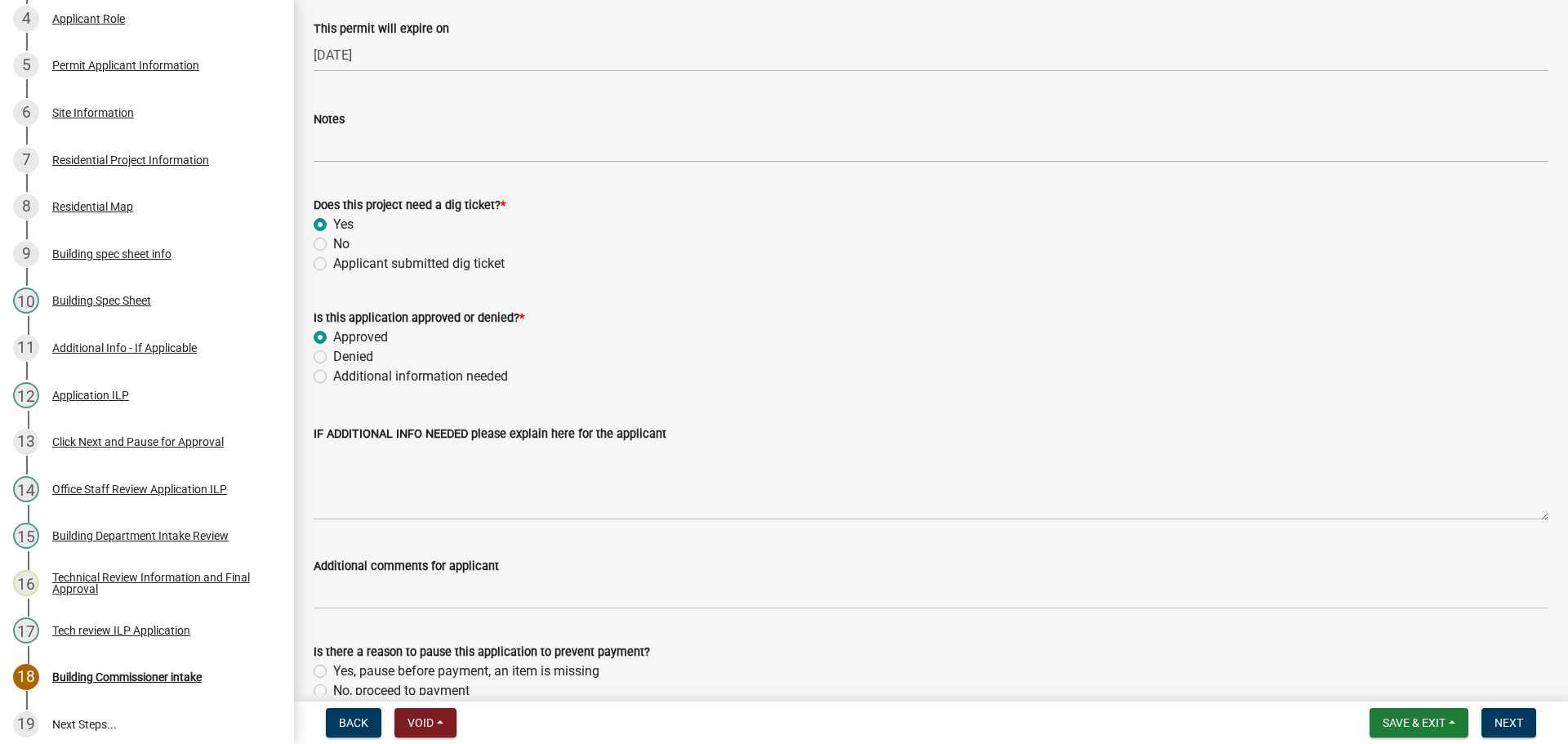
scroll to position [1216, 0]
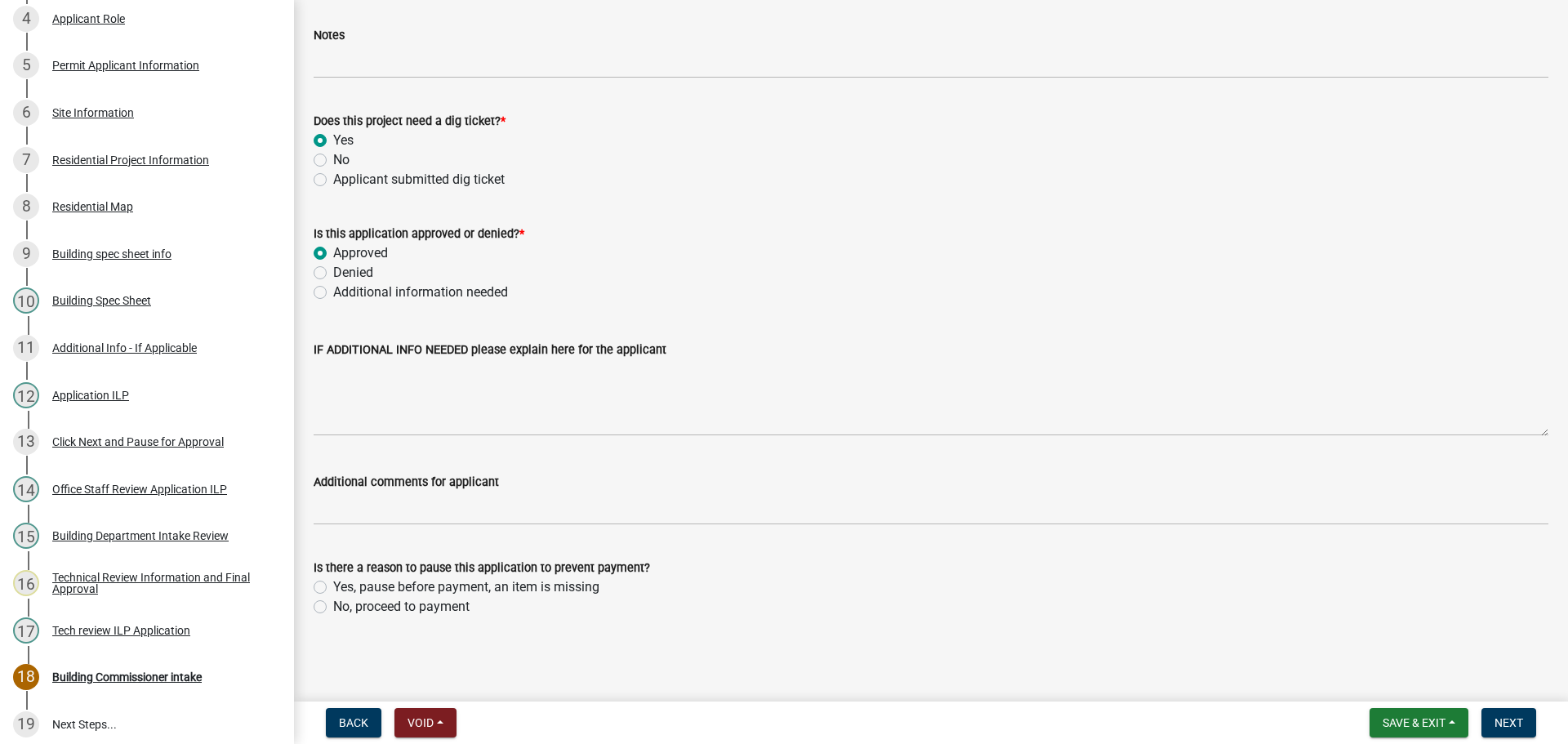
drag, startPoint x: 316, startPoint y: 608, endPoint x: 328, endPoint y: 606, distance: 12.2
click at [333, 608] on label "No, proceed to payment" at bounding box center [401, 607] width 136 height 20
click at [333, 608] on input "No, proceed to payment" at bounding box center [338, 602] width 11 height 11
click at [1500, 716] on span "Next" at bounding box center [1508, 722] width 29 height 13
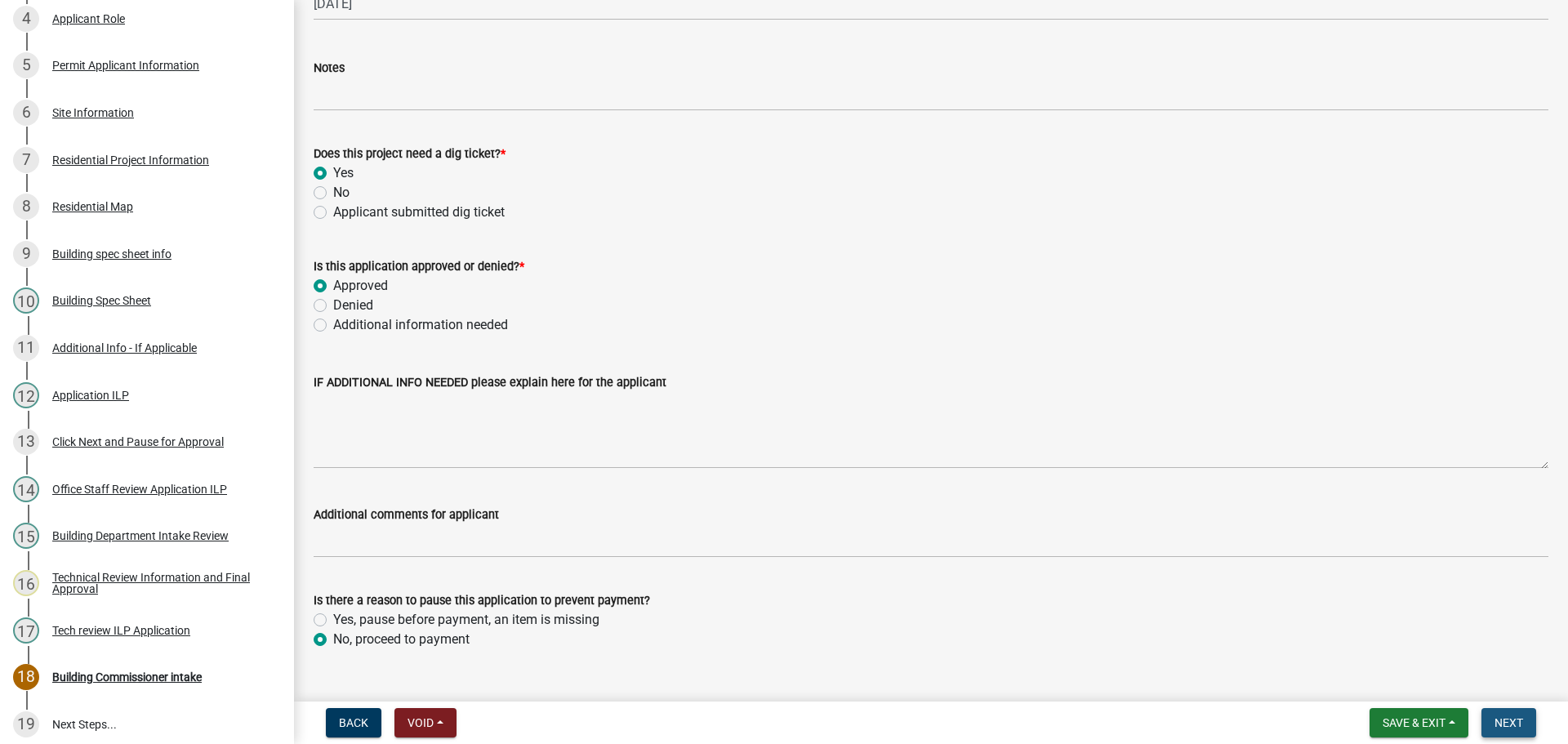
scroll to position [1249, 0]
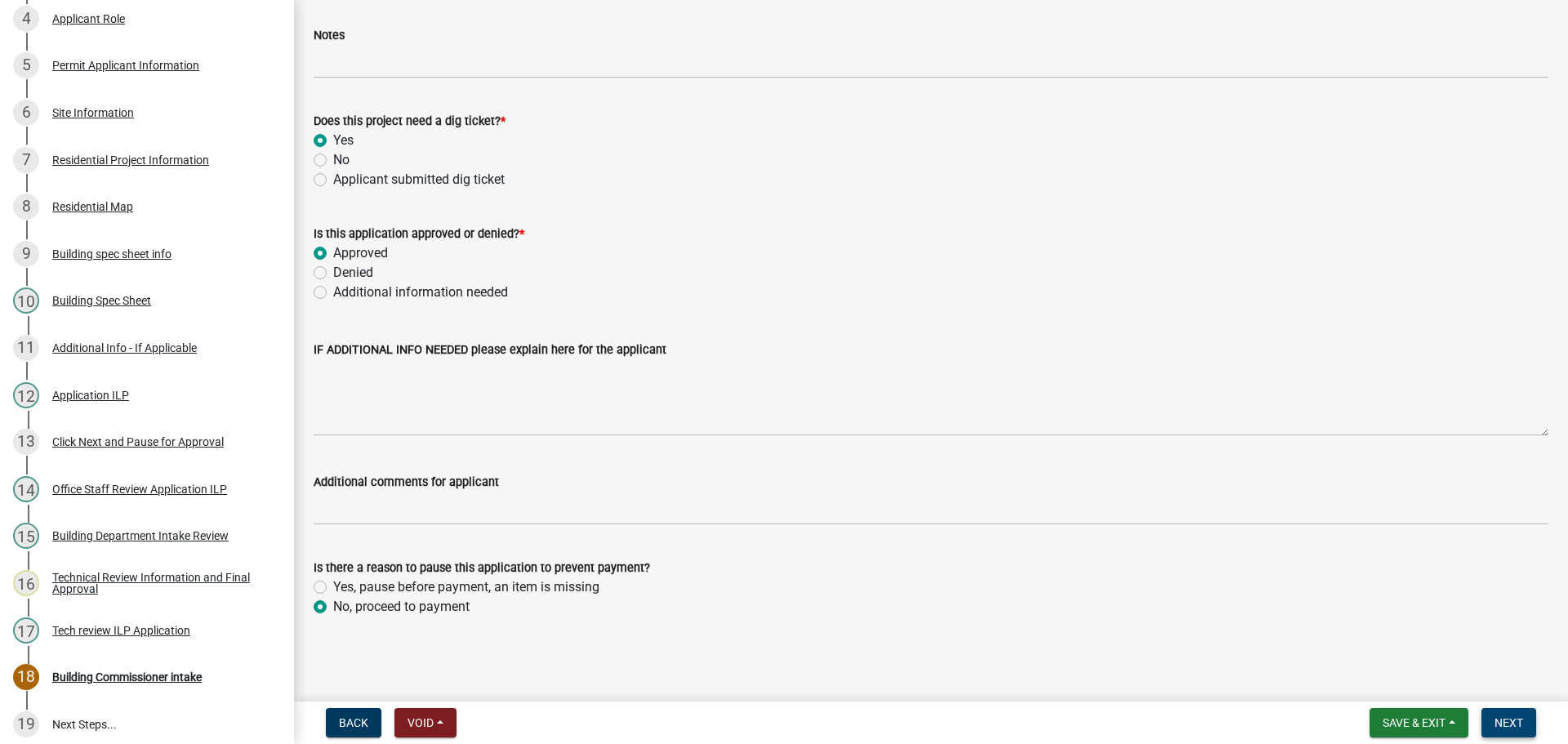
click at [1495, 716] on span "Next" at bounding box center [1508, 722] width 29 height 13
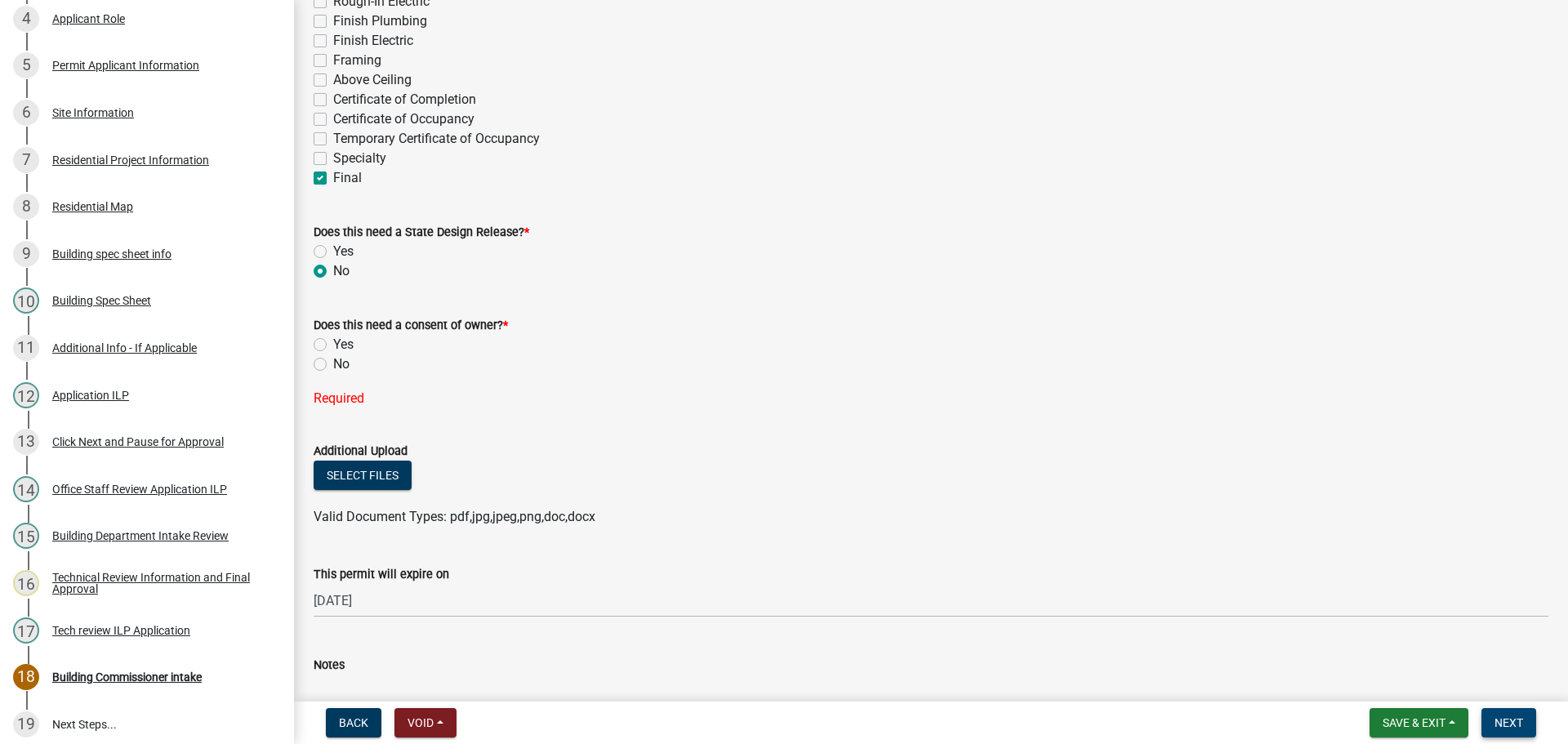
scroll to position [434, 0]
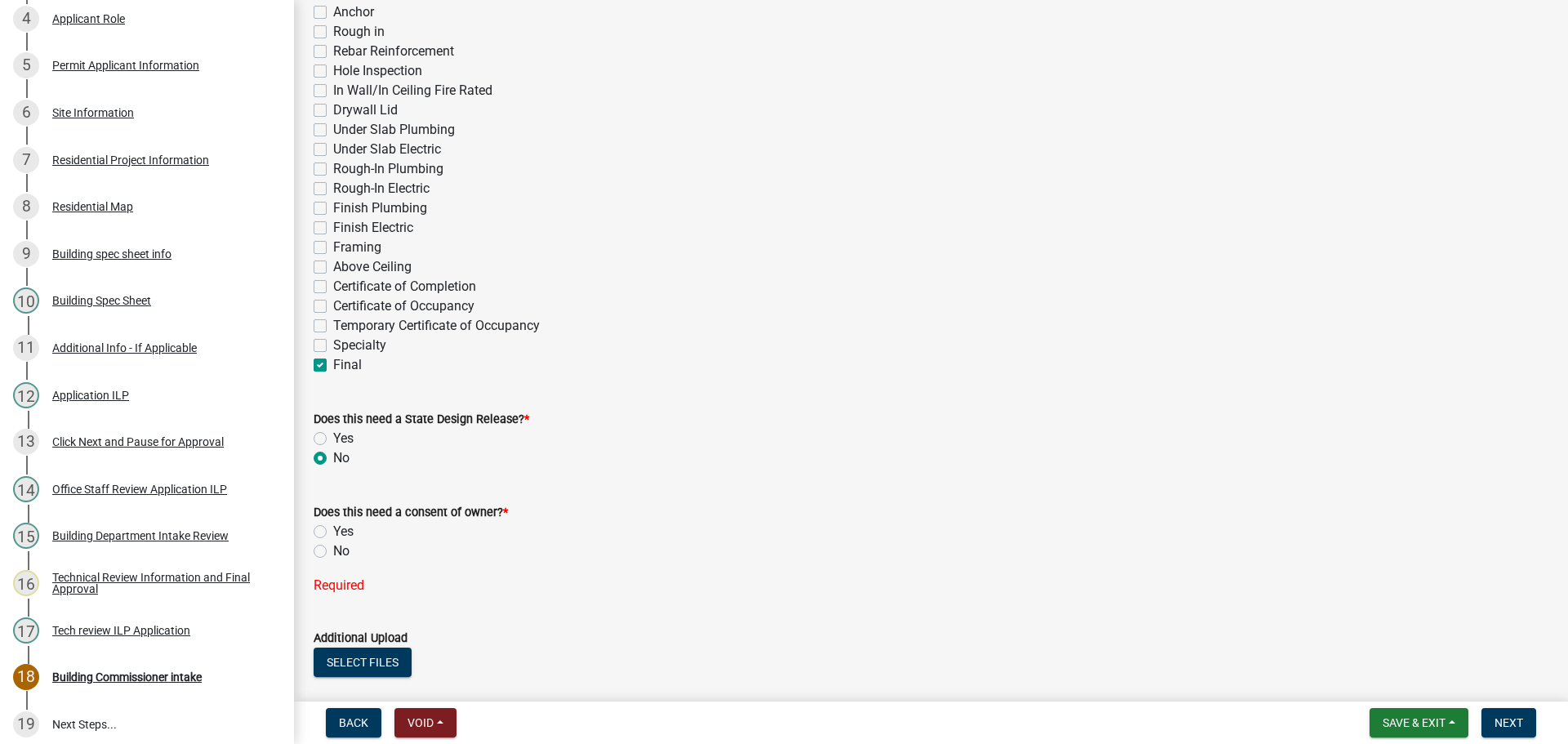
drag, startPoint x: 316, startPoint y: 550, endPoint x: 539, endPoint y: 584, distance: 225.6
click at [333, 550] on label "No" at bounding box center [341, 551] width 16 height 20
click at [333, 550] on input "No" at bounding box center [338, 546] width 11 height 11
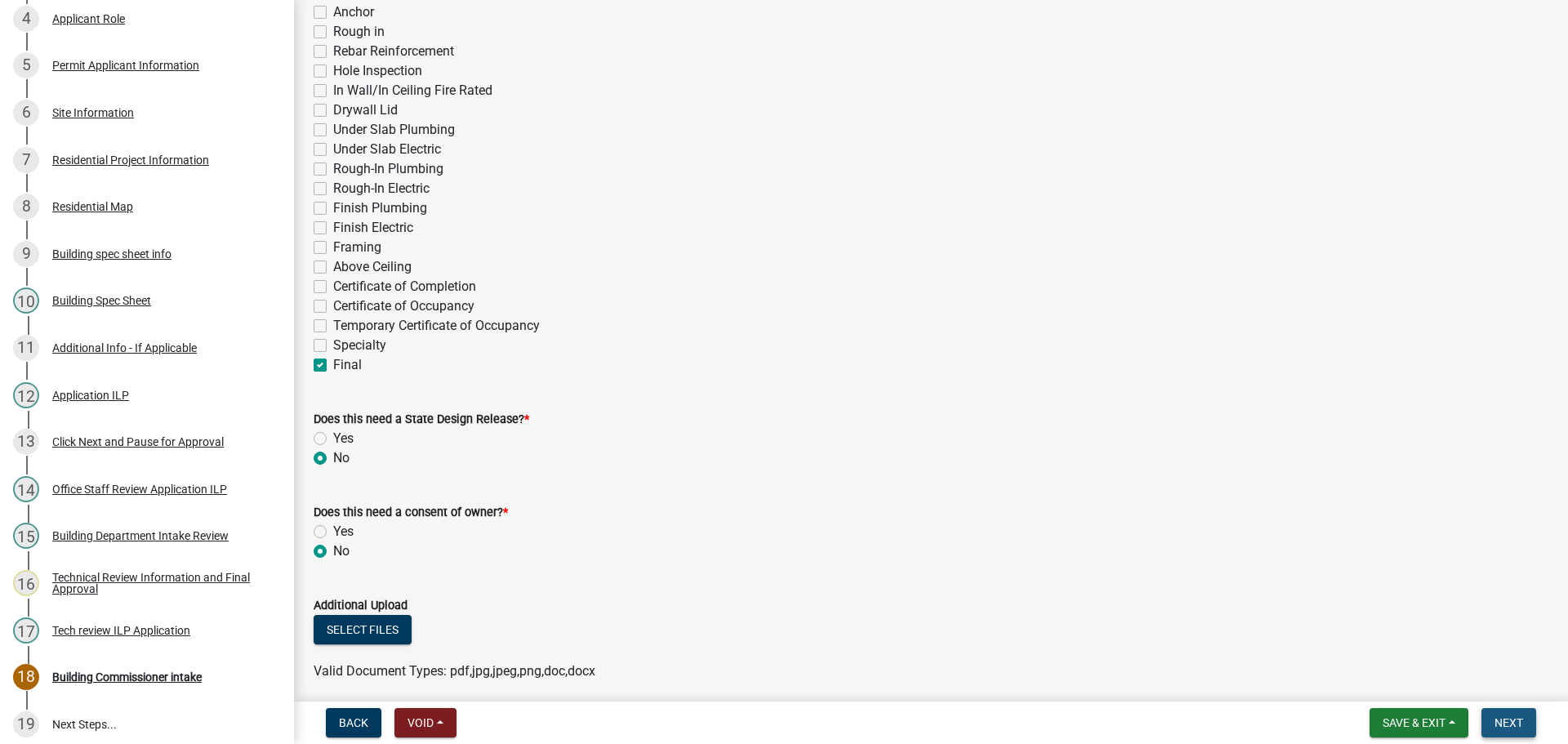
click at [1513, 712] on button "Next" at bounding box center [1508, 722] width 55 height 30
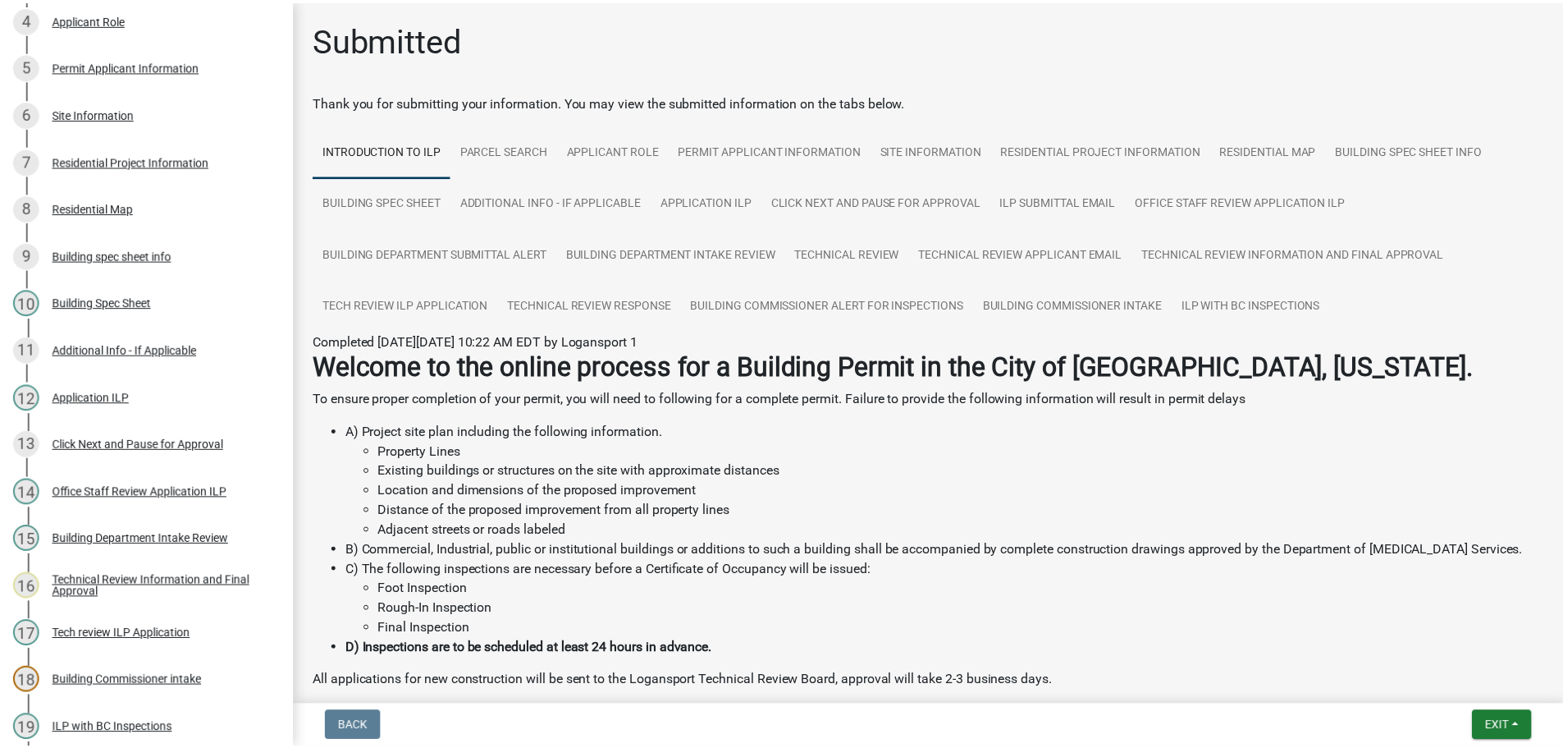
scroll to position [599, 0]
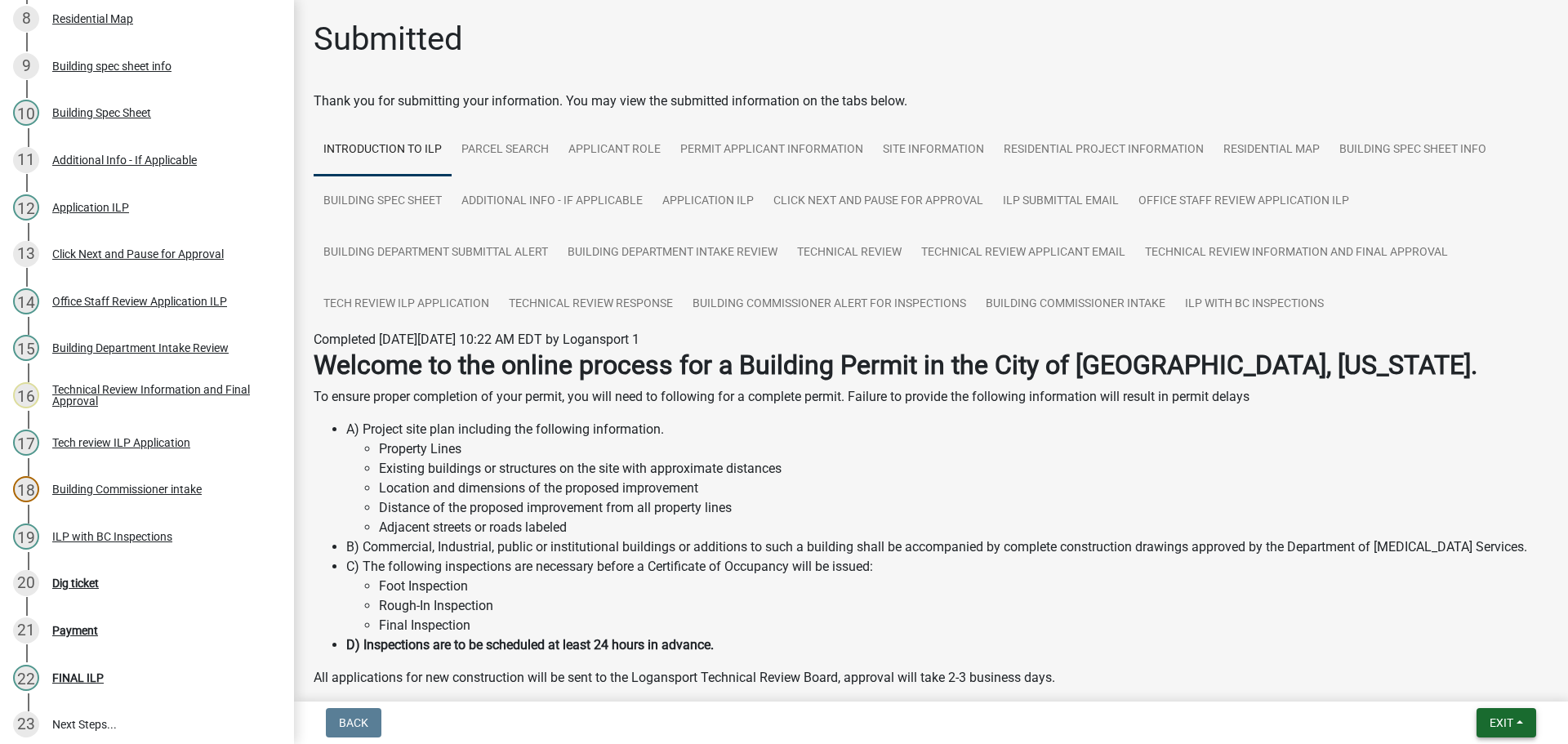
click at [1513, 718] on span "Exit" at bounding box center [1501, 722] width 24 height 13
click at [1486, 679] on button "Save & Exit" at bounding box center [1470, 679] width 130 height 39
